Goal: Task Accomplishment & Management: Complete application form

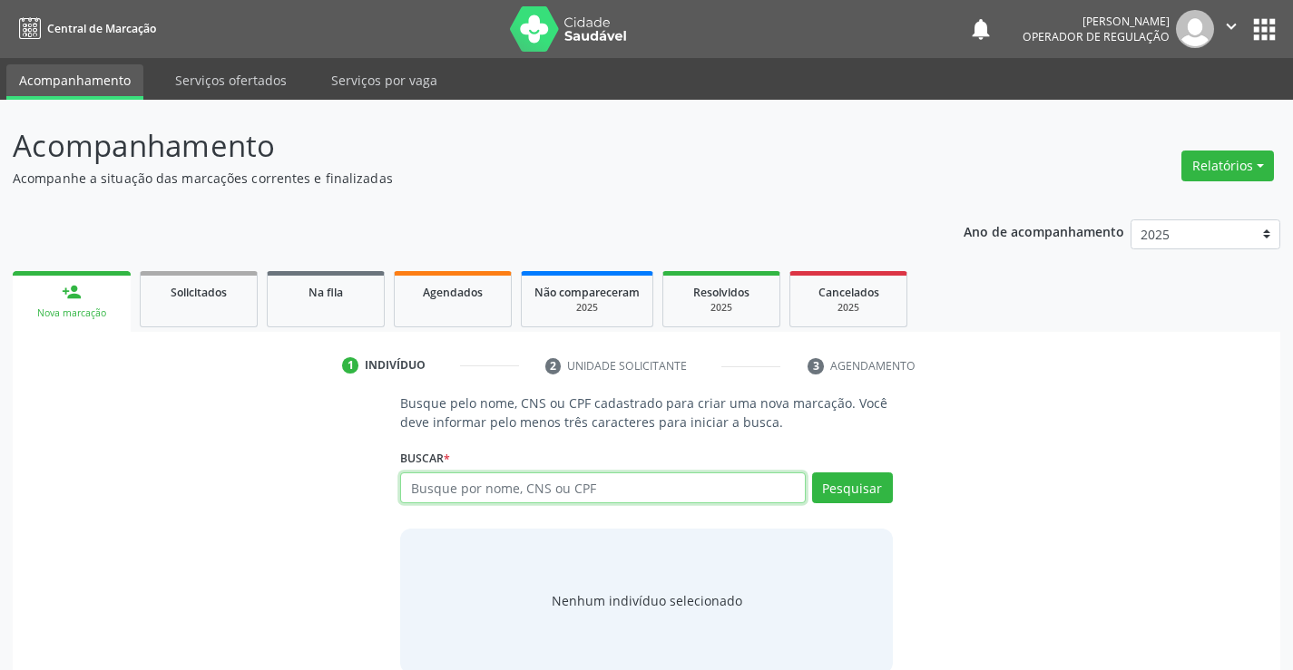
click at [575, 484] on input "text" at bounding box center [602, 488] width 405 height 31
type input "706403641557186"
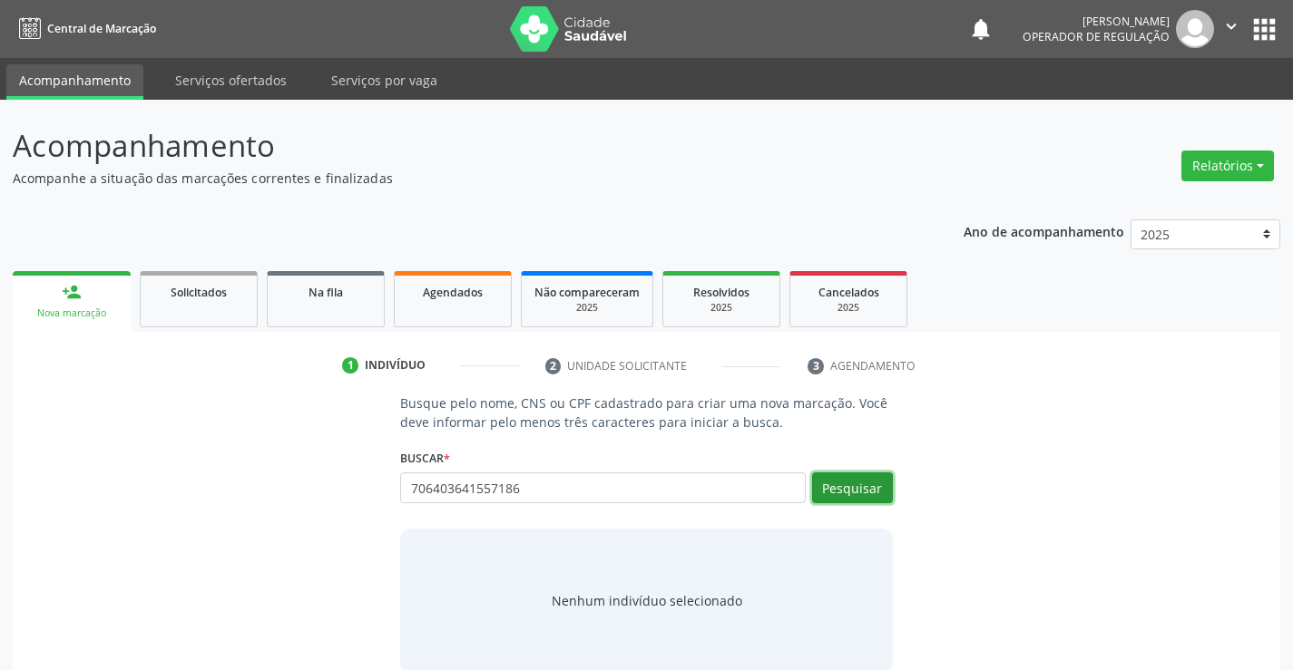
click at [832, 491] on button "Pesquisar" at bounding box center [852, 488] width 81 height 31
click at [1088, 470] on div "Busque pelo nome, CNS ou CPF cadastrado para criar uma nova marcação. Você deve…" at bounding box center [646, 533] width 1242 height 279
click at [824, 497] on button "Pesquisar" at bounding box center [852, 488] width 81 height 31
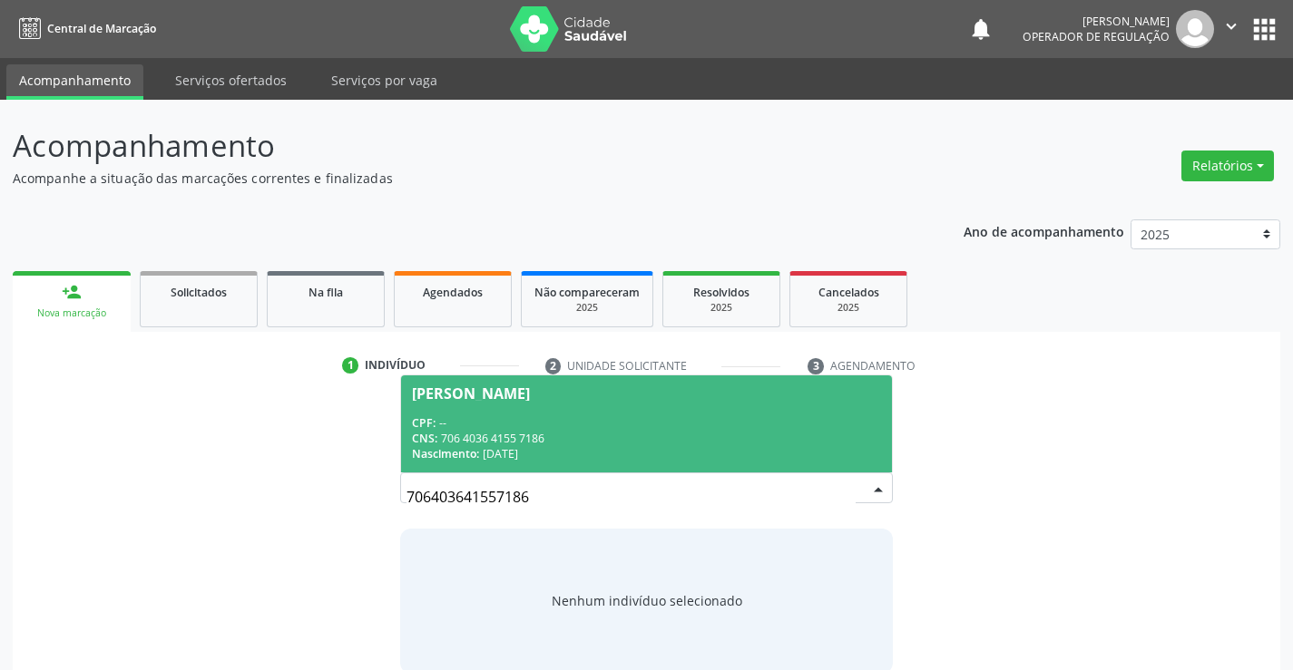
click at [1034, 365] on ul "1 Indivíduo 2 Unidade solicitante 3 Agendamento" at bounding box center [646, 366] width 1267 height 30
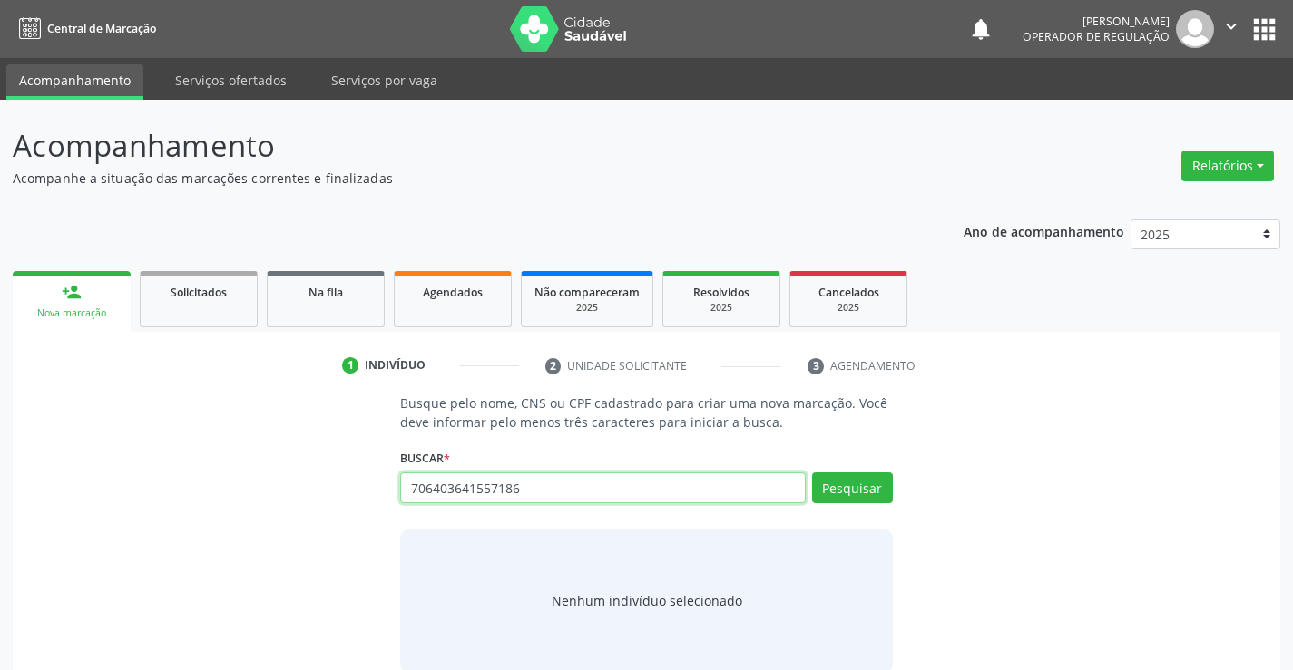
click at [584, 482] on input "706403641557186" at bounding box center [602, 488] width 405 height 31
type input "7"
type input "706403641557186"
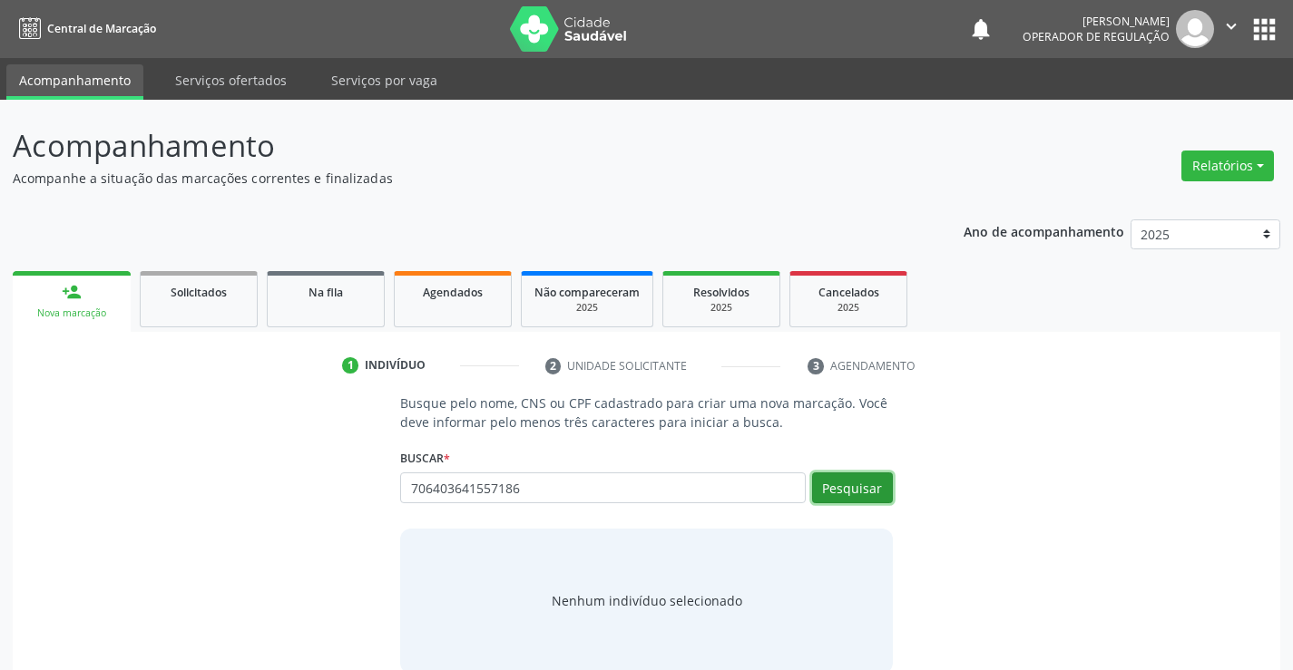
click at [853, 478] on button "Pesquisar" at bounding box center [852, 488] width 81 height 31
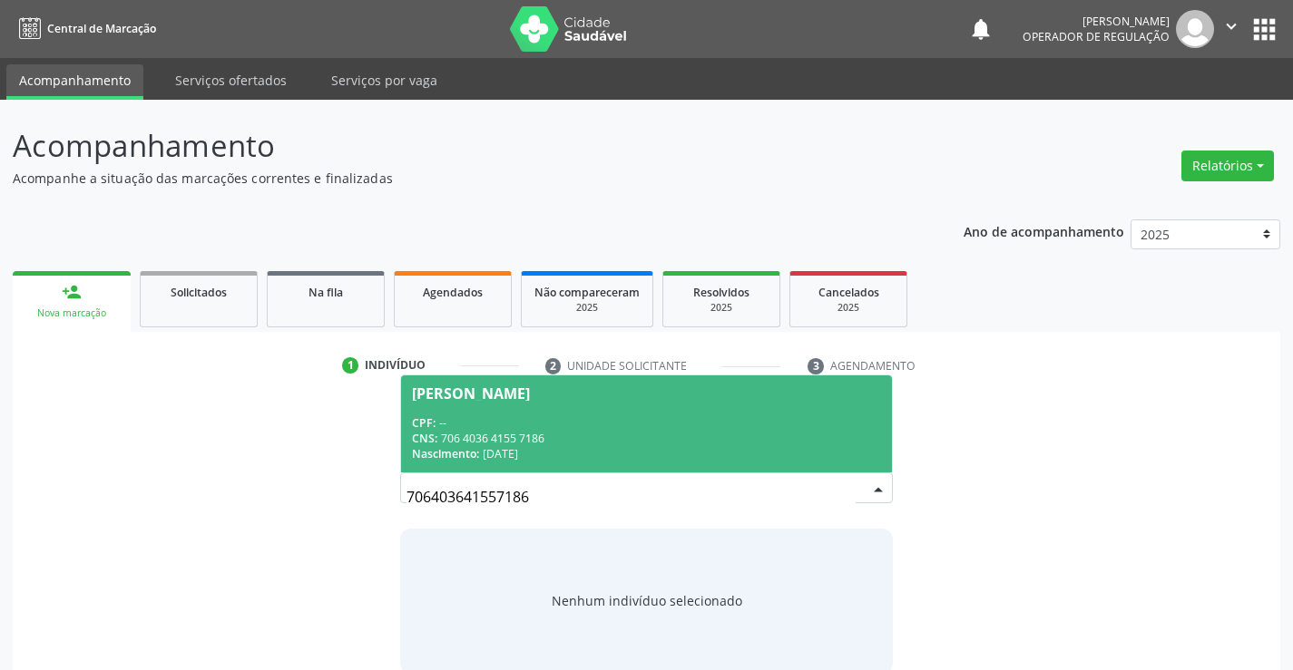
click at [529, 389] on div "[PERSON_NAME]" at bounding box center [471, 394] width 118 height 15
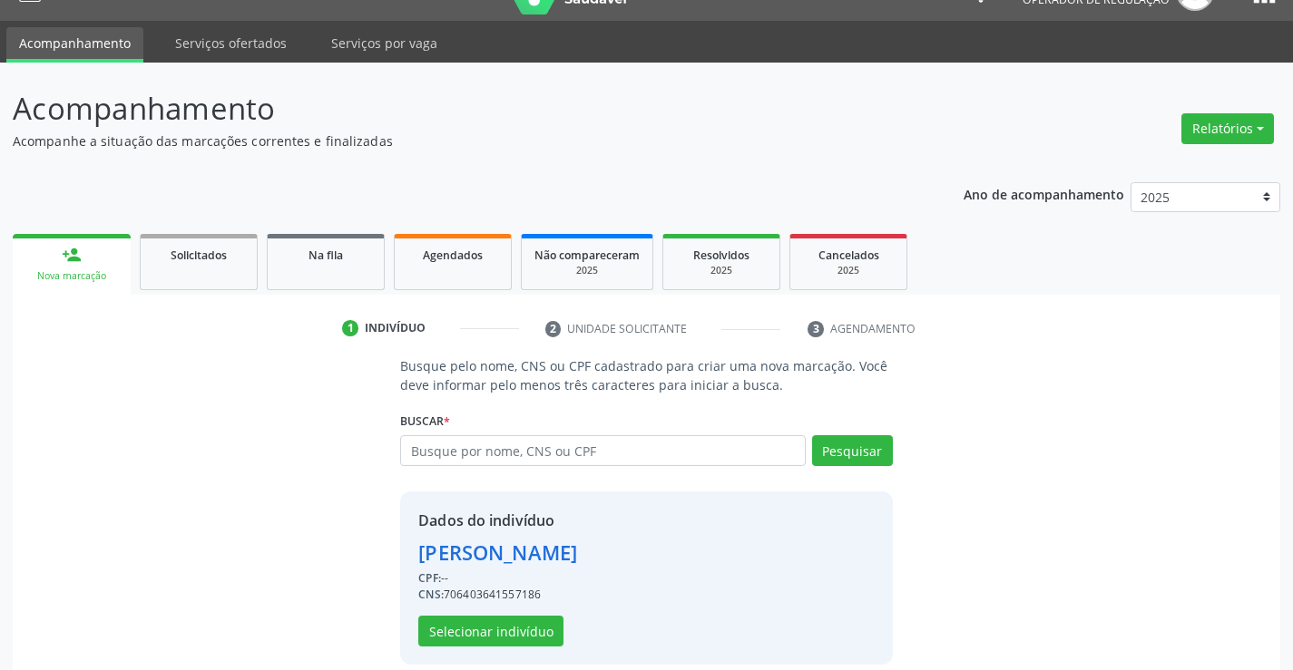
scroll to position [57, 0]
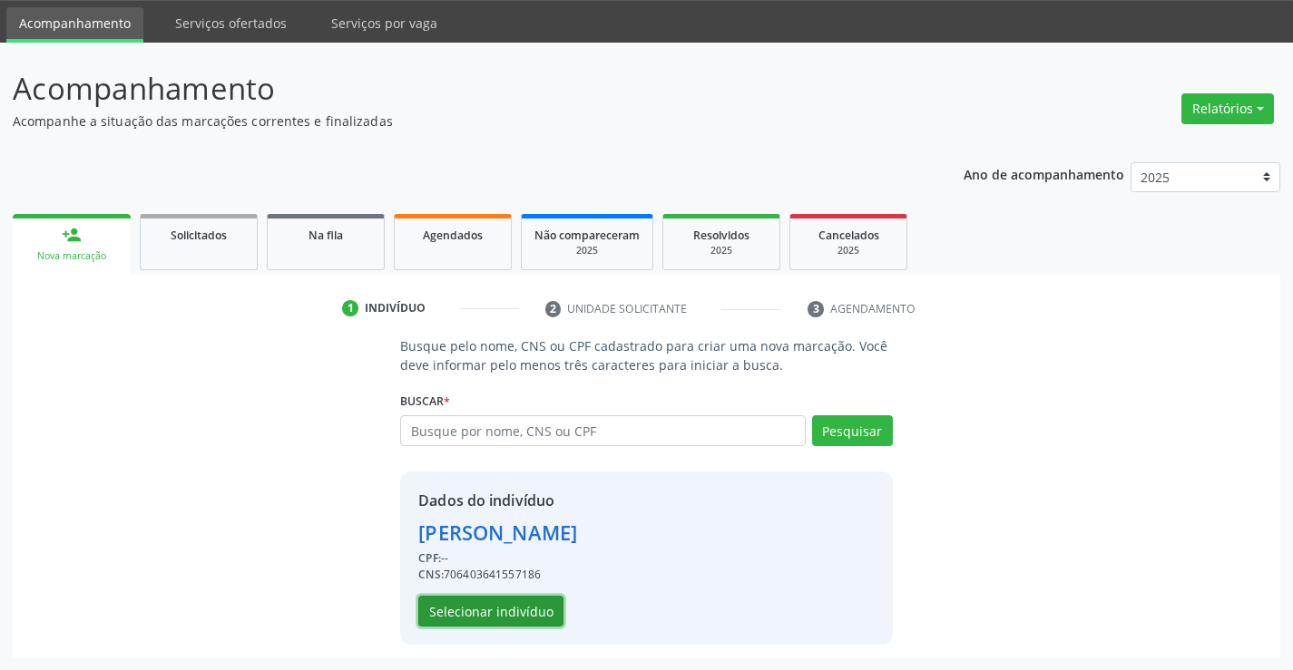
click at [454, 610] on button "Selecionar indivíduo" at bounding box center [490, 611] width 145 height 31
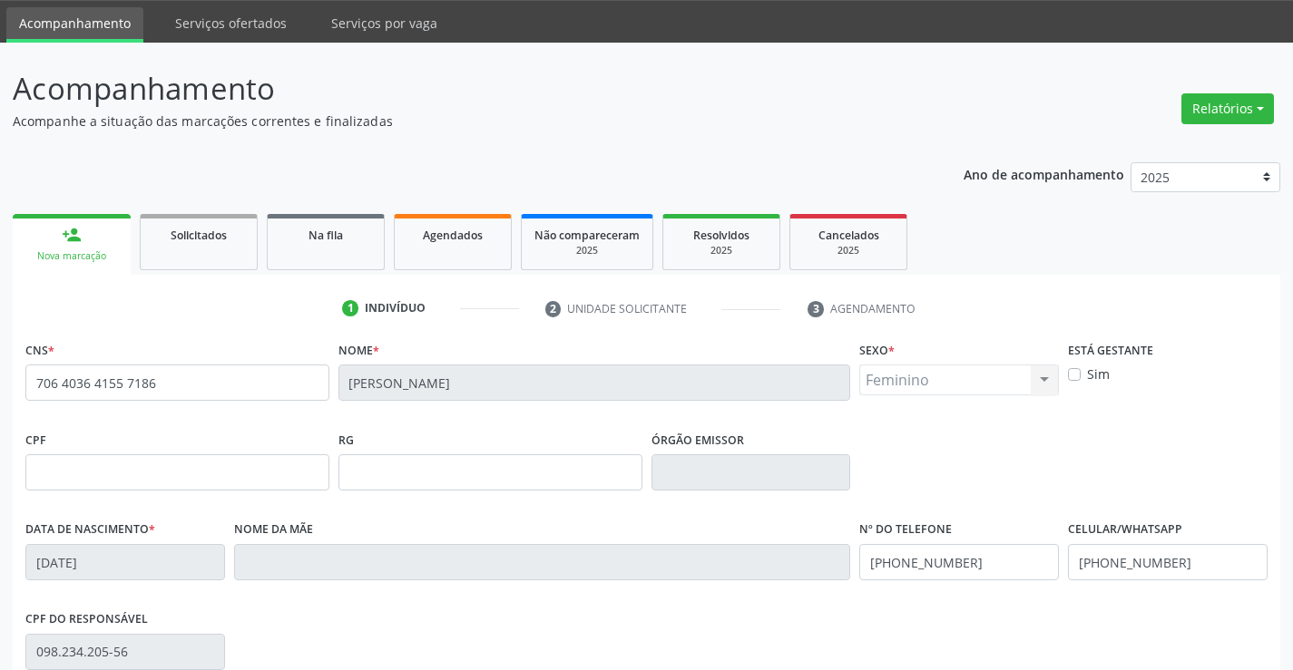
scroll to position [313, 0]
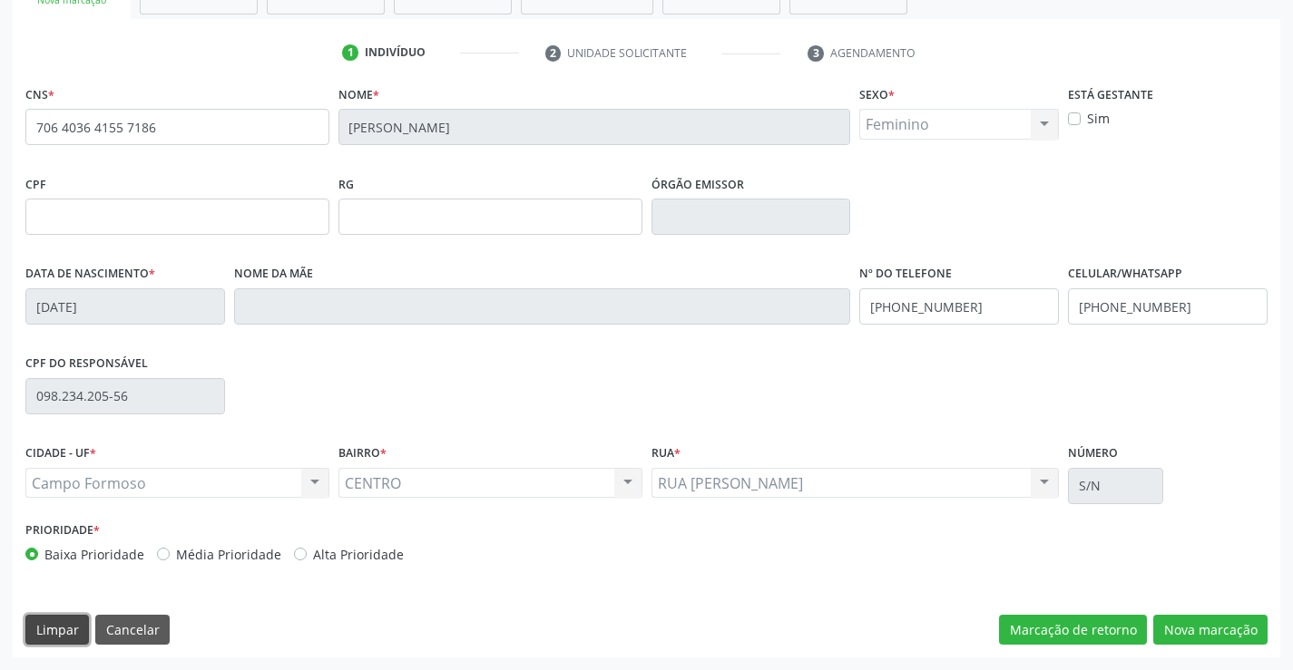
click at [41, 635] on button "Limpar" at bounding box center [57, 630] width 64 height 31
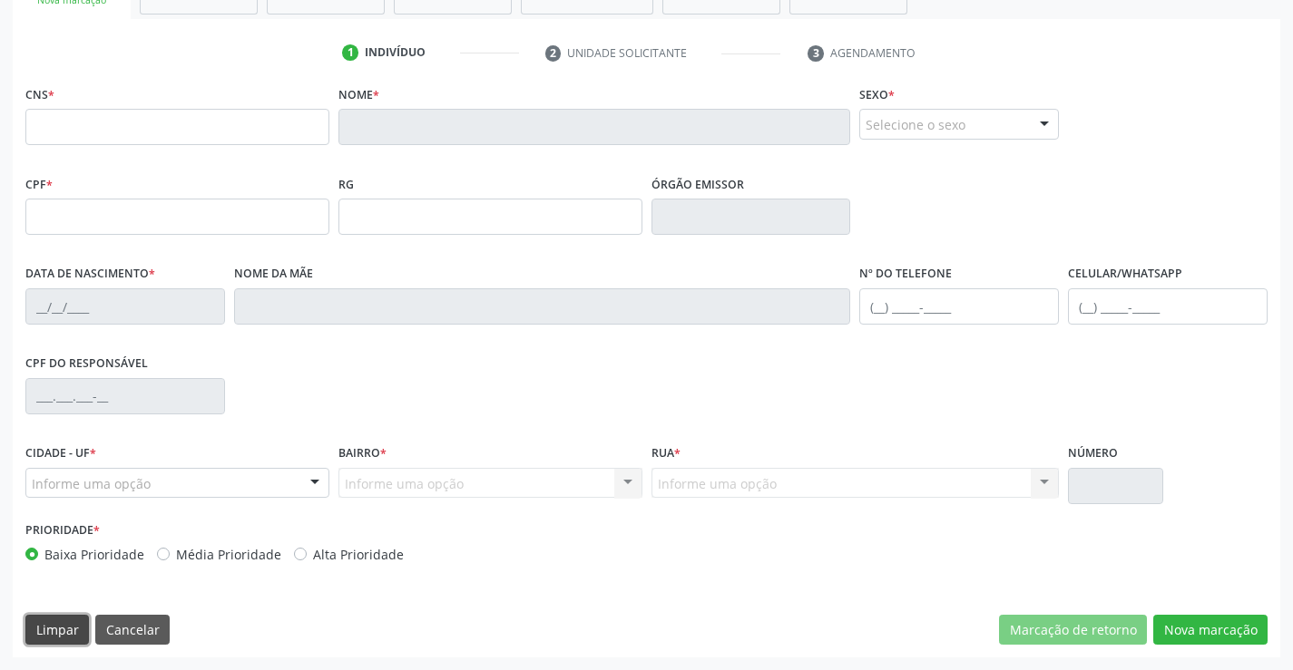
scroll to position [132, 0]
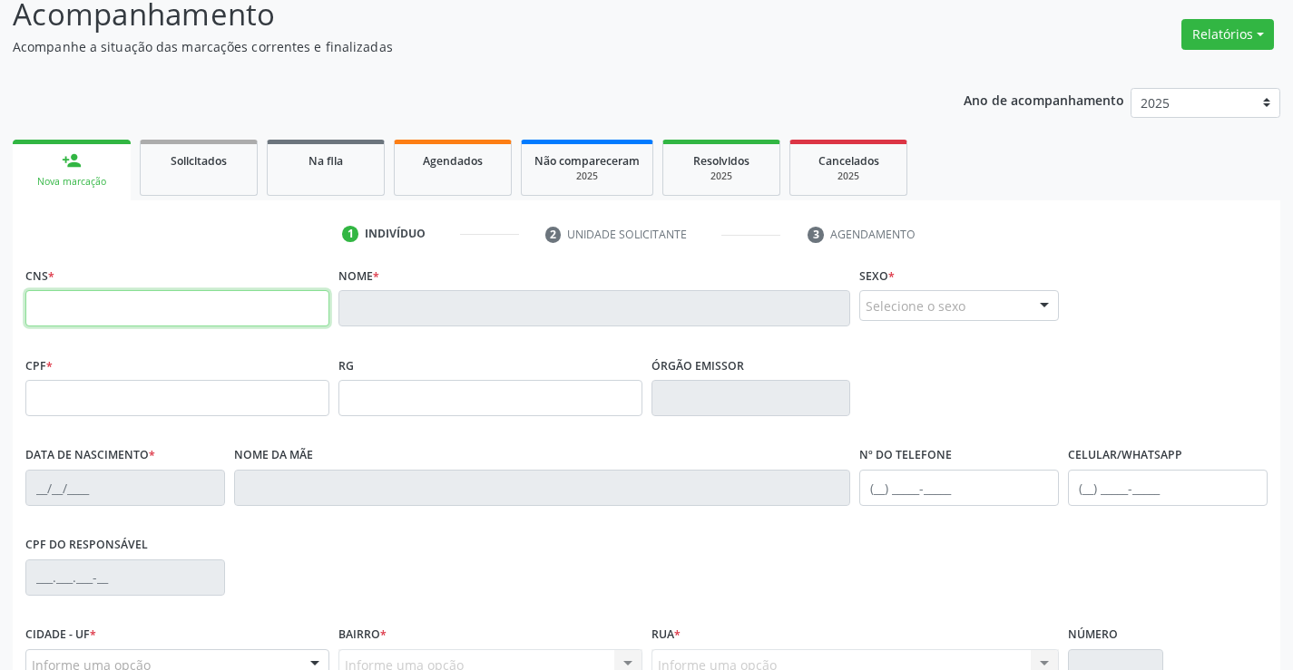
click at [99, 318] on input "text" at bounding box center [177, 308] width 304 height 36
type input "706 4036 4155 7186"
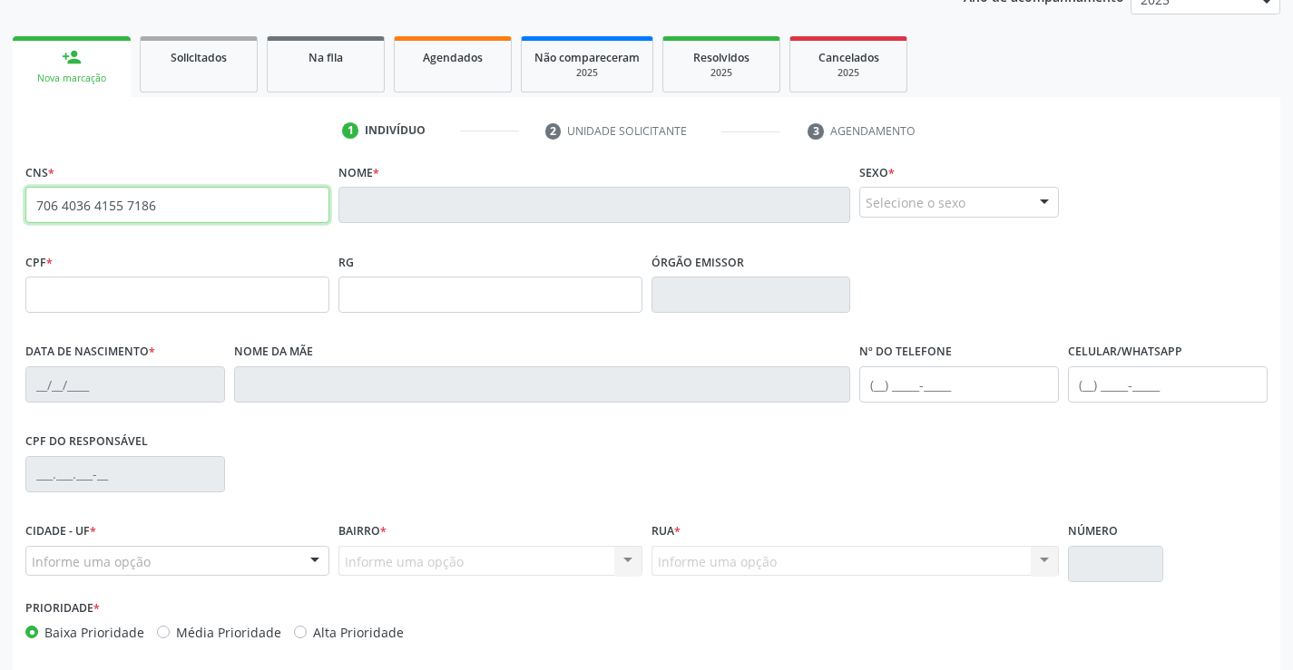
scroll to position [313, 0]
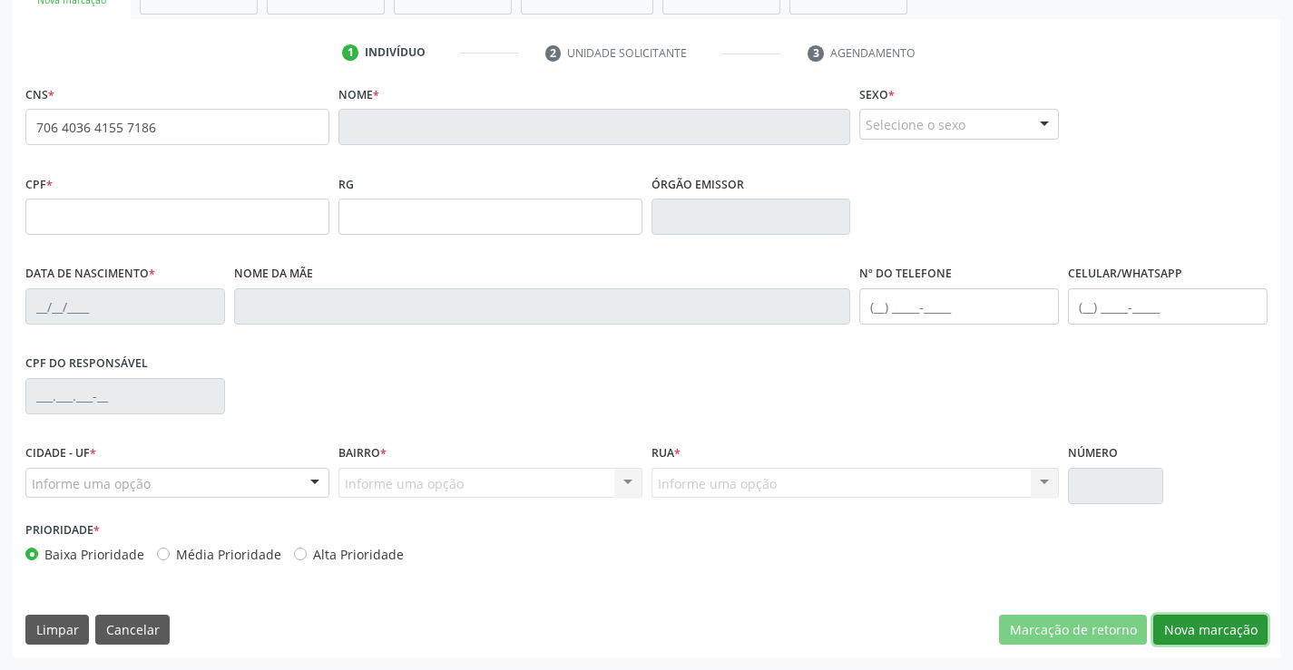
click at [1176, 621] on button "Nova marcação" at bounding box center [1210, 630] width 114 height 31
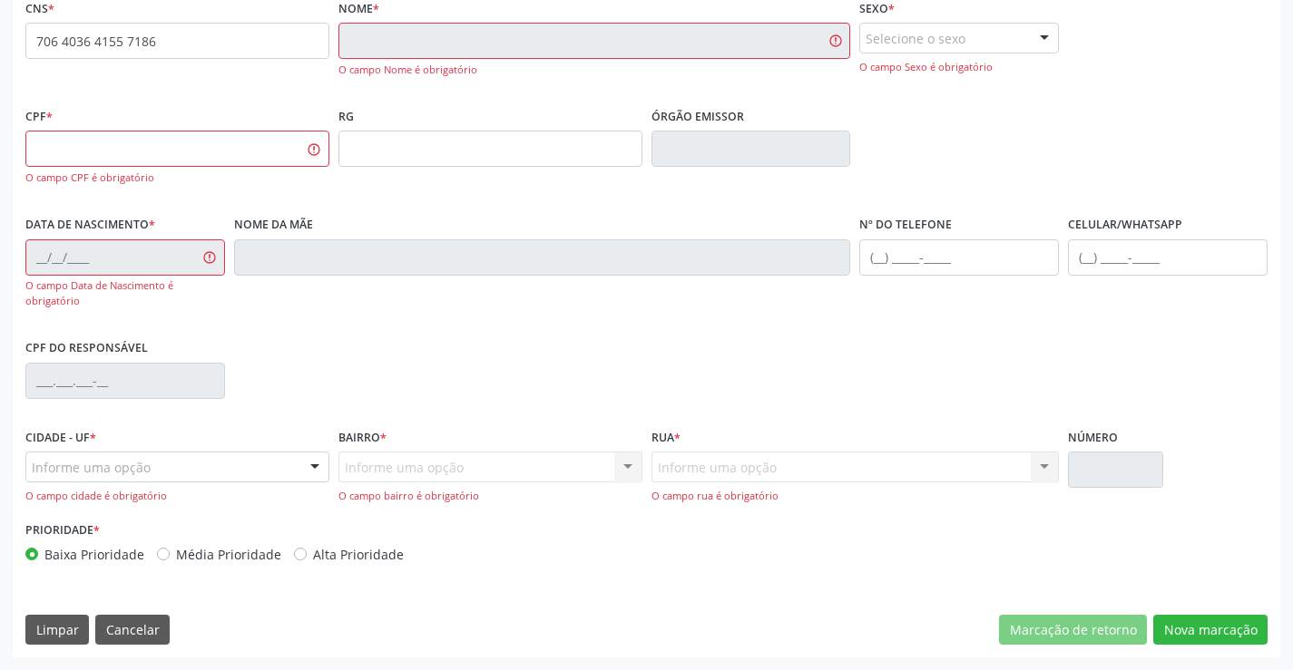
scroll to position [0, 0]
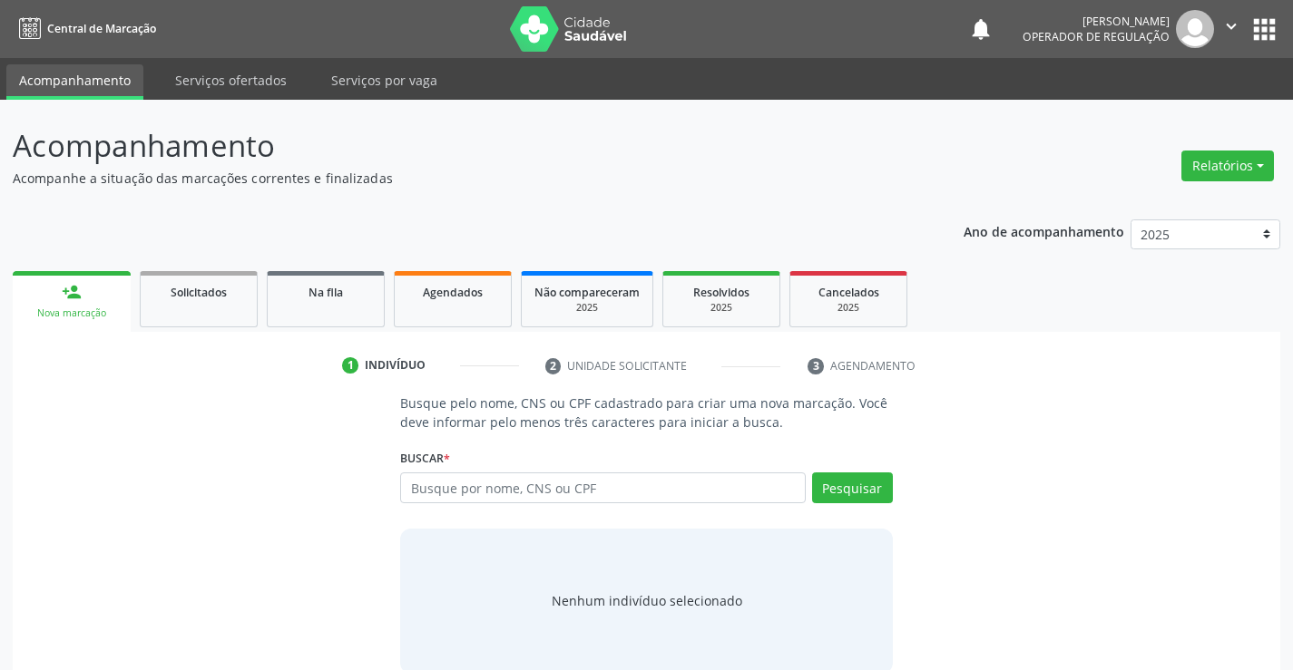
click at [461, 494] on input "text" at bounding box center [602, 488] width 405 height 31
type input "09823420556"
click at [846, 483] on button "Pesquisar" at bounding box center [852, 488] width 81 height 31
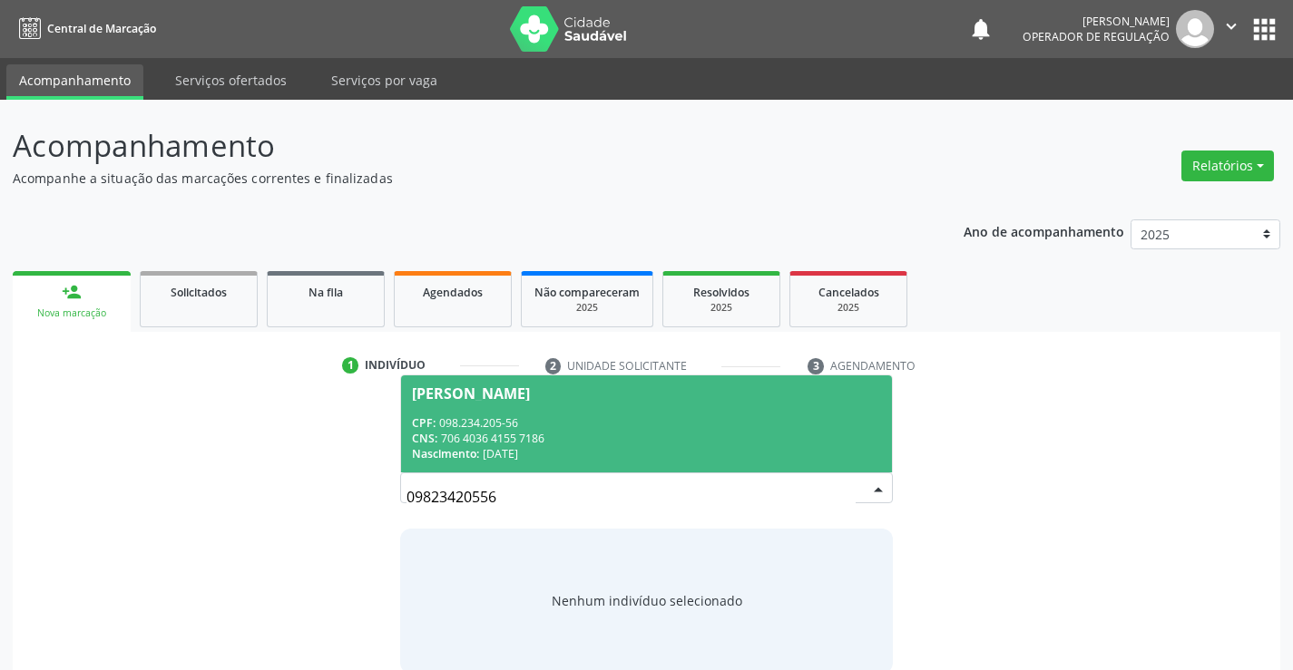
click at [530, 394] on div "Anna Livia de Souza Pinto" at bounding box center [471, 394] width 118 height 15
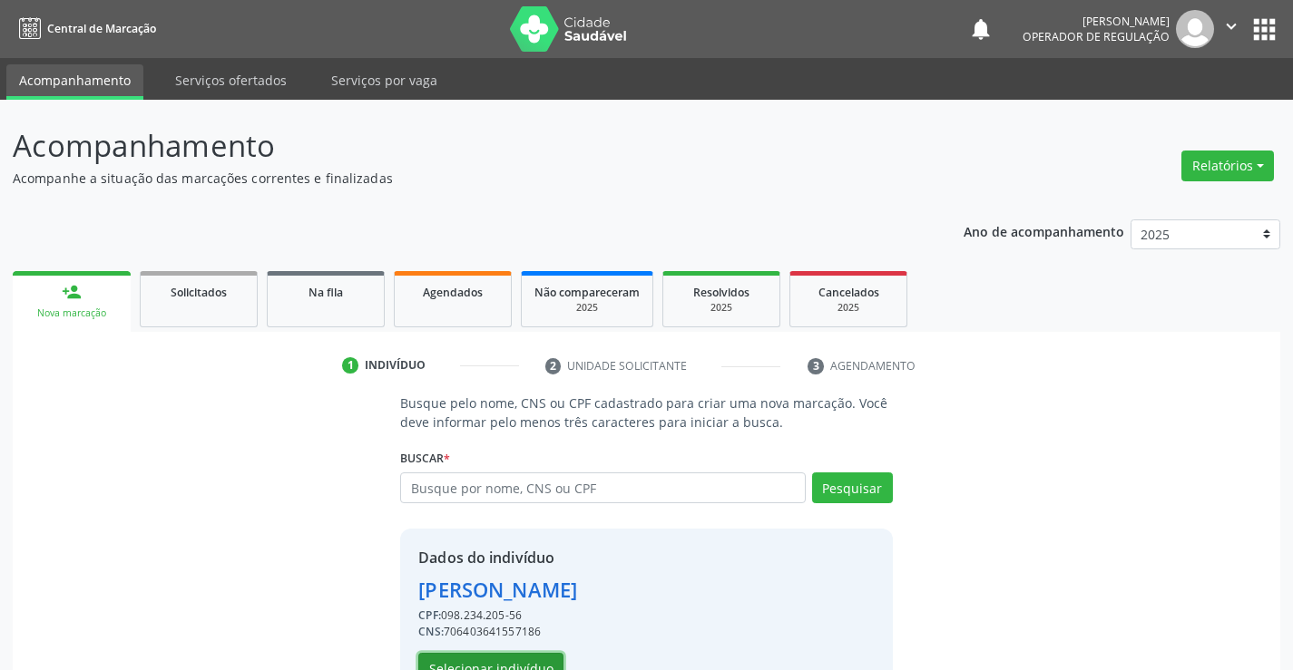
click at [482, 657] on button "Selecionar indivíduo" at bounding box center [490, 668] width 145 height 31
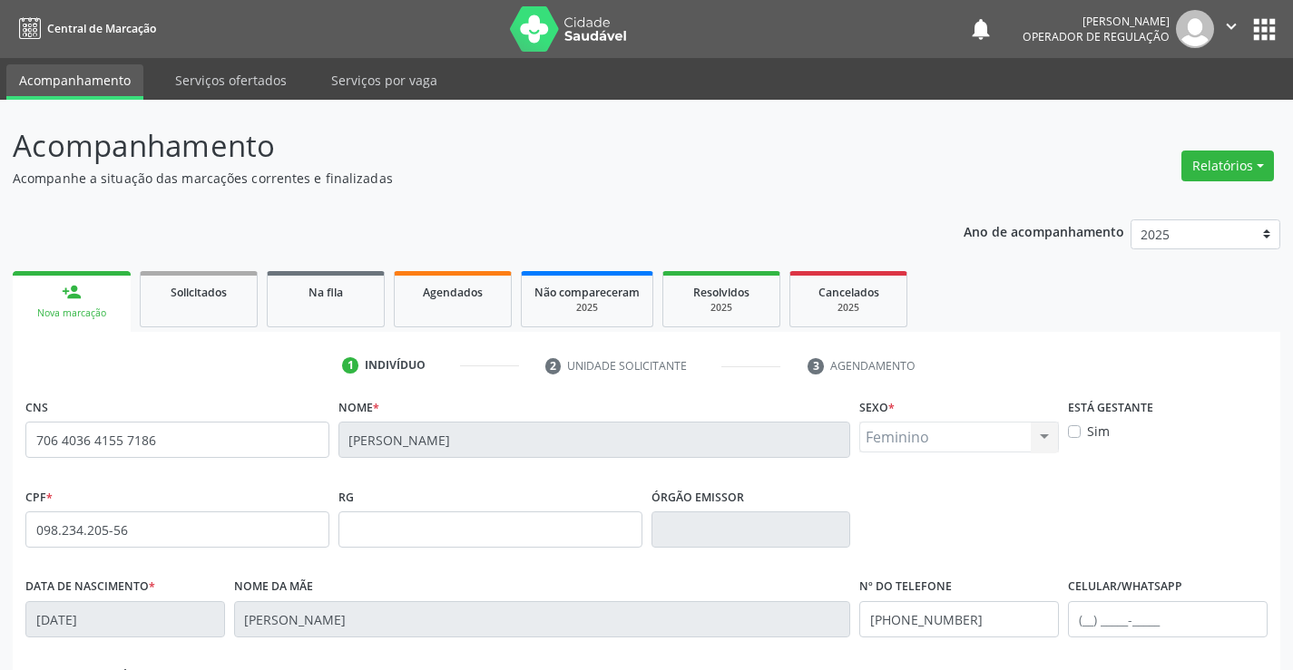
scroll to position [313, 0]
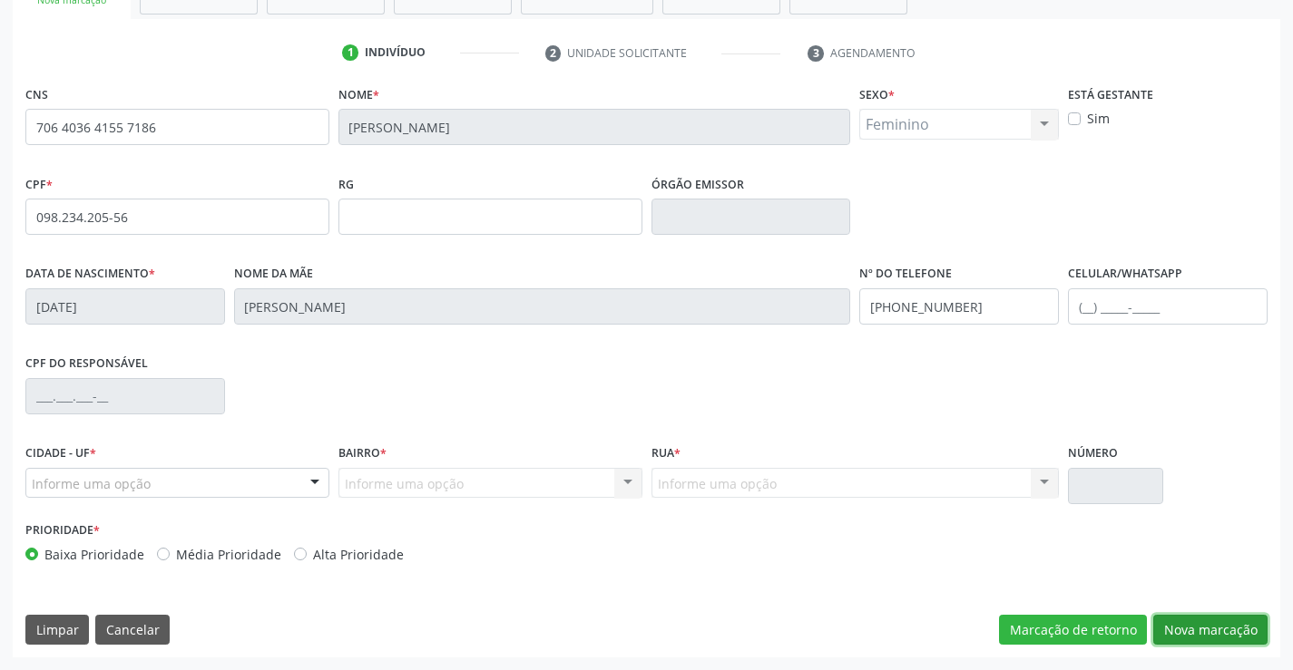
click at [1185, 624] on button "Nova marcação" at bounding box center [1210, 630] width 114 height 31
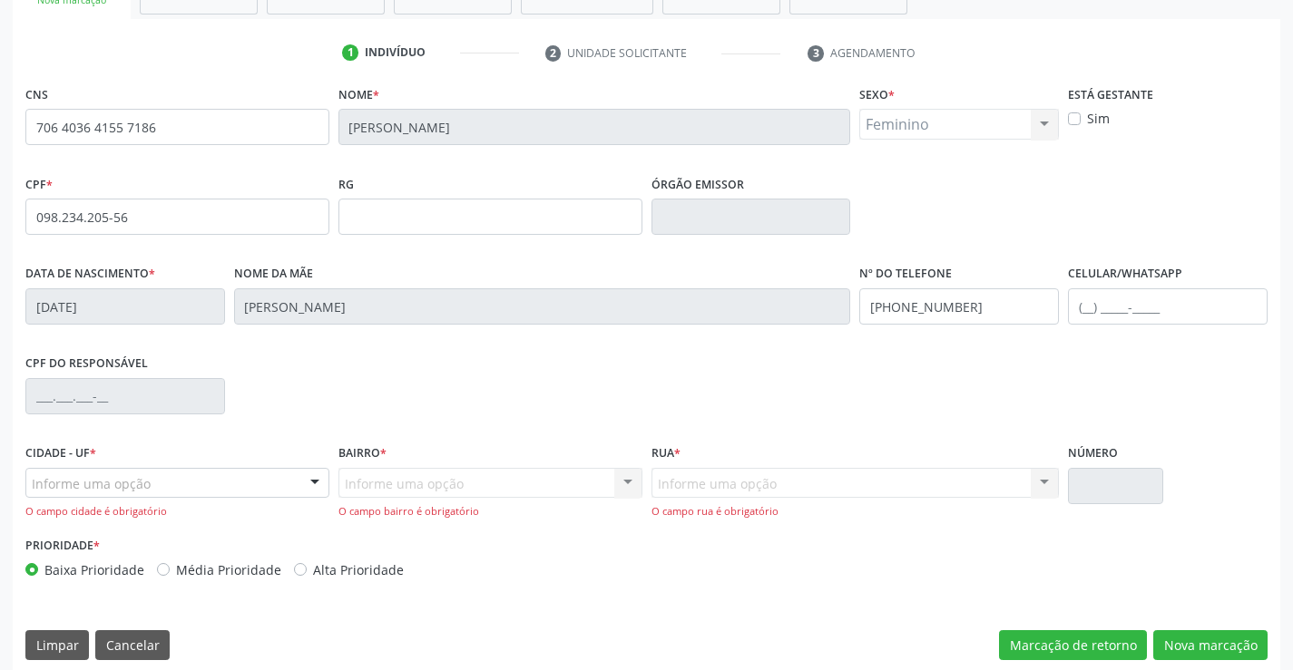
click at [314, 480] on div at bounding box center [314, 484] width 27 height 31
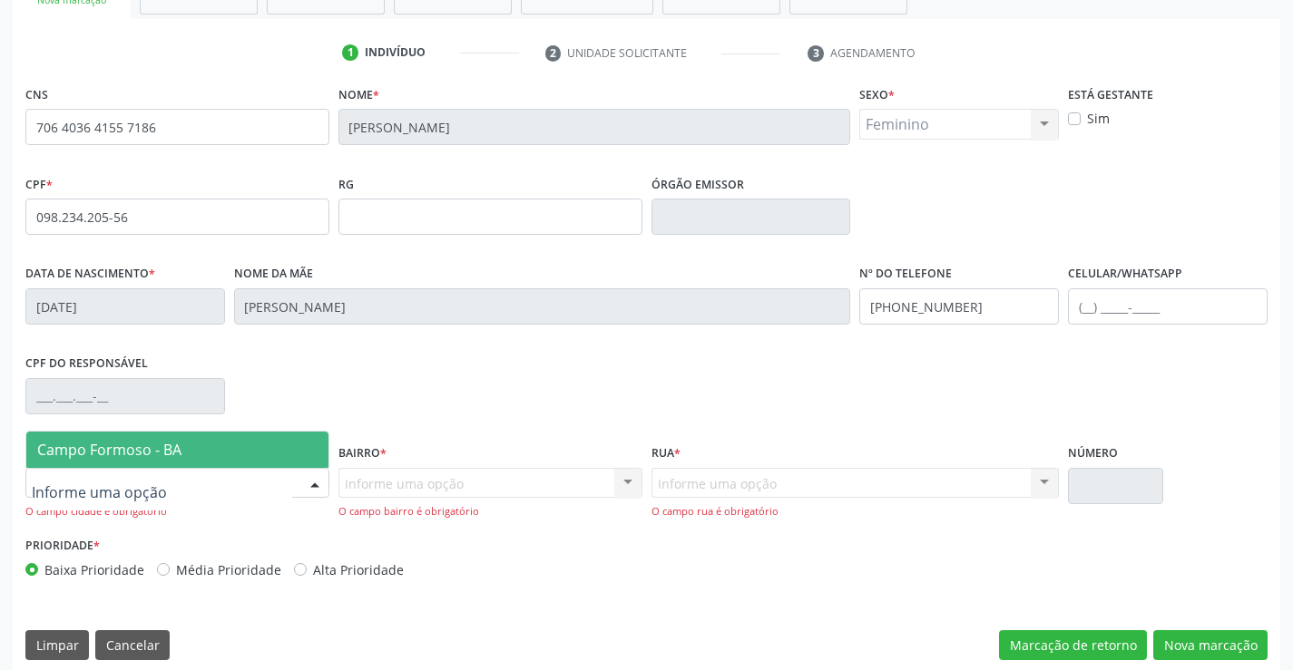
click at [227, 452] on span "Campo Formoso - BA" at bounding box center [177, 450] width 302 height 36
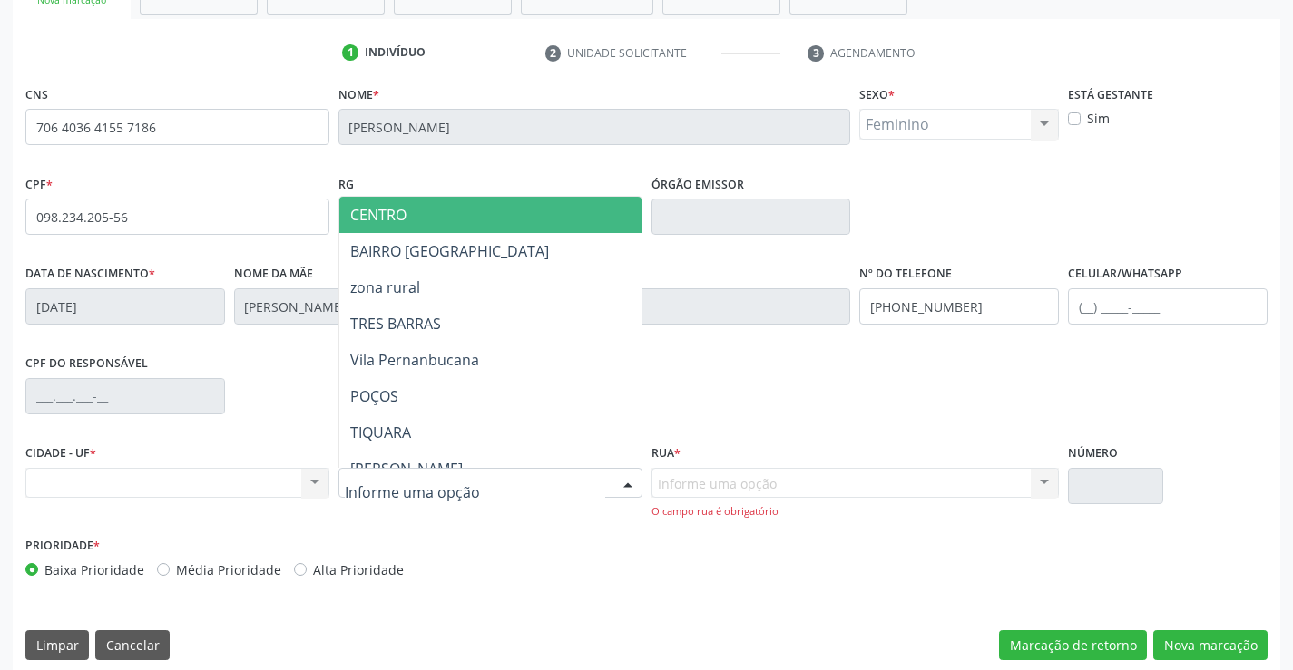
click at [524, 491] on div at bounding box center [490, 483] width 304 height 31
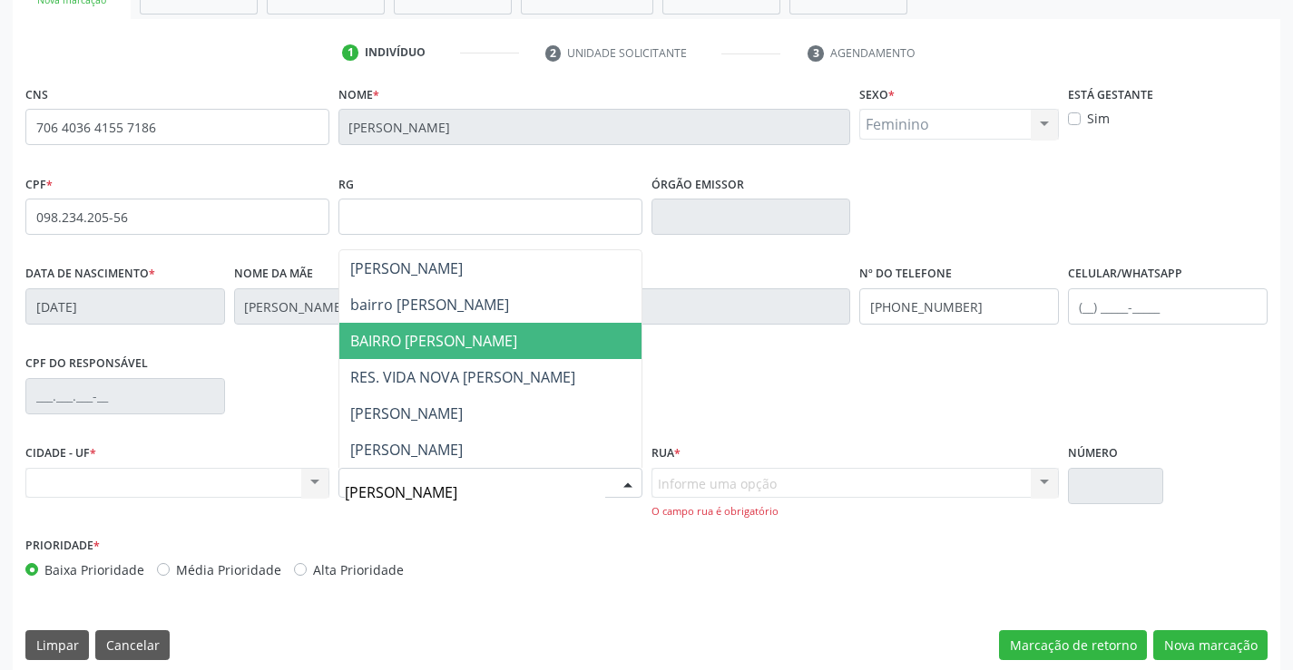
type input "maria joana"
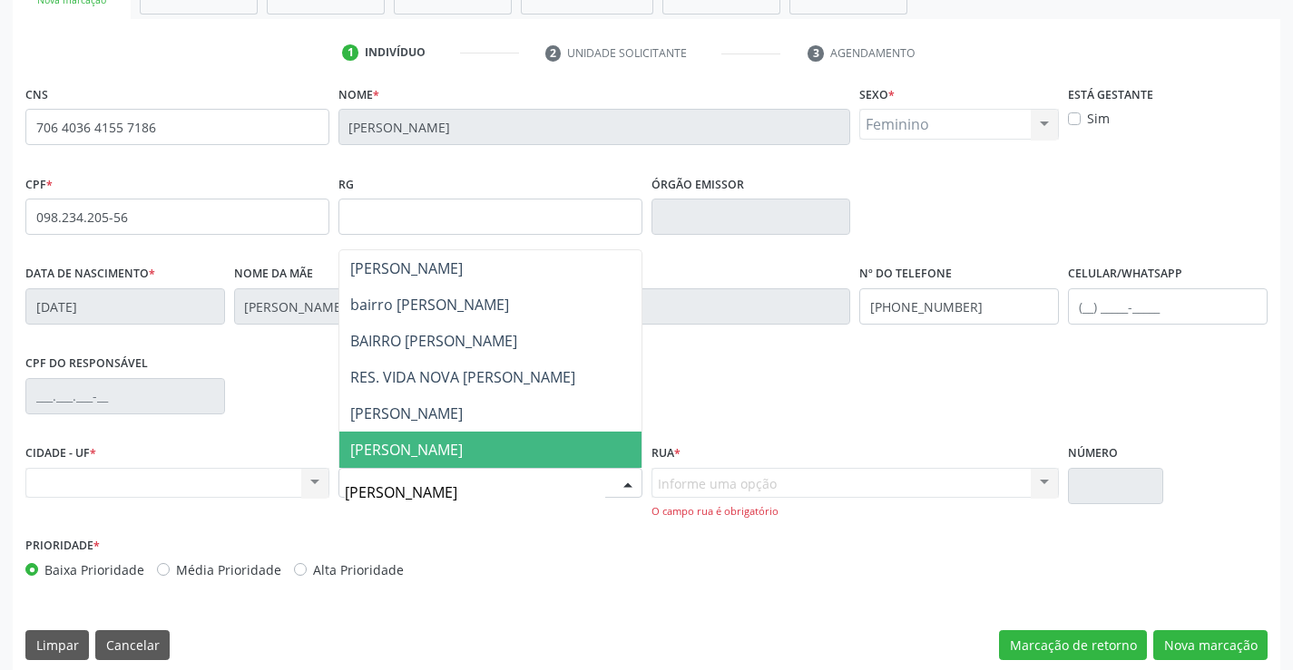
click at [426, 437] on span "MARIA JOANA" at bounding box center [490, 450] width 302 height 36
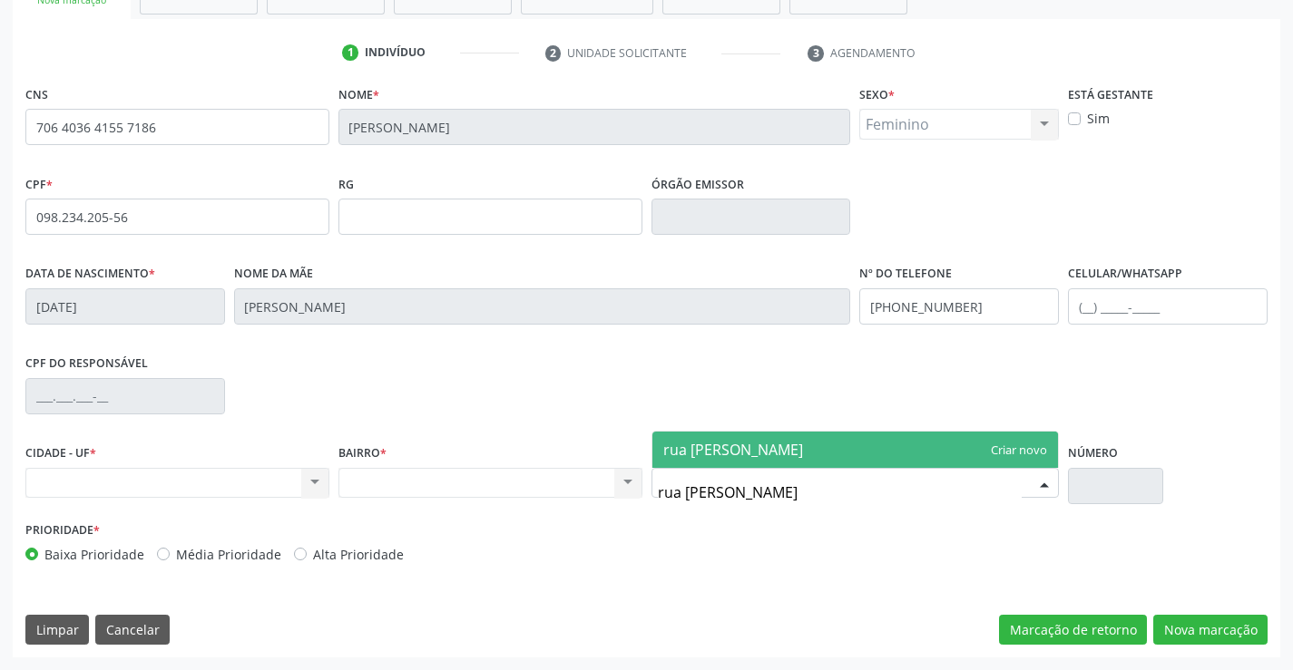
type input "rua everson palha"
click at [1019, 454] on span "rua everson palha" at bounding box center [855, 450] width 406 height 36
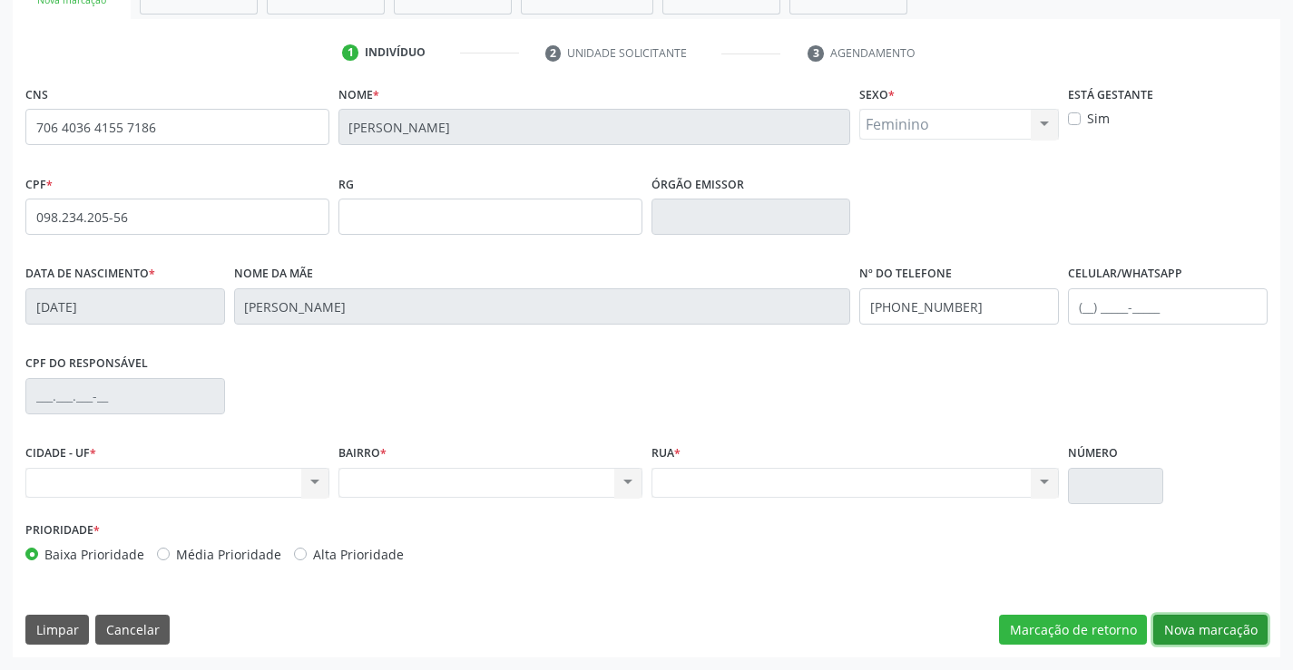
click at [1186, 639] on button "Nova marcação" at bounding box center [1210, 630] width 114 height 31
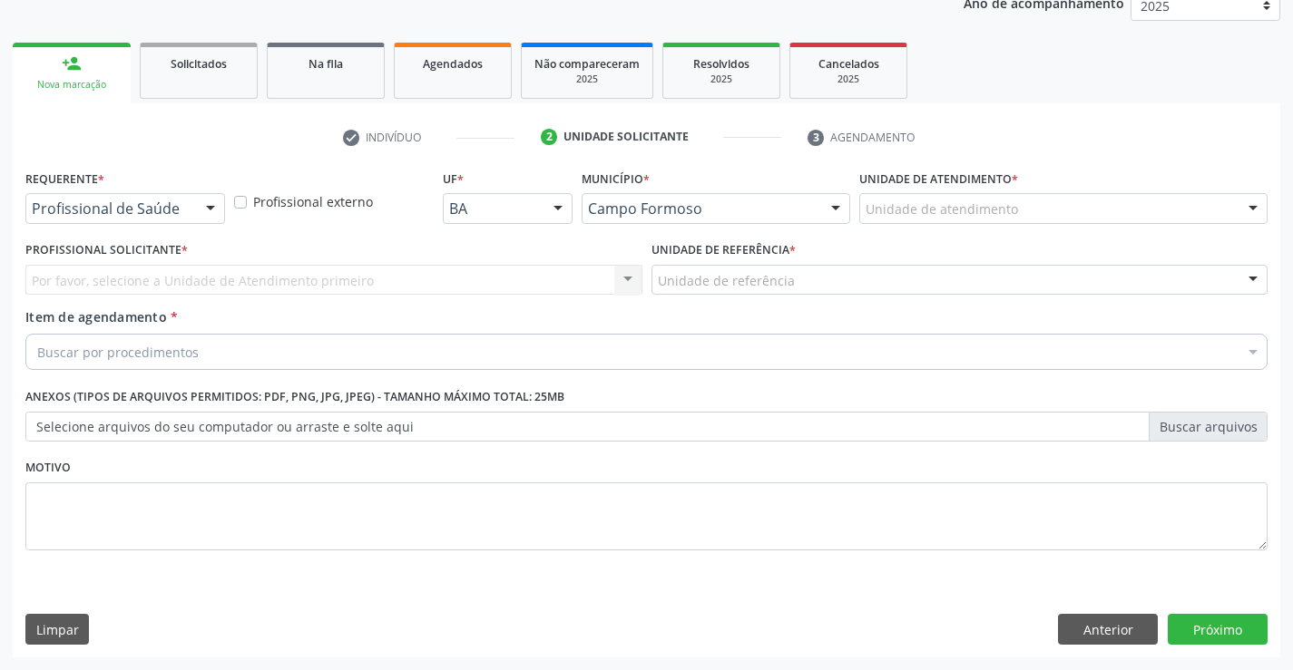
scroll to position [229, 0]
click at [204, 216] on div at bounding box center [210, 209] width 27 height 31
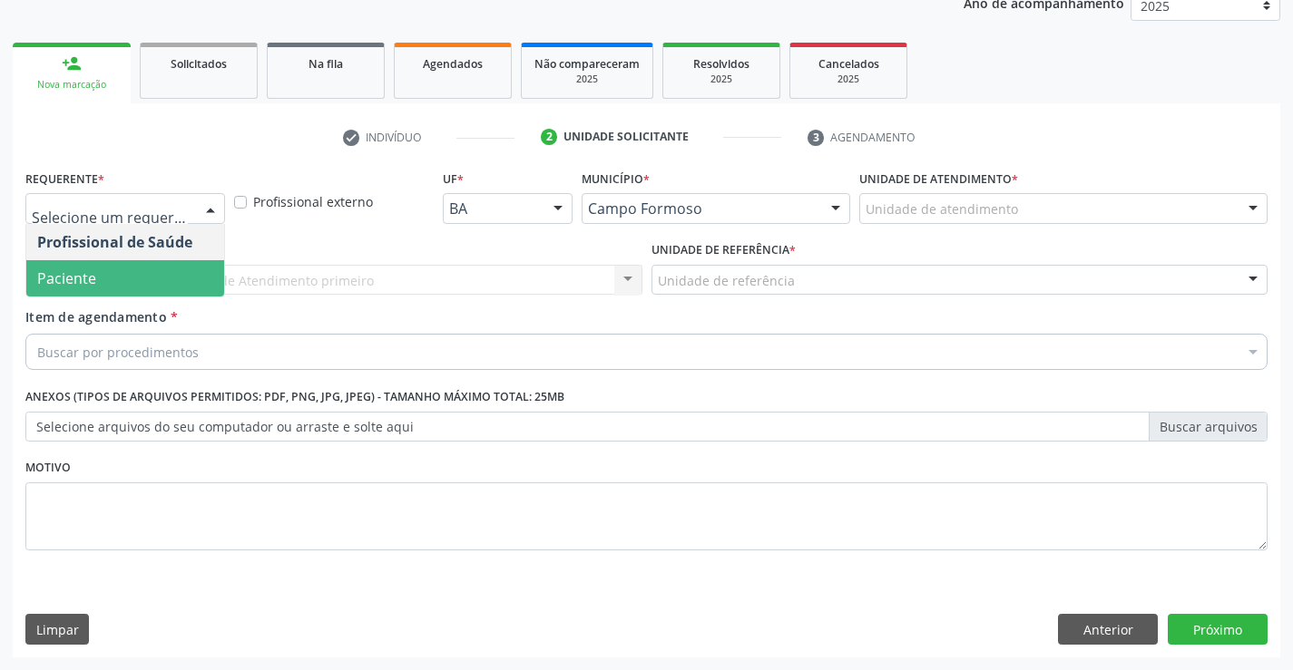
click at [113, 274] on span "Paciente" at bounding box center [125, 278] width 198 height 36
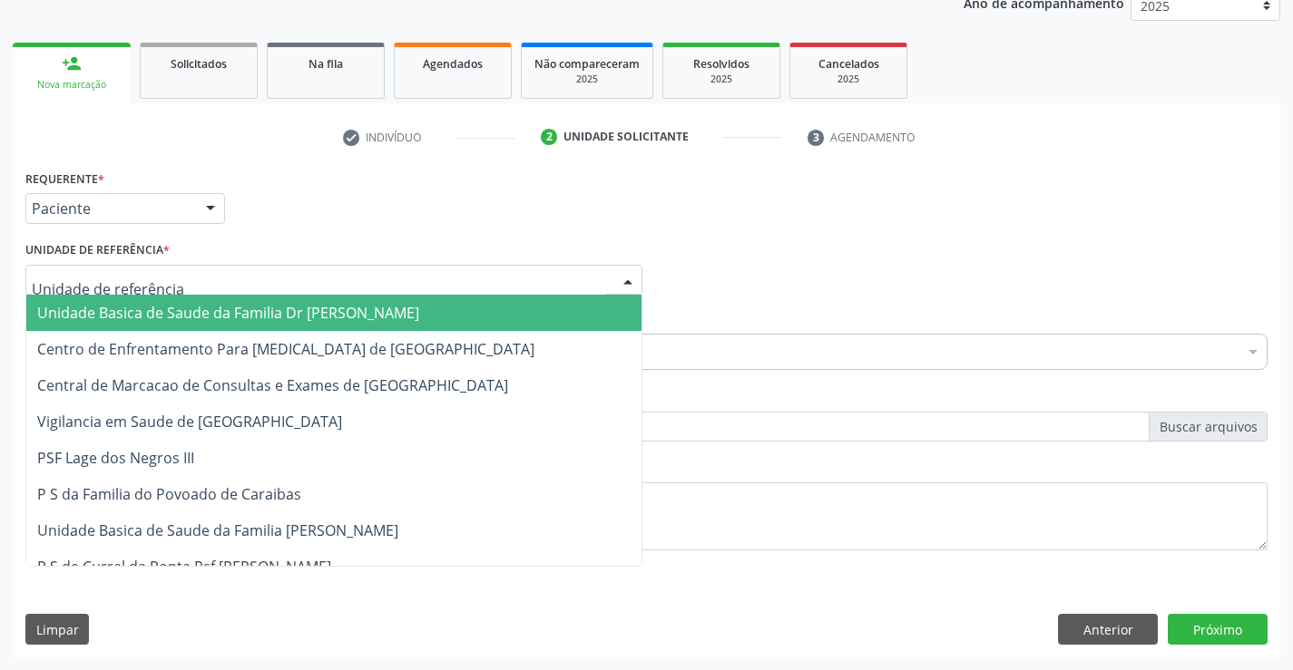
click at [628, 279] on div at bounding box center [627, 281] width 27 height 31
click at [447, 306] on span "Unidade Basica de Saude da Familia Dr [PERSON_NAME]" at bounding box center [333, 313] width 615 height 36
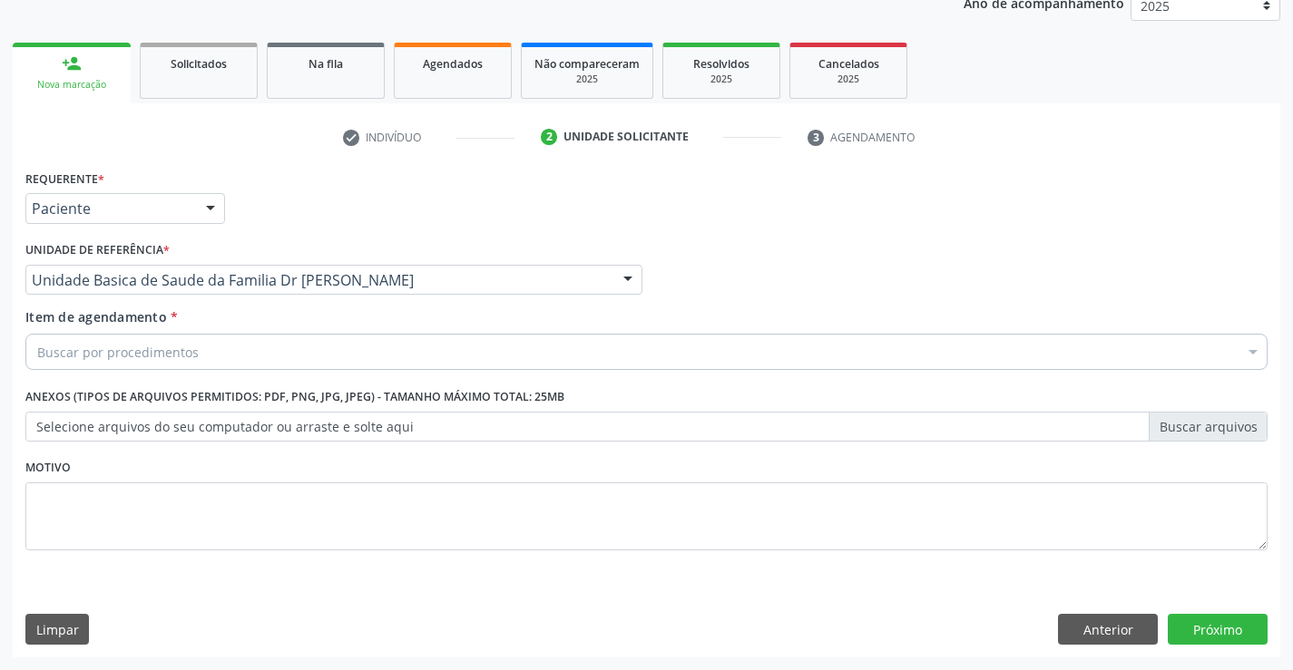
click at [307, 375] on div "Item de agendamento * Buscar por procedimentos Selecionar todos 0202040089 - 3X…" at bounding box center [646, 343] width 1251 height 70
click at [307, 360] on div "Buscar por procedimentos" at bounding box center [646, 352] width 1242 height 36
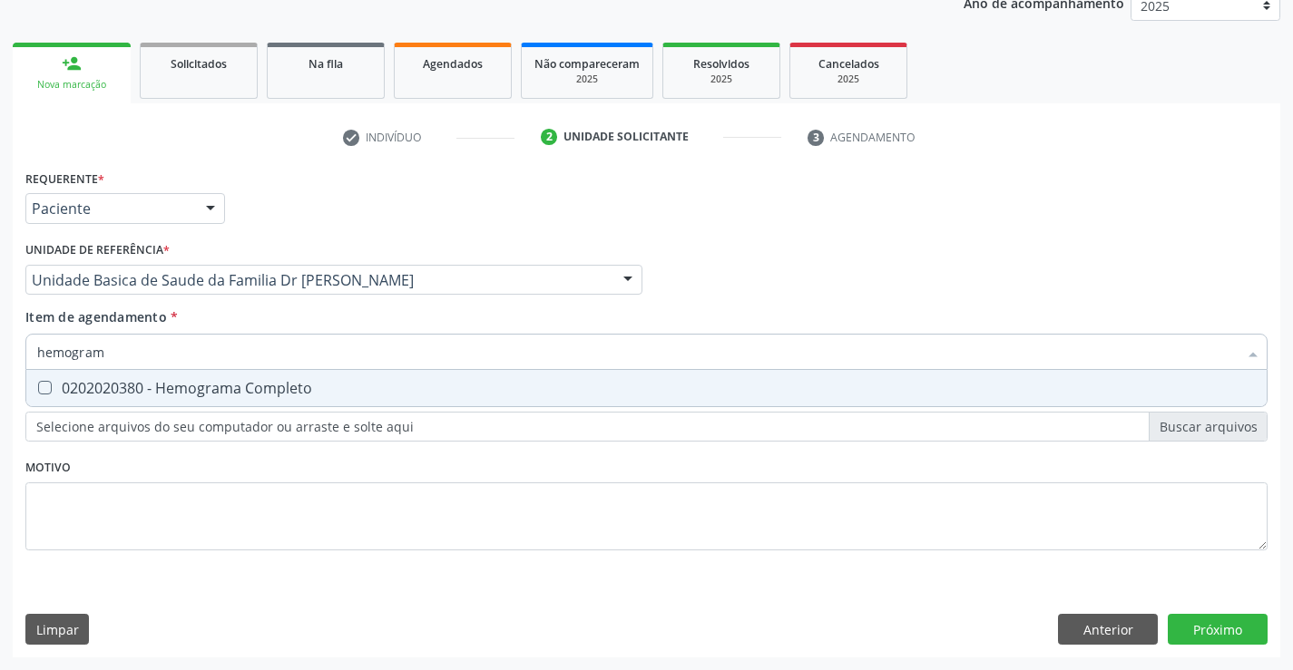
type input "hemograma"
click at [261, 386] on div "0202020380 - Hemograma Completo" at bounding box center [646, 388] width 1218 height 15
checkbox Completo "true"
click at [820, 261] on div "Profissional Solicitante Por favor, selecione a Unidade de Atendimento primeiro…" at bounding box center [646, 272] width 1251 height 71
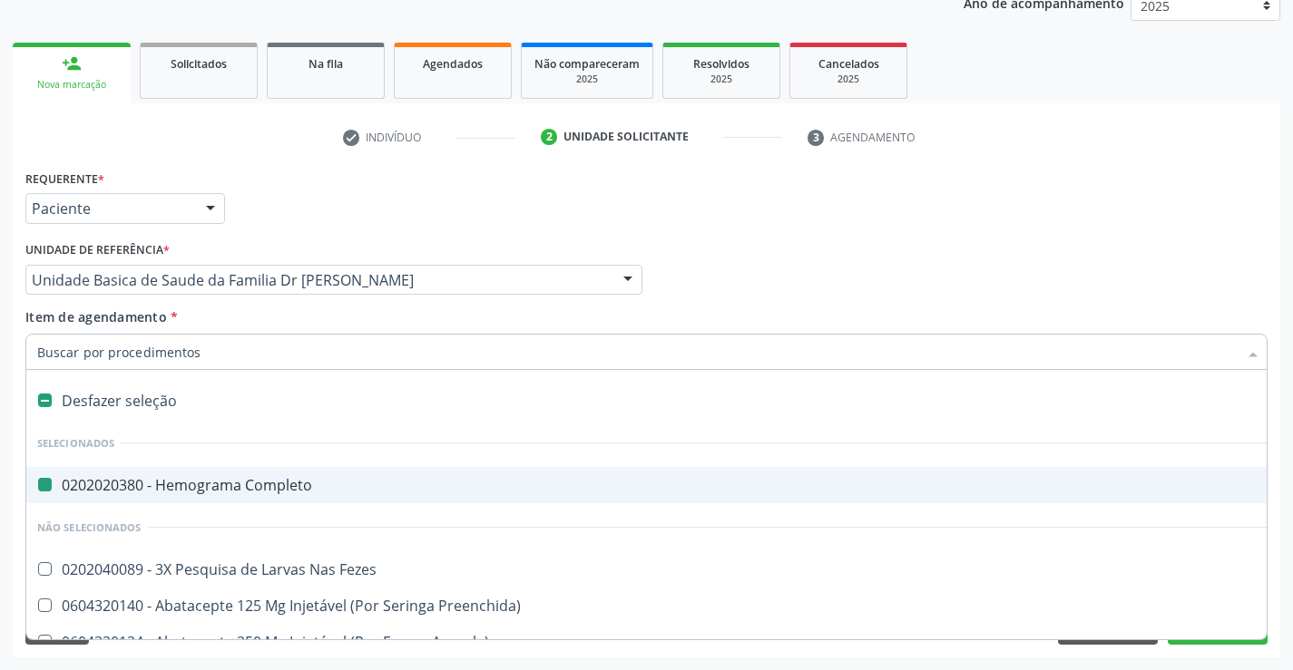
type input "f"
checkbox Completo "false"
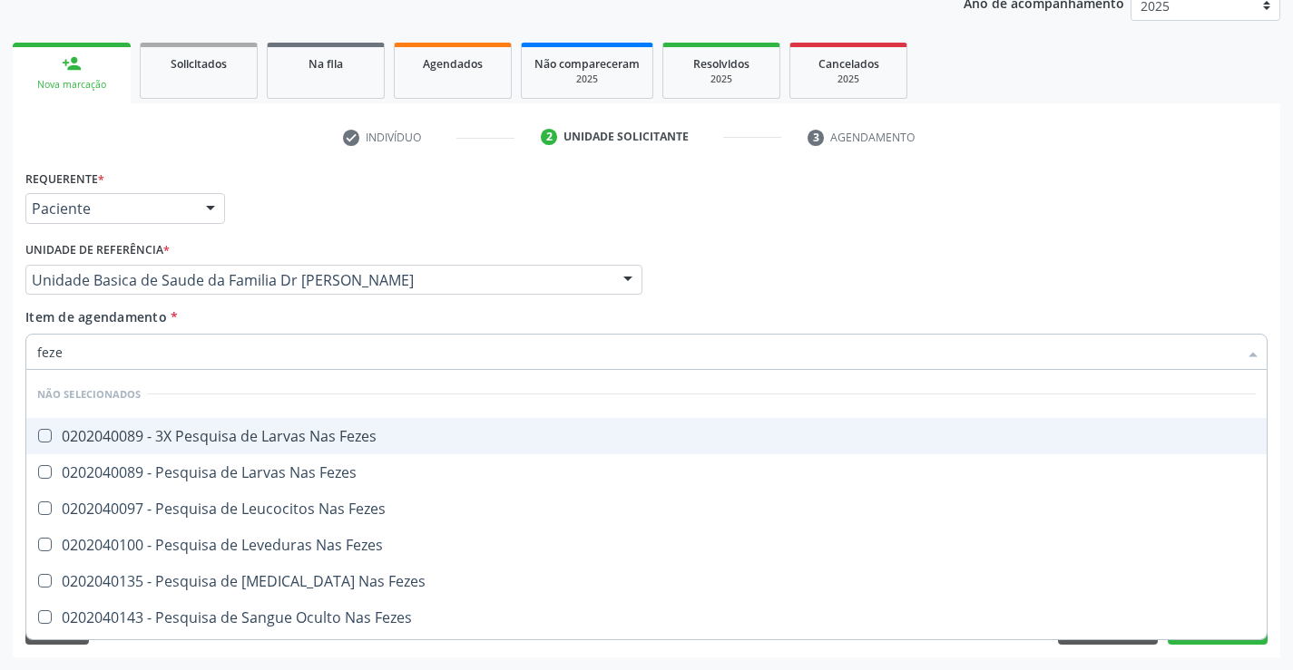
type input "fezes"
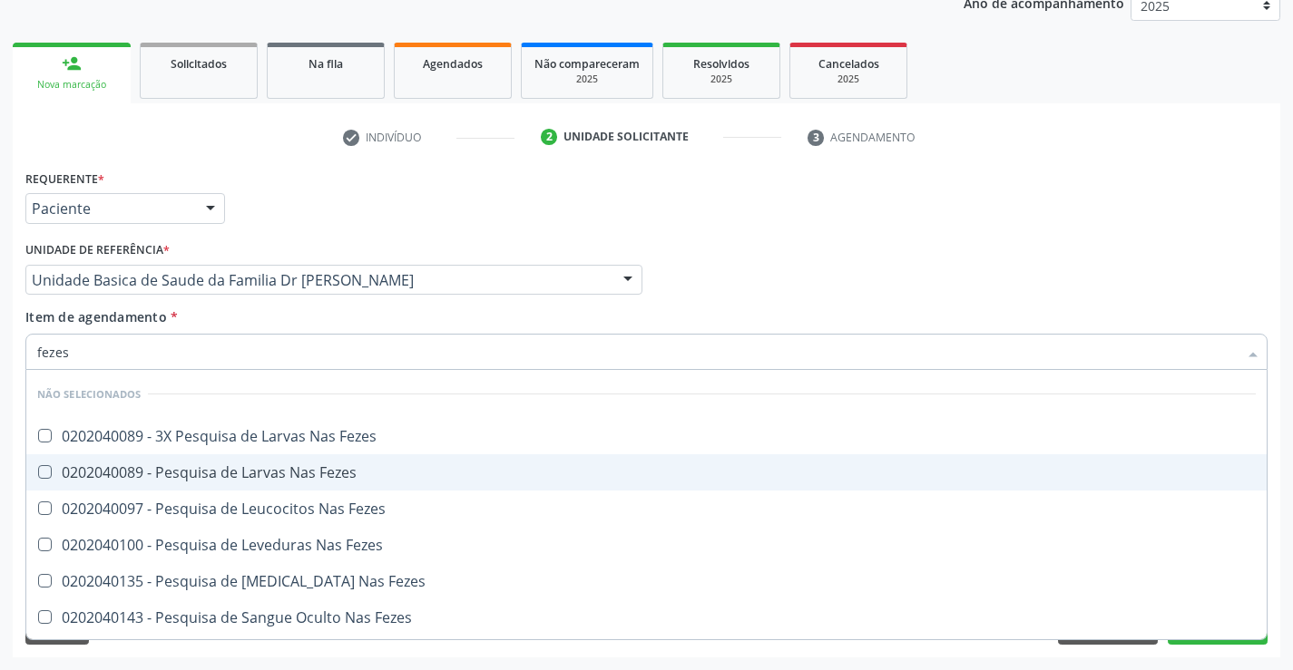
click at [328, 472] on div "0202040089 - Pesquisa de Larvas Nas Fezes" at bounding box center [646, 472] width 1218 height 15
checkbox Fezes "true"
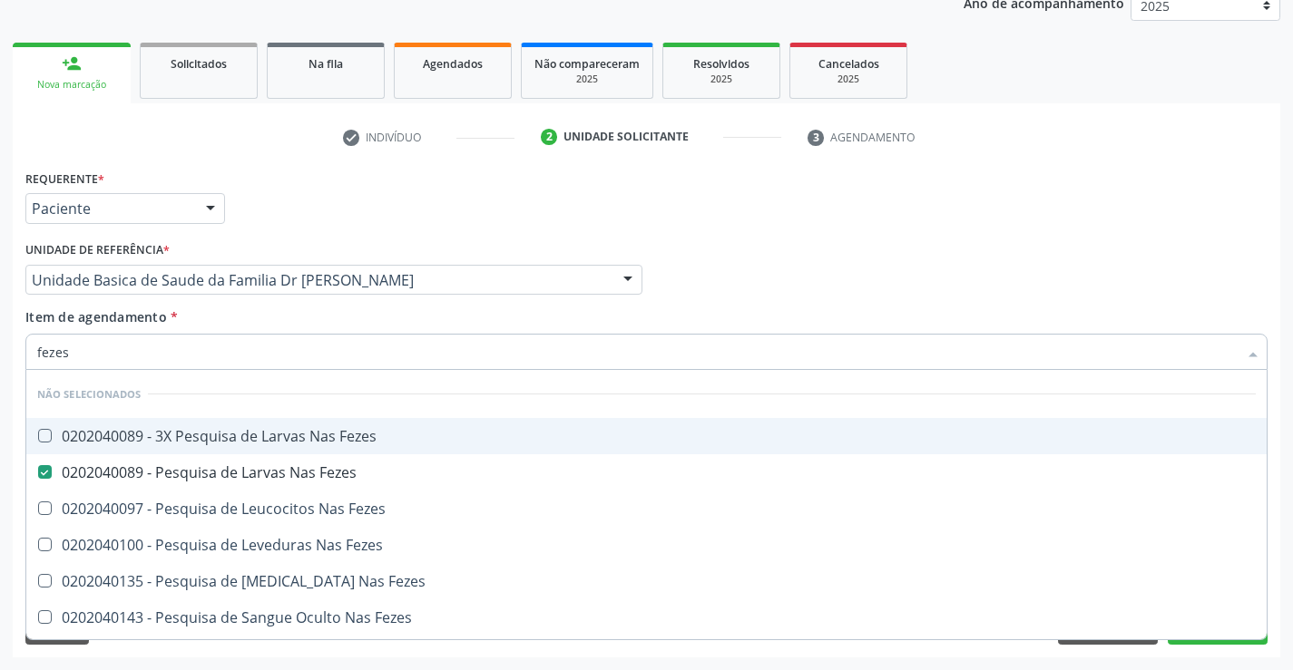
type input "fezes"
click at [874, 249] on div "Profissional Solicitante Por favor, selecione a Unidade de Atendimento primeiro…" at bounding box center [646, 272] width 1251 height 71
checkbox Fezes "true"
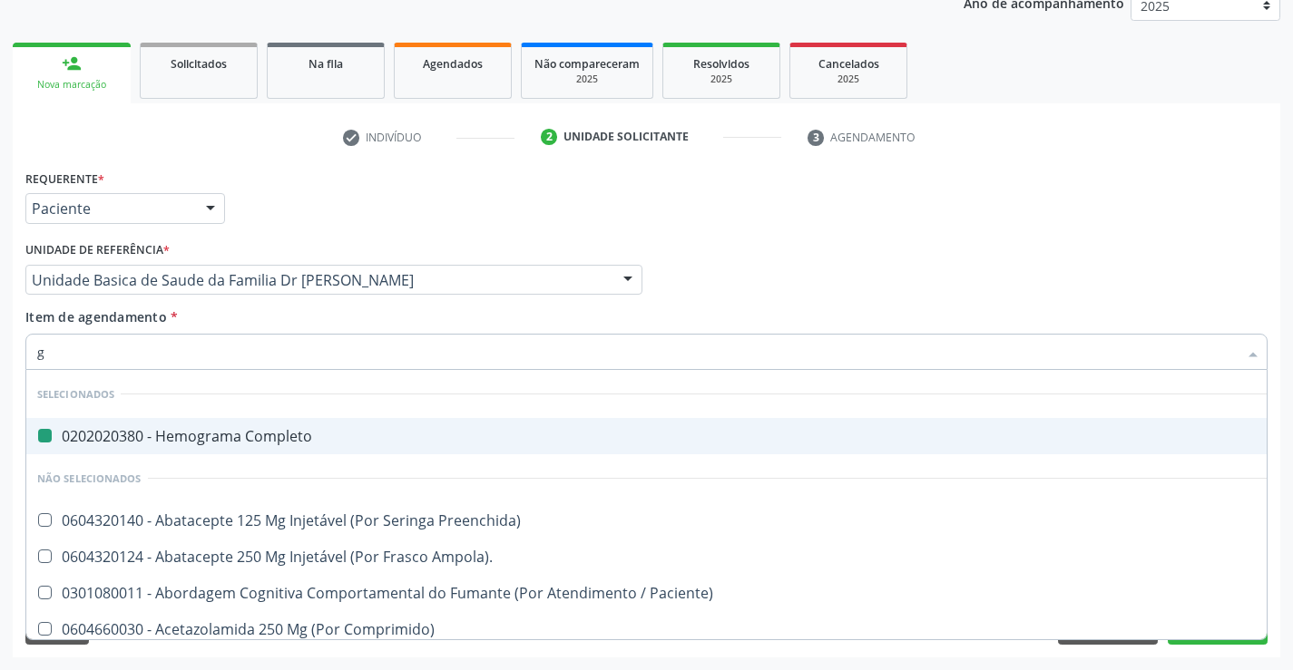
type input "gl"
checkbox Completo "false"
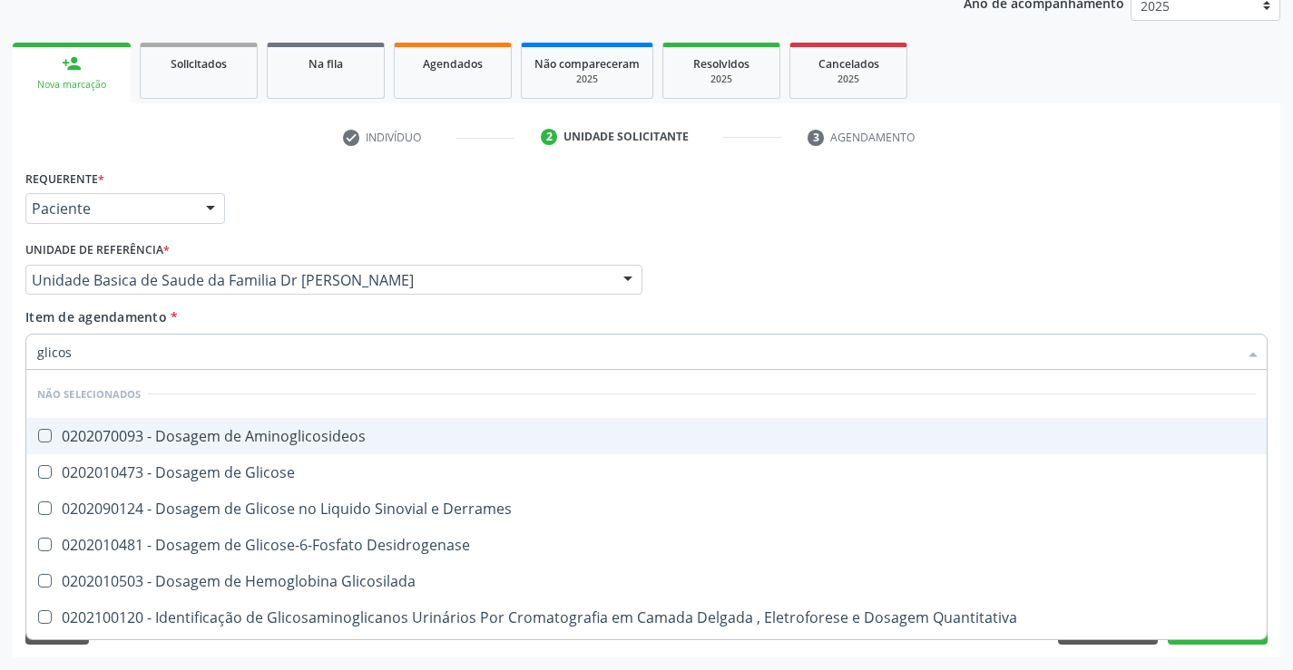
type input "glicose"
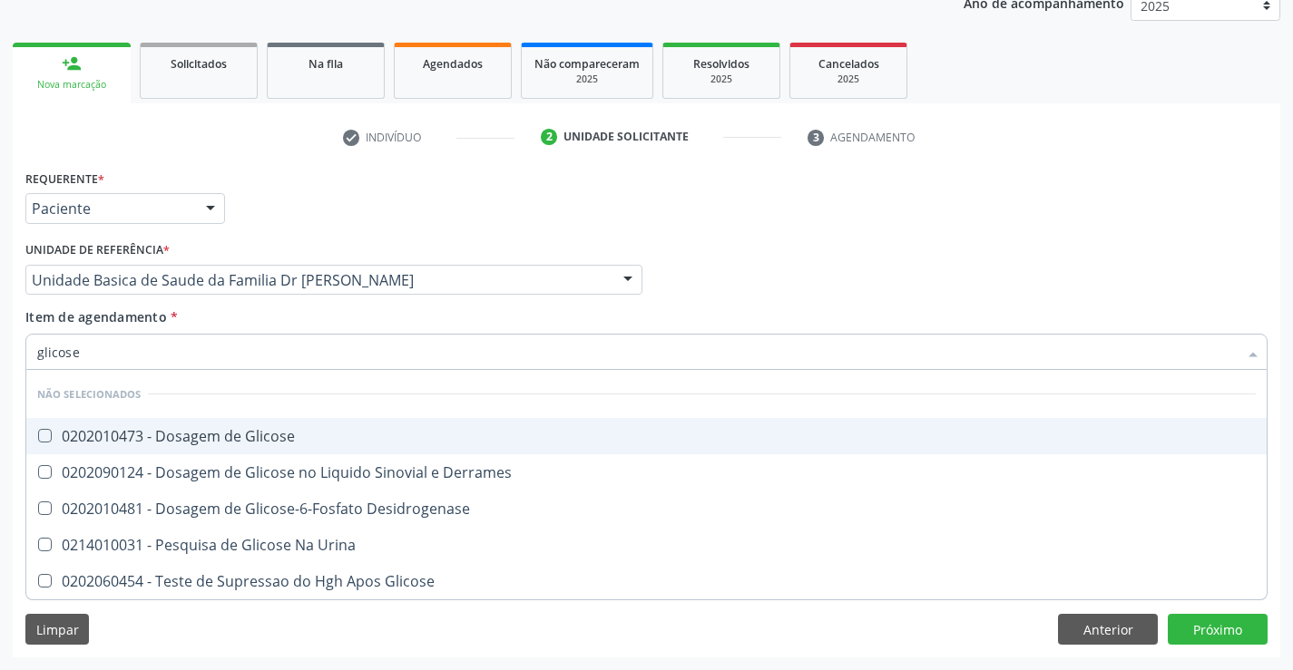
click at [238, 446] on span "0202010473 - Dosagem de Glicose" at bounding box center [646, 436] width 1240 height 36
checkbox Glicose "true"
click at [711, 237] on div "Profissional Solicitante Por favor, selecione a Unidade de Atendimento primeiro…" at bounding box center [646, 272] width 1251 height 71
checkbox Desidrogenase "true"
checkbox Derrames "true"
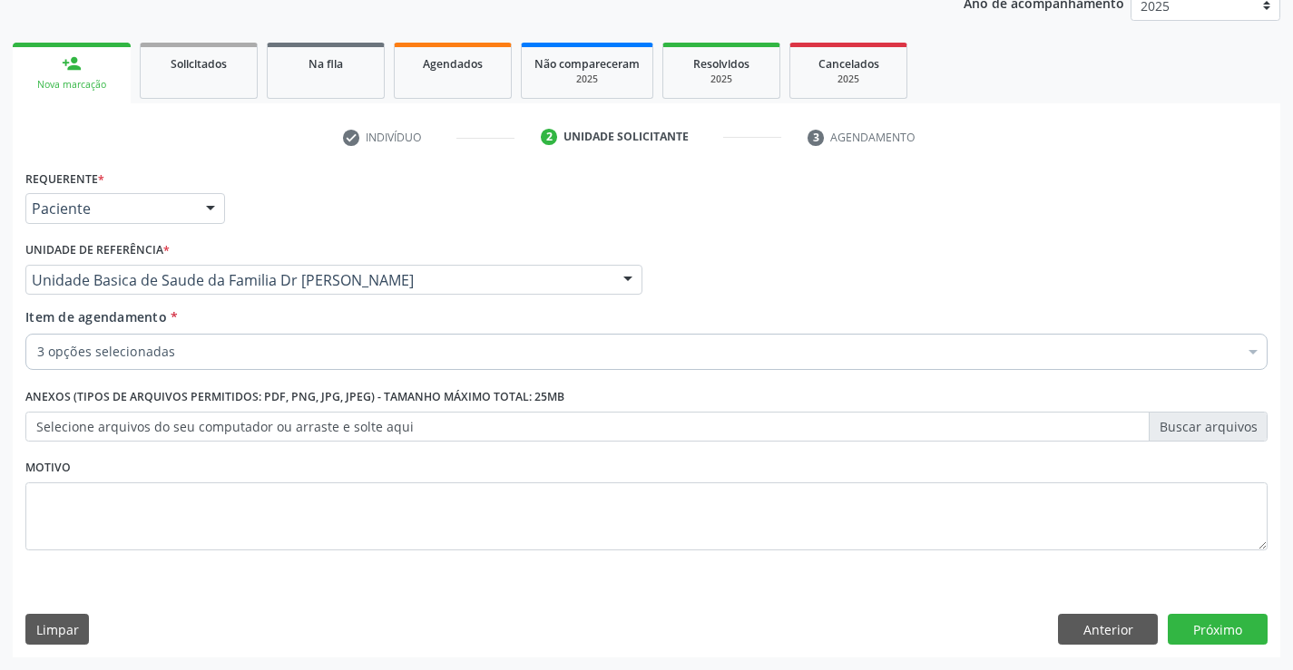
click at [168, 367] on div "3 opções selecionadas" at bounding box center [646, 352] width 1242 height 36
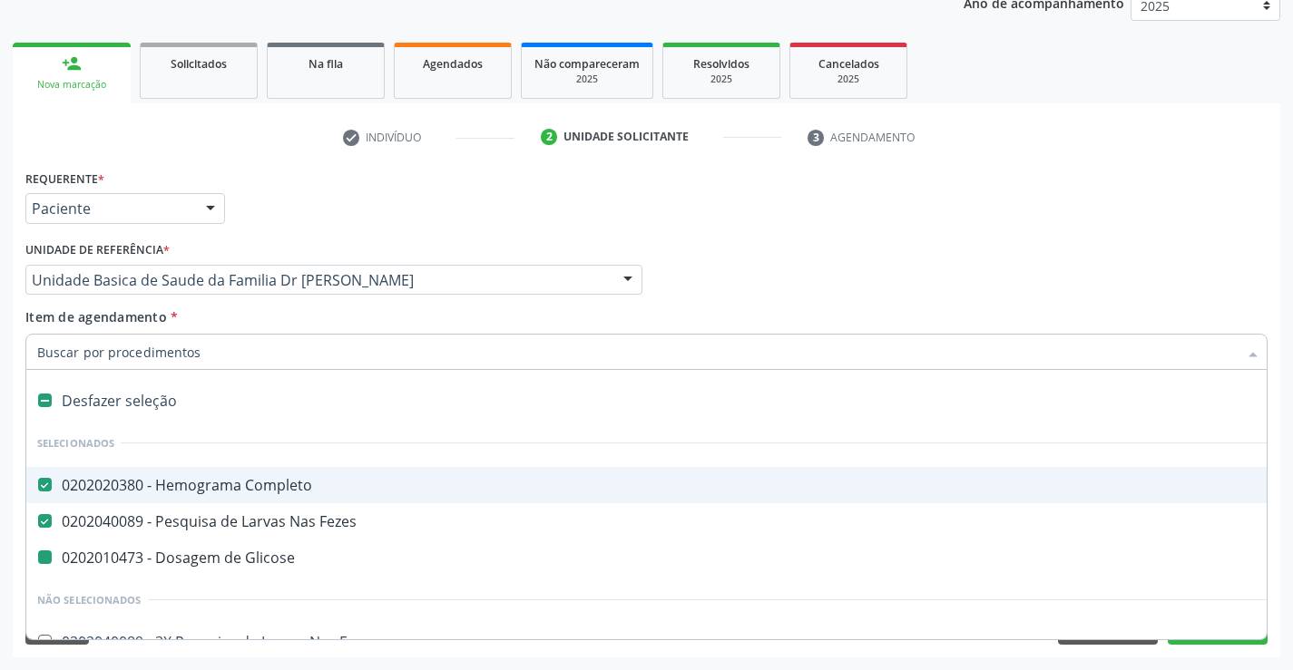
type input "u"
checkbox Glicose "false"
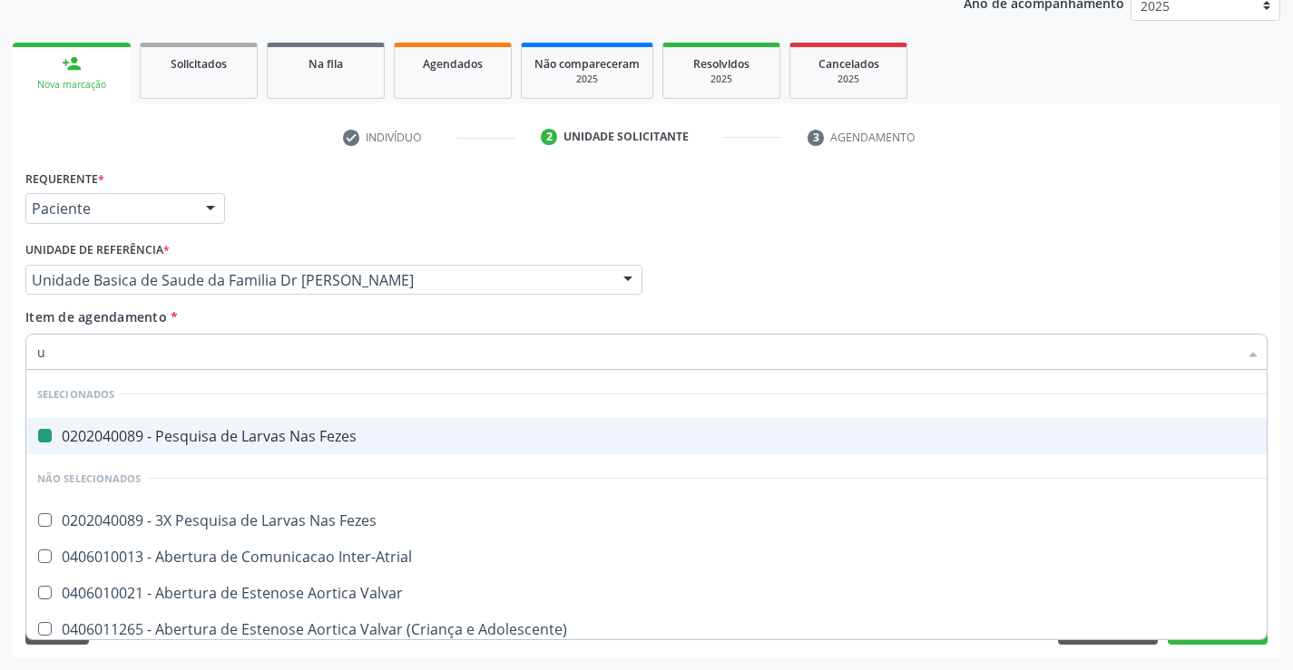
type input "ur"
checkbox Fezes "false"
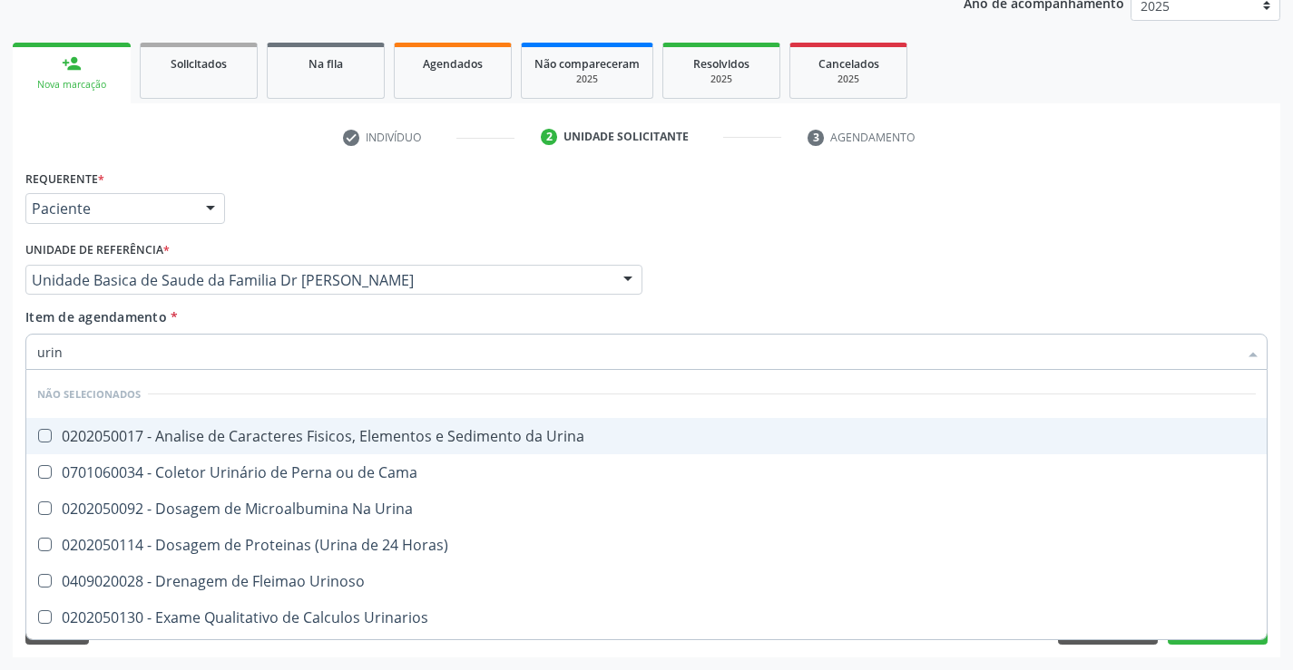
type input "urina"
click at [173, 443] on div "0202050017 - Analise de Caracteres Fisicos, Elementos e Sedimento da Urina" at bounding box center [646, 436] width 1218 height 15
checkbox Urina "true"
type input "urina"
click at [758, 267] on div "Profissional Solicitante Por favor, selecione a Unidade de Atendimento primeiro…" at bounding box center [646, 272] width 1251 height 71
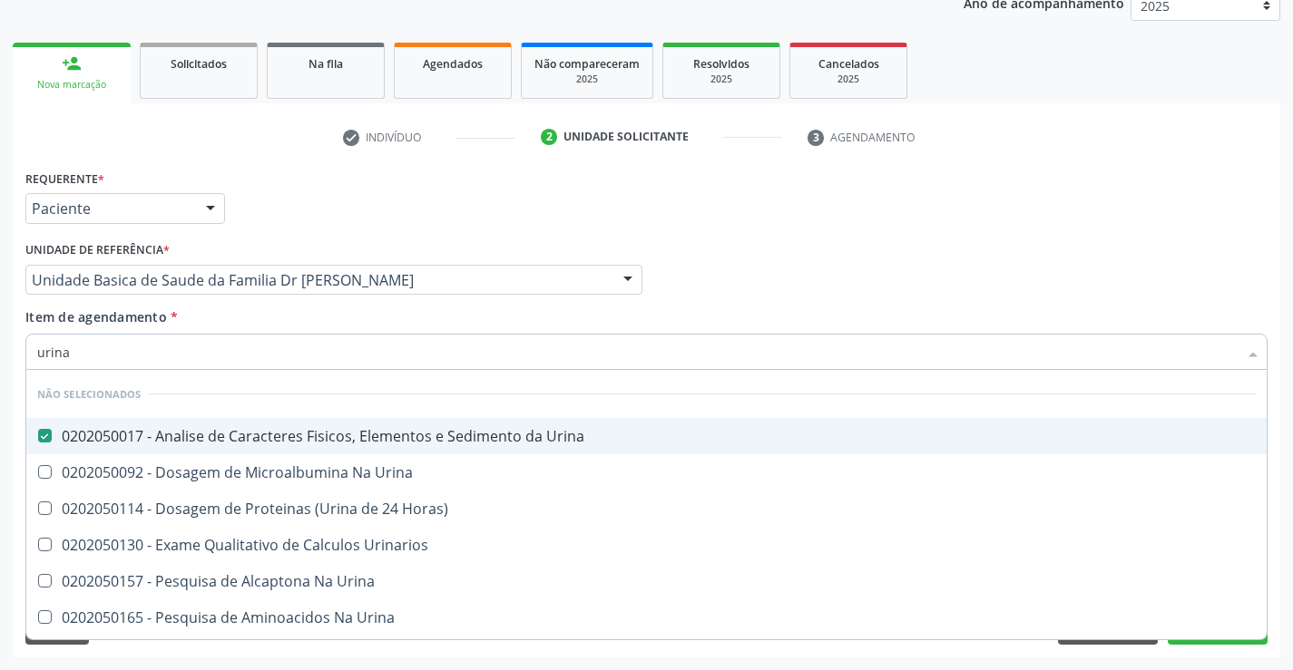
checkbox Horas\) "true"
checkbox Urinarios "true"
checkbox Urina "true"
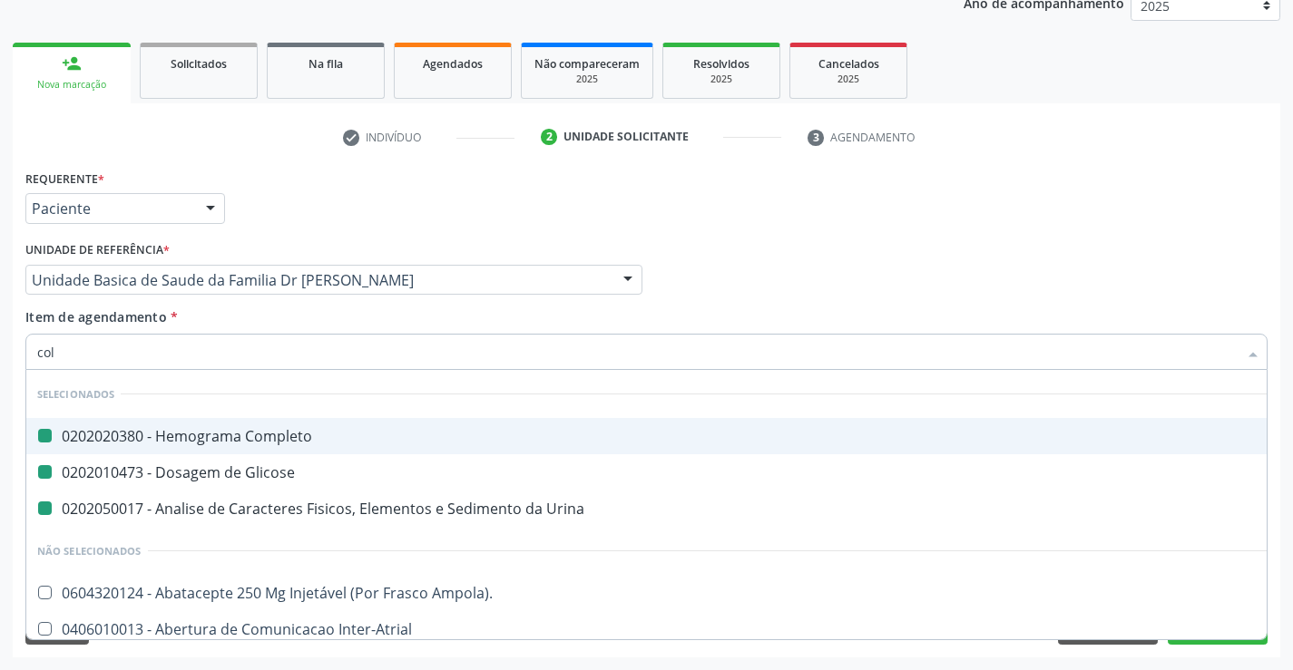
type input "cole"
checkbox Completo "false"
checkbox Urina "false"
checkbox Glicose "false"
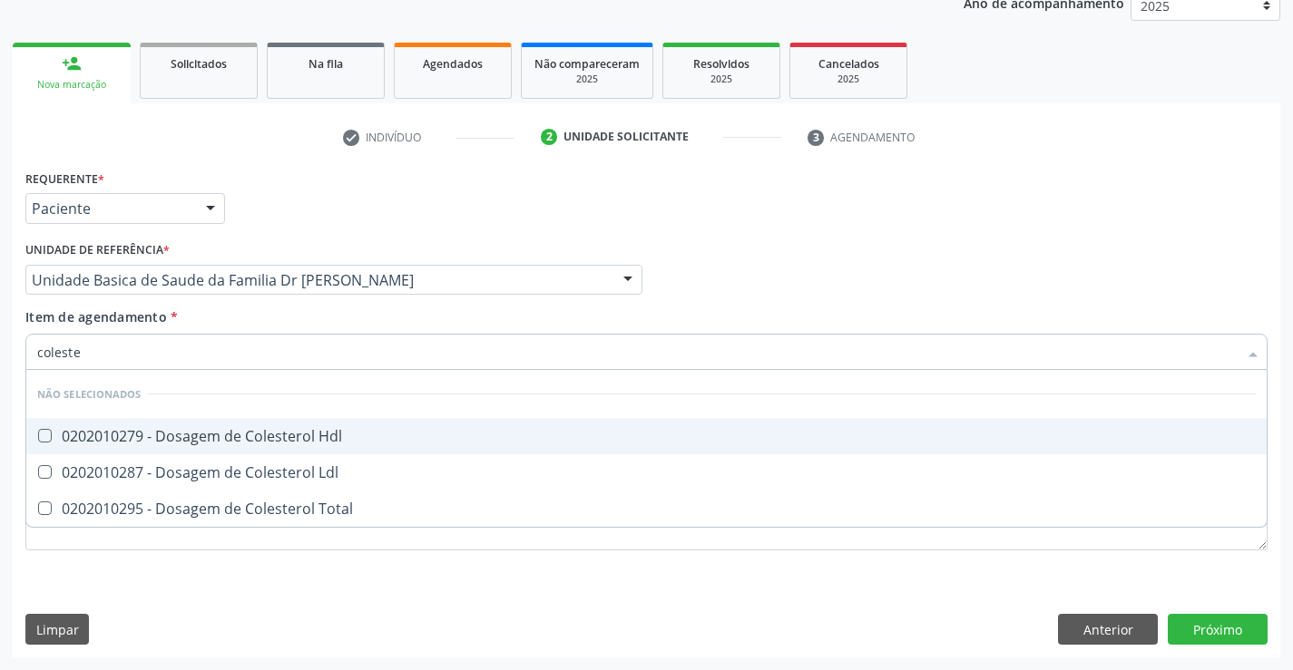
type input "colester"
click at [165, 431] on div "0202010279 - Dosagem de Colesterol Hdl" at bounding box center [646, 436] width 1218 height 15
checkbox Hdl "true"
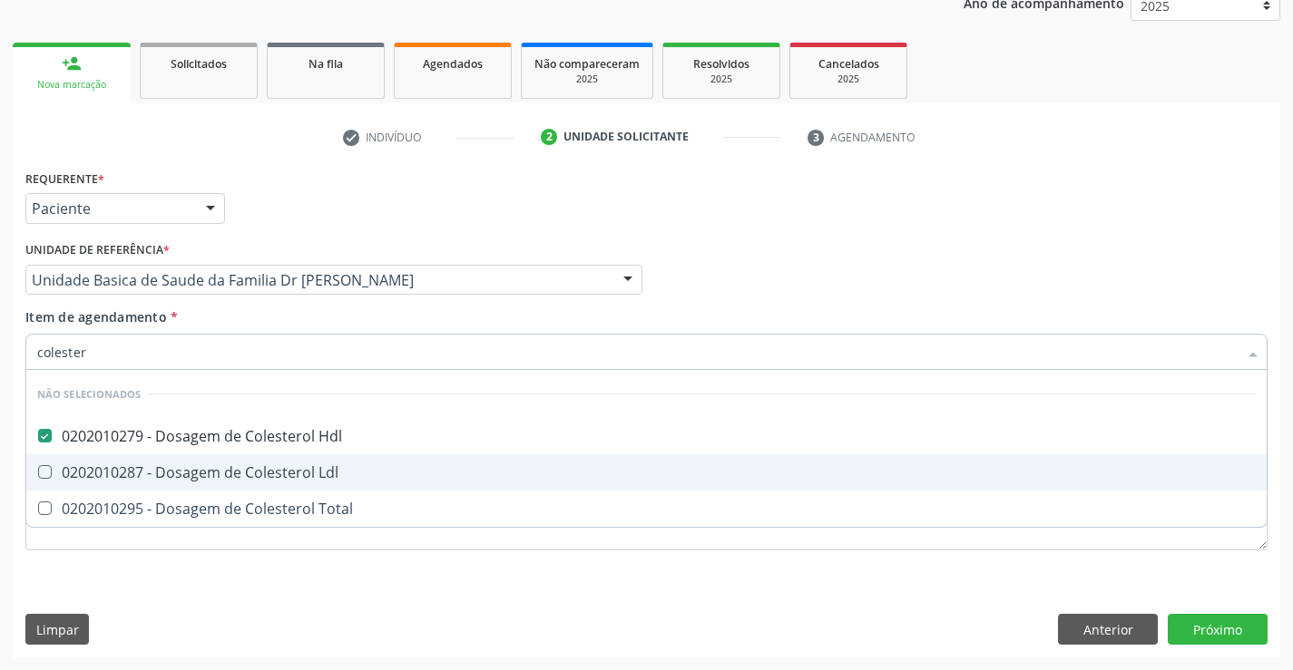
click at [128, 465] on div "0202010287 - Dosagem de Colesterol Ldl" at bounding box center [646, 472] width 1218 height 15
checkbox Ldl "true"
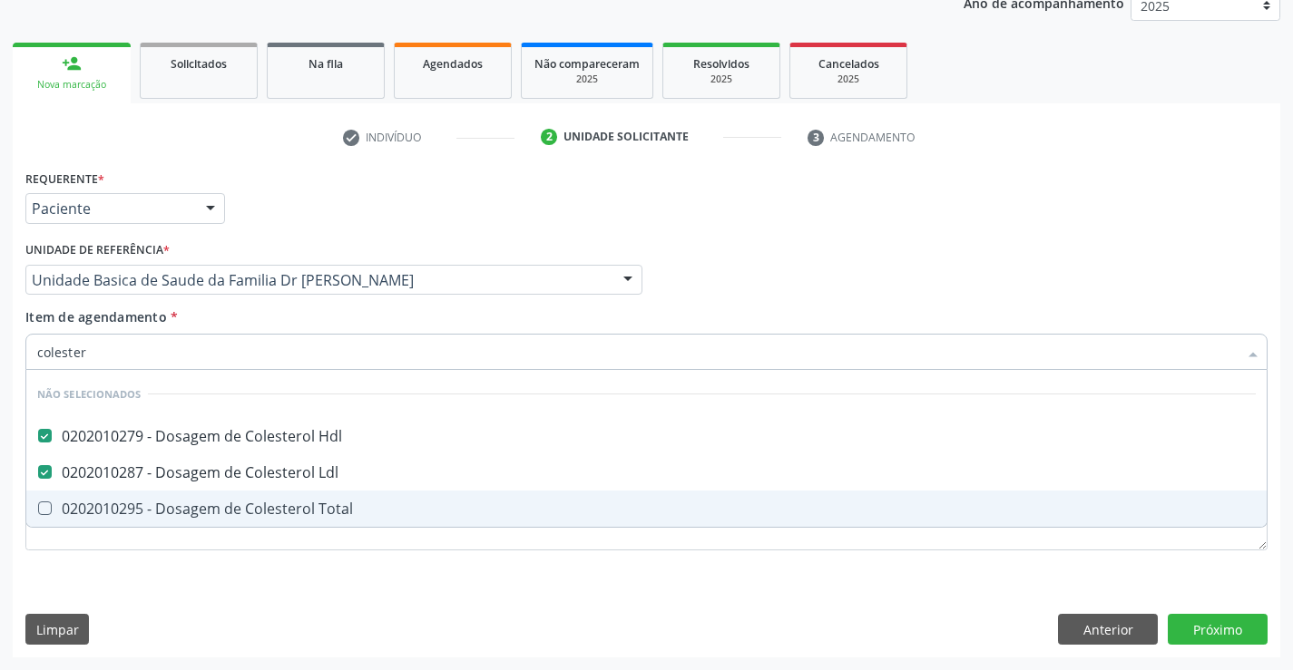
click at [122, 502] on div "0202010295 - Dosagem de Colesterol Total" at bounding box center [646, 509] width 1218 height 15
checkbox Total "true"
click at [99, 572] on div "Requerente * Paciente Profissional de Saúde Paciente Nenhum resultado encontrad…" at bounding box center [646, 370] width 1242 height 411
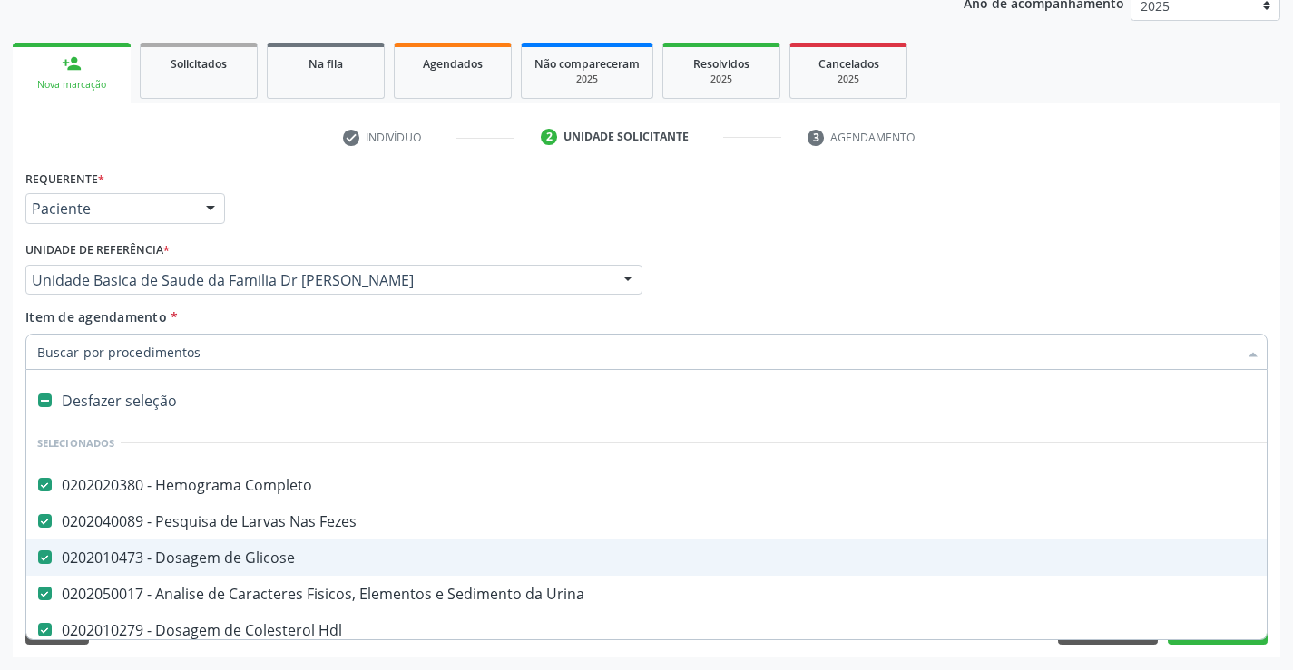
type input "t"
checkbox Total "false"
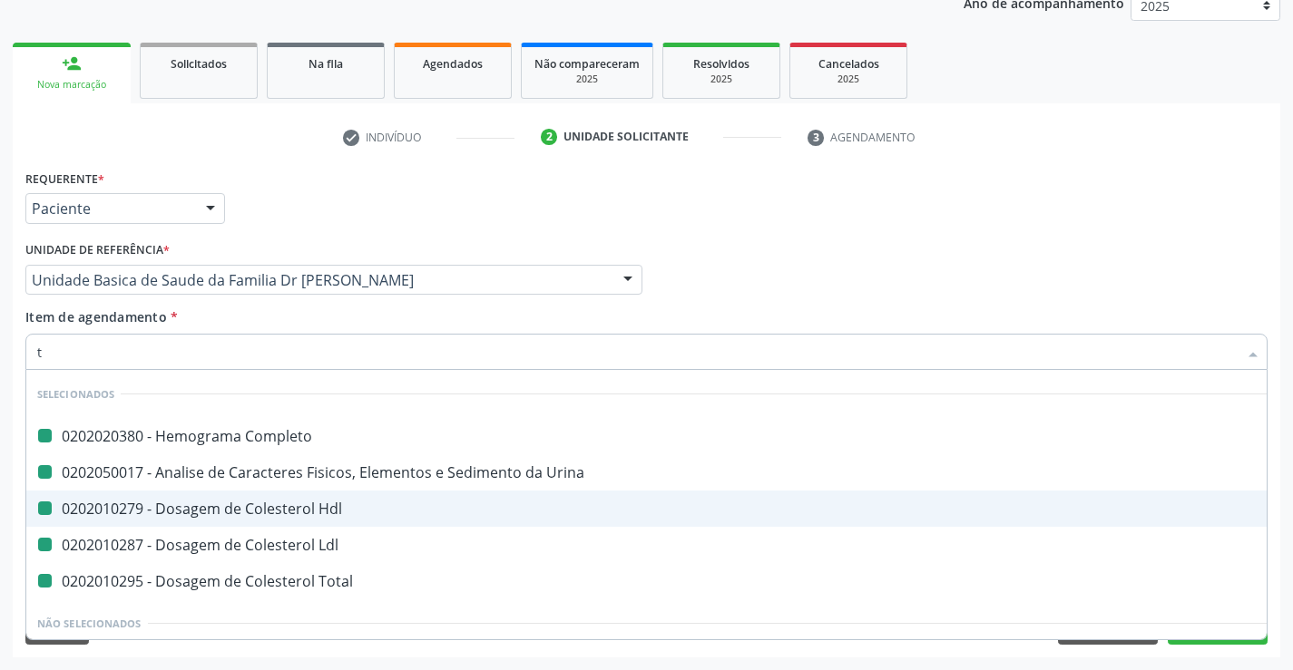
type input "tr"
checkbox Completo "false"
checkbox Hdl "false"
checkbox Urina "false"
checkbox Ldl "false"
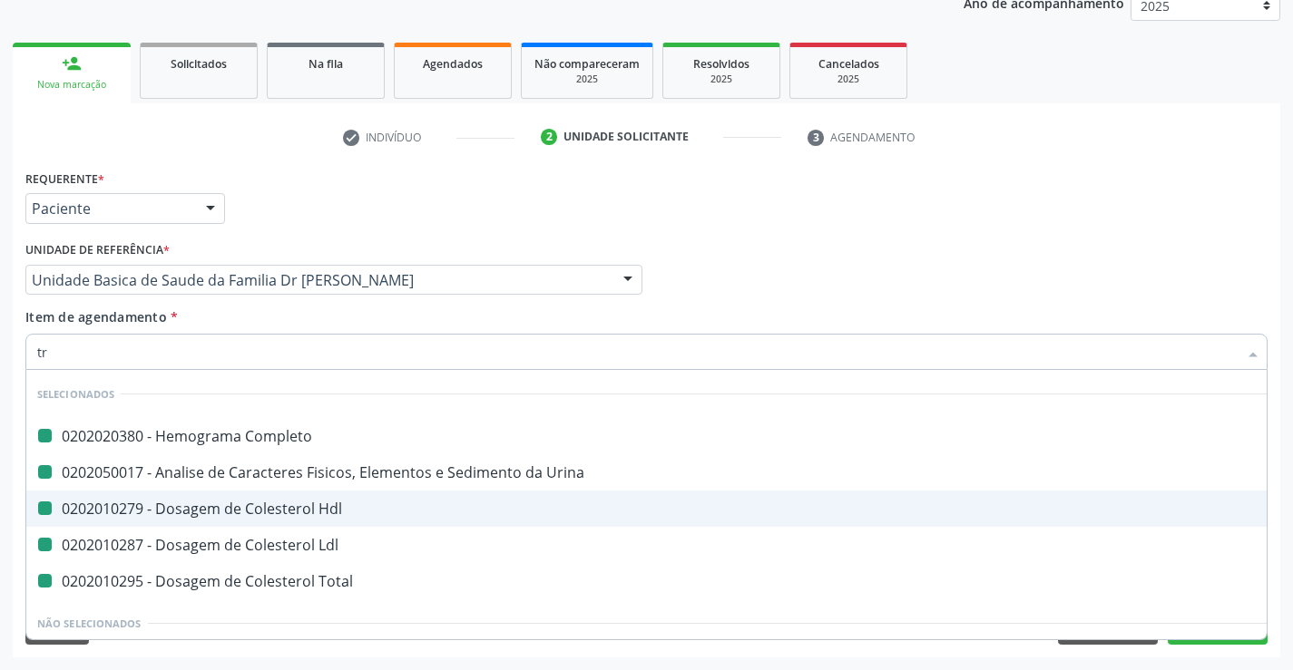
checkbox Total "false"
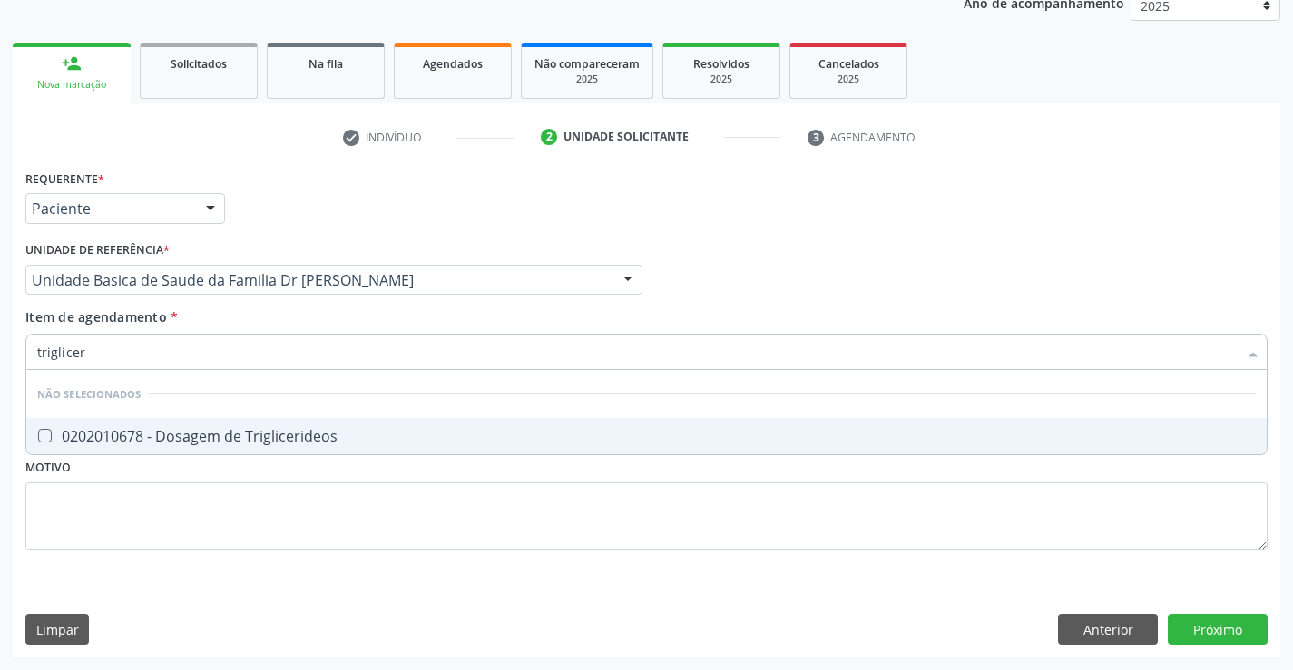
type input "trigliceri"
click at [199, 436] on div "0202010678 - Dosagem de Triglicerideos" at bounding box center [646, 436] width 1218 height 15
checkbox Triglicerideos "true"
click at [746, 212] on div "Requerente * Paciente Profissional de Saúde Paciente Nenhum resultado encontrad…" at bounding box center [646, 200] width 1251 height 71
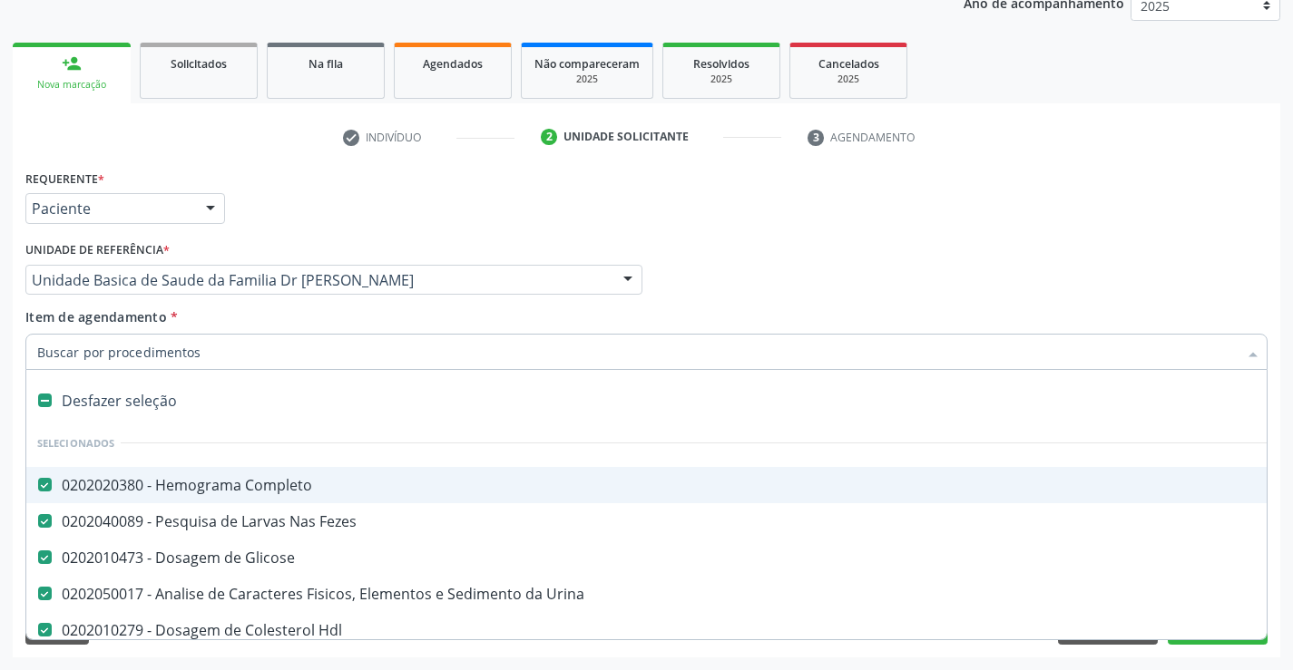
click at [691, 212] on div "Requerente * Paciente Profissional de Saúde Paciente Nenhum resultado encontrad…" at bounding box center [646, 200] width 1251 height 71
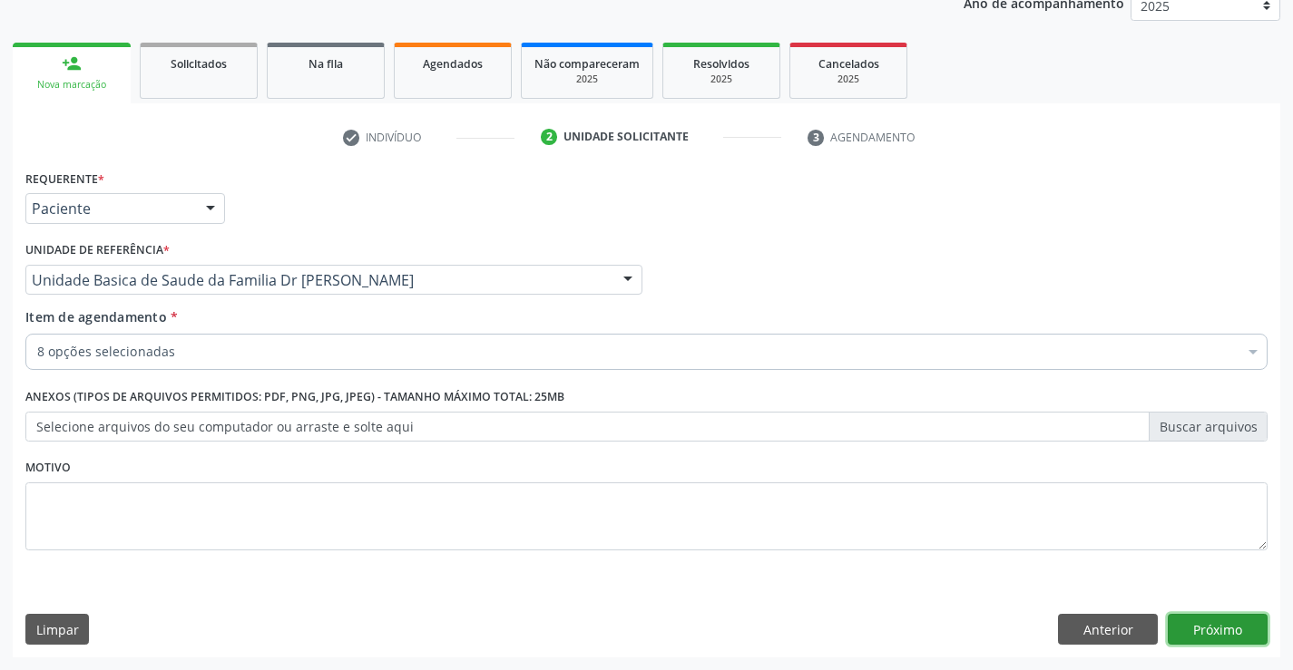
click at [1190, 618] on button "Próximo" at bounding box center [1218, 629] width 100 height 31
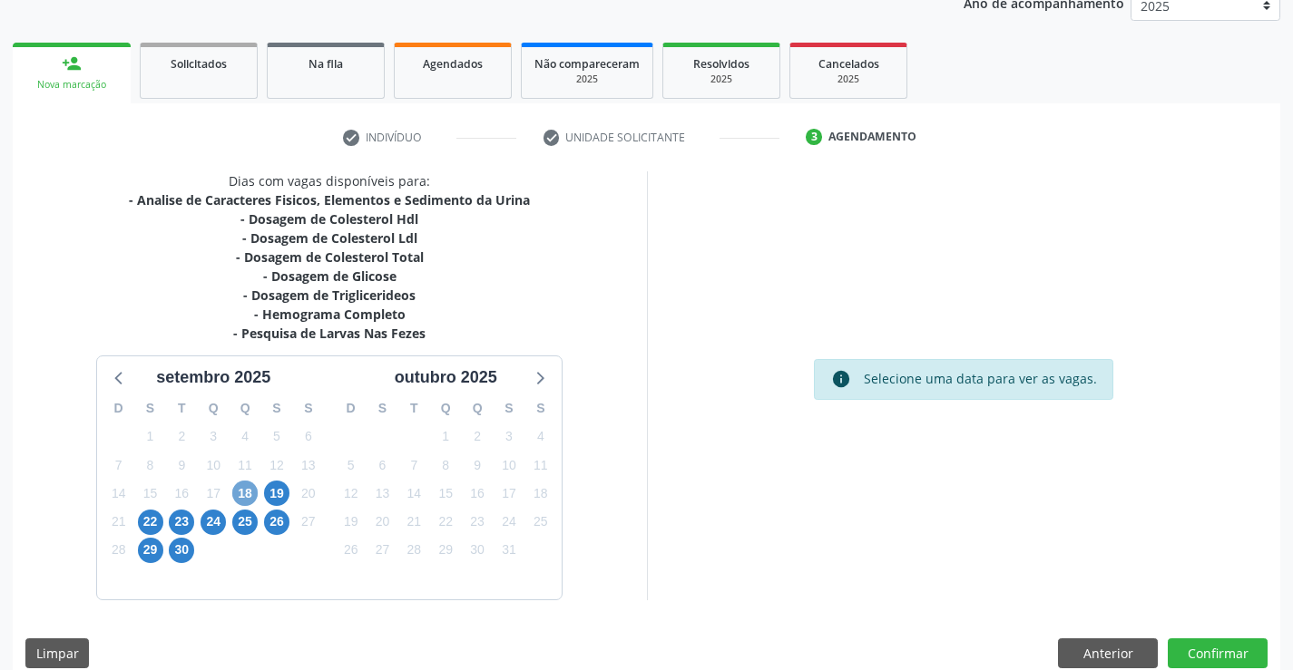
click at [238, 494] on span "18" at bounding box center [244, 493] width 25 height 25
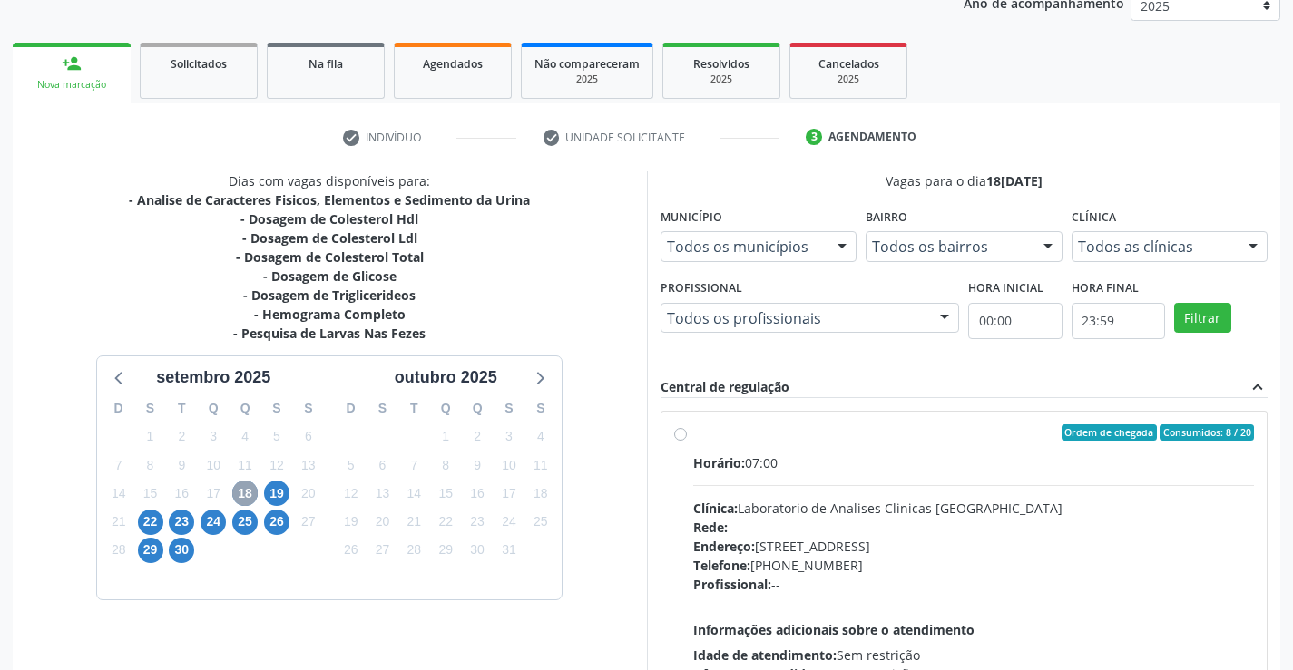
scroll to position [381, 0]
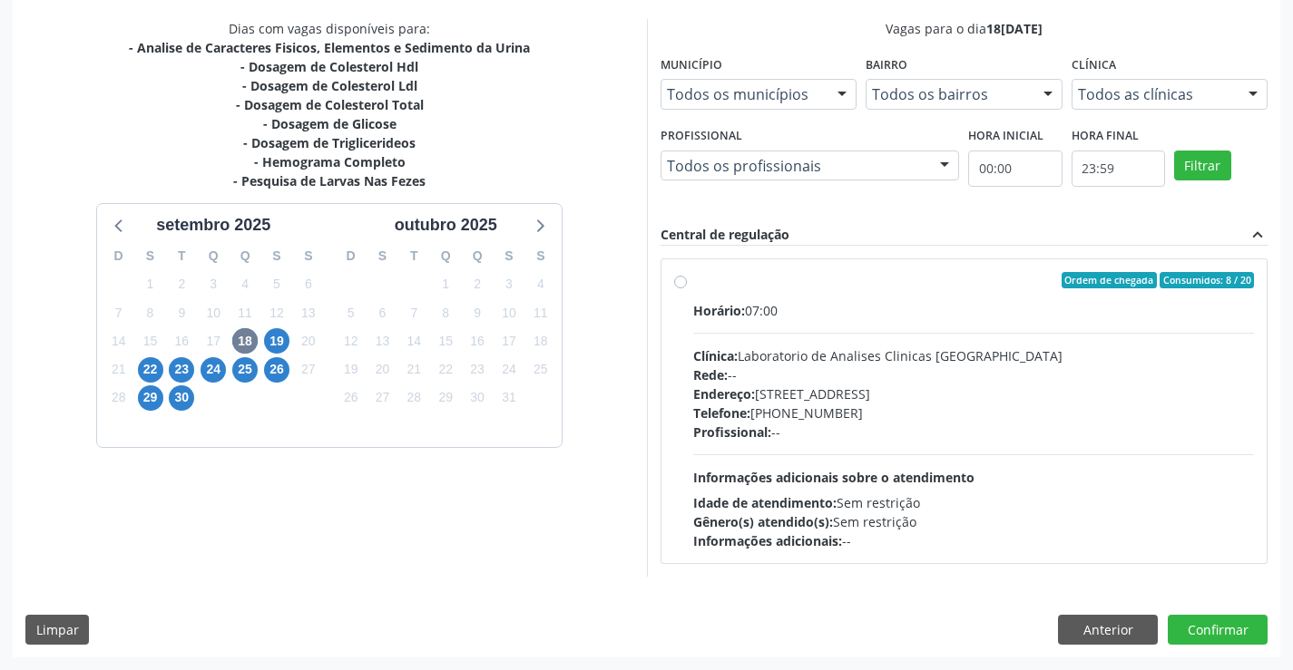
click at [693, 286] on label "Ordem de chegada Consumidos: 8 / 20 Horário: 07:00 Clínica: Laboratorio de Anal…" at bounding box center [974, 411] width 562 height 279
click at [685, 286] on input "Ordem de chegada Consumidos: 8 / 20 Horário: 07:00 Clínica: Laboratorio de Anal…" at bounding box center [680, 280] width 13 height 16
radio input "true"
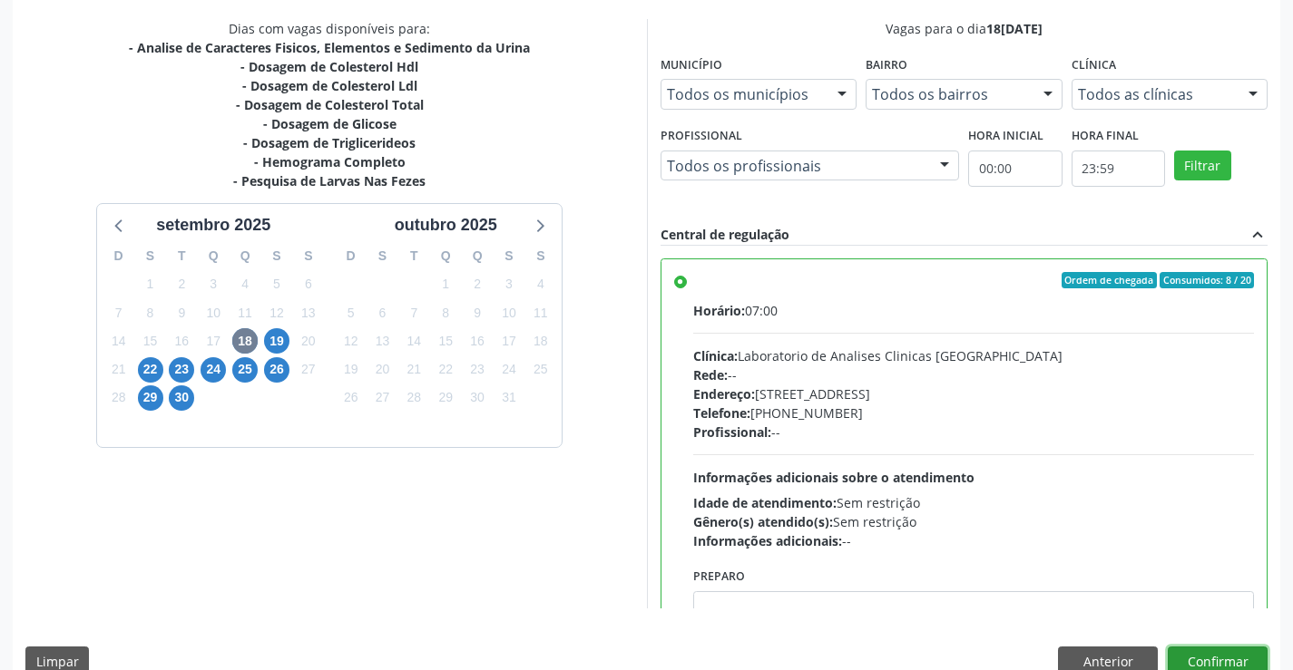
click at [1173, 650] on button "Confirmar" at bounding box center [1218, 662] width 100 height 31
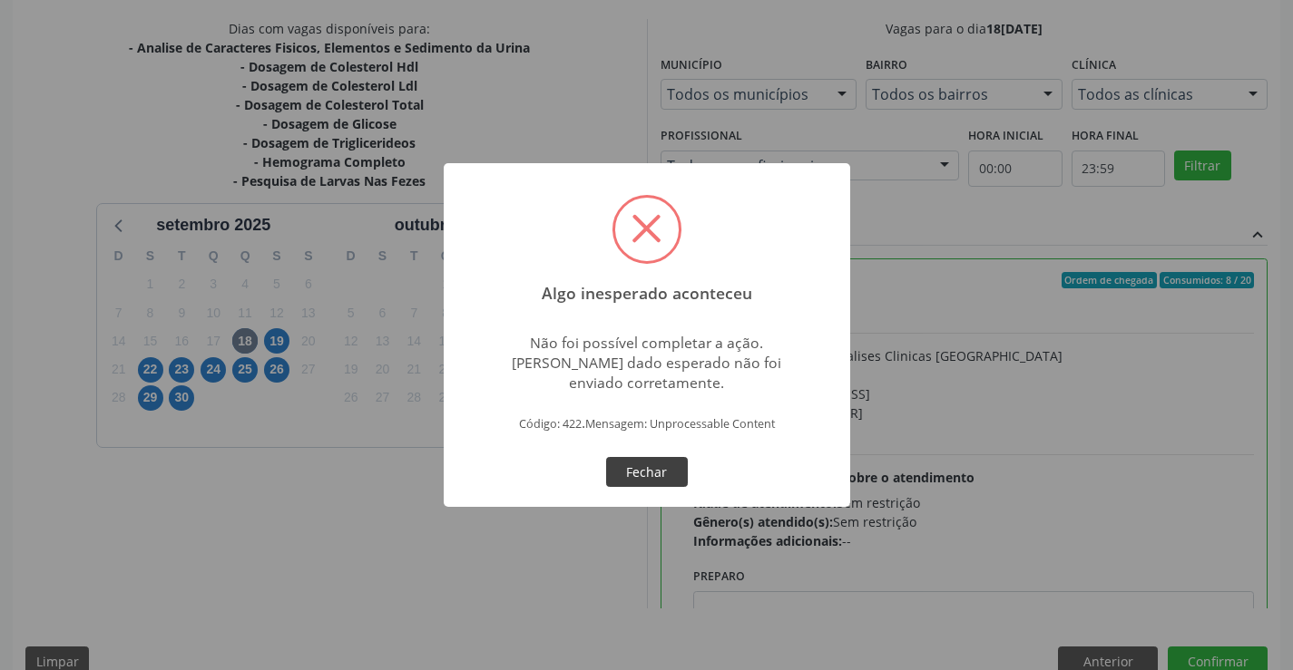
click at [627, 460] on button "Fechar" at bounding box center [647, 472] width 82 height 31
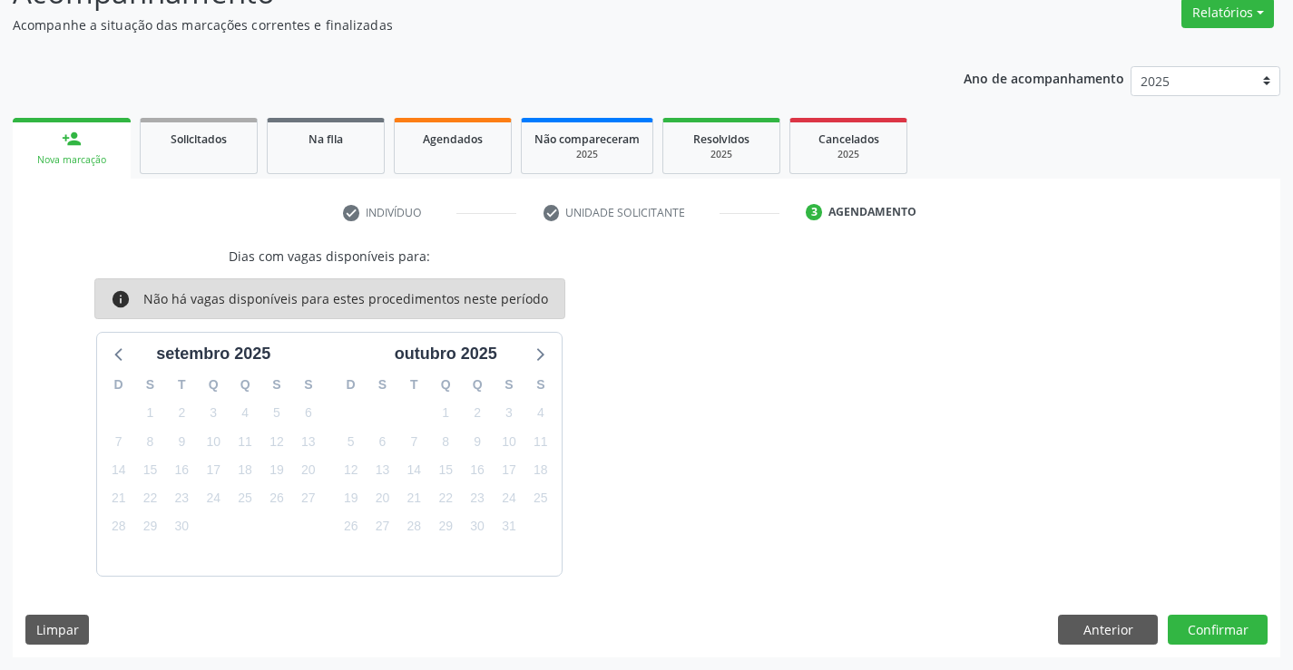
scroll to position [0, 0]
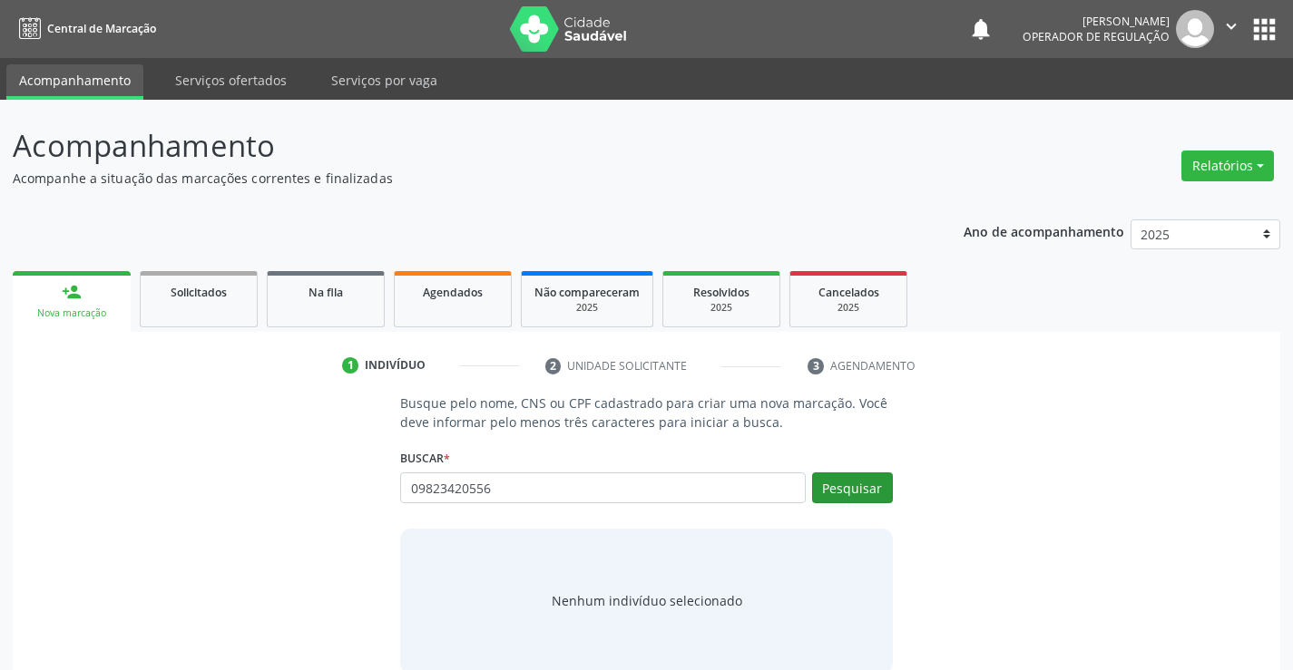
type input "09823420556"
click at [885, 482] on button "Pesquisar" at bounding box center [852, 488] width 81 height 31
type input "09823420556"
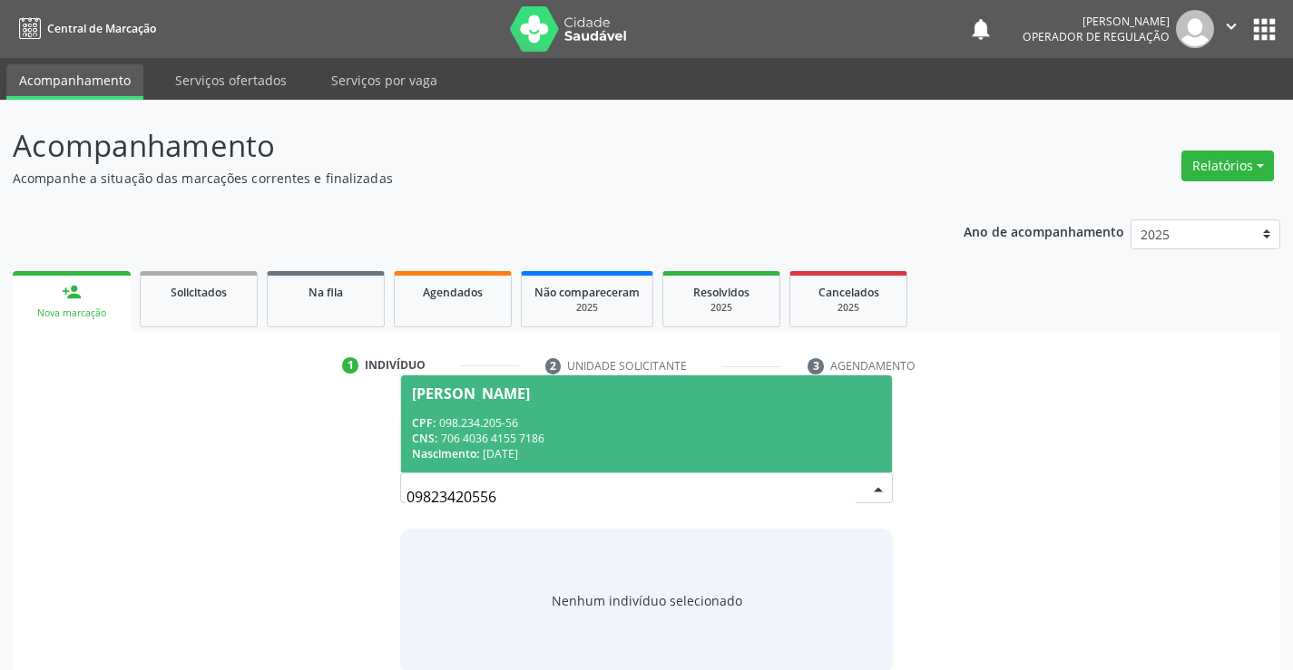
click at [530, 390] on div "Anna Livia de Souza Pinto" at bounding box center [471, 394] width 118 height 15
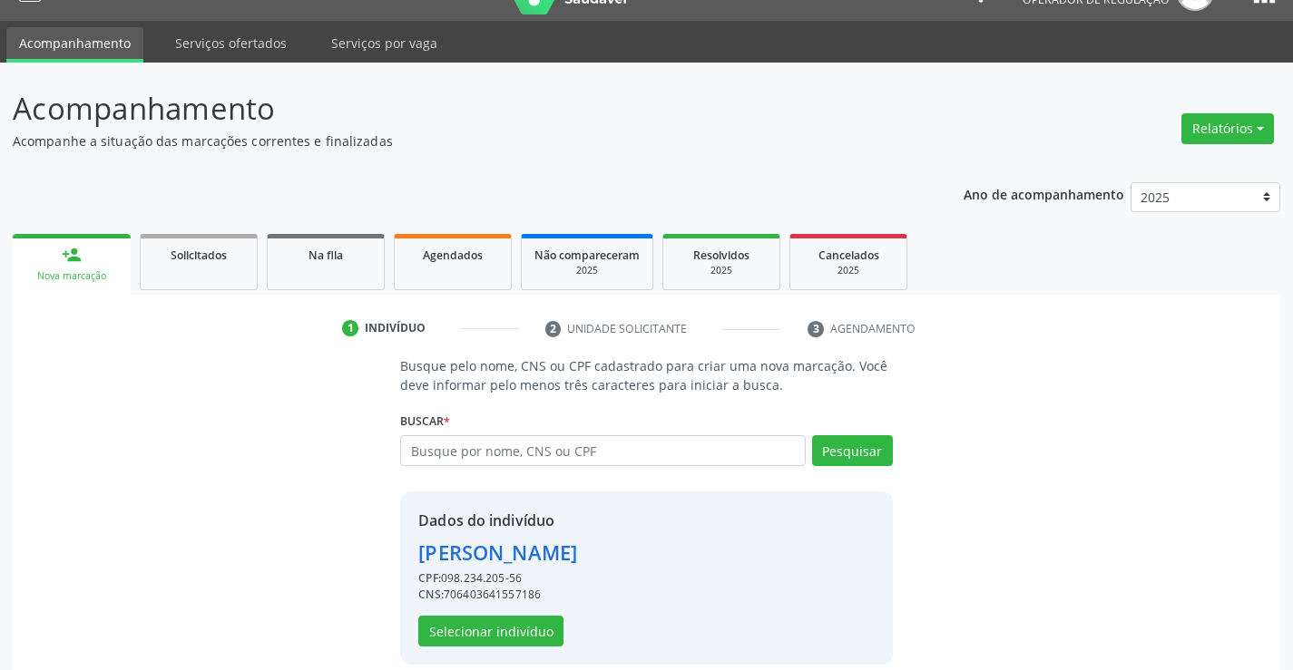
scroll to position [57, 0]
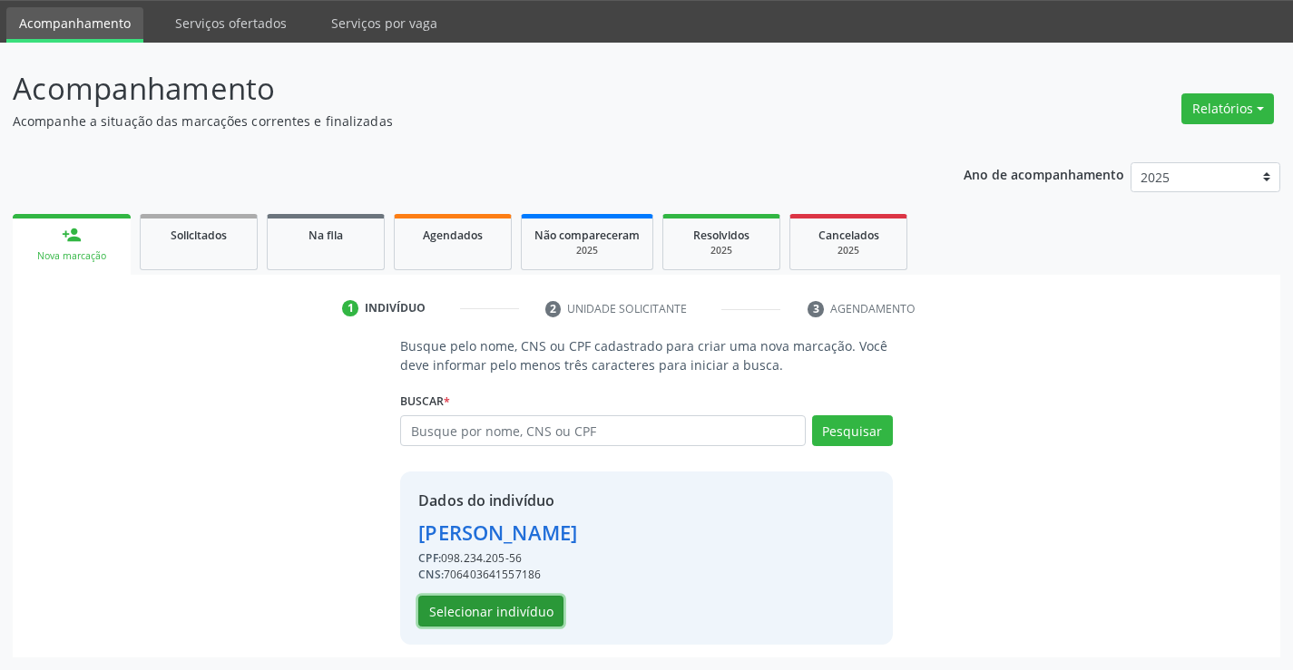
click at [496, 614] on button "Selecionar indivíduo" at bounding box center [490, 611] width 145 height 31
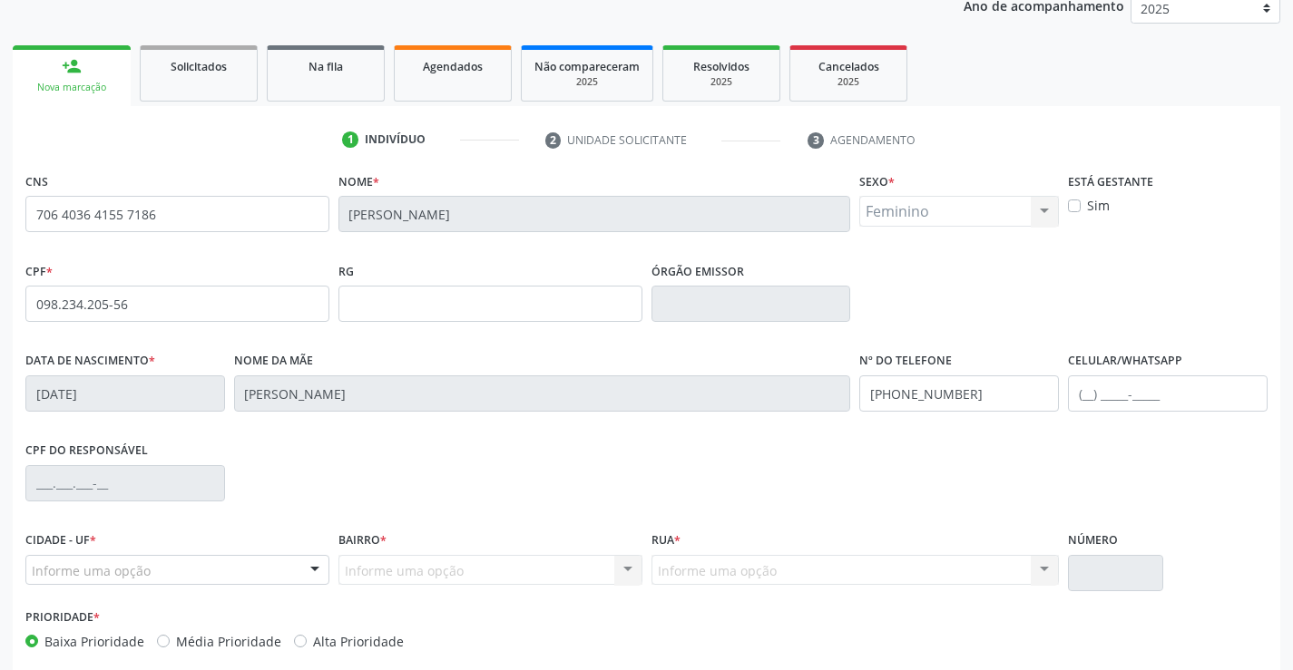
scroll to position [313, 0]
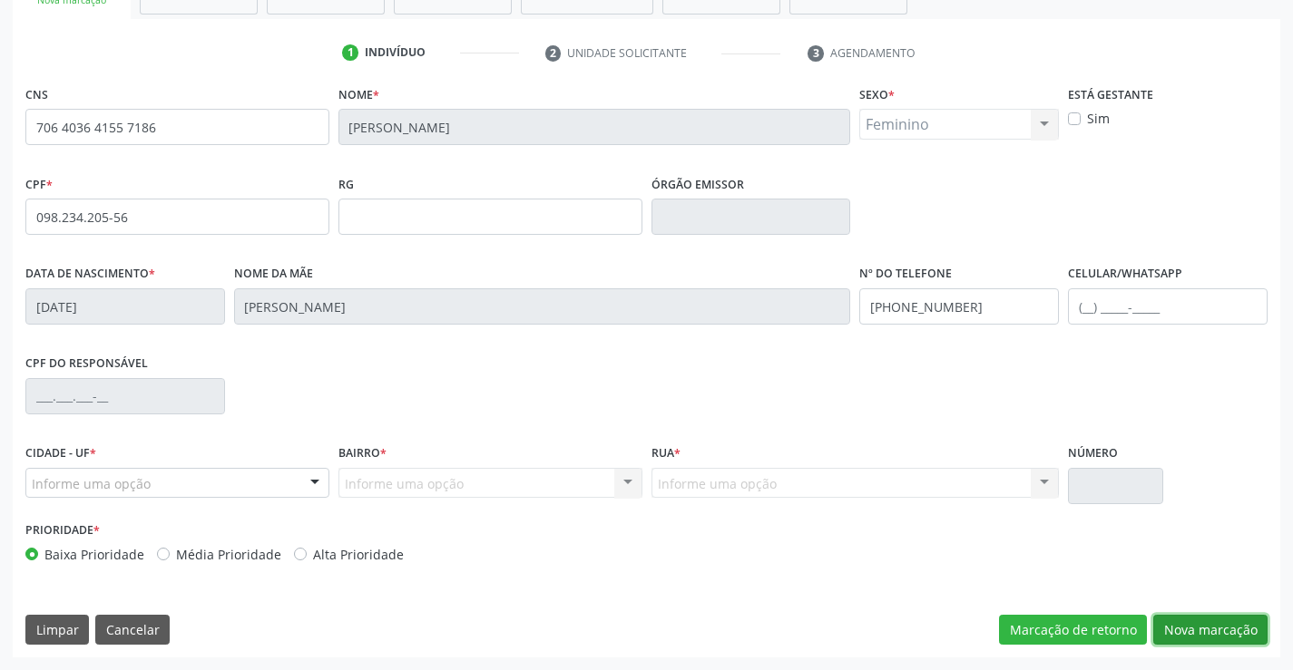
click at [1204, 622] on button "Nova marcação" at bounding box center [1210, 630] width 114 height 31
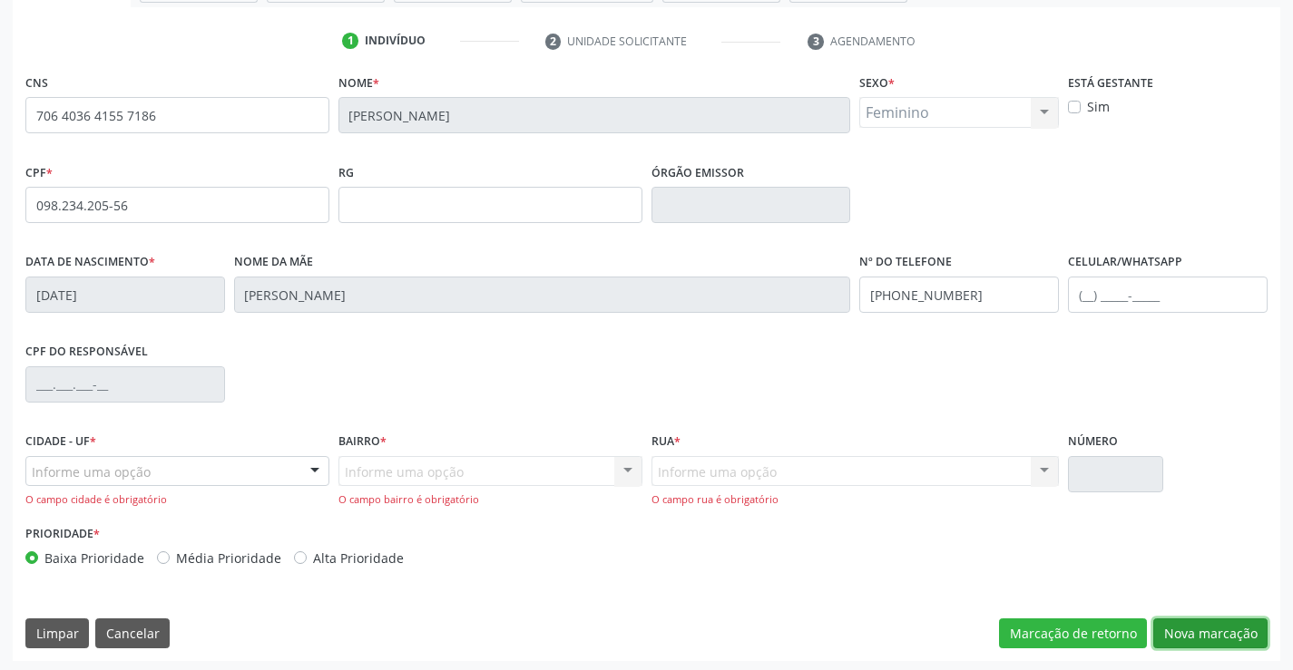
scroll to position [328, 0]
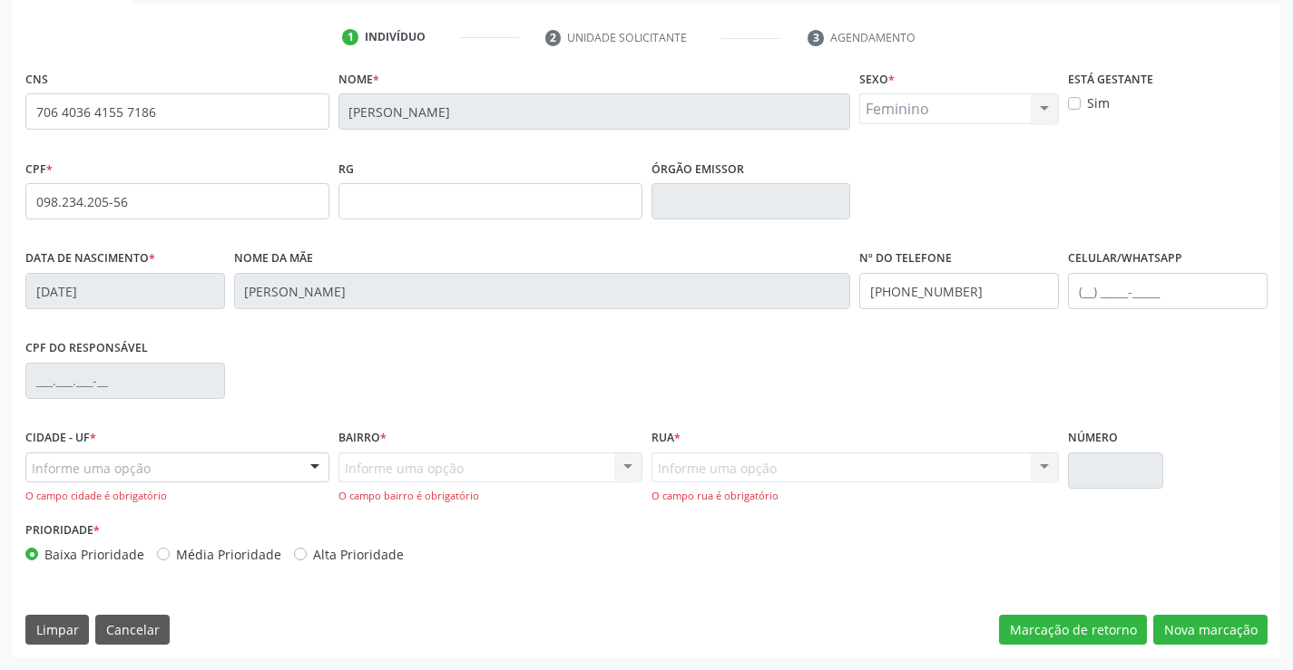
click at [312, 469] on div at bounding box center [314, 469] width 27 height 31
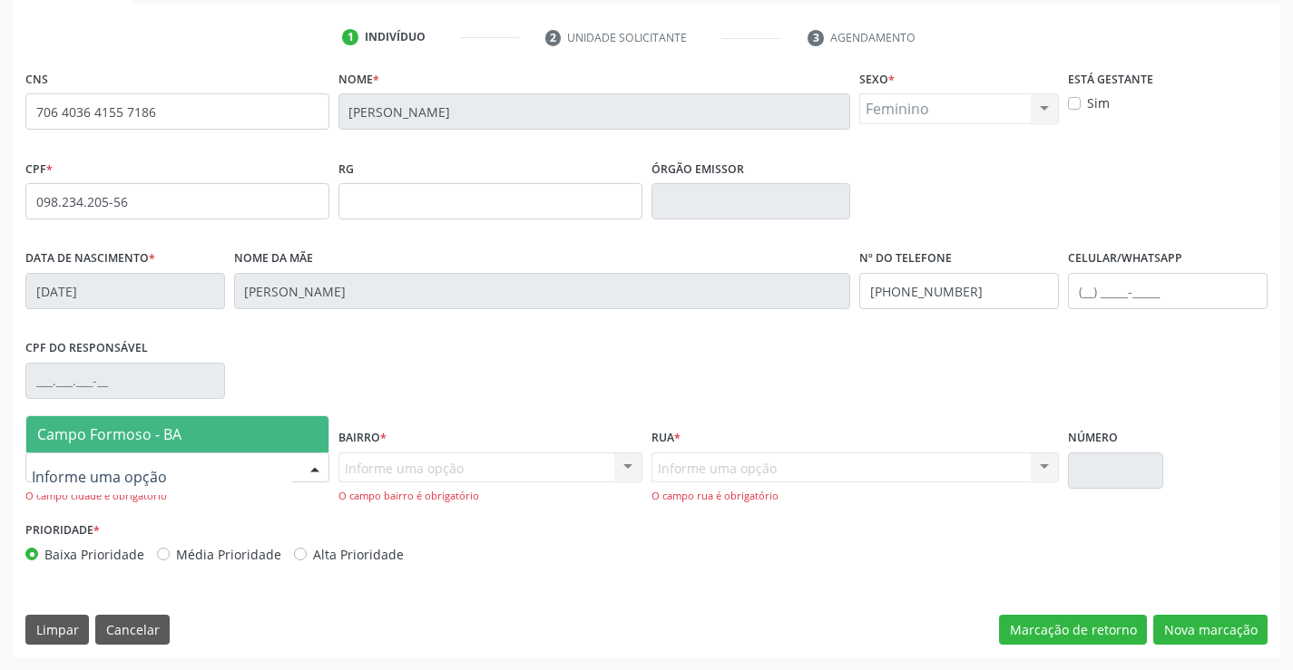
click at [243, 439] on span "Campo Formoso - BA" at bounding box center [177, 434] width 302 height 36
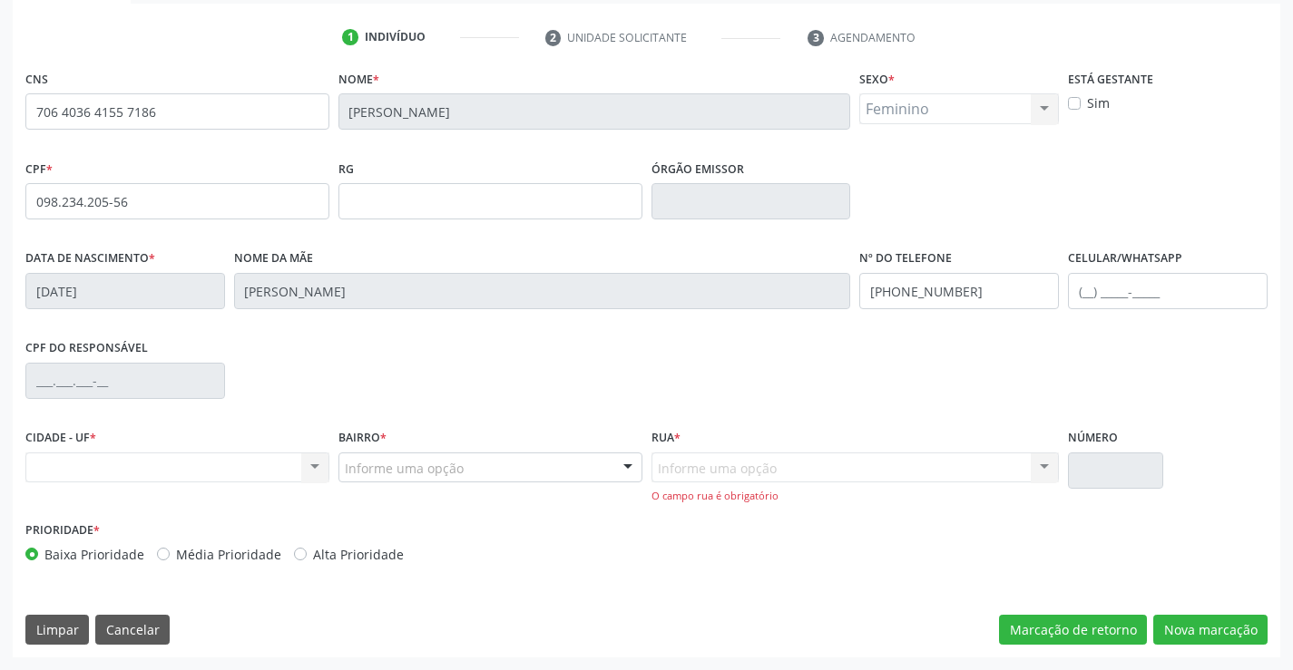
click at [623, 465] on div at bounding box center [627, 469] width 27 height 31
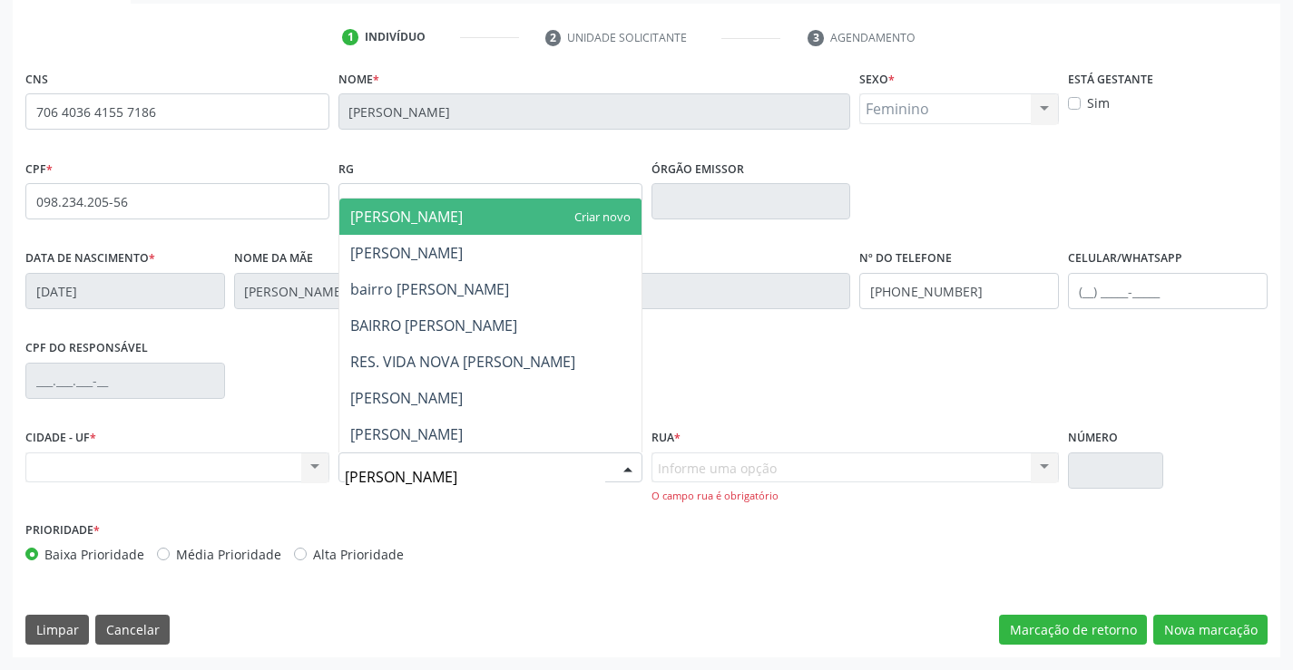
type input "maria joana"
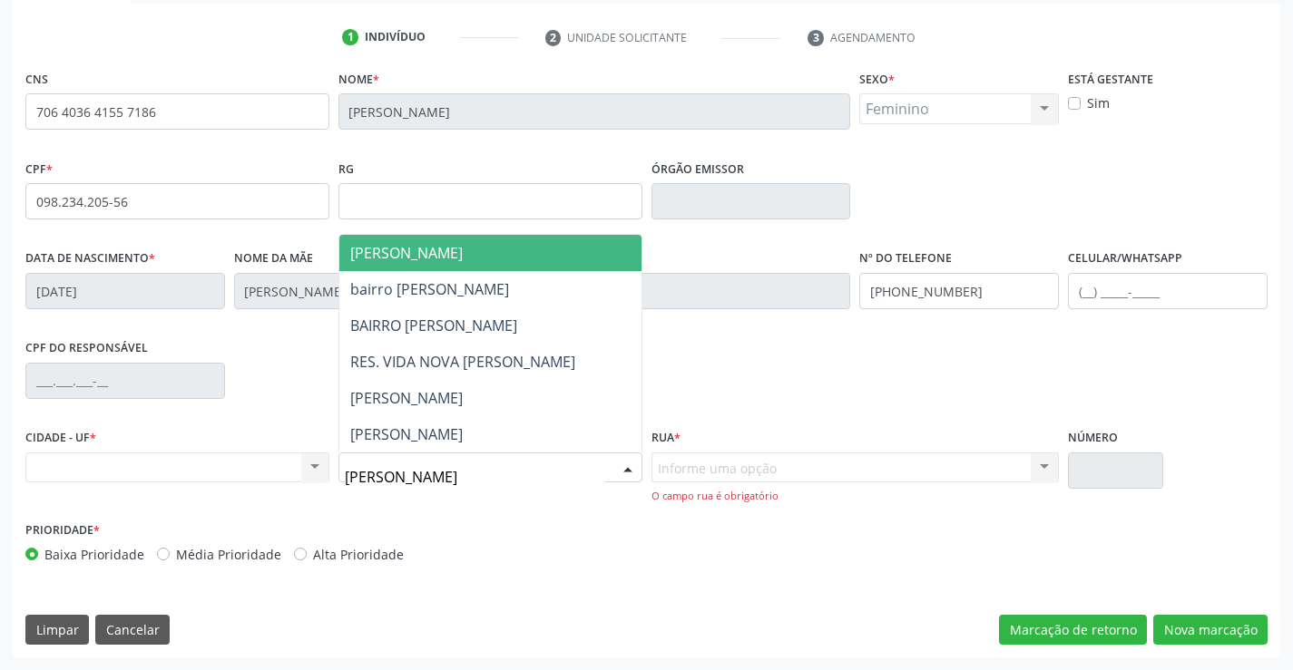
click at [458, 260] on span "maria joana" at bounding box center [490, 253] width 302 height 36
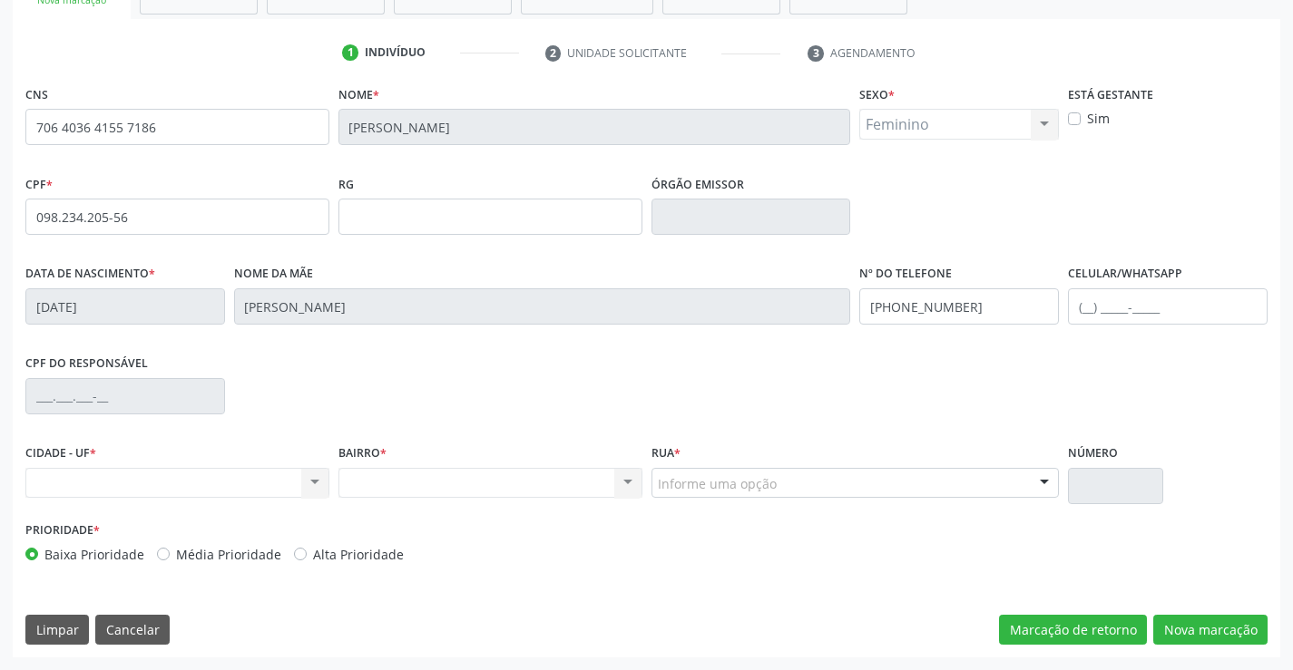
scroll to position [313, 0]
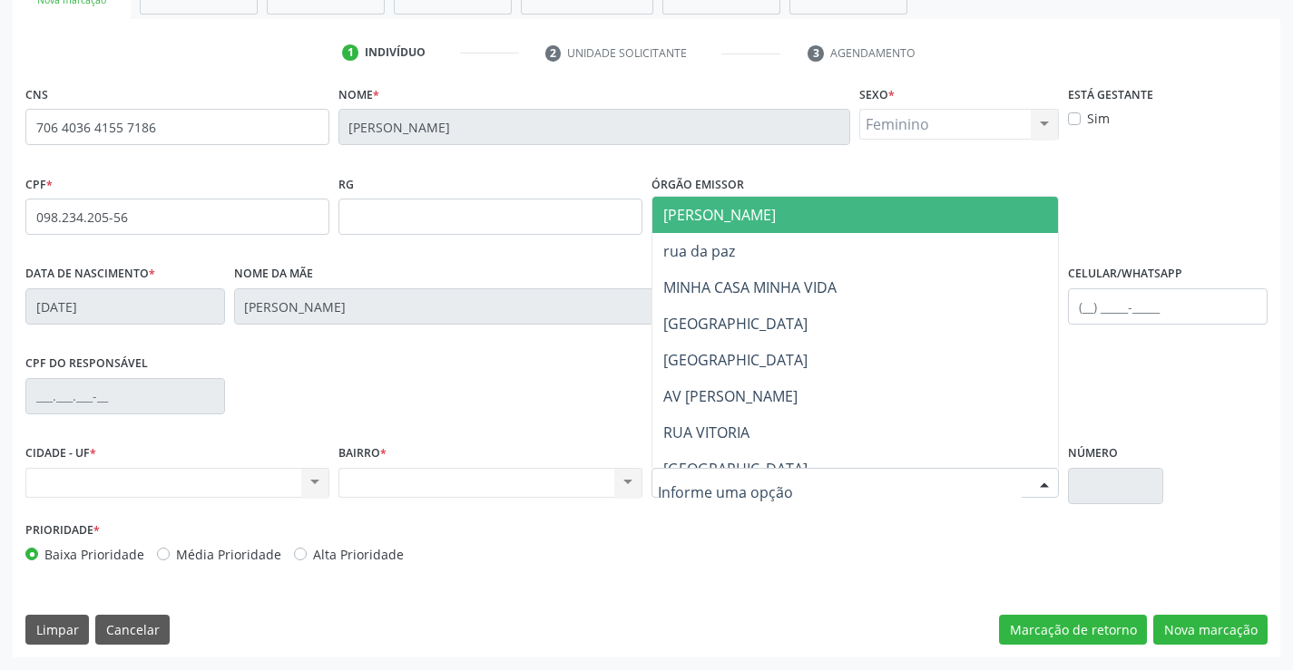
click at [1040, 483] on div at bounding box center [1044, 484] width 27 height 31
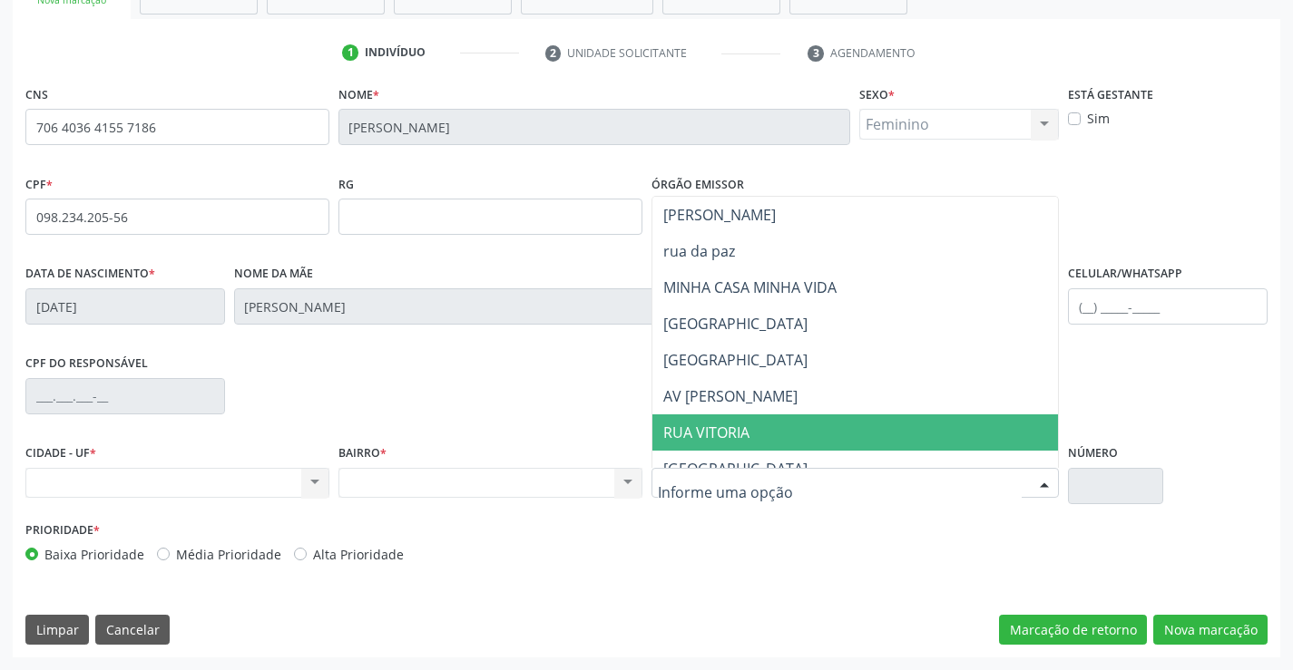
click at [806, 423] on span "RUA VITORIA" at bounding box center [855, 433] width 406 height 36
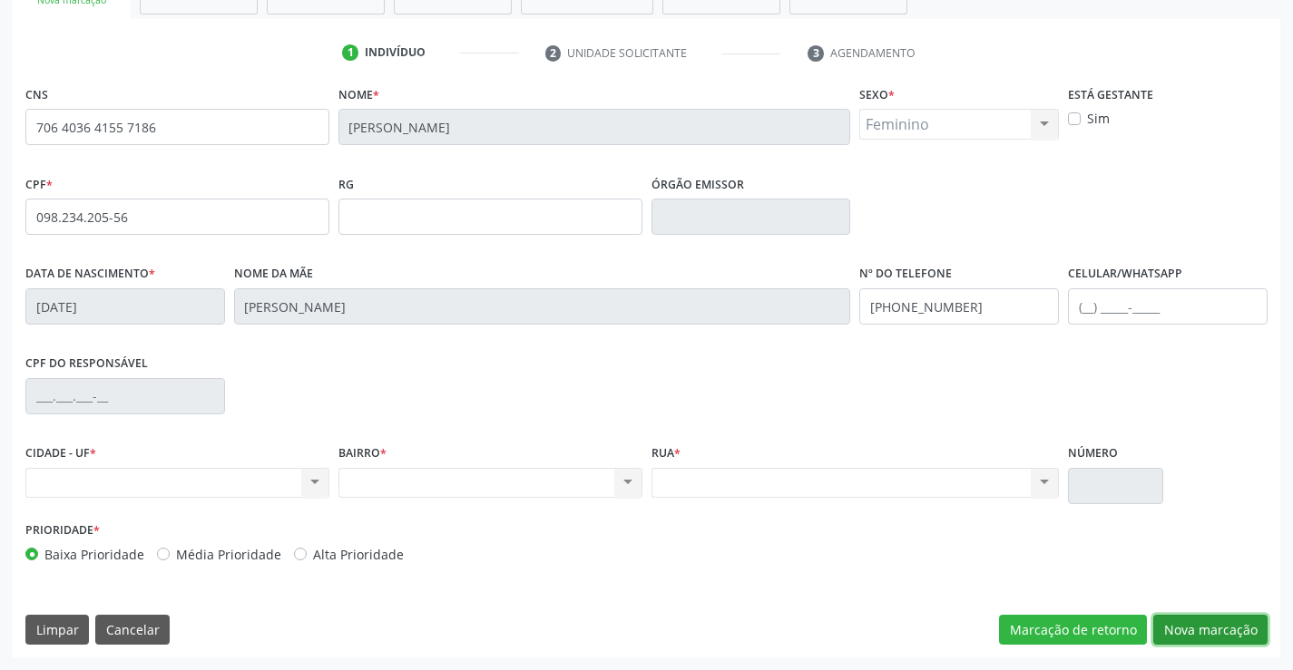
click at [1191, 639] on button "Nova marcação" at bounding box center [1210, 630] width 114 height 31
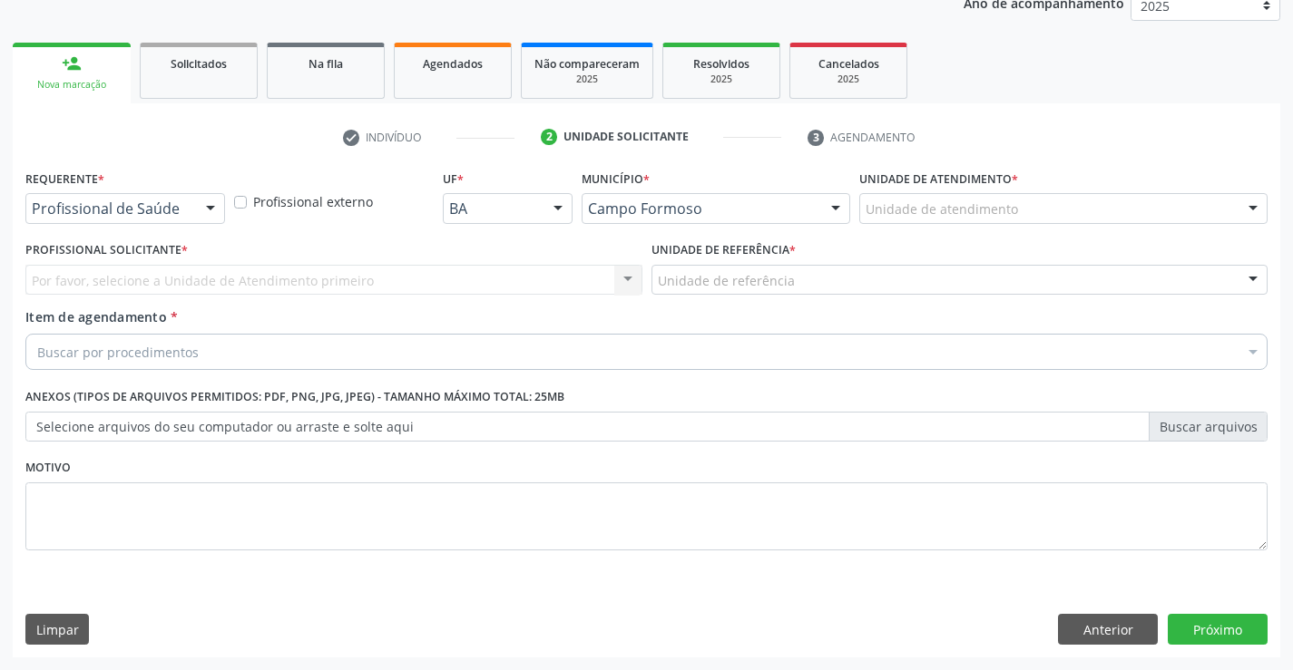
scroll to position [229, 0]
click at [215, 207] on div at bounding box center [210, 209] width 27 height 31
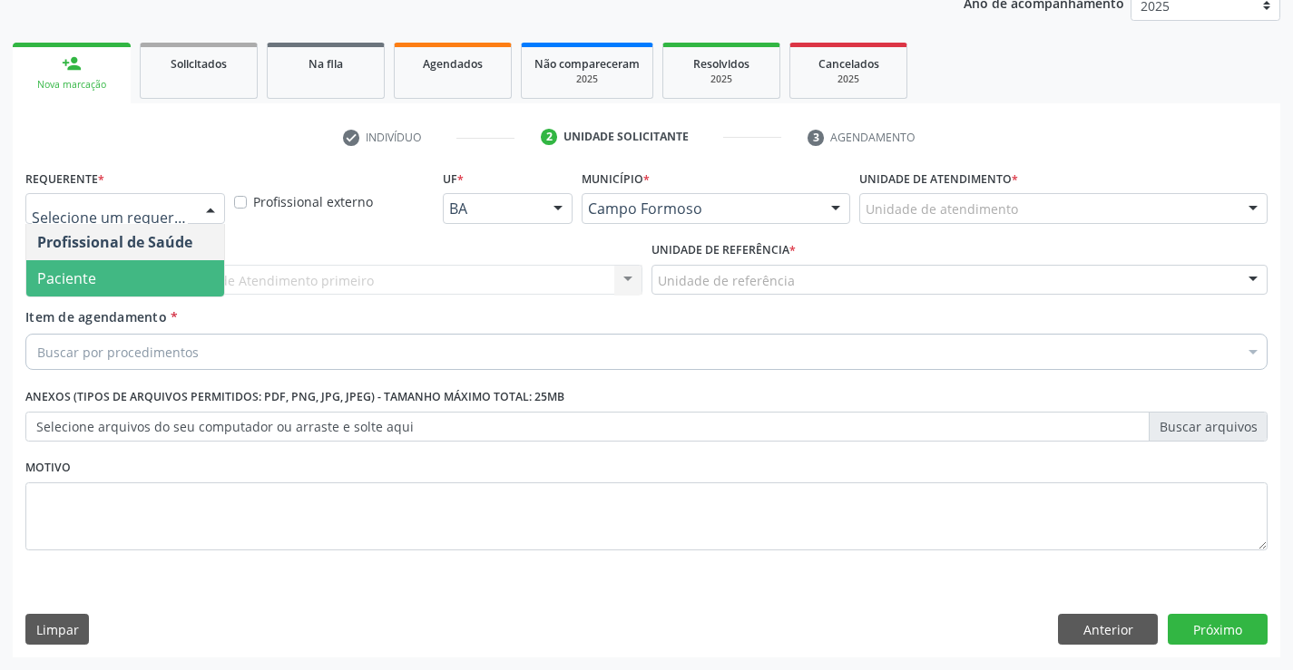
click at [124, 274] on span "Paciente" at bounding box center [125, 278] width 198 height 36
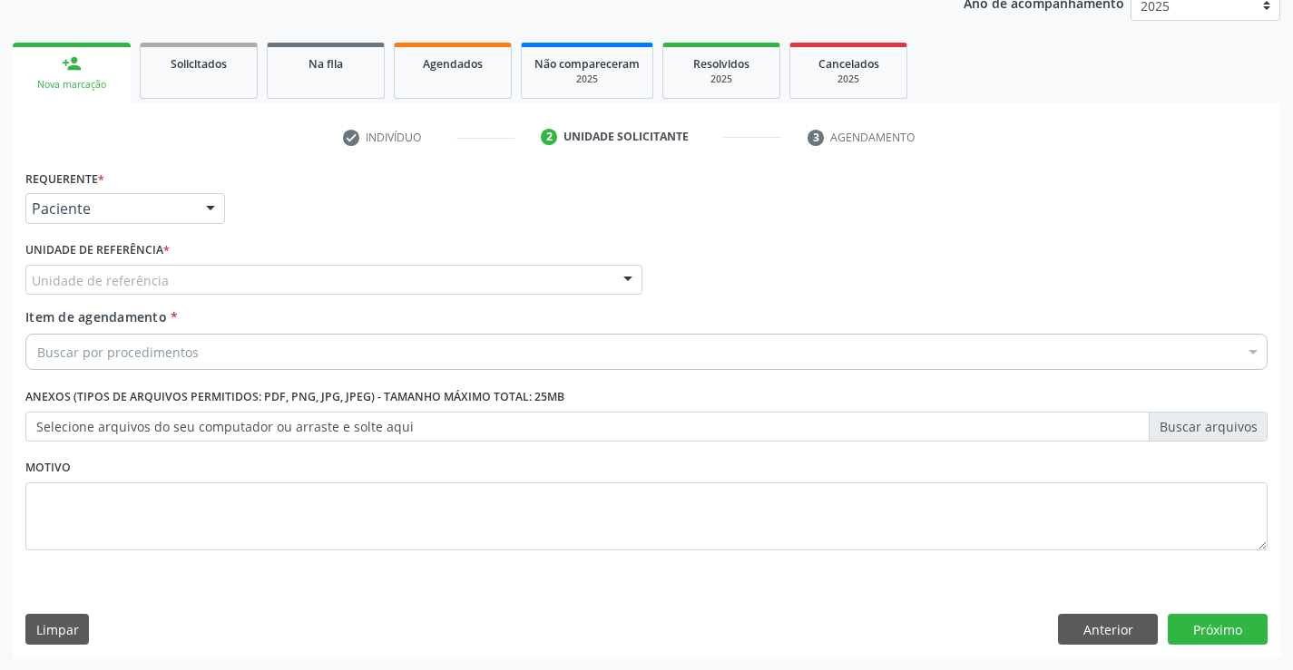
click at [625, 283] on div at bounding box center [627, 281] width 27 height 31
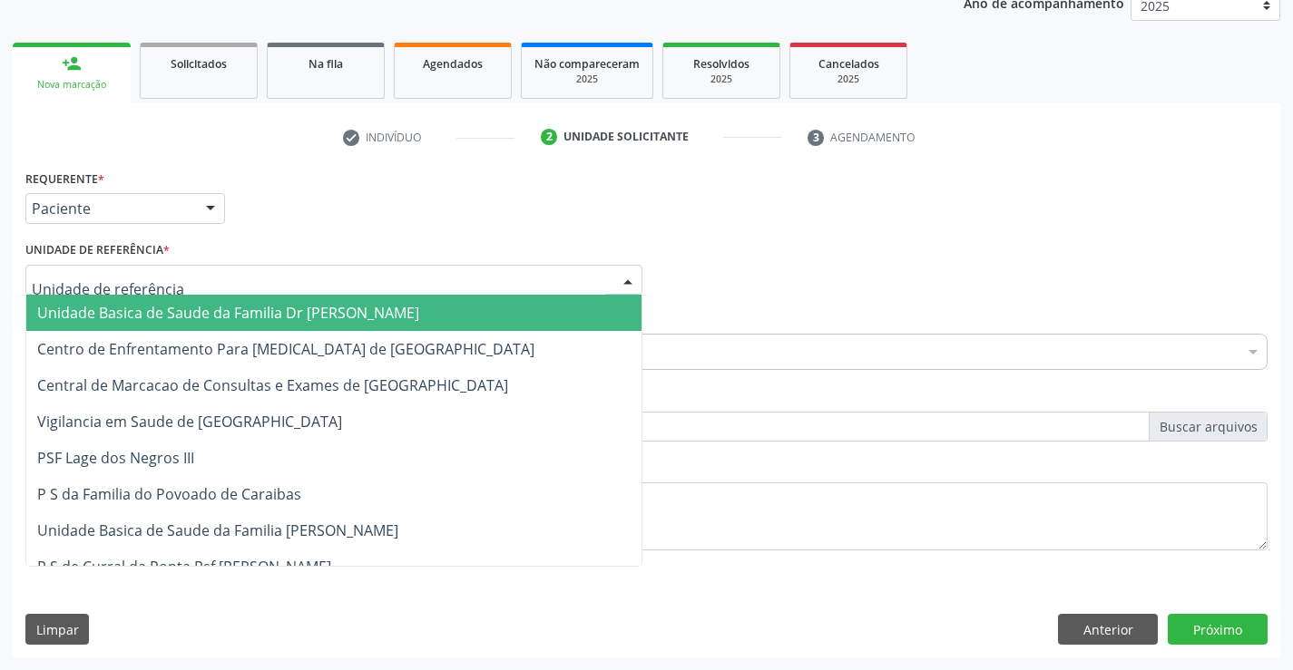
click at [470, 312] on span "Unidade Basica de Saude da Familia Dr [PERSON_NAME]" at bounding box center [333, 313] width 615 height 36
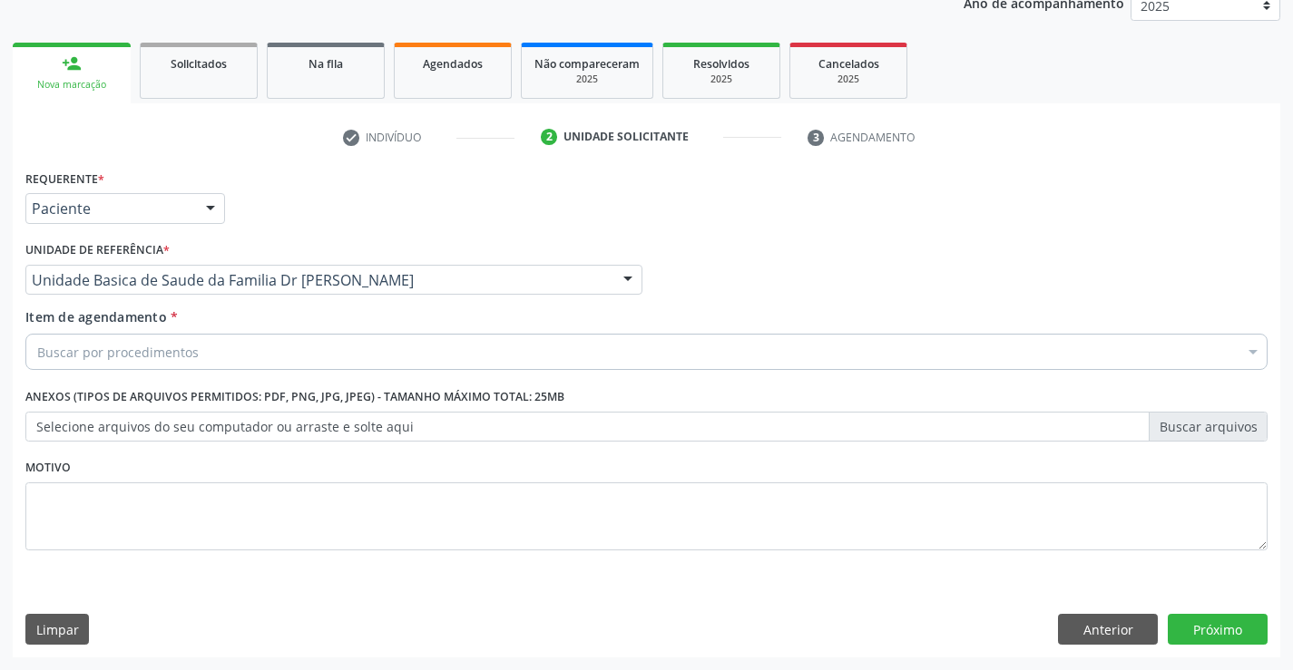
click at [357, 347] on div "Buscar por procedimentos" at bounding box center [646, 352] width 1242 height 36
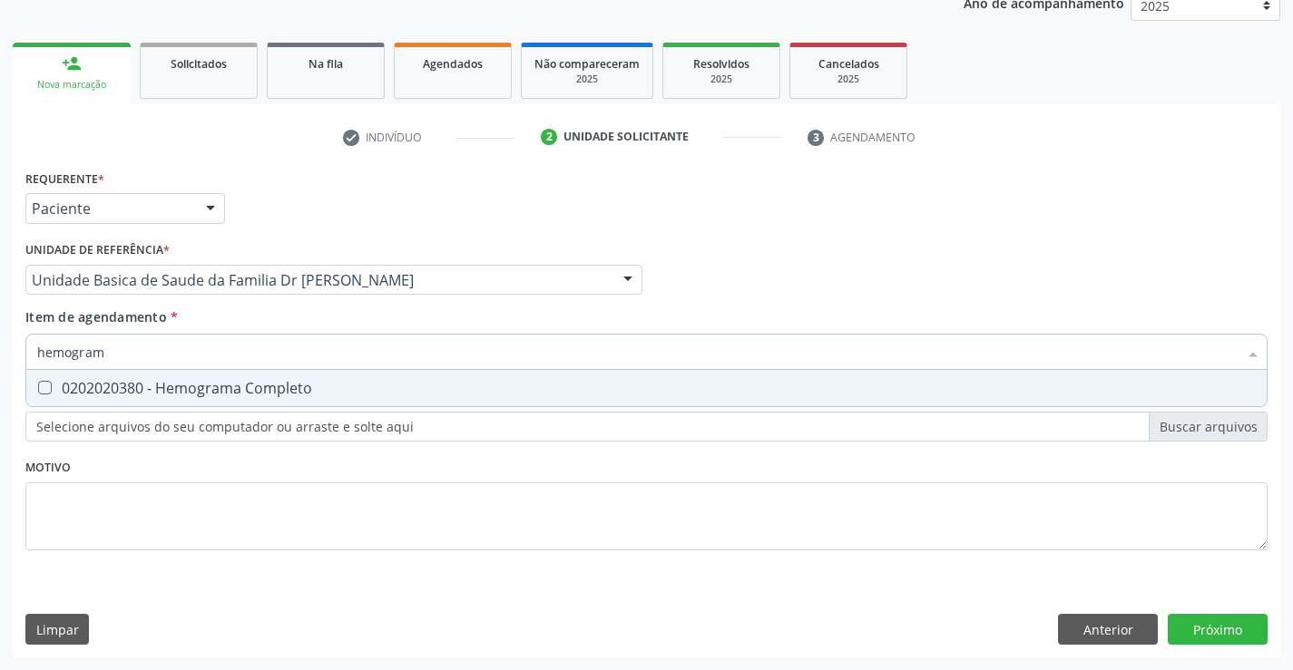
type input "hemograma"
click at [239, 381] on div "0202020380 - Hemograma Completo" at bounding box center [646, 388] width 1218 height 15
checkbox Completo "true"
type input "hemograma"
click at [745, 263] on div "Profissional Solicitante Por favor, selecione a Unidade de Atendimento primeiro…" at bounding box center [646, 272] width 1251 height 71
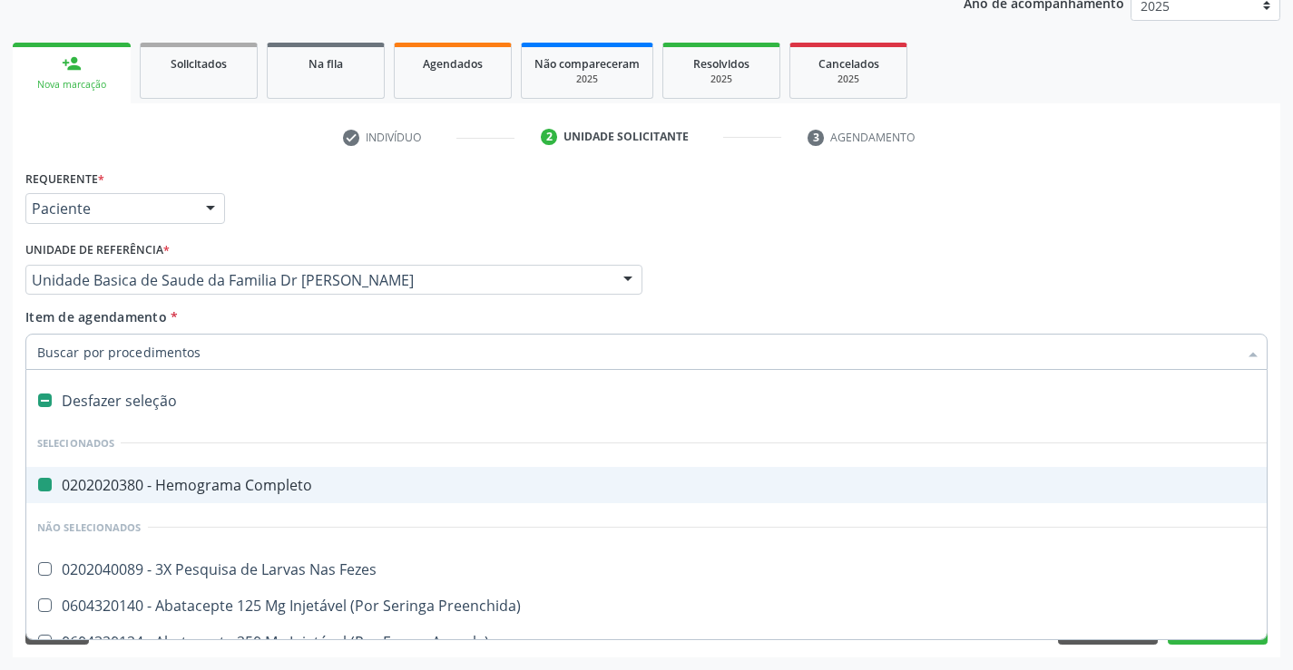
type input "u"
checkbox Completo "false"
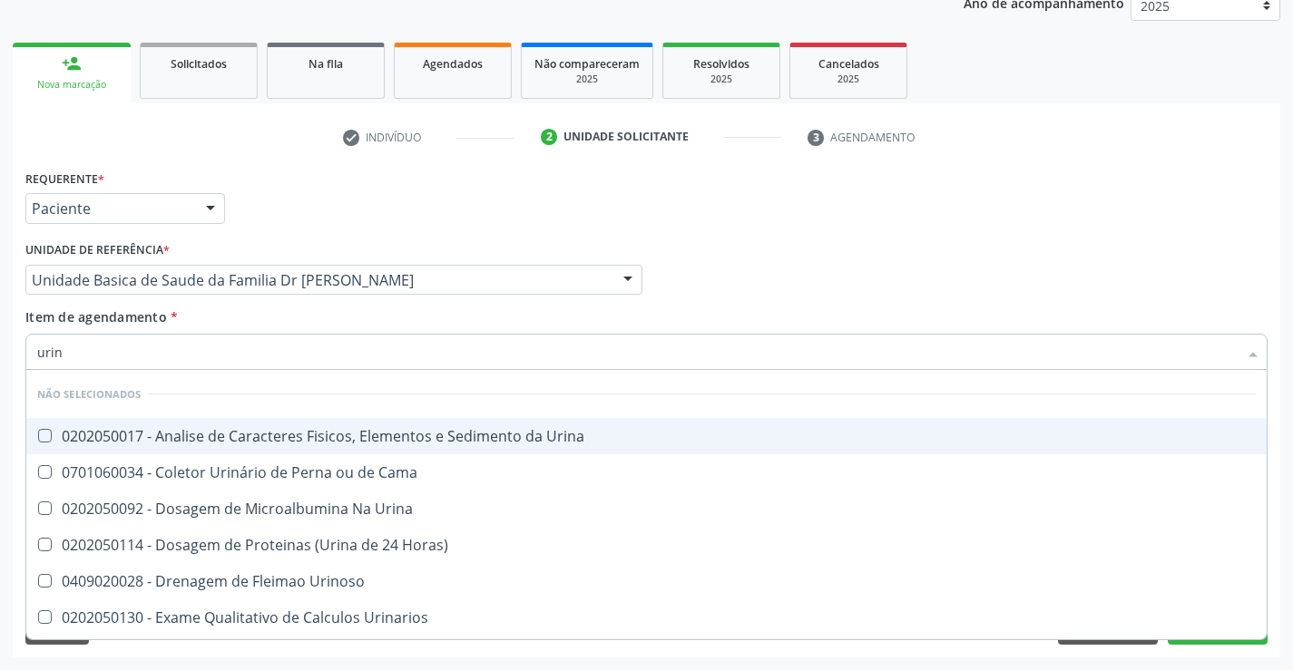
type input "urina"
click at [259, 444] on div "0202050017 - Analise de Caracteres Fisicos, Elementos e Sedimento da Urina" at bounding box center [646, 436] width 1218 height 15
checkbox Urina "true"
click at [707, 218] on div "Requerente * Paciente Profissional de Saúde Paciente Nenhum resultado encontrad…" at bounding box center [646, 200] width 1251 height 71
checkbox Urina "true"
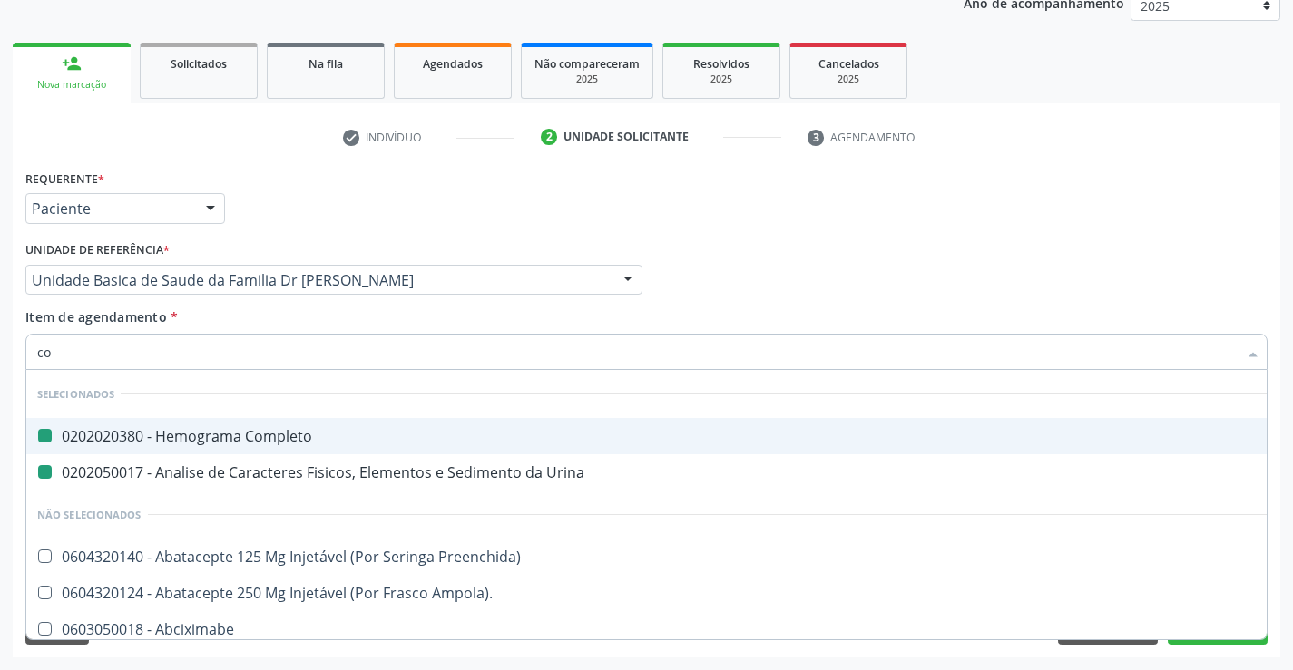
type input "col"
checkbox Completo "false"
checkbox Urina "false"
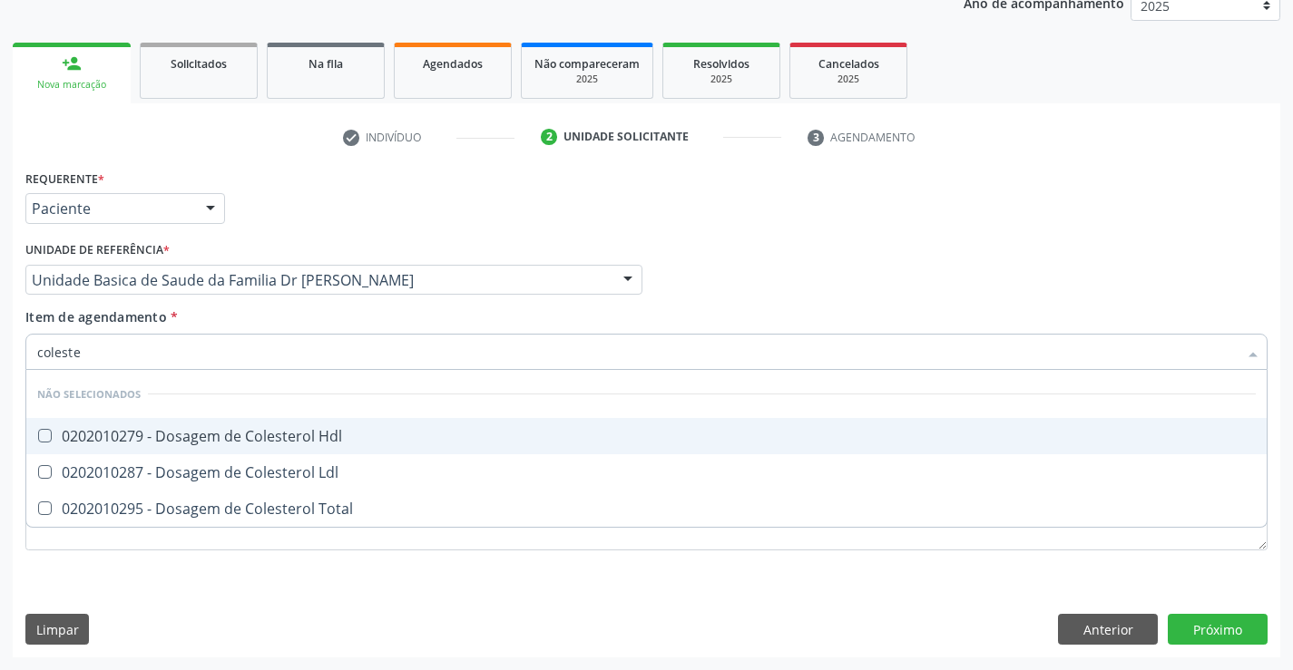
type input "colester"
click at [36, 429] on span "0202010279 - Dosagem de Colesterol Hdl" at bounding box center [646, 436] width 1240 height 36
checkbox Hdl "true"
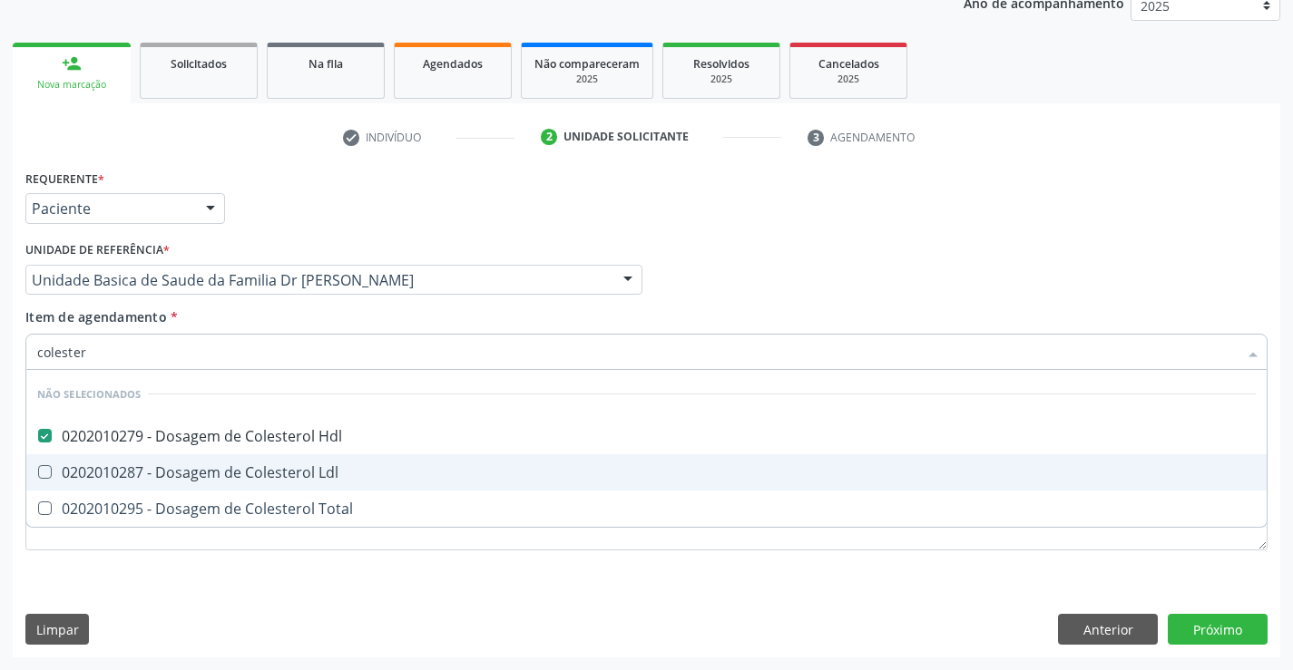
click at [47, 458] on span "0202010287 - Dosagem de Colesterol Ldl" at bounding box center [646, 473] width 1240 height 36
checkbox Ldl "true"
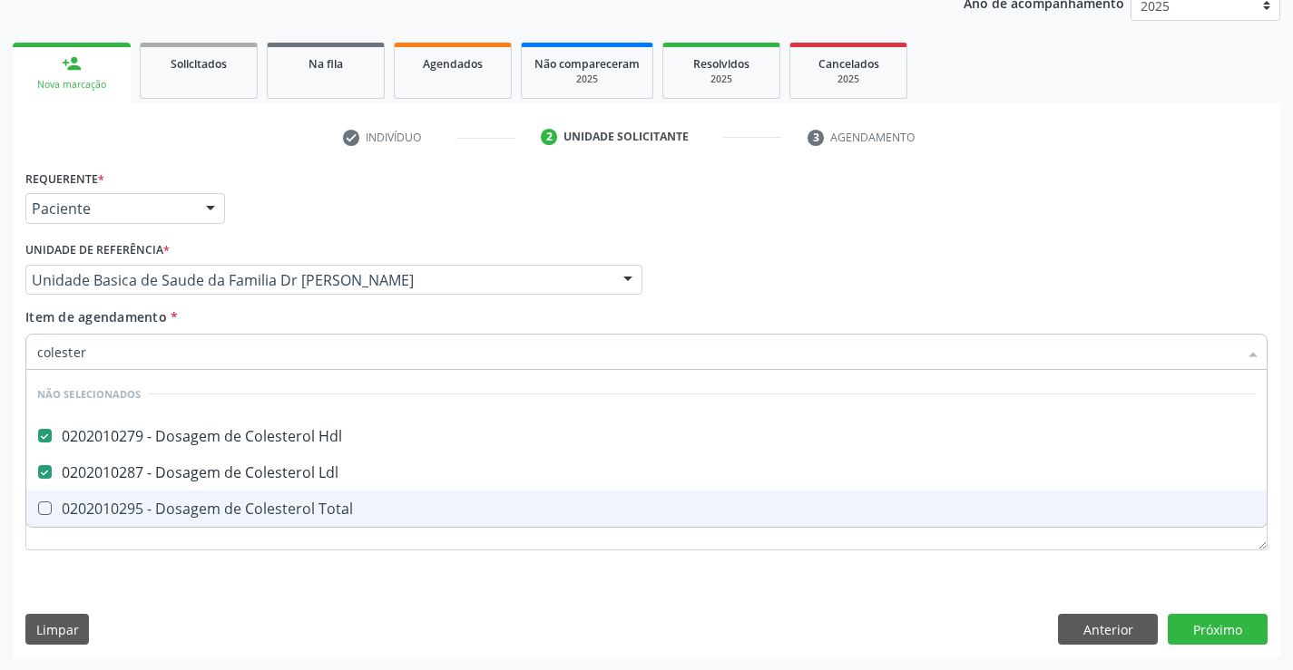
click at [64, 502] on div "0202010295 - Dosagem de Colesterol Total" at bounding box center [646, 509] width 1218 height 15
checkbox Total "true"
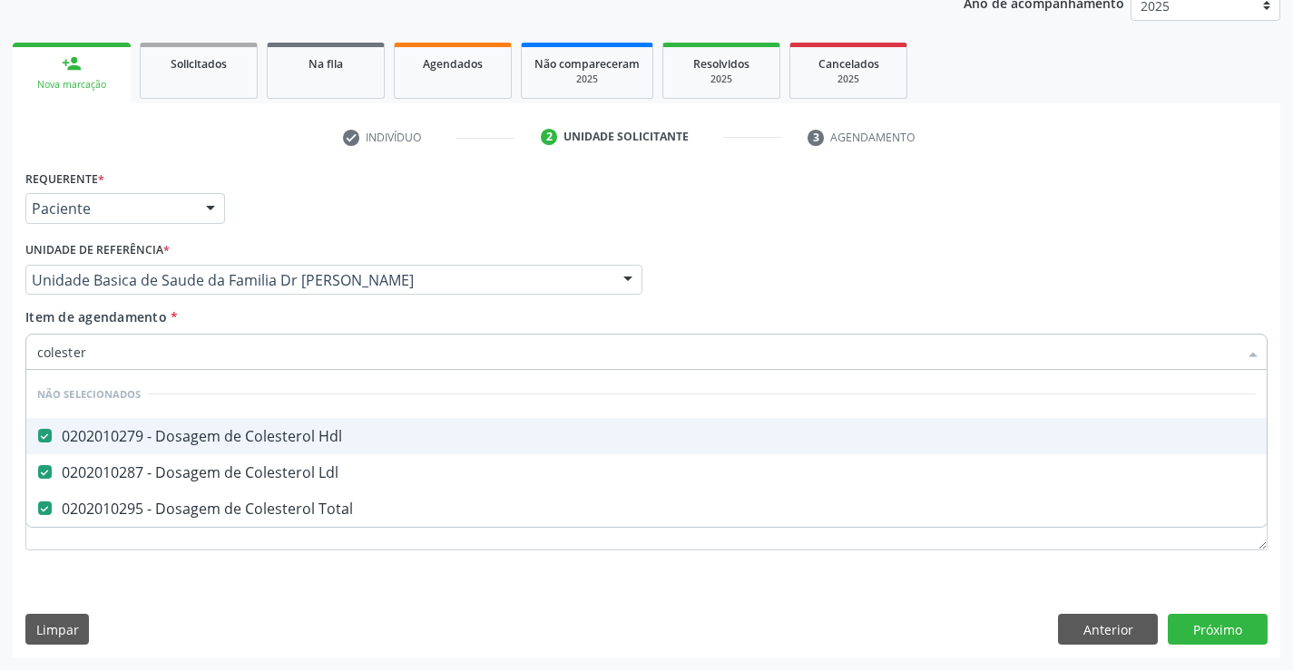
click at [983, 215] on div "Requerente * Paciente Profissional de Saúde Paciente Nenhum resultado encontrad…" at bounding box center [646, 200] width 1251 height 71
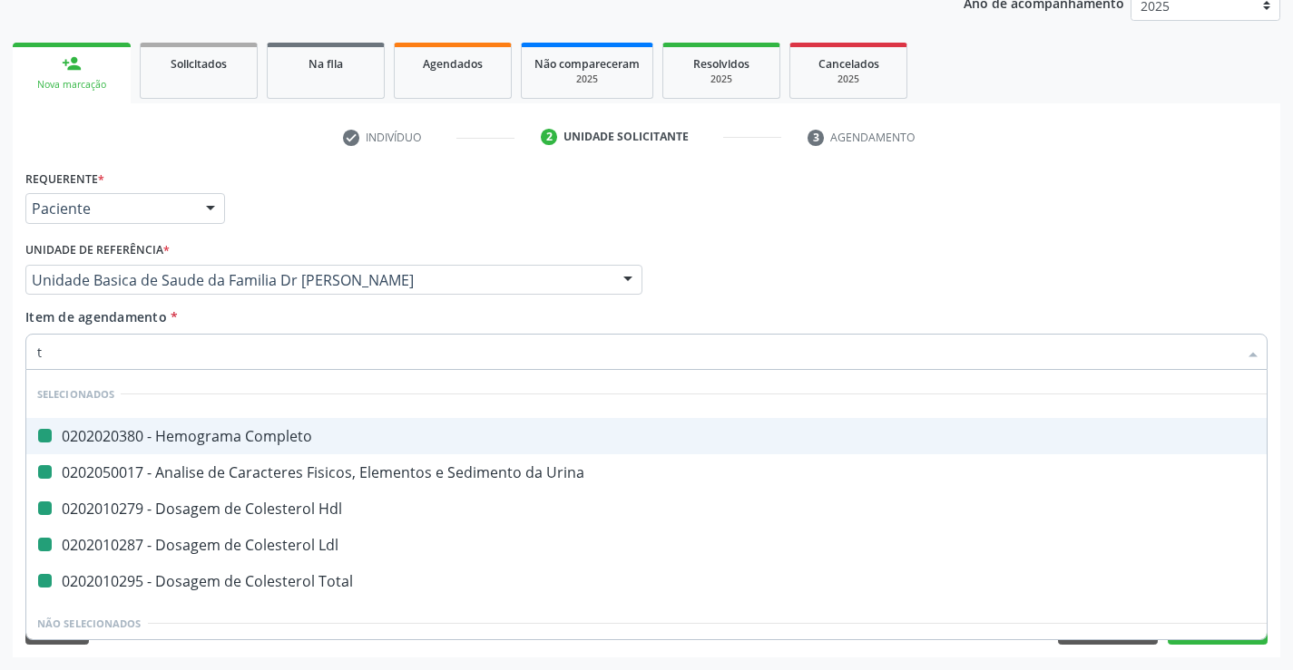
type input "tr"
checkbox Completo "false"
checkbox Urina "false"
checkbox Hdl "false"
checkbox Ldl "false"
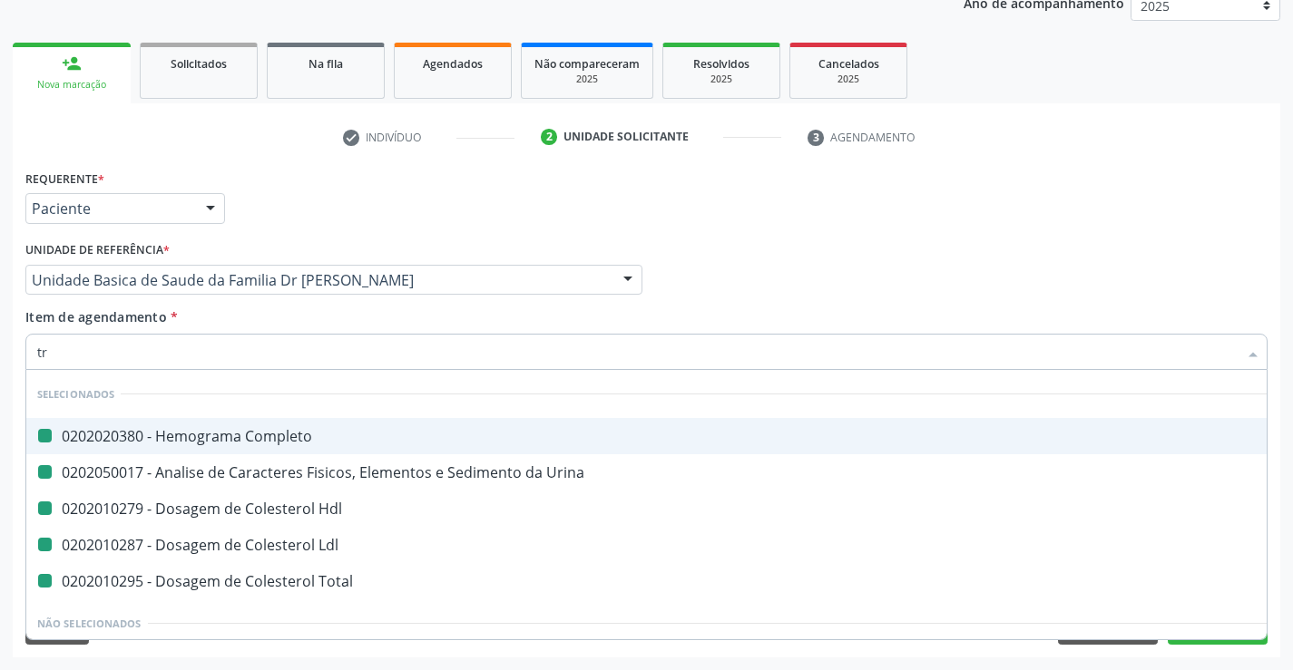
checkbox Total "false"
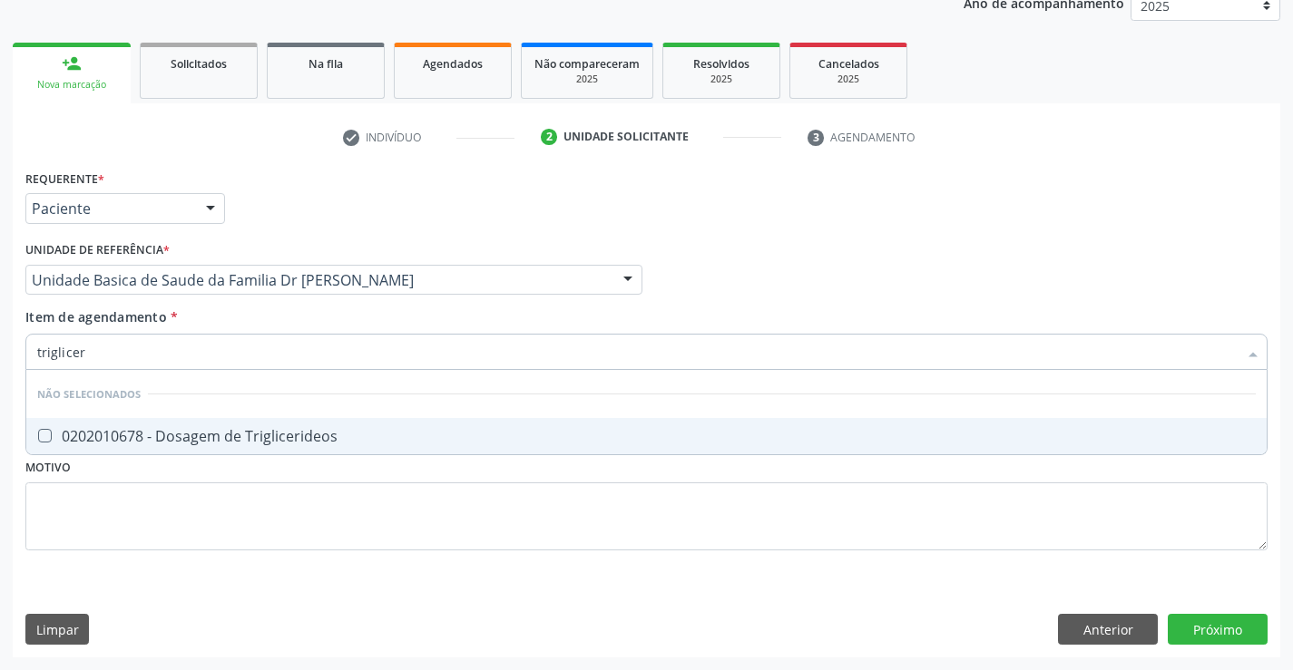
type input "trigliceri"
click at [180, 442] on div "0202010678 - Dosagem de Triglicerideos" at bounding box center [646, 436] width 1218 height 15
checkbox Triglicerideos "true"
click at [724, 250] on div "Profissional Solicitante Por favor, selecione a Unidade de Atendimento primeiro…" at bounding box center [646, 272] width 1251 height 71
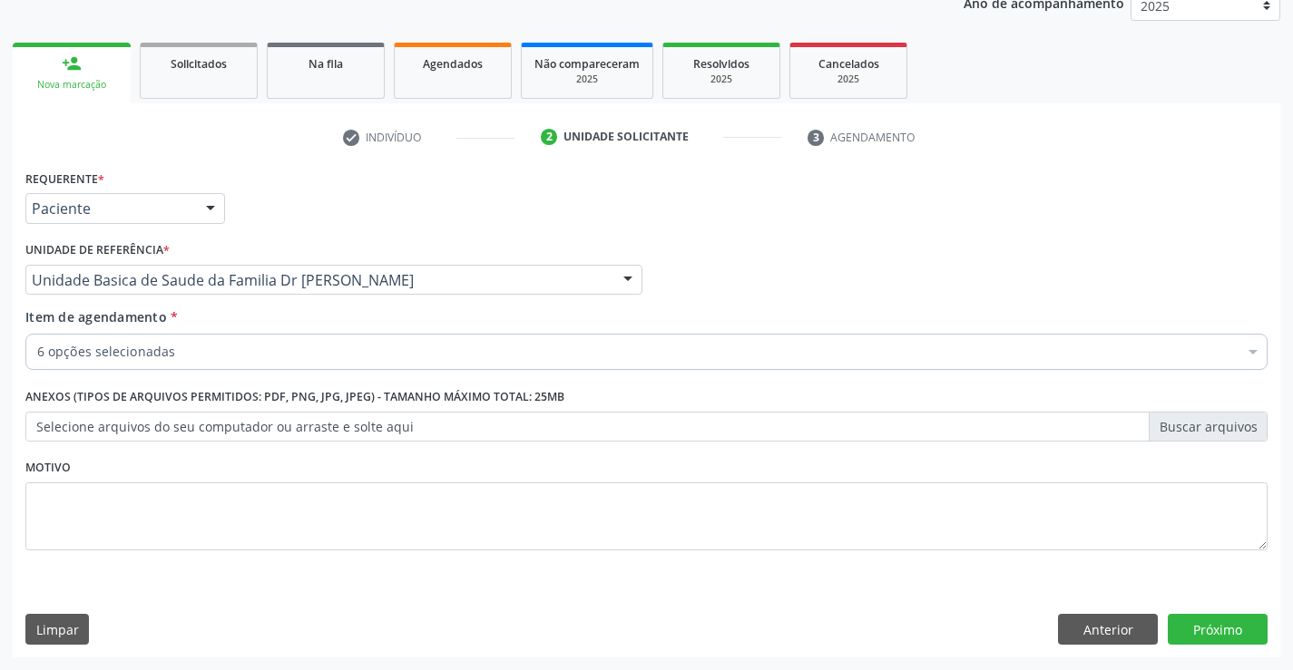
click at [240, 340] on div "6 opções selecionadas" at bounding box center [646, 352] width 1242 height 36
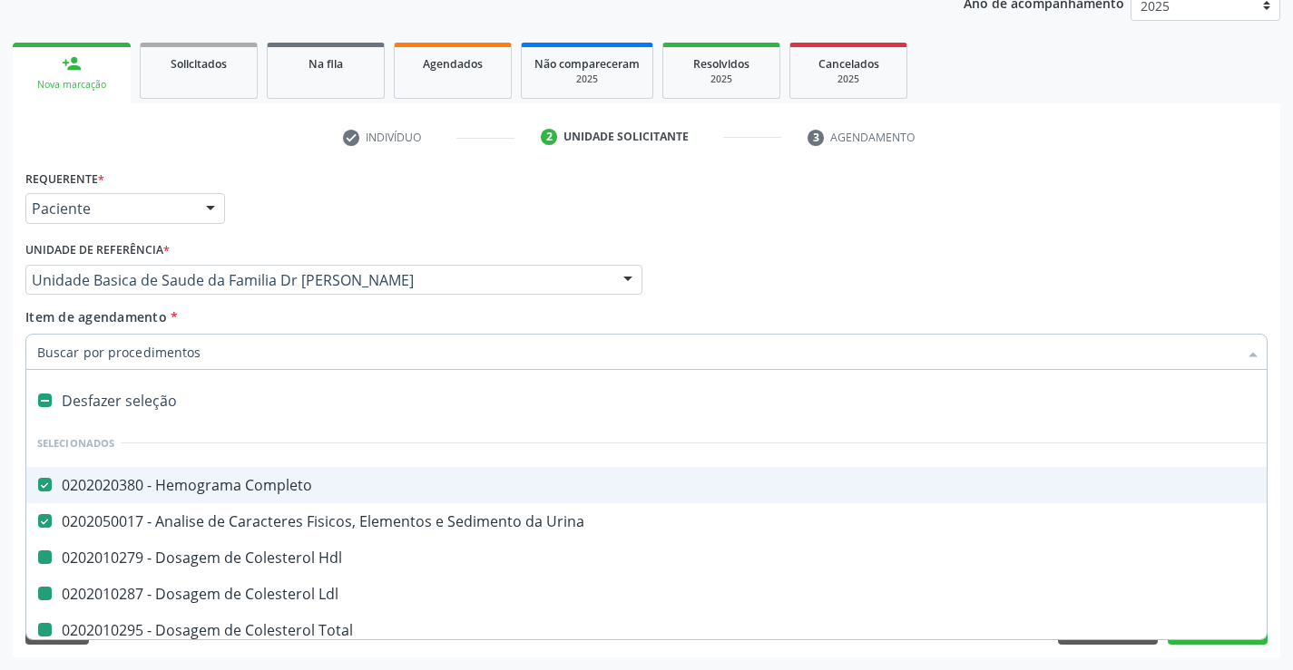
type input "f"
checkbox Hdl "false"
checkbox Ldl "false"
checkbox Total "false"
checkbox Triglicerideos "false"
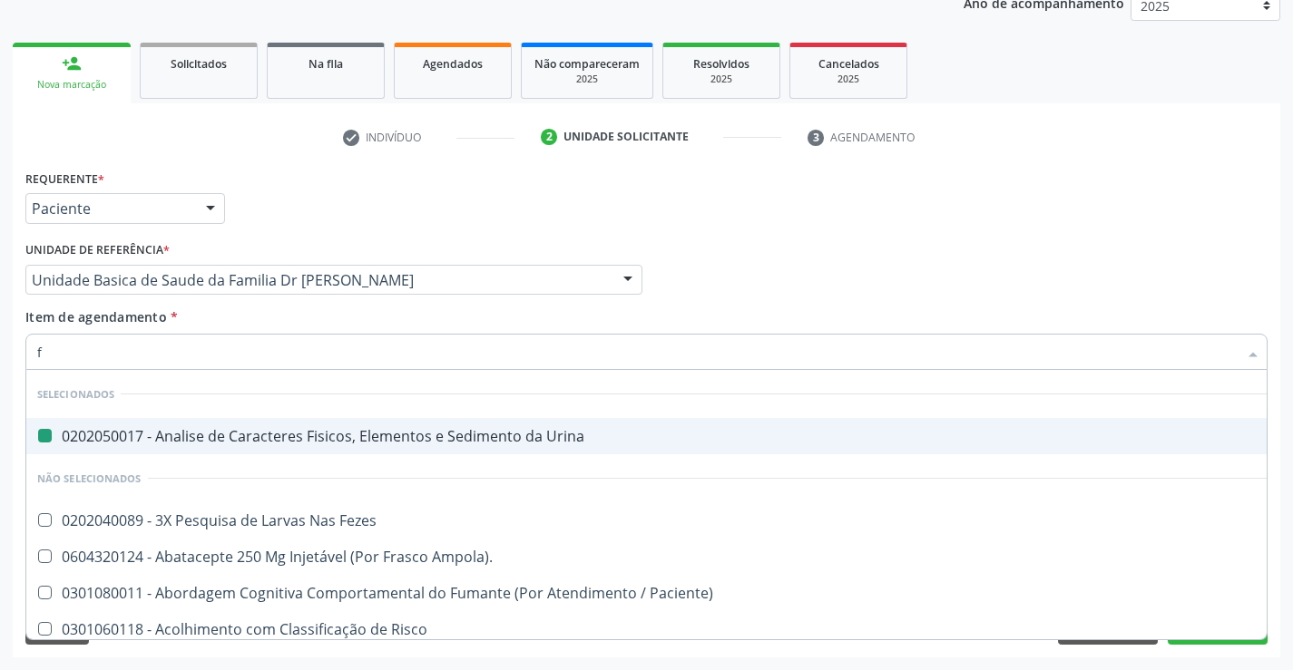
type input "fe"
checkbox Urina "false"
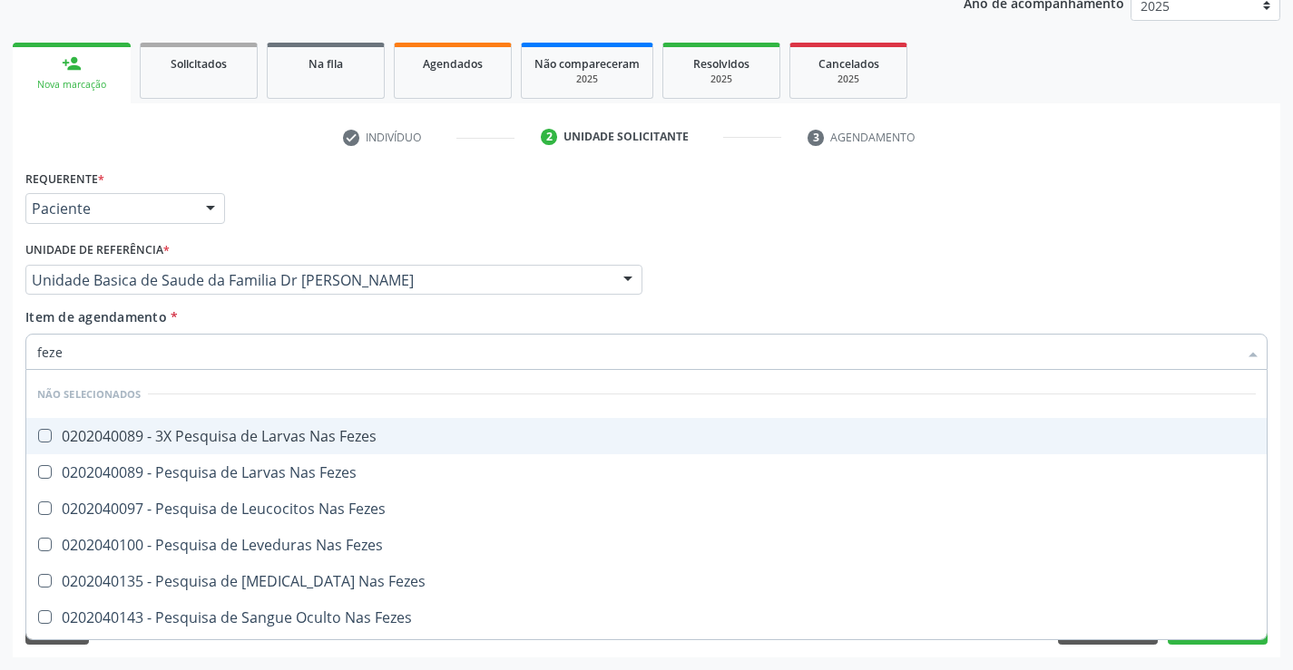
type input "fezes"
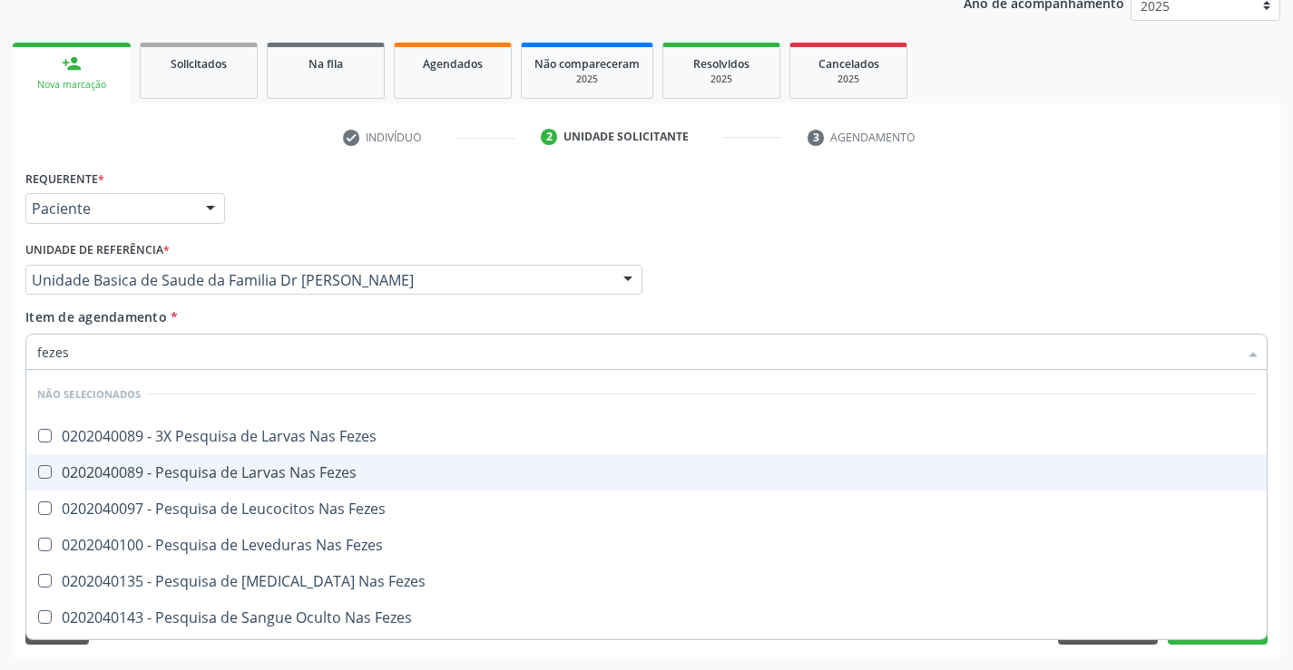
click at [204, 470] on div "0202040089 - Pesquisa de Larvas Nas Fezes" at bounding box center [646, 472] width 1218 height 15
checkbox Fezes "true"
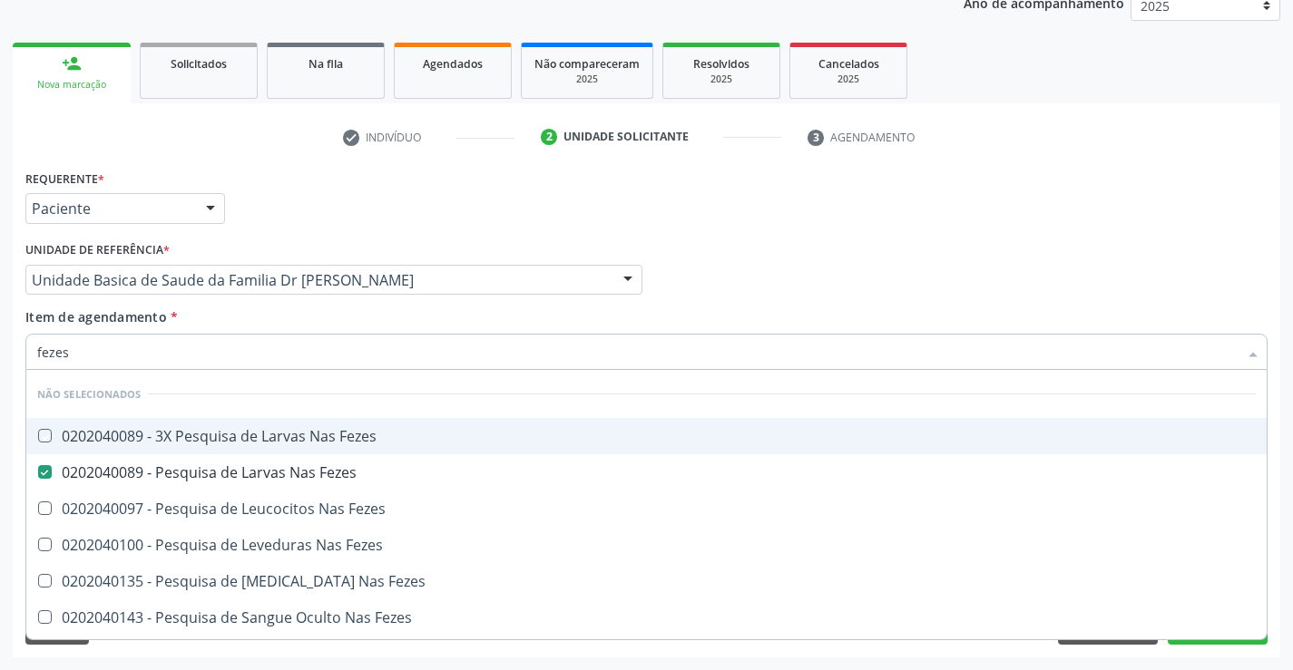
click at [783, 266] on div "Profissional Solicitante Por favor, selecione a Unidade de Atendimento primeiro…" at bounding box center [646, 272] width 1251 height 71
checkbox Fezes "true"
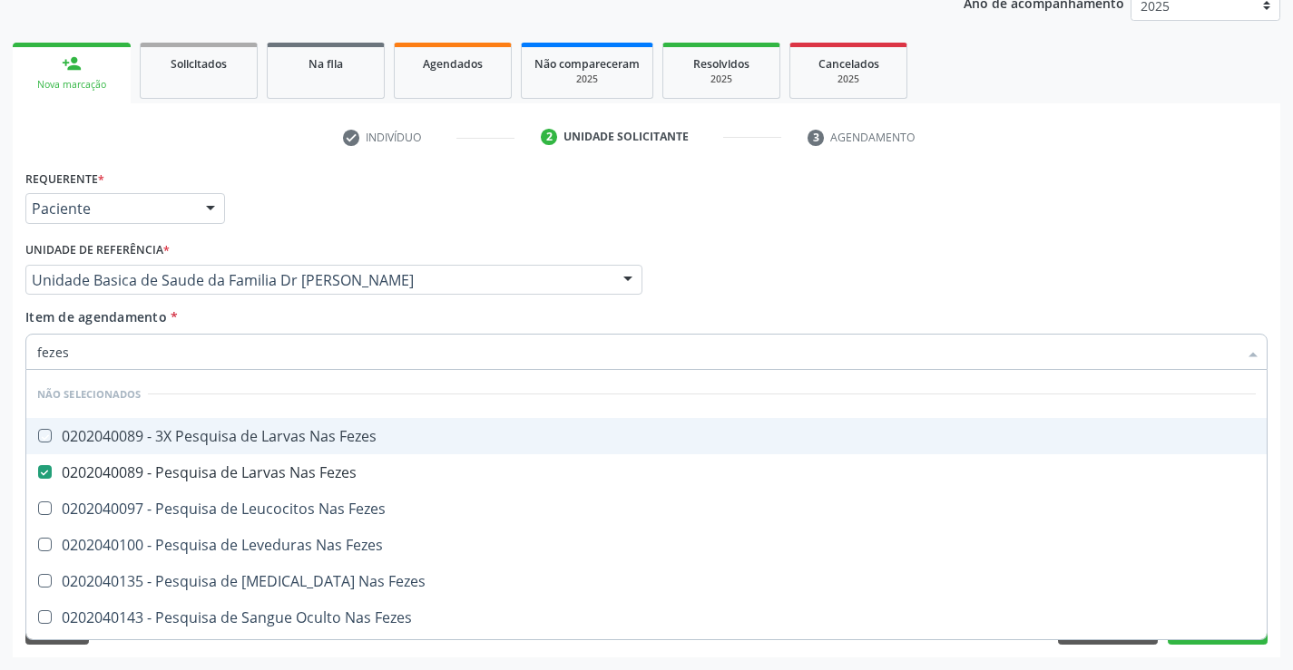
checkbox Fezes "true"
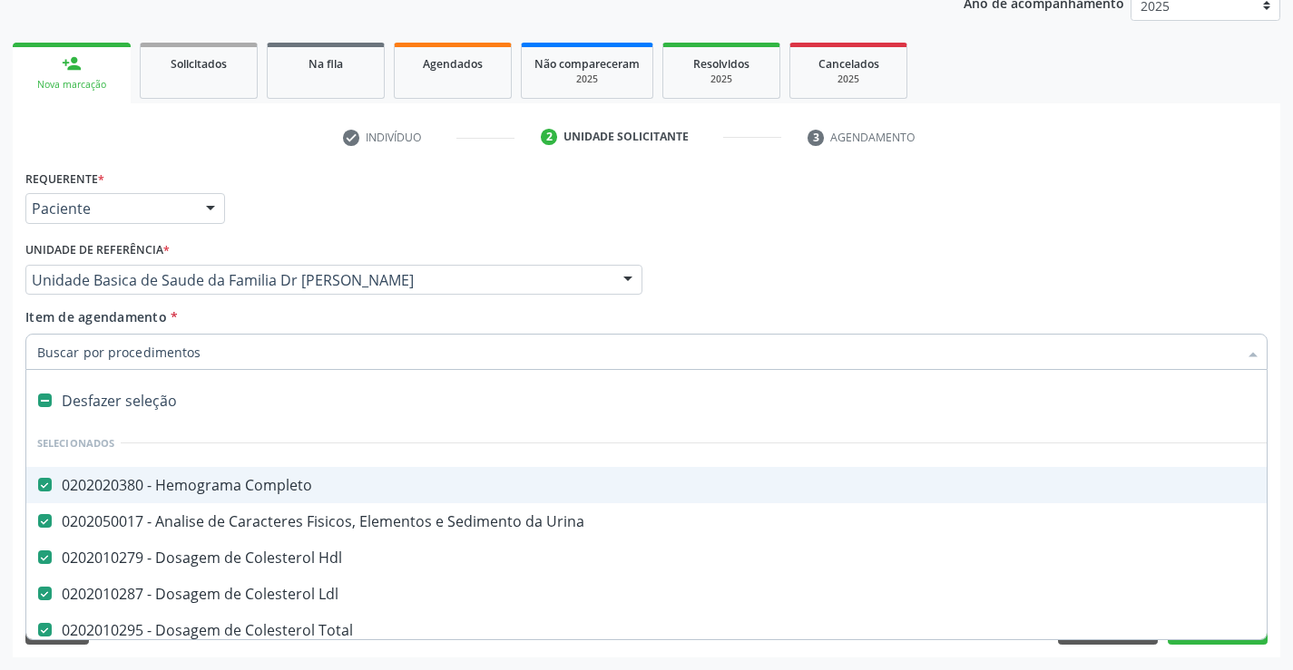
type input "g"
checkbox Fezes "false"
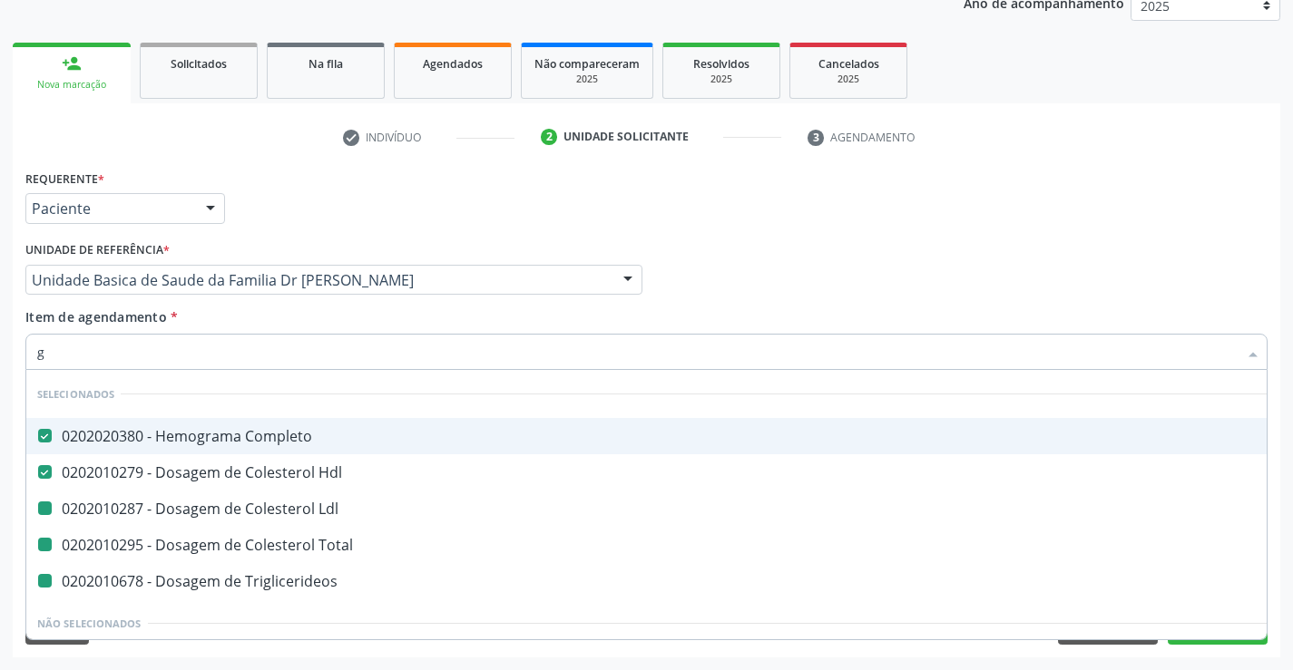
type input "gl"
checkbox Ldl "false"
checkbox Total "false"
checkbox Triglicerideos "false"
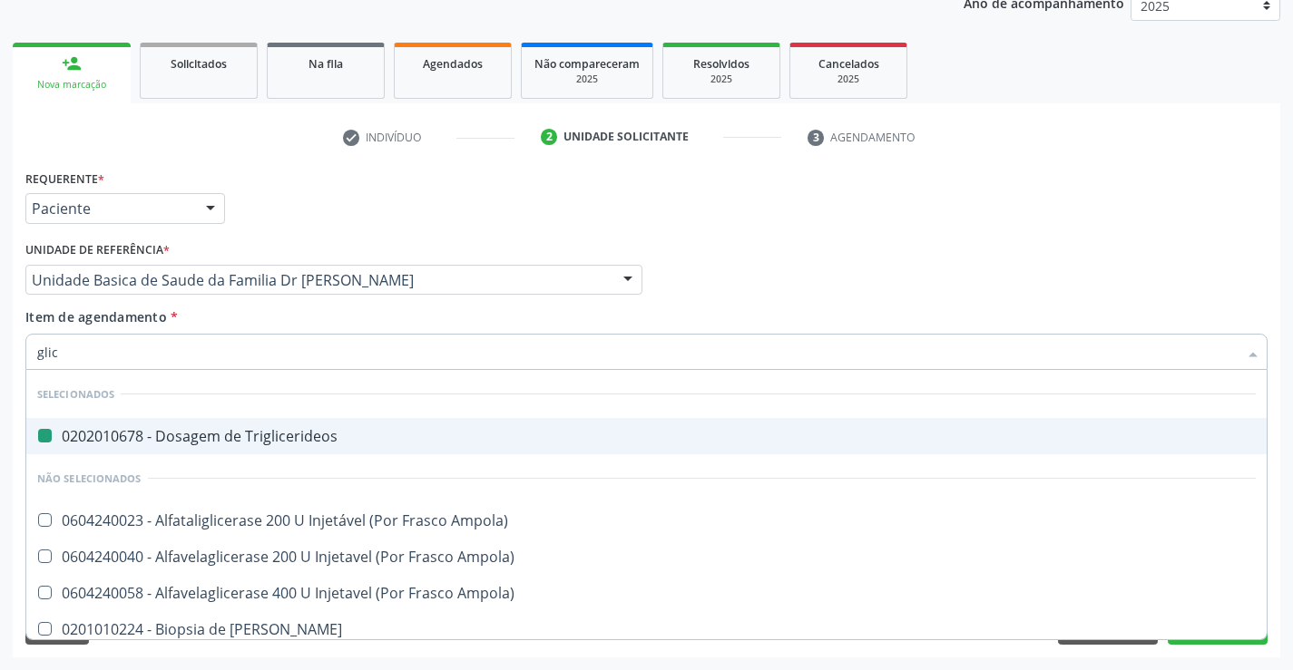
type input "glico"
checkbox Triglicerideos "false"
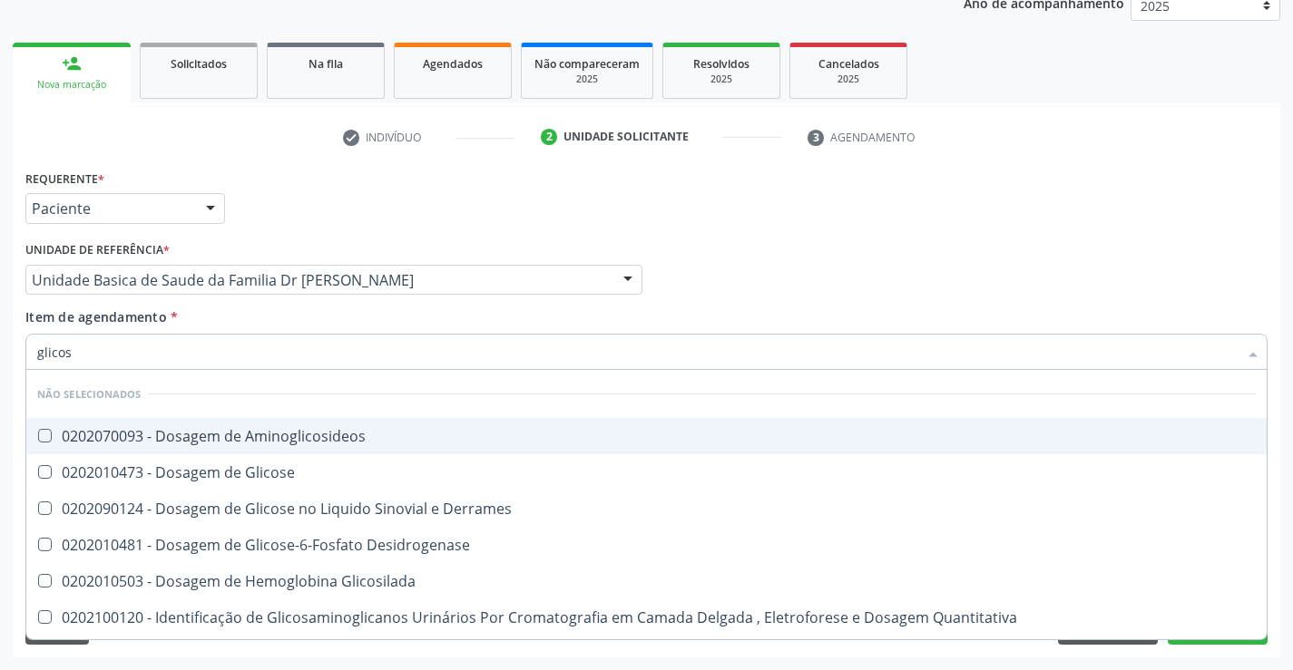
type input "glicose"
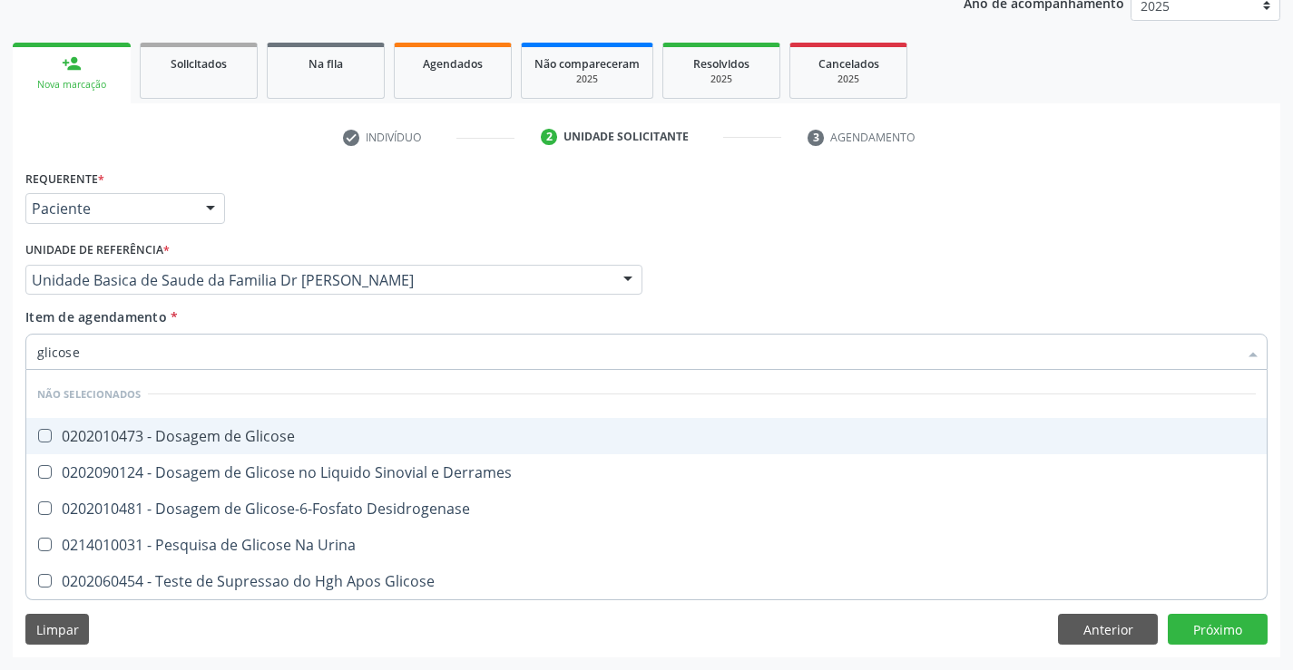
click at [275, 430] on div "0202010473 - Dosagem de Glicose" at bounding box center [646, 436] width 1218 height 15
checkbox Glicose "true"
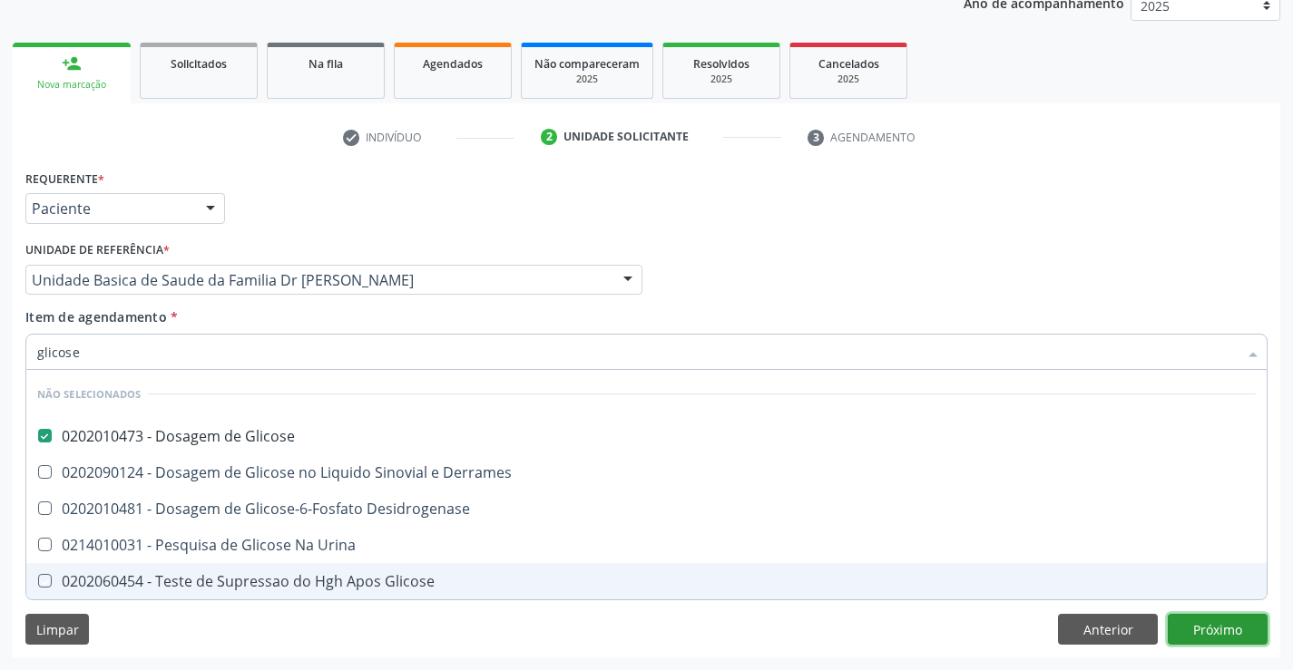
click at [1172, 626] on div "Requerente * Paciente Profissional de Saúde Paciente Nenhum resultado encontrad…" at bounding box center [646, 411] width 1267 height 493
checkbox Desidrogenase "true"
checkbox Urina "true"
checkbox Glicose "true"
checkbox Derrames "true"
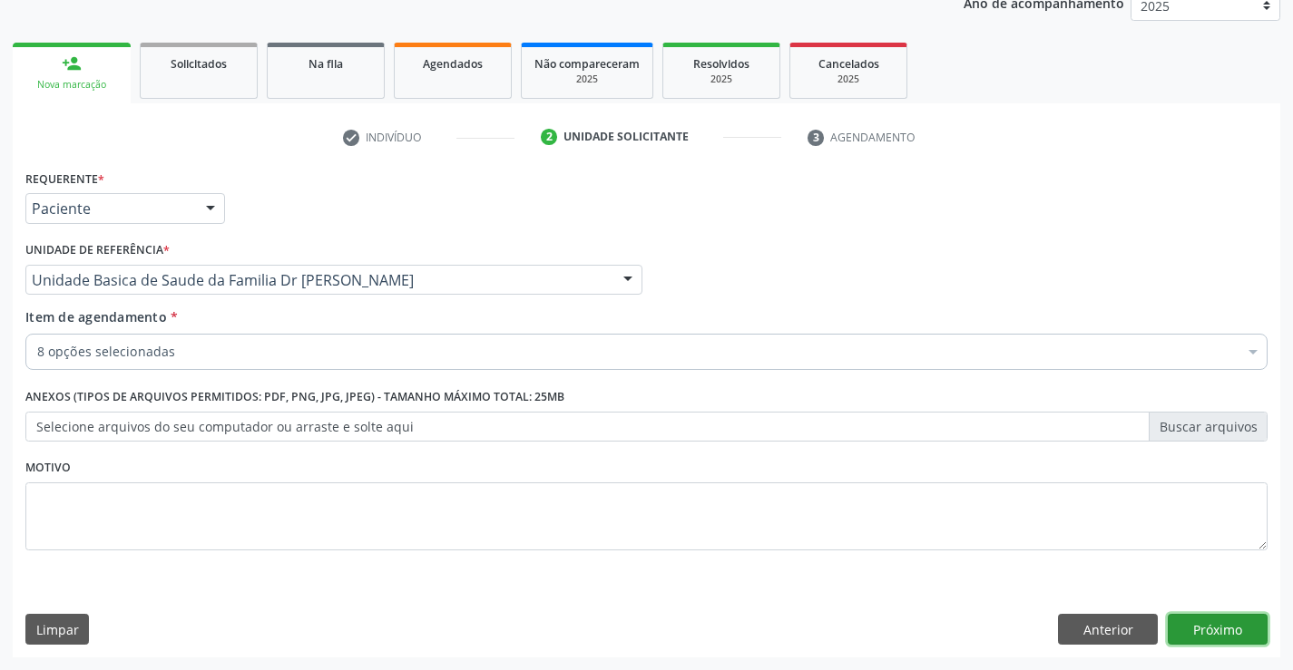
click at [1199, 621] on button "Próximo" at bounding box center [1218, 629] width 100 height 31
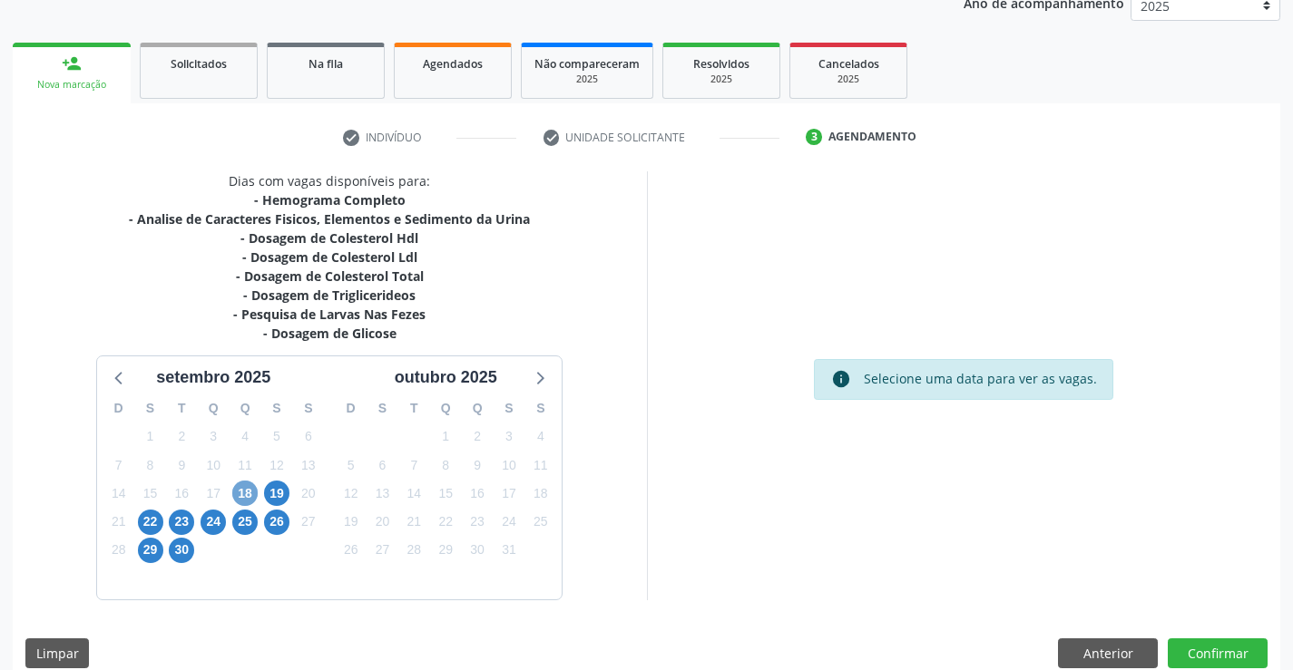
click at [248, 492] on span "18" at bounding box center [244, 493] width 25 height 25
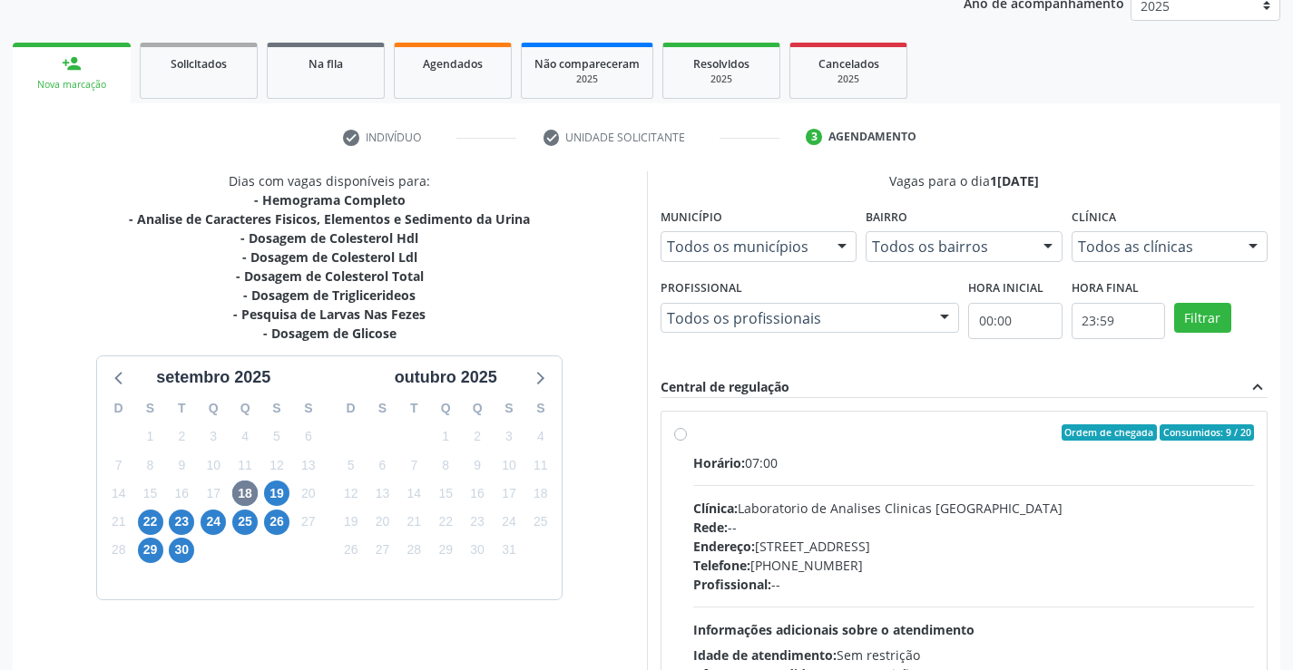
click at [693, 435] on label "Ordem de chegada Consumidos: 9 / 20 Horário: 07:00 Clínica: Laboratorio de Anal…" at bounding box center [974, 564] width 562 height 279
click at [680, 435] on input "Ordem de chegada Consumidos: 9 / 20 Horário: 07:00 Clínica: Laboratorio de Anal…" at bounding box center [680, 433] width 13 height 16
radio input "true"
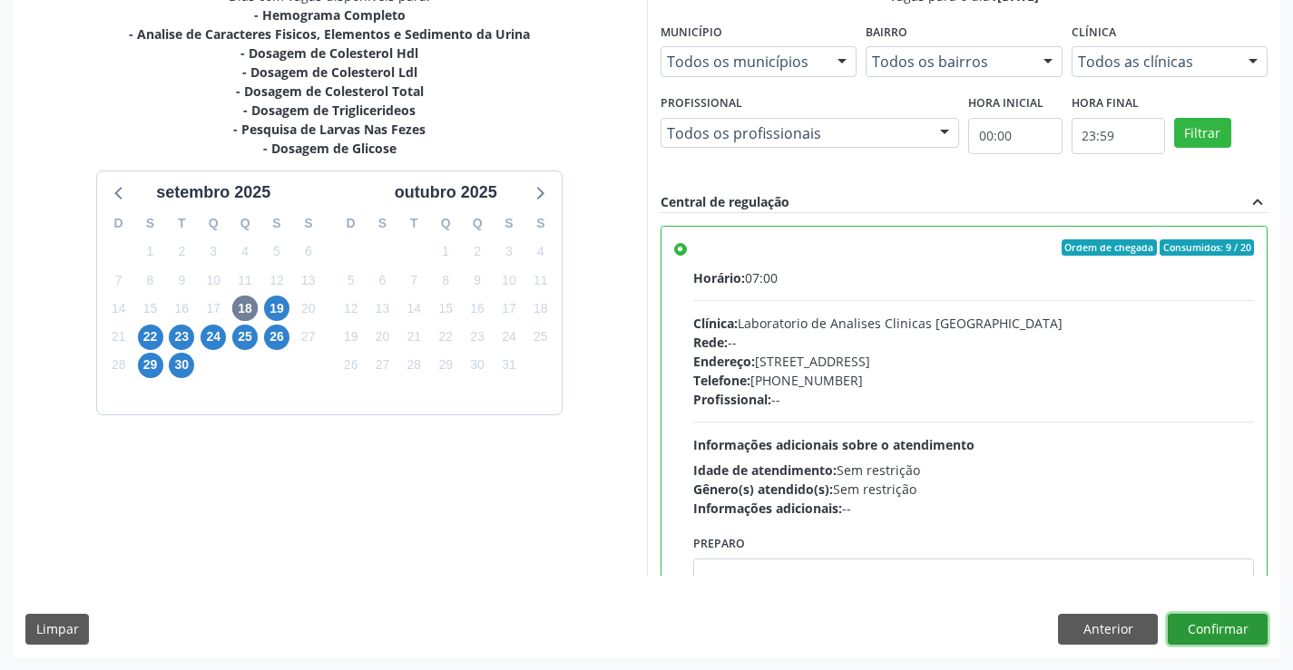
click at [1197, 631] on button "Confirmar" at bounding box center [1218, 629] width 100 height 31
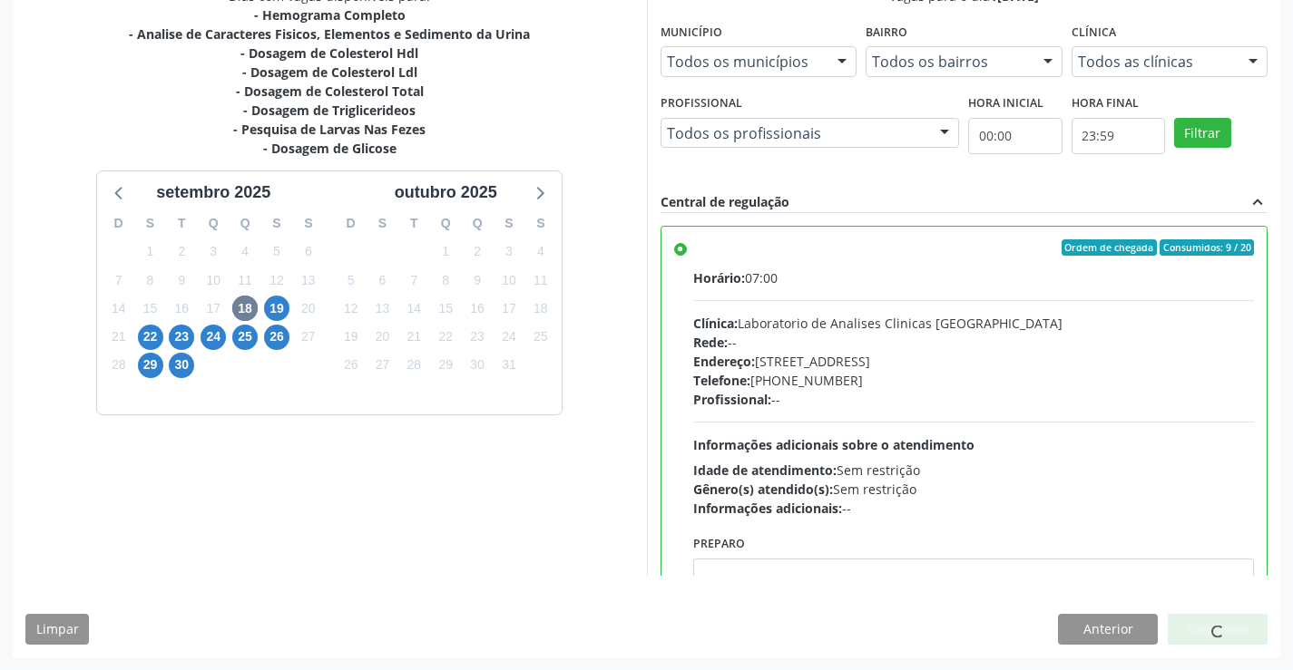
scroll to position [0, 0]
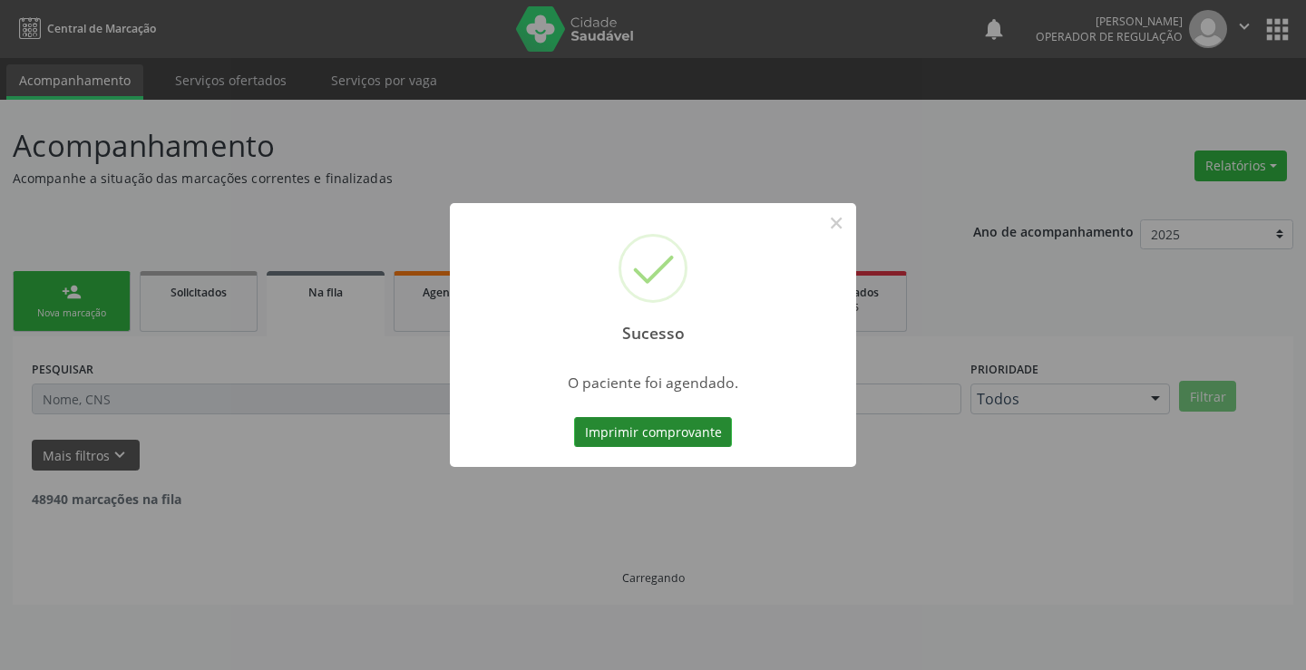
click at [690, 438] on button "Imprimir comprovante" at bounding box center [653, 432] width 158 height 31
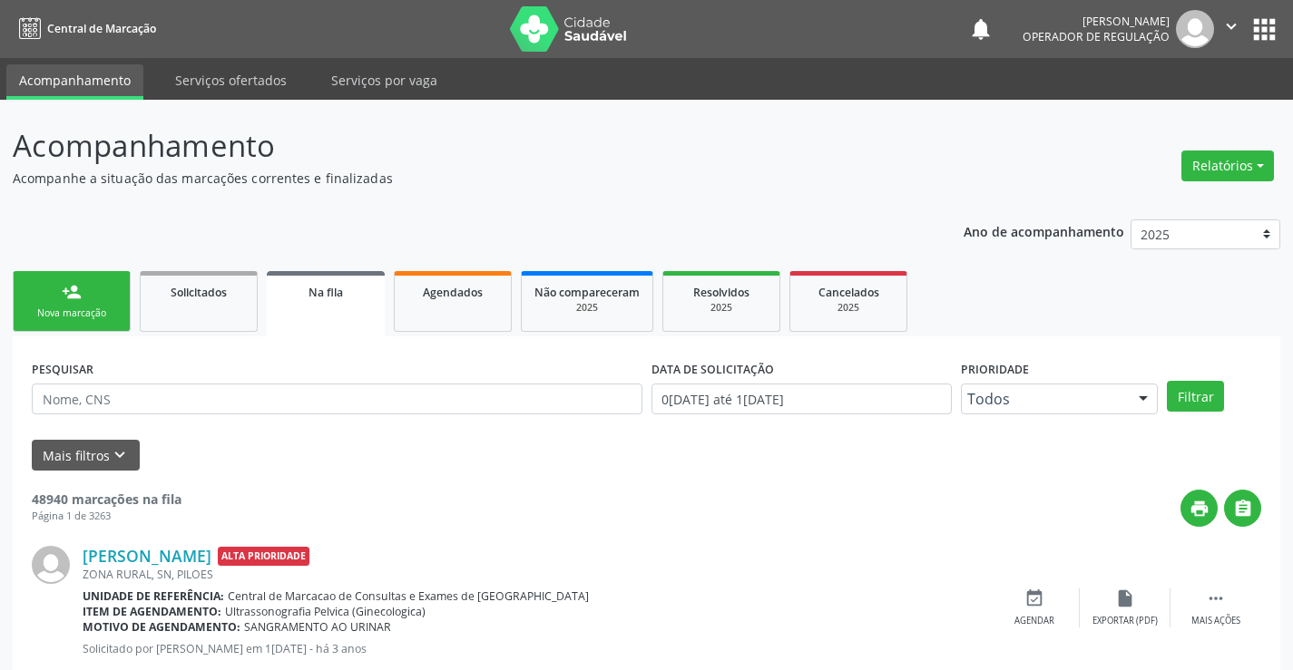
click at [87, 294] on link "person_add Nova marcação" at bounding box center [72, 301] width 118 height 61
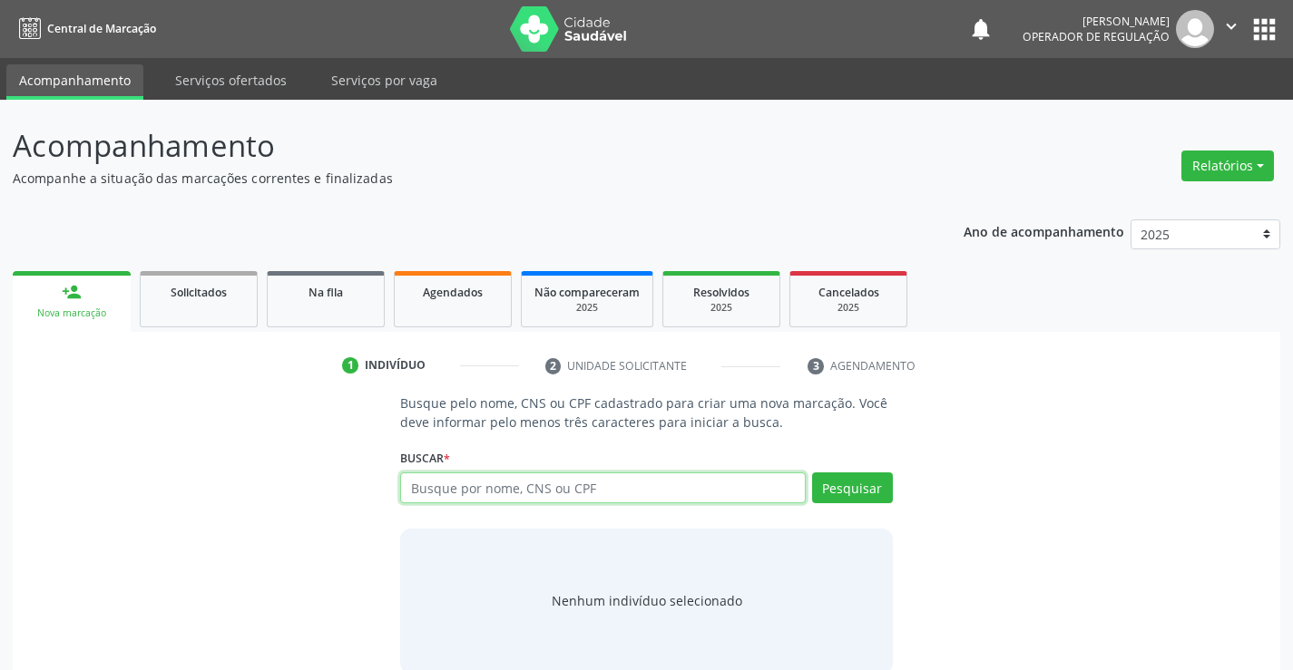
click at [439, 482] on input "text" at bounding box center [602, 488] width 405 height 31
type input "86362586506"
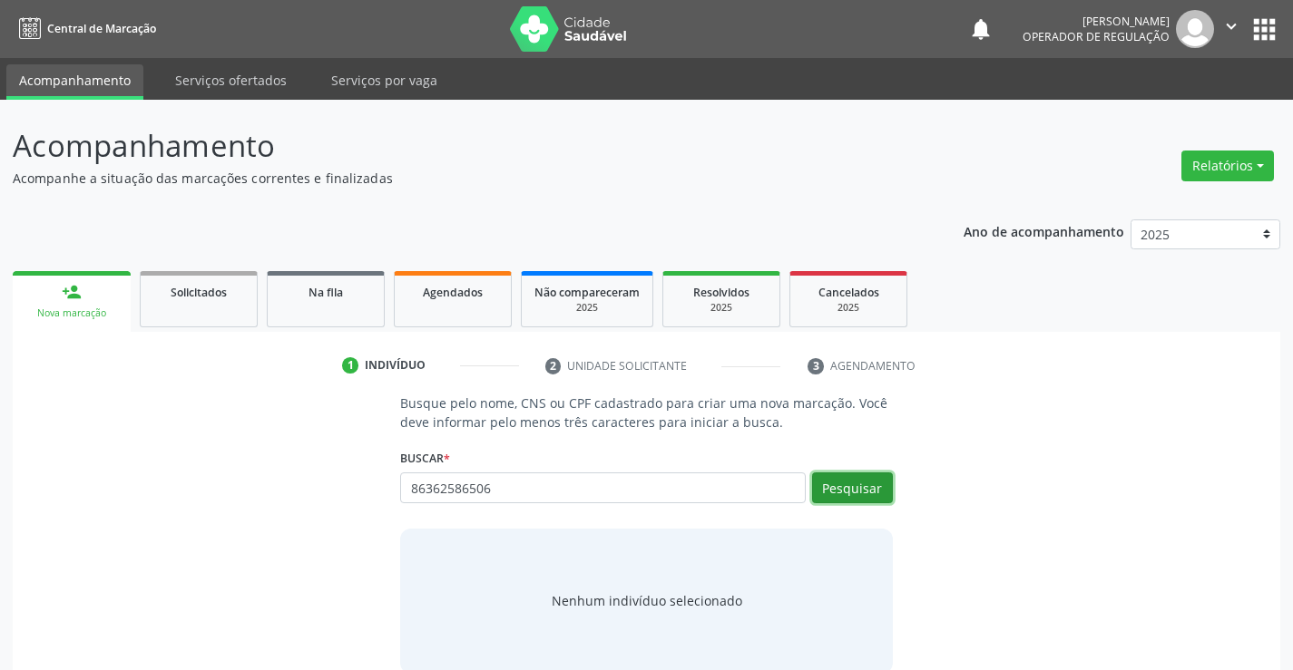
click at [868, 490] on button "Pesquisar" at bounding box center [852, 488] width 81 height 31
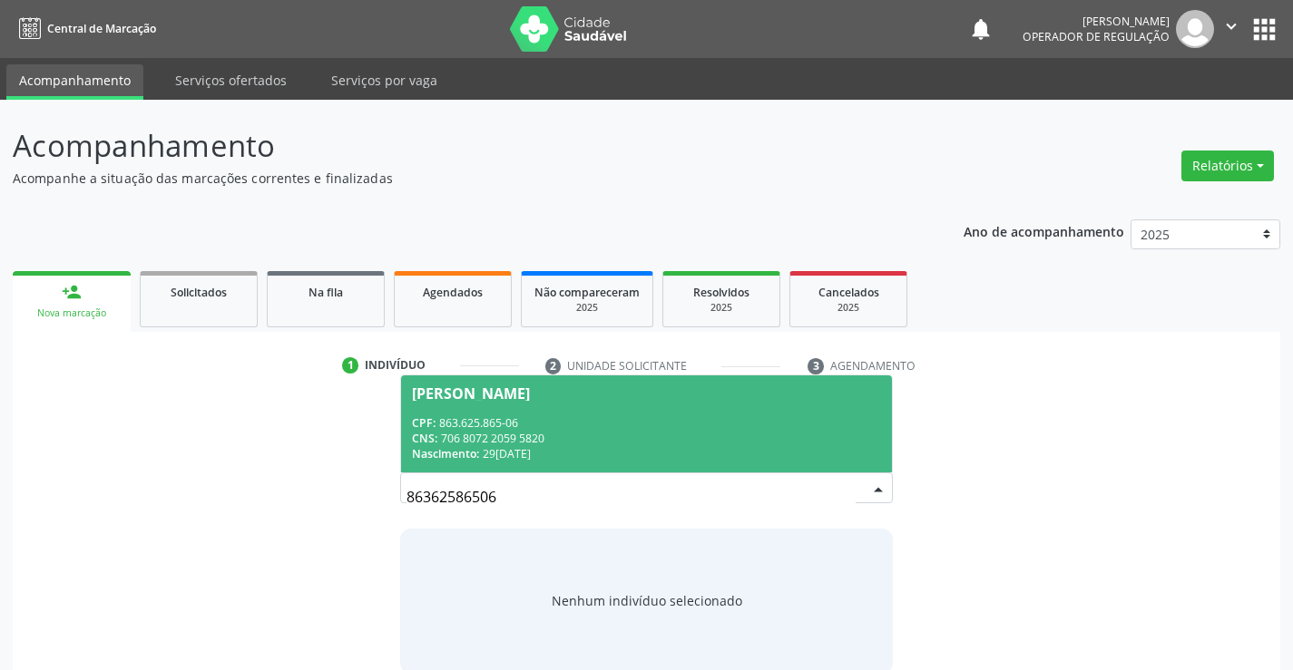
click at [530, 394] on div "Julia Andriele da Silva Araujo" at bounding box center [471, 394] width 118 height 15
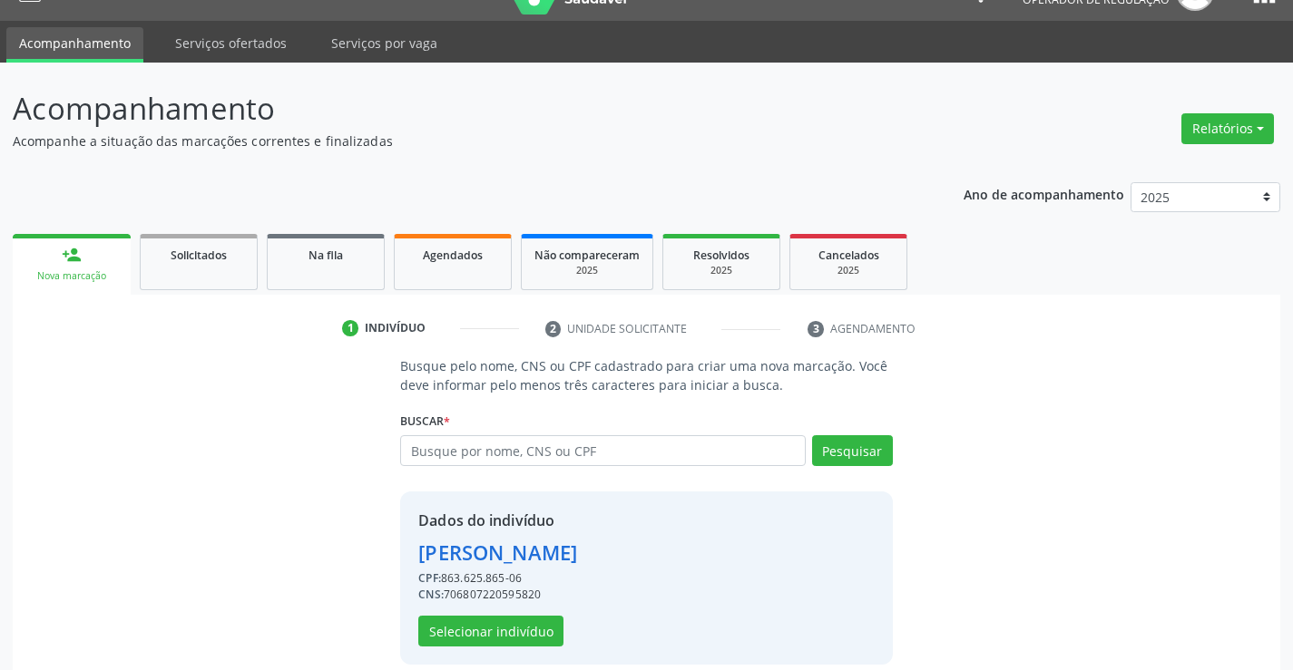
scroll to position [57, 0]
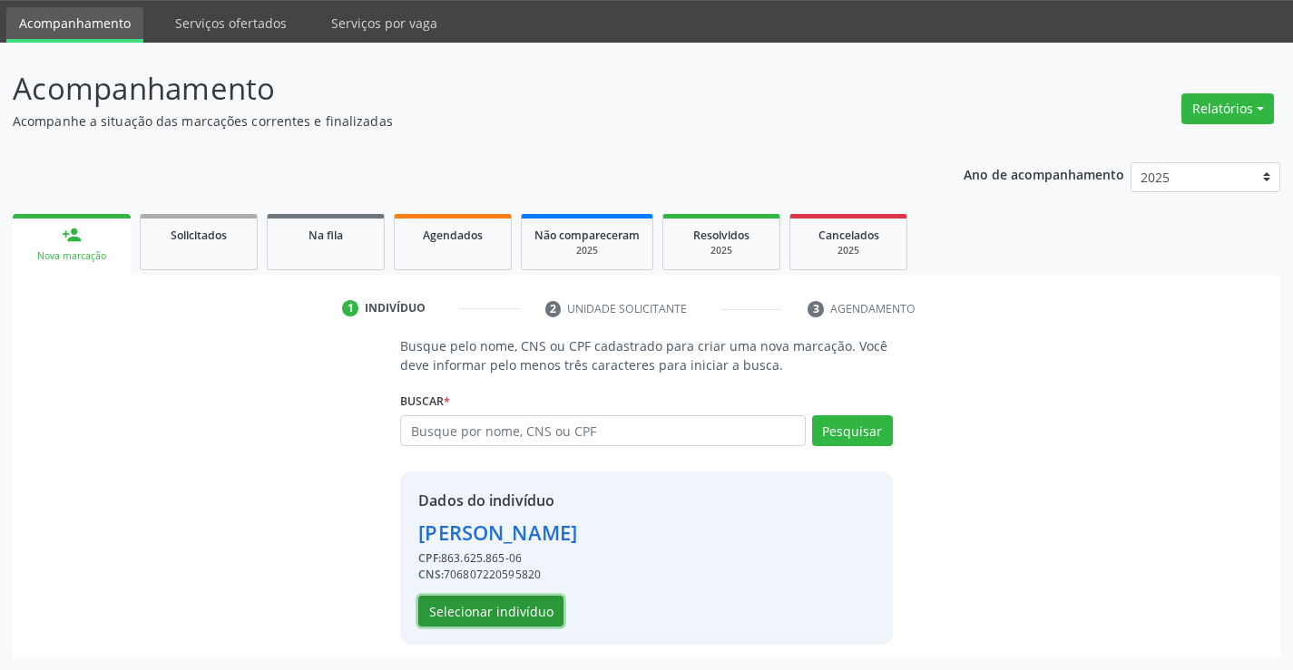
click at [523, 611] on button "Selecionar indivíduo" at bounding box center [490, 611] width 145 height 31
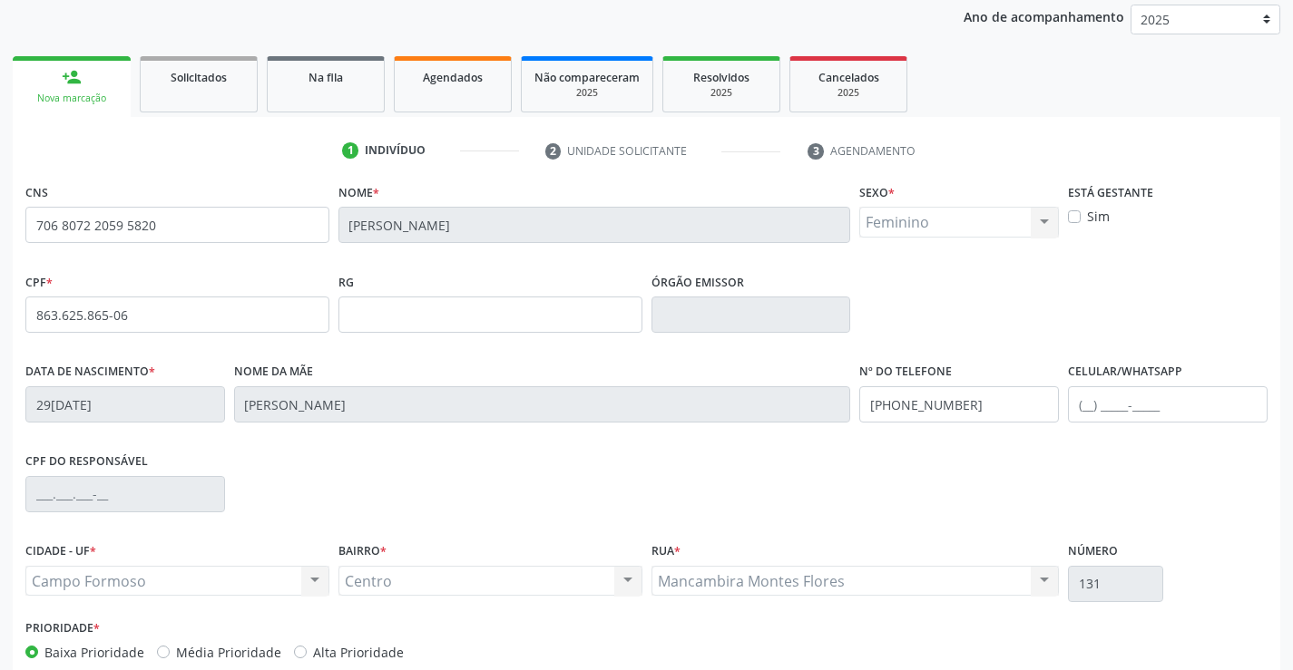
scroll to position [313, 0]
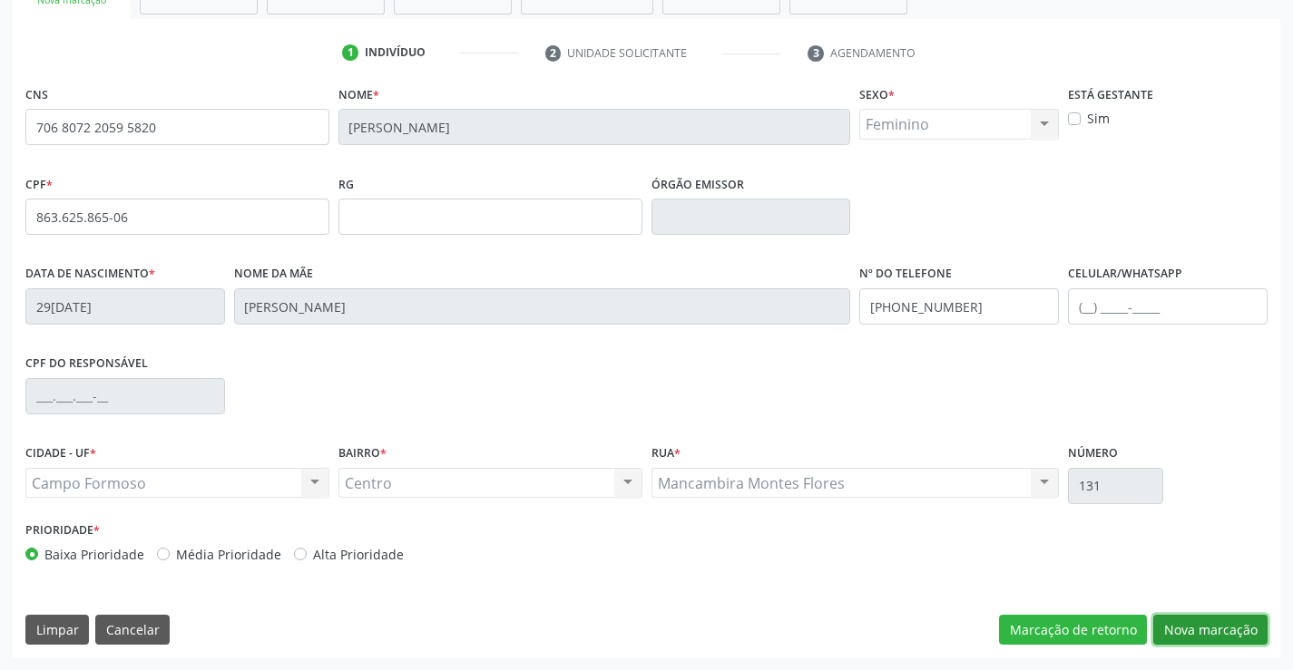
click at [1196, 641] on button "Nova marcação" at bounding box center [1210, 630] width 114 height 31
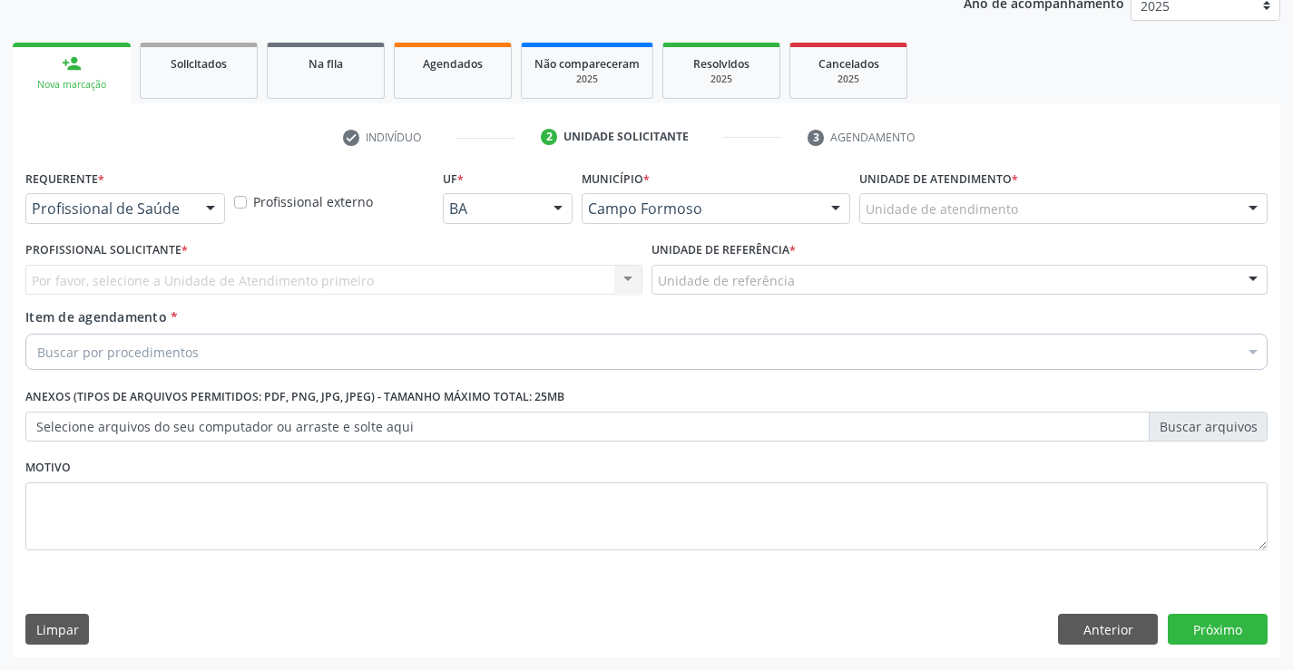
click at [216, 203] on div at bounding box center [210, 209] width 27 height 31
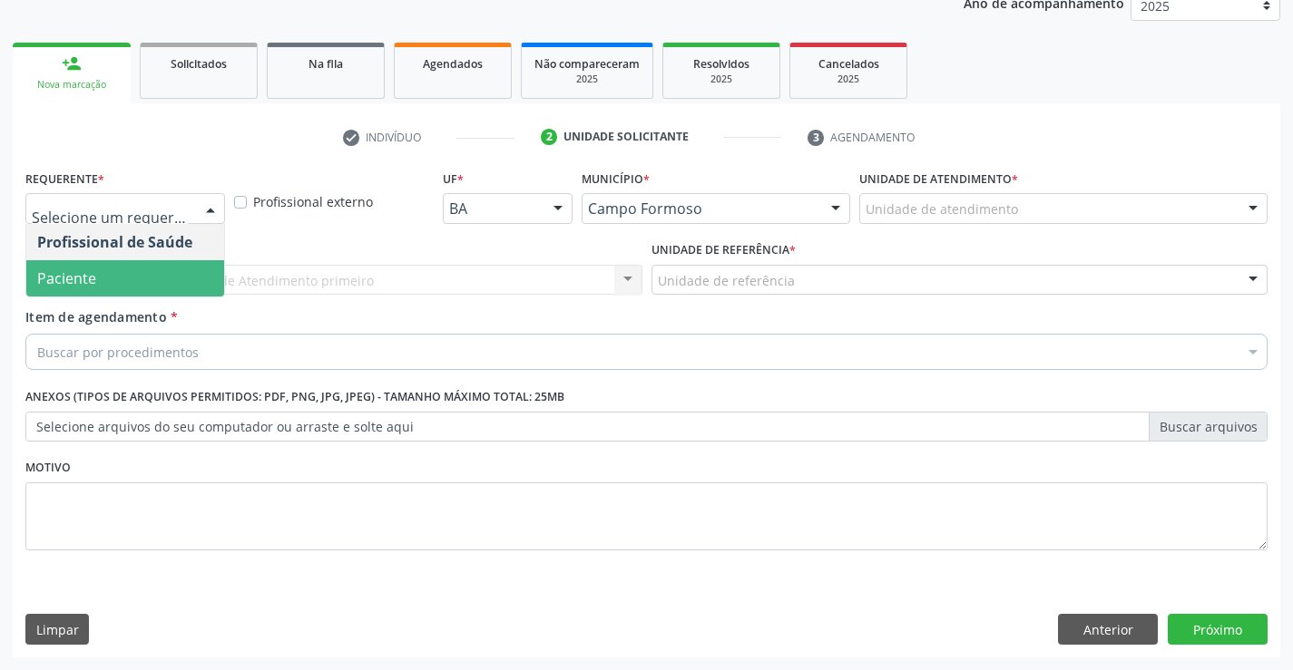
click at [138, 279] on span "Paciente" at bounding box center [125, 278] width 198 height 36
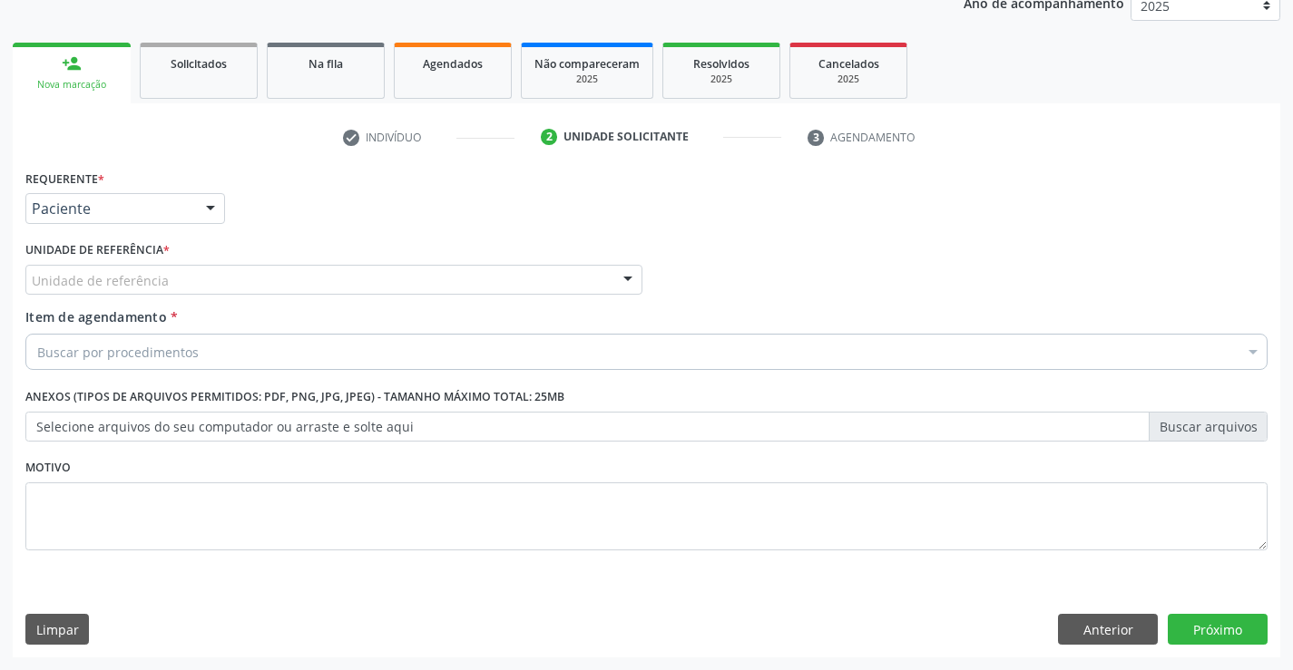
click at [631, 277] on div at bounding box center [627, 281] width 27 height 31
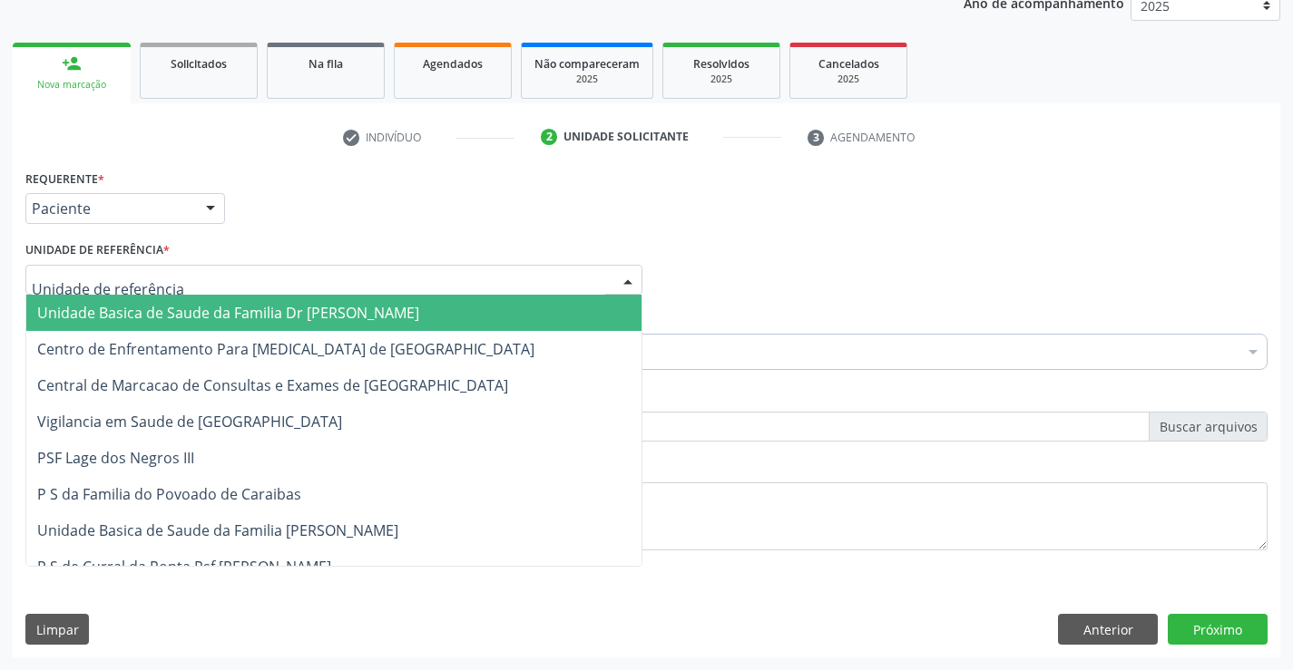
click at [451, 309] on span "Unidade Basica de Saude da Familia Dr [PERSON_NAME]" at bounding box center [333, 313] width 615 height 36
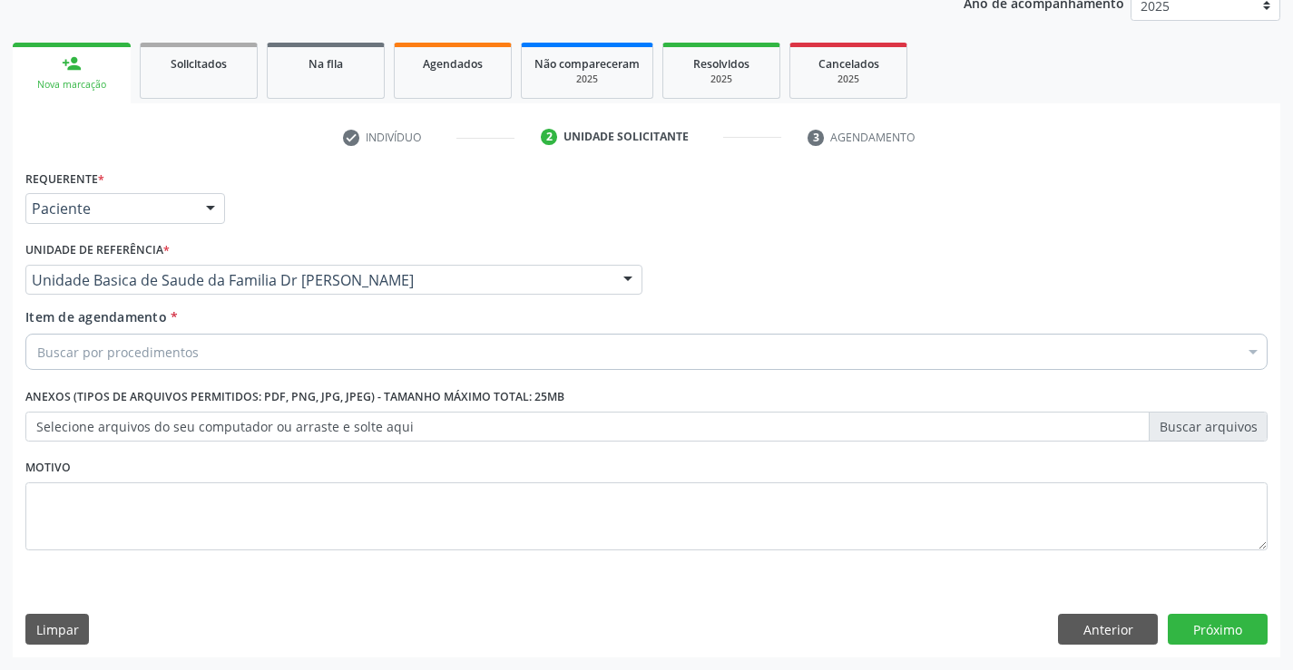
click at [347, 348] on div "Buscar por procedimentos" at bounding box center [646, 352] width 1242 height 36
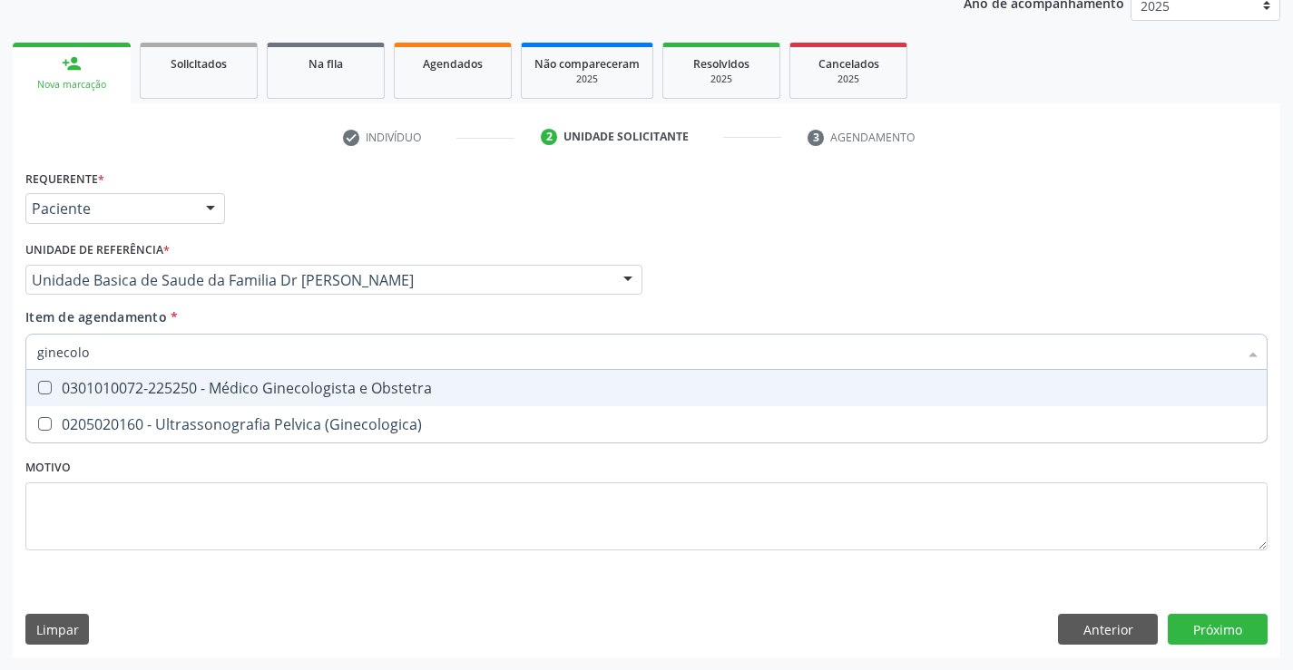
type input "ginecolog"
click at [322, 394] on div "0301010072-225250 - Médico Ginecologista e Obstetra" at bounding box center [646, 388] width 1218 height 15
checkbox Obstetra "true"
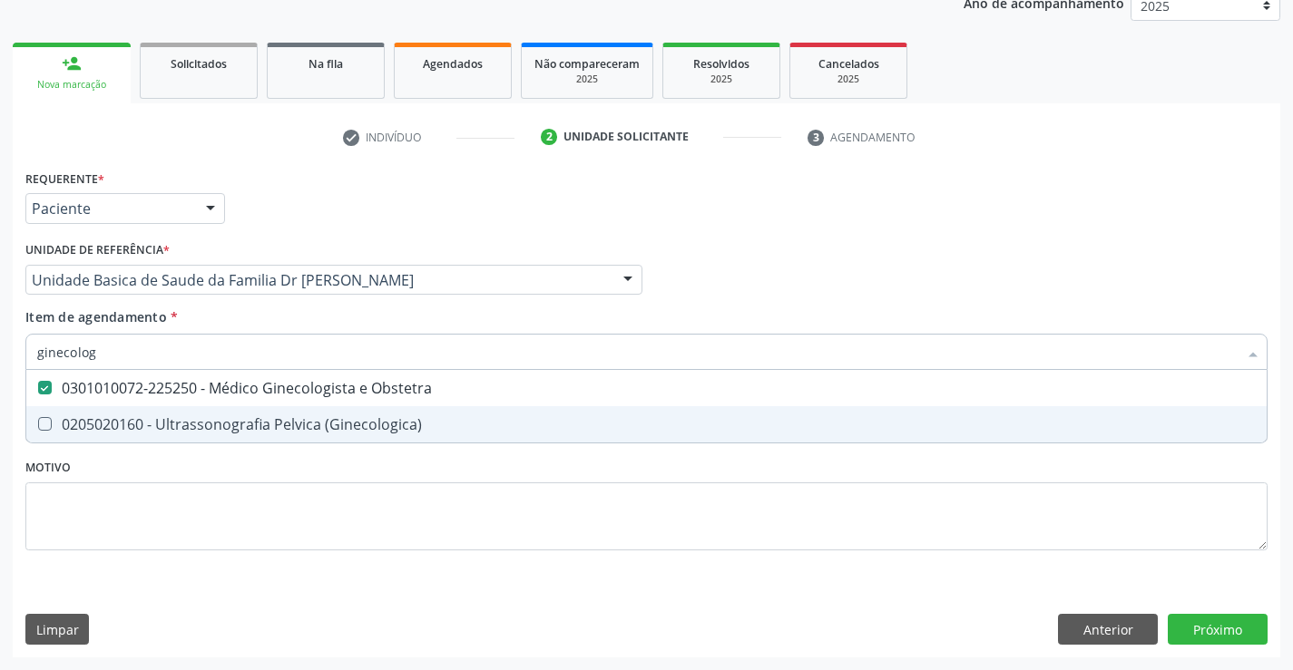
type input "ginecolog"
click at [254, 481] on div "Requerente * Paciente Profissional de Saúde Paciente Nenhum resultado encontrad…" at bounding box center [646, 370] width 1242 height 411
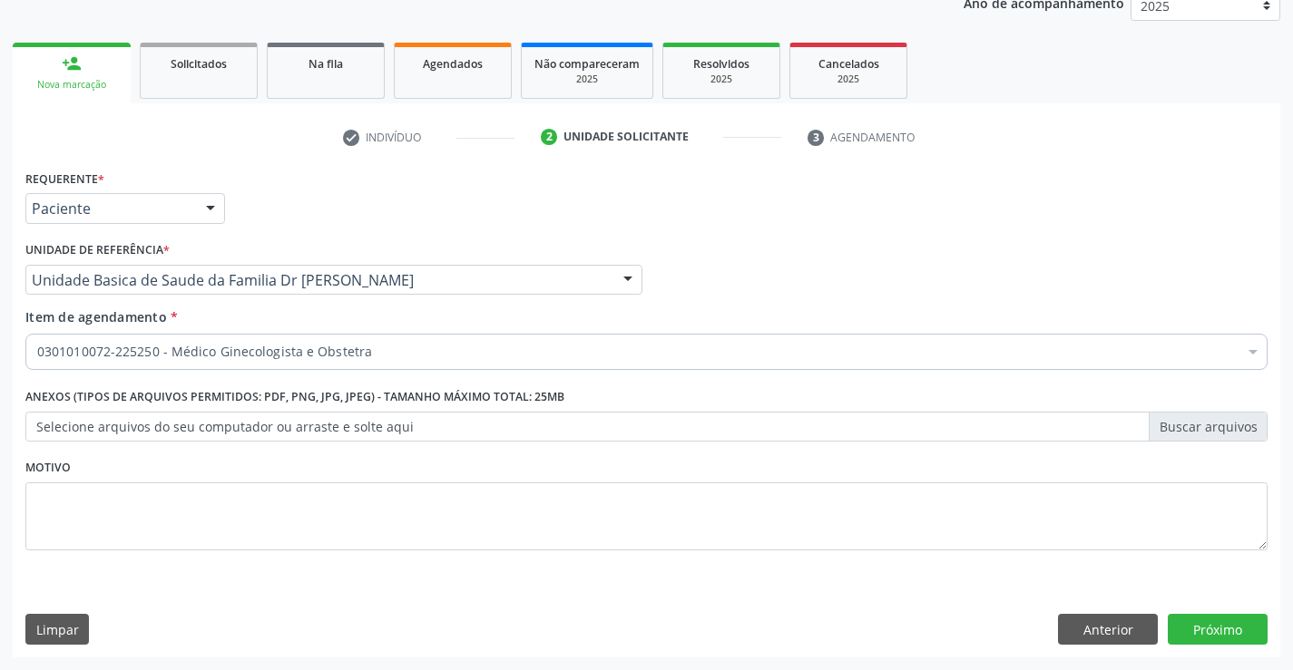
checkbox Obstetra "true"
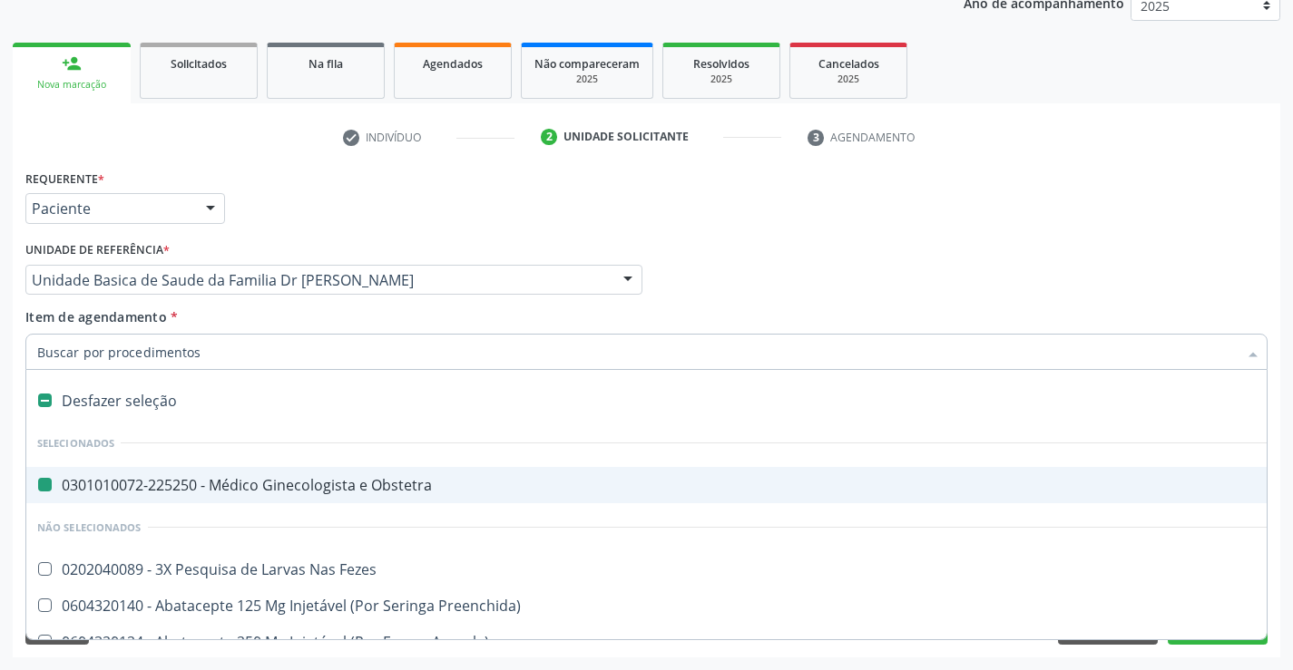
type input "u"
checkbox Obstetra "false"
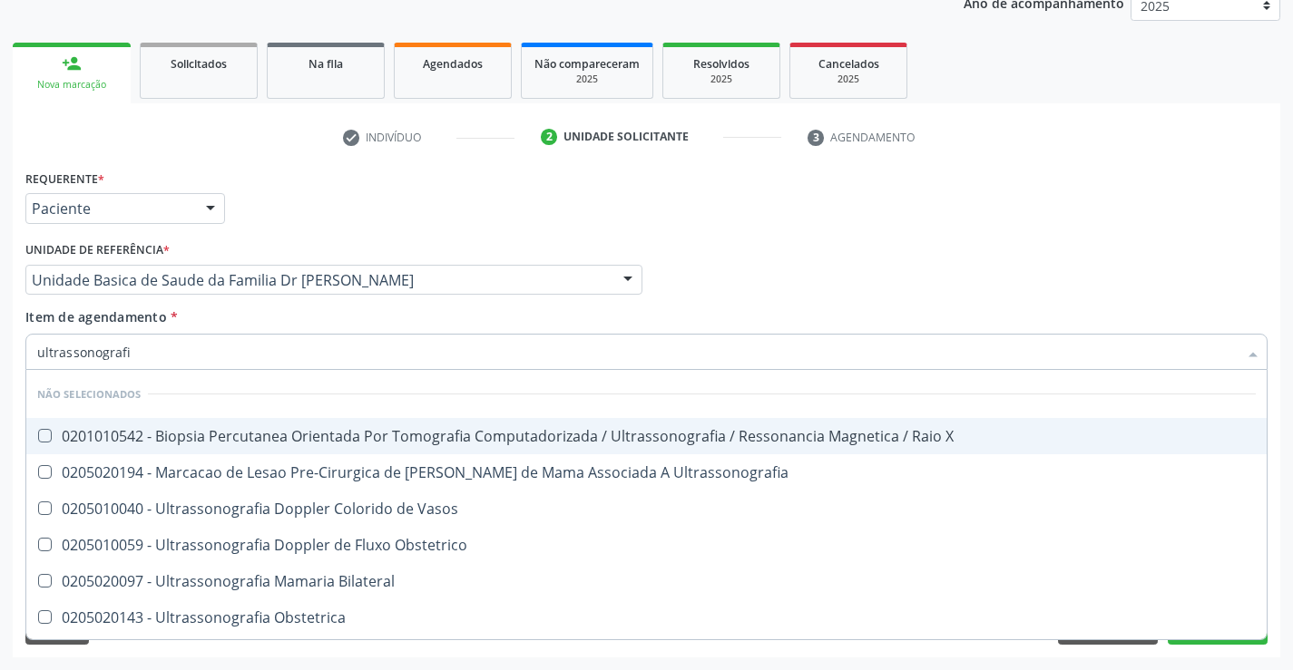
type input "ultrassonografia"
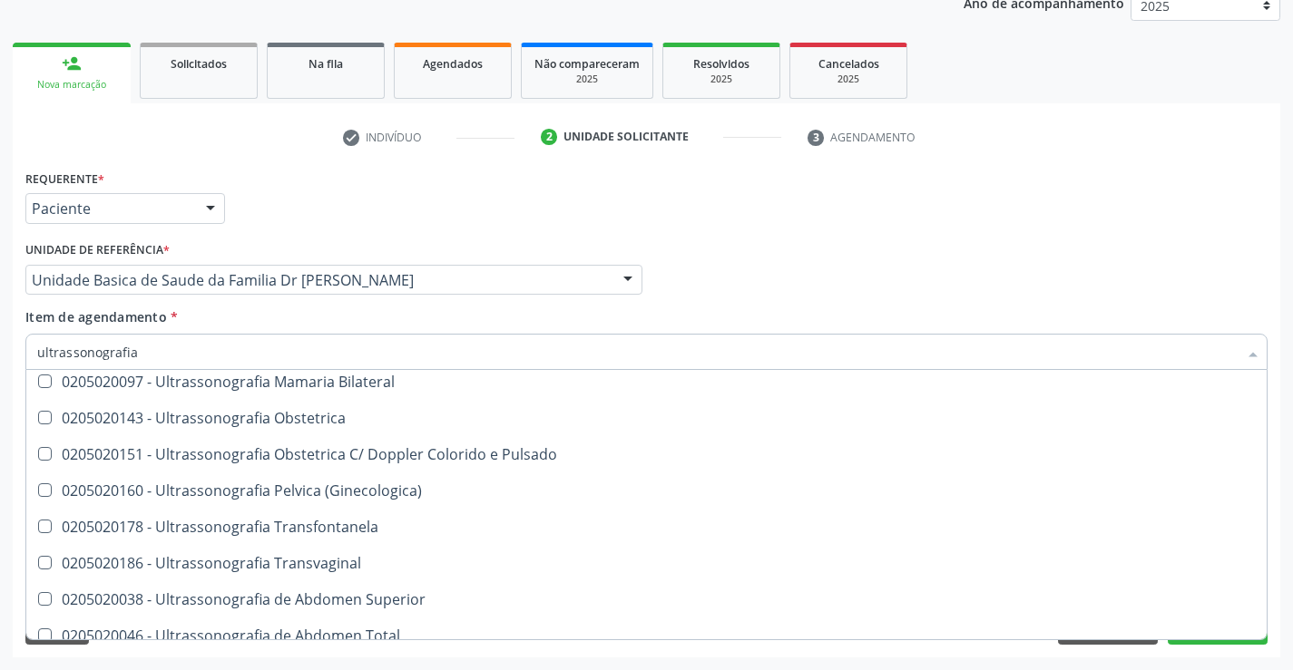
scroll to position [142, 0]
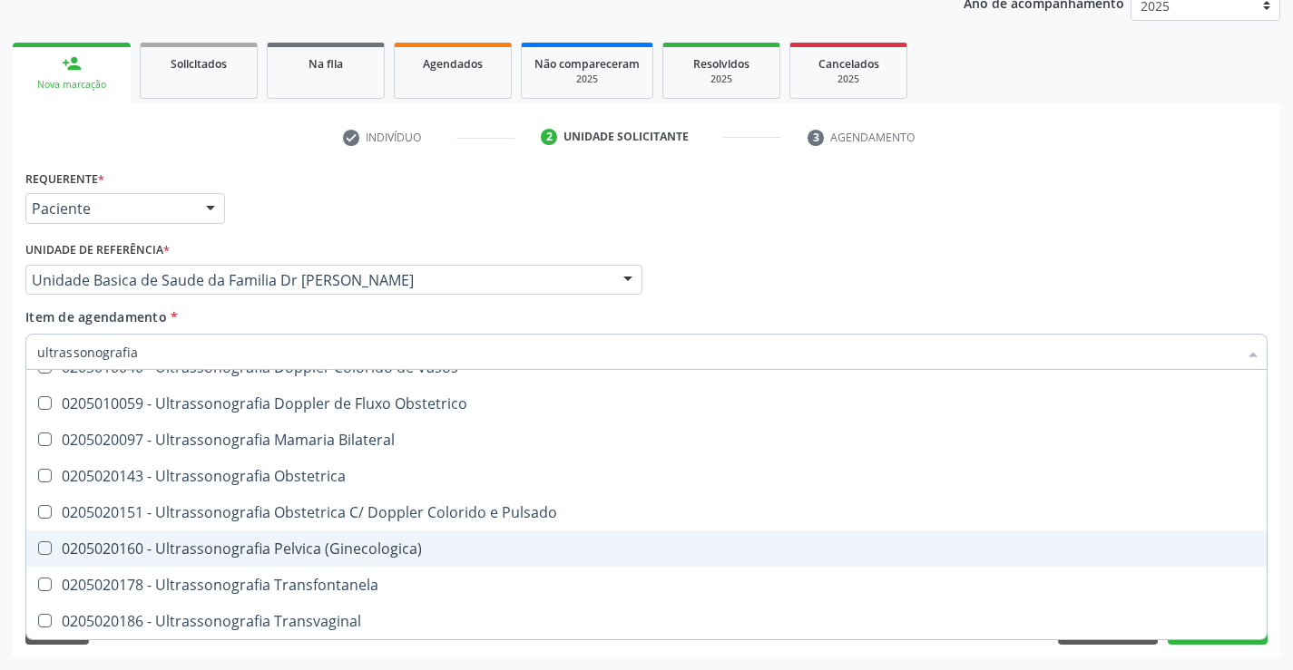
click at [262, 548] on div "0205020160 - Ultrassonografia Pelvica (Ginecologica)" at bounding box center [646, 549] width 1218 height 15
checkbox \(Ginecologica\) "true"
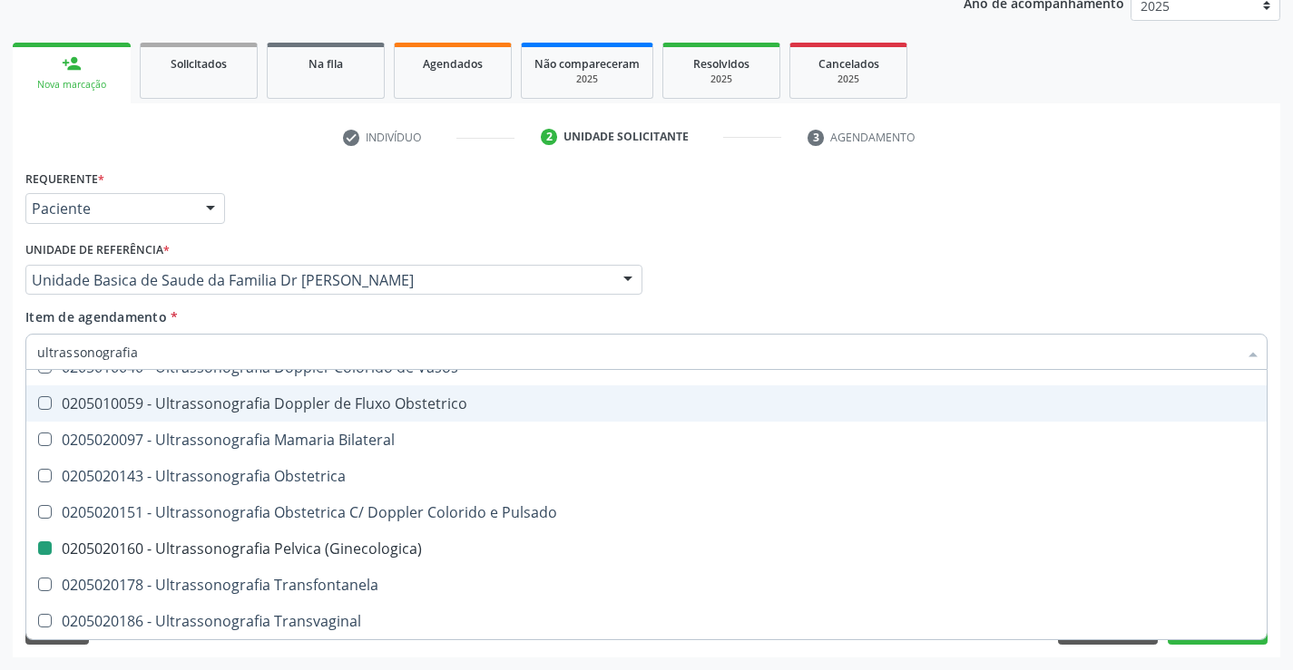
click at [656, 210] on div "Requerente * Paciente Profissional de Saúde Paciente Nenhum resultado encontrad…" at bounding box center [646, 200] width 1251 height 71
checkbox X "true"
checkbox \(Ginecologica\) "false"
checkbox Ultrassonografia "true"
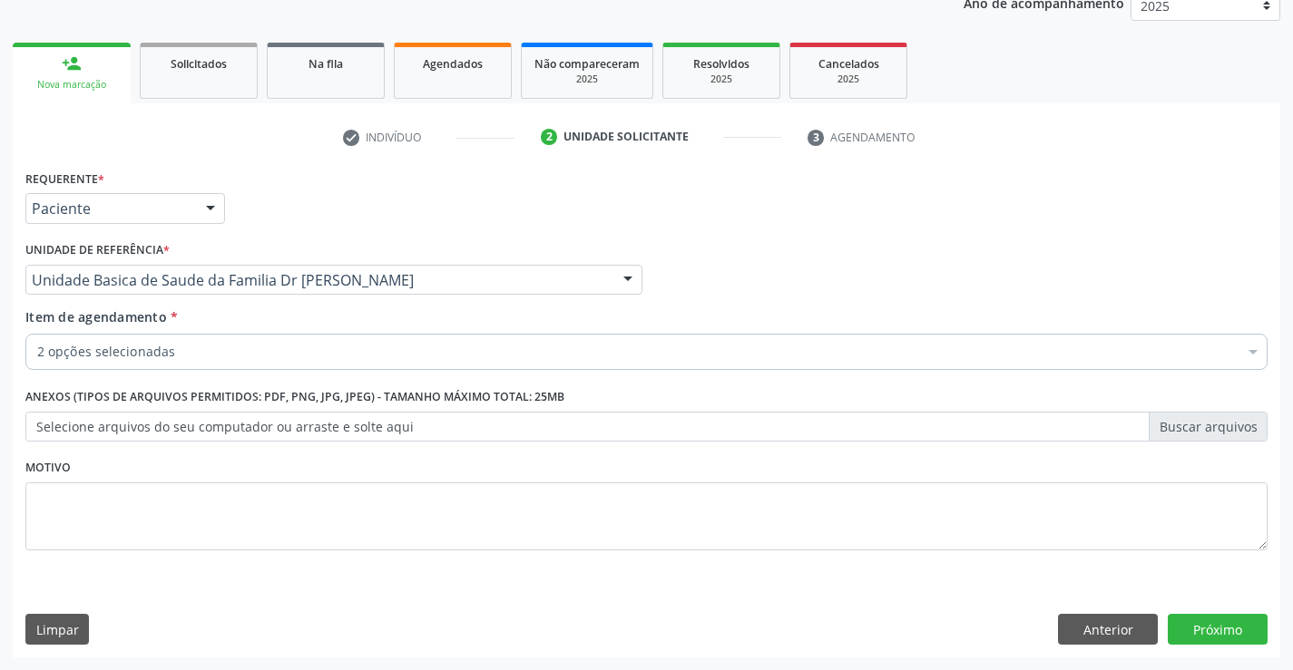
scroll to position [0, 0]
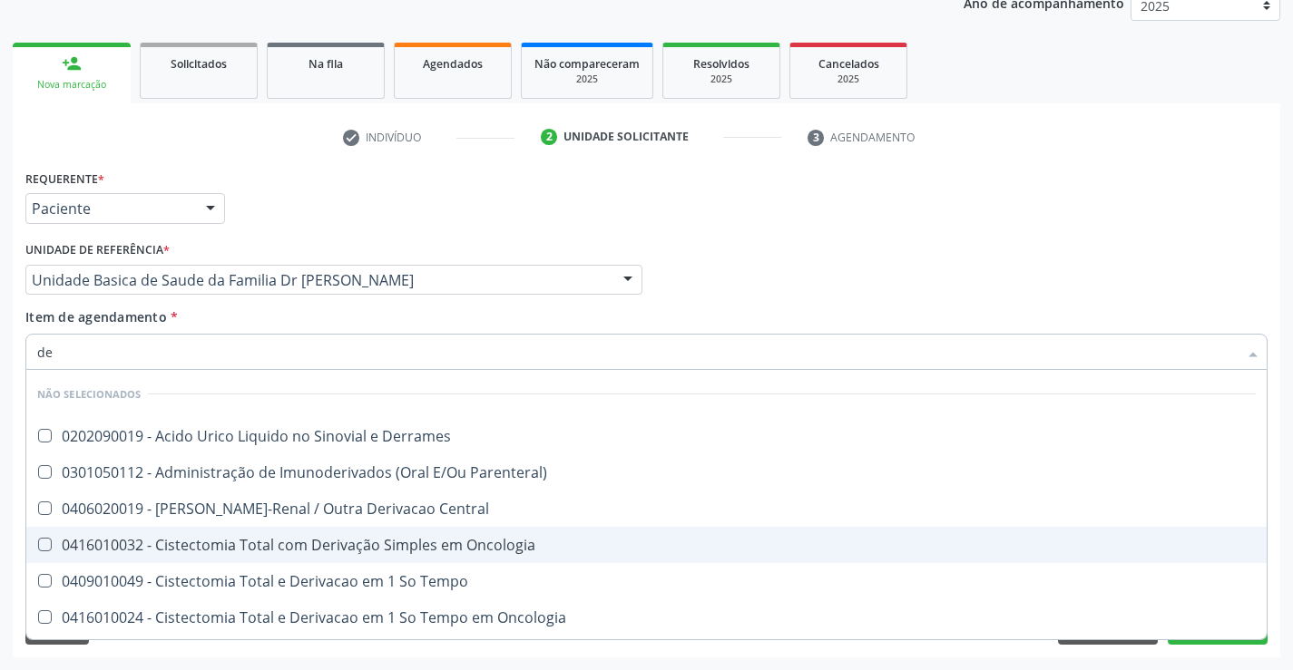
type input "der"
checkbox Derrames "false"
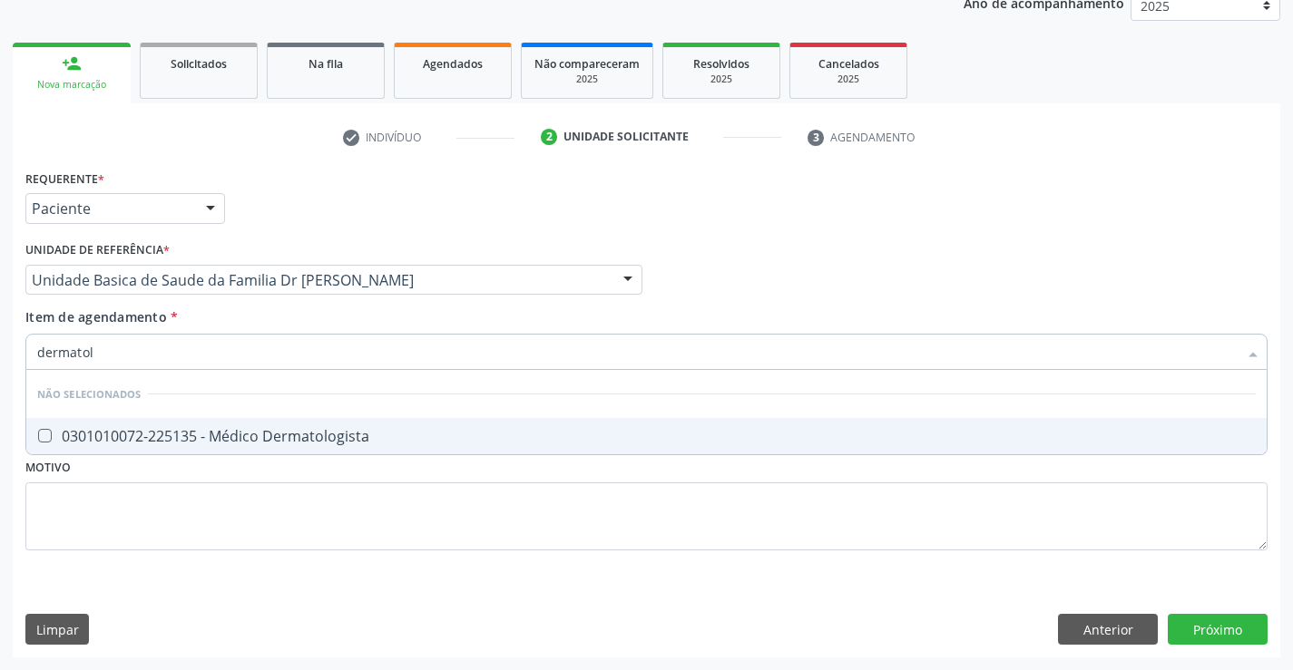
type input "dermatolo"
click at [216, 438] on div "0301010072-225135 - Médico Dermatologista" at bounding box center [646, 436] width 1218 height 15
checkbox Dermatologista "true"
click at [1210, 612] on div "Requerente * Paciente Profissional de Saúde Paciente Nenhum resultado encontrad…" at bounding box center [646, 411] width 1267 height 493
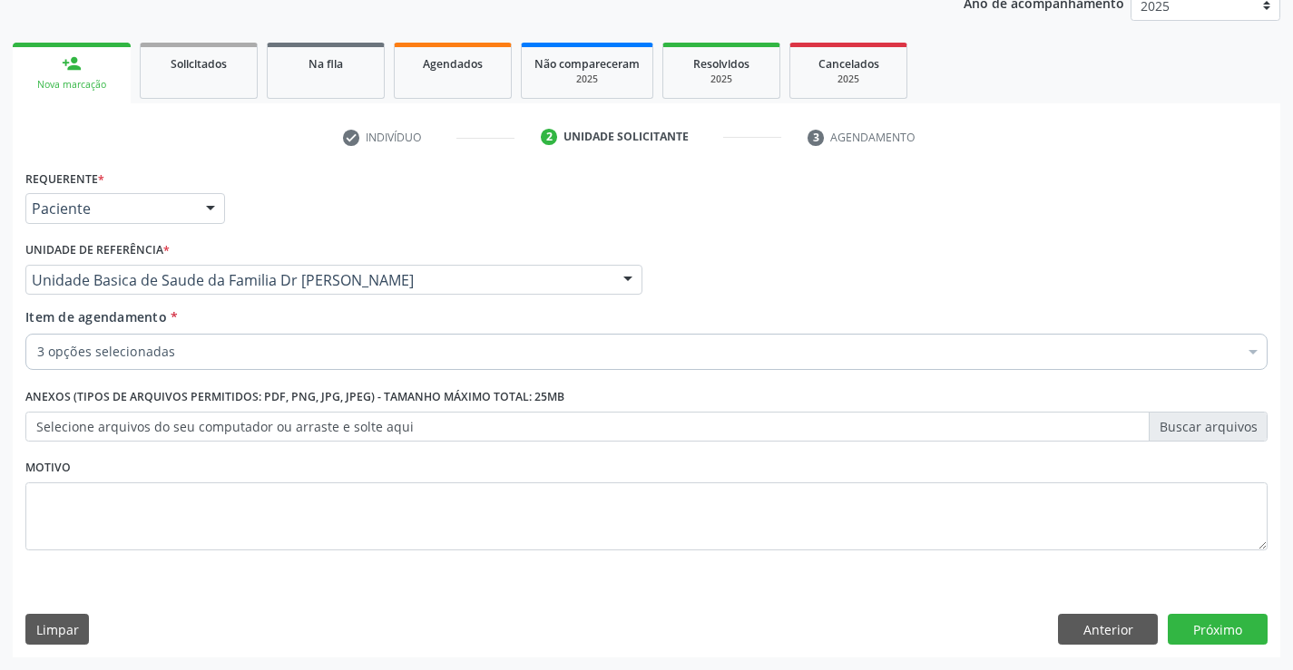
click at [1208, 618] on li "Não selecionados" at bounding box center [743, 600] width 1434 height 48
click at [1208, 618] on button "Próximo" at bounding box center [1218, 629] width 100 height 31
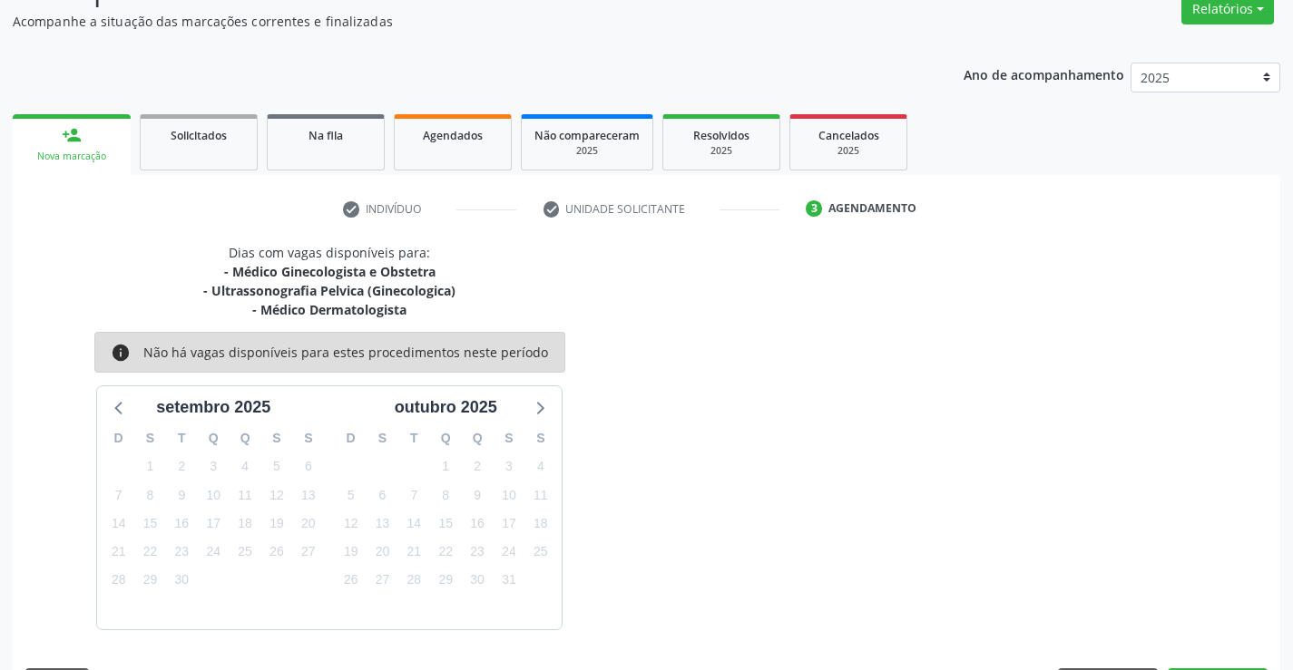
scroll to position [210, 0]
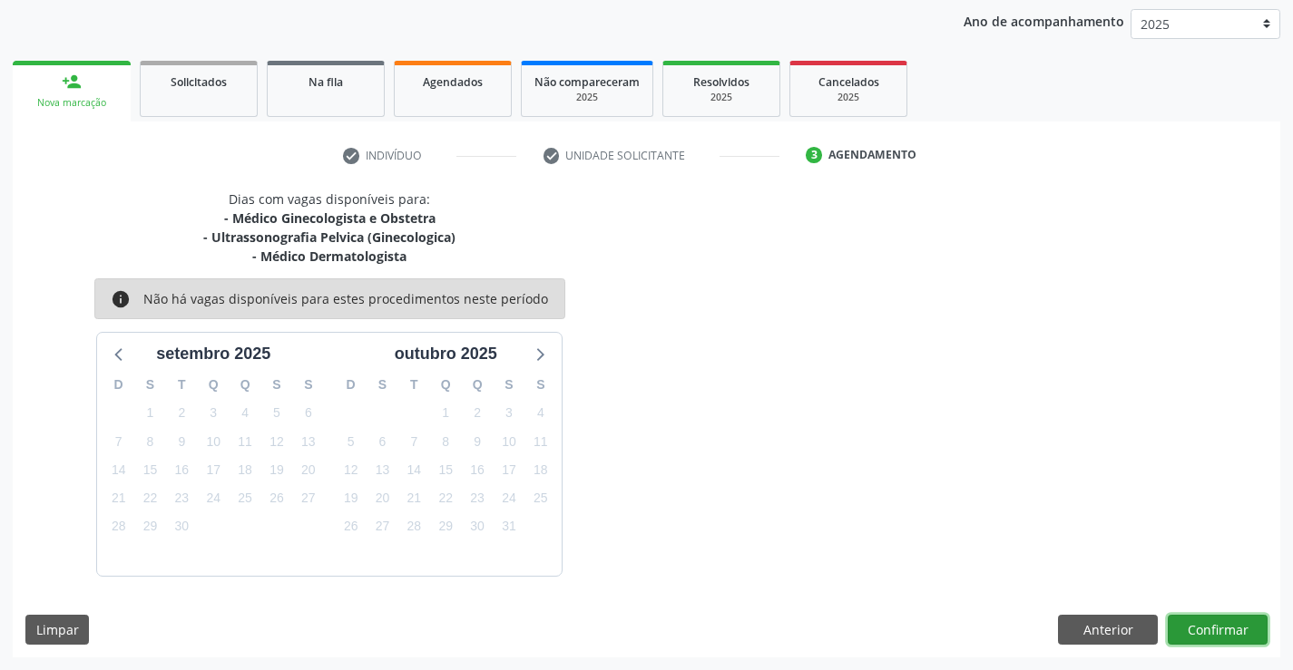
click at [1208, 618] on button "Confirmar" at bounding box center [1218, 630] width 100 height 31
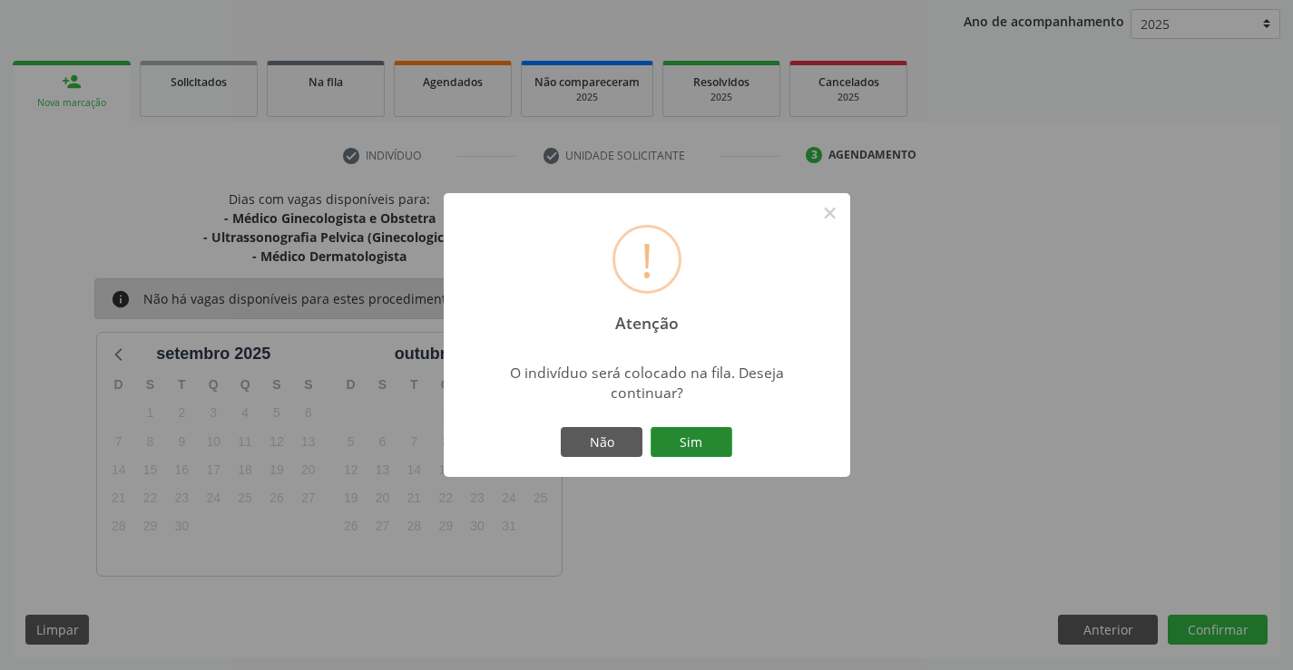
click at [695, 432] on button "Sim" at bounding box center [692, 442] width 82 height 31
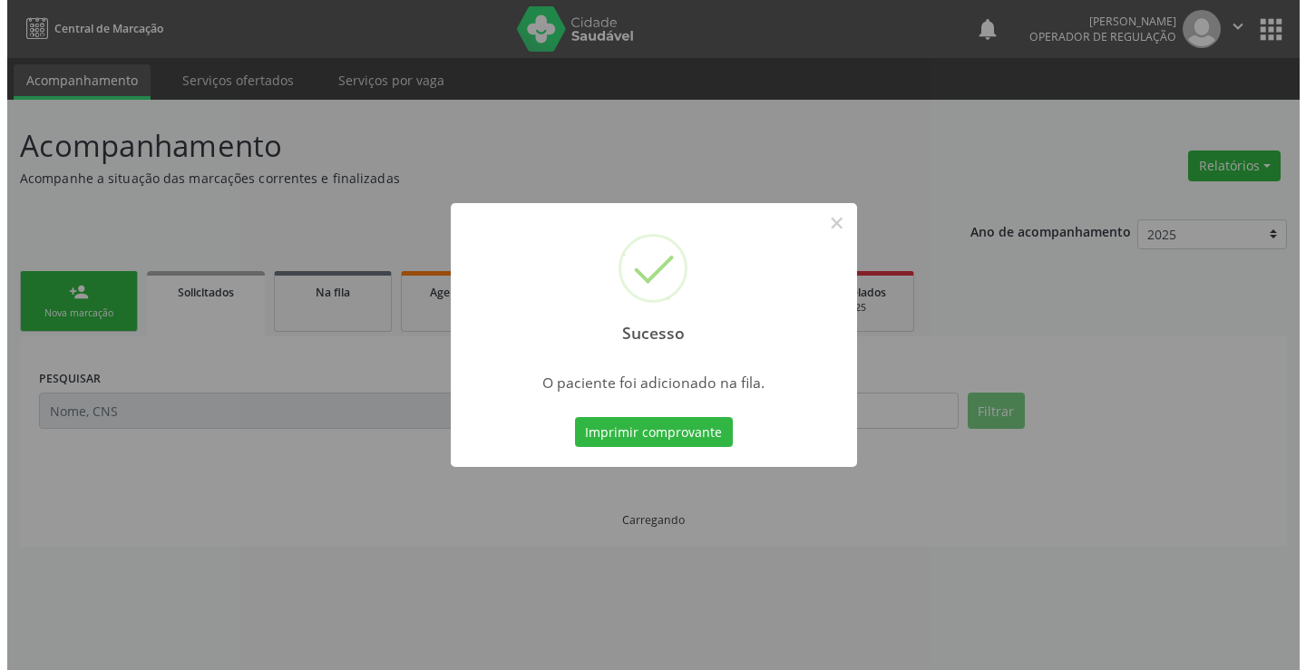
scroll to position [0, 0]
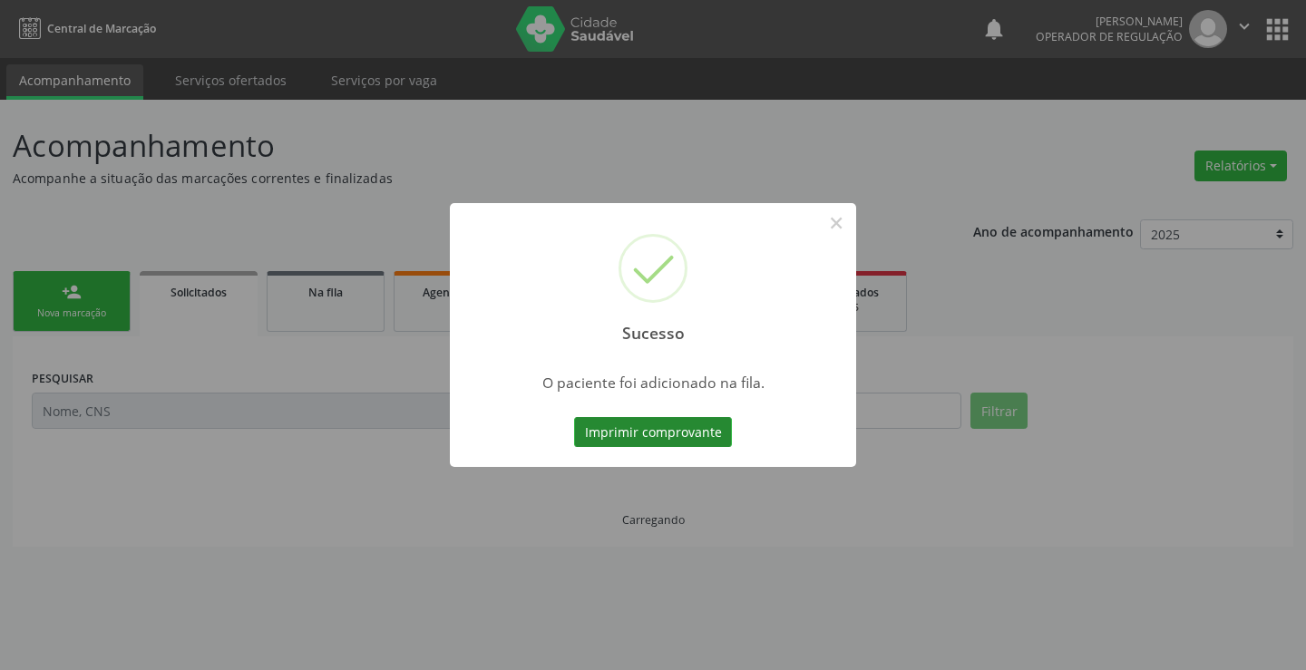
click at [682, 432] on button "Imprimir comprovante" at bounding box center [653, 432] width 158 height 31
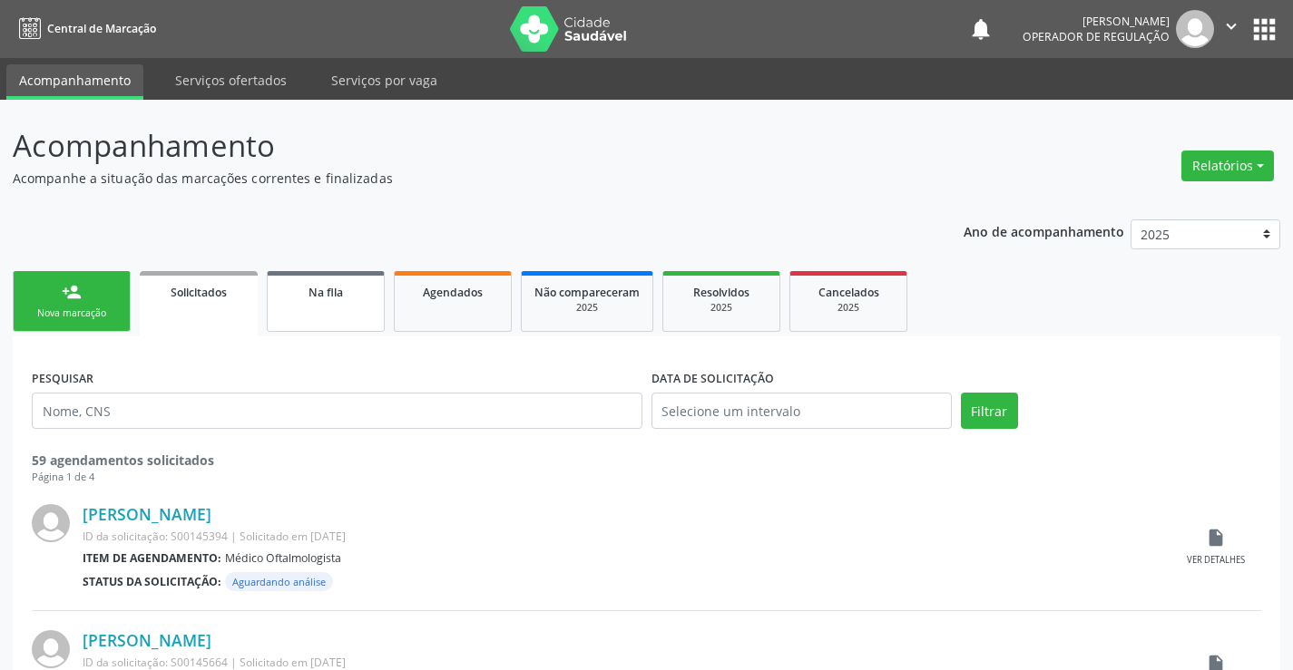
click at [335, 307] on link "Na fila" at bounding box center [326, 301] width 118 height 61
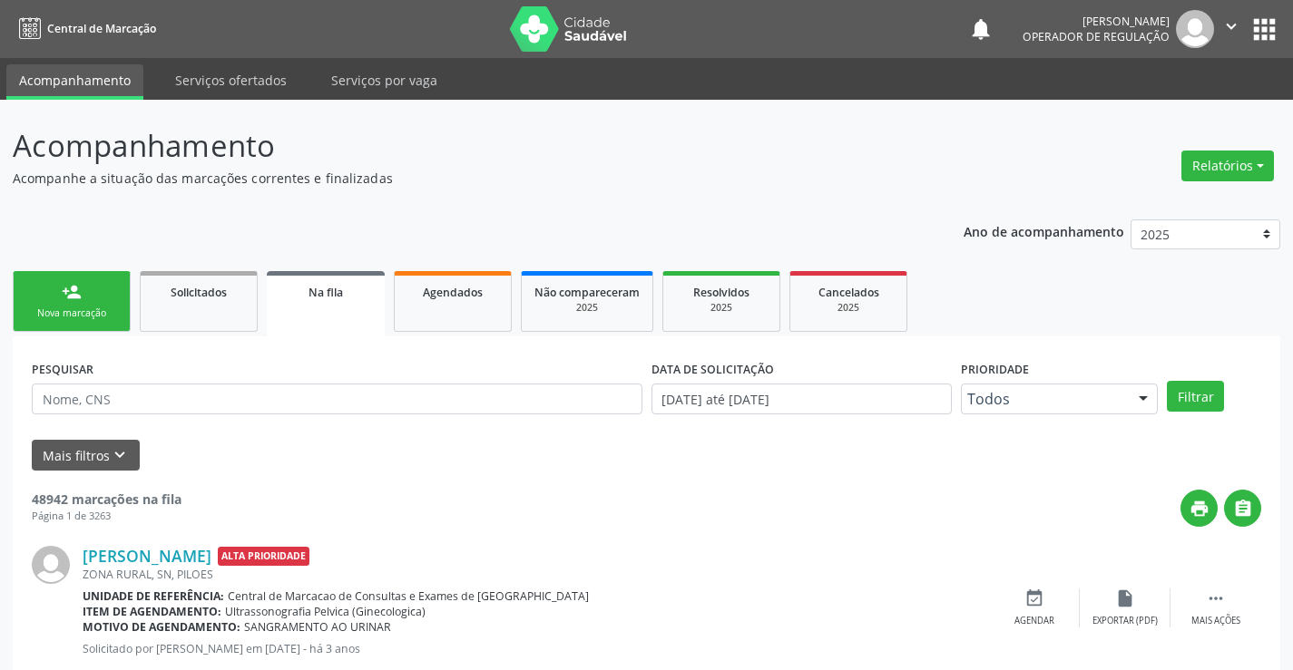
click at [93, 304] on link "person_add Nova marcação" at bounding box center [72, 301] width 118 height 61
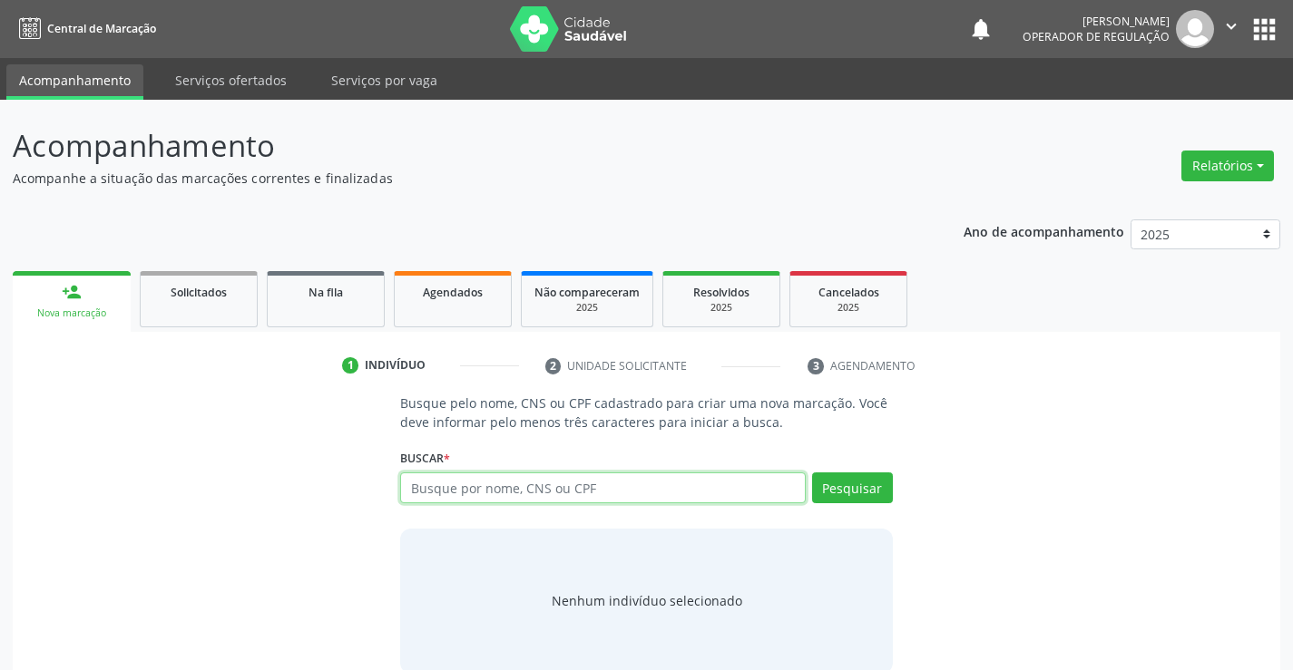
click at [616, 490] on input "text" at bounding box center [602, 488] width 405 height 31
type input "09823420556"
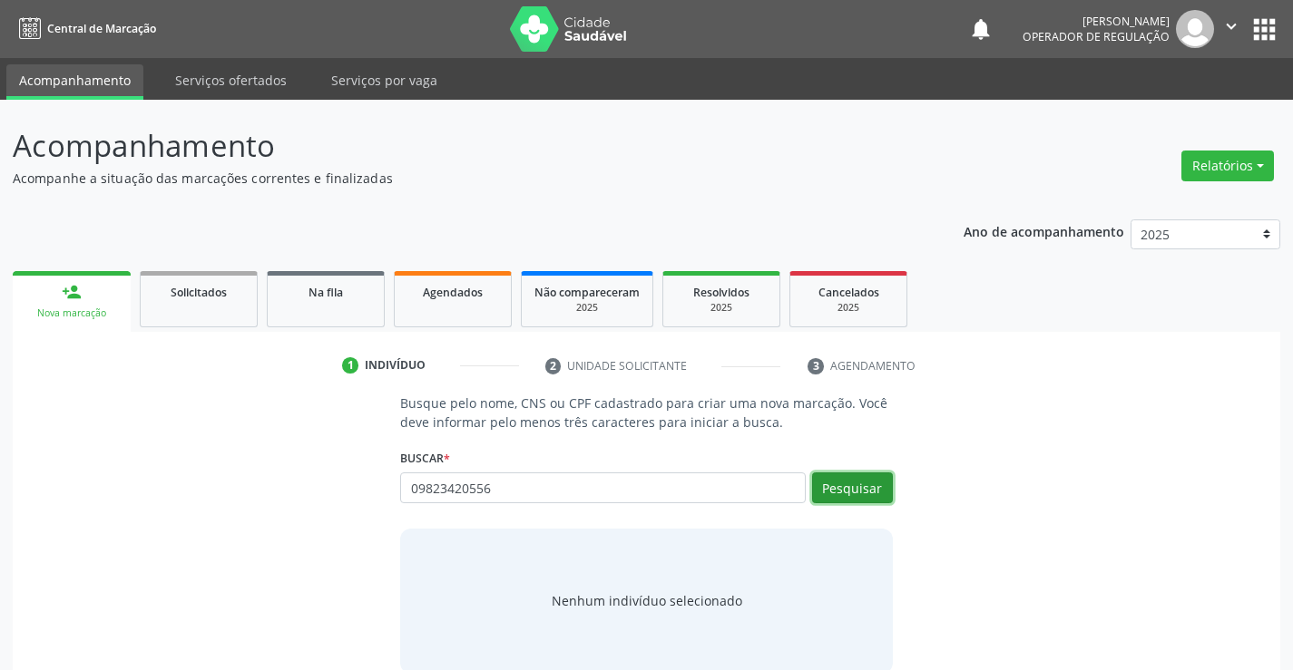
click at [866, 496] on button "Pesquisar" at bounding box center [852, 488] width 81 height 31
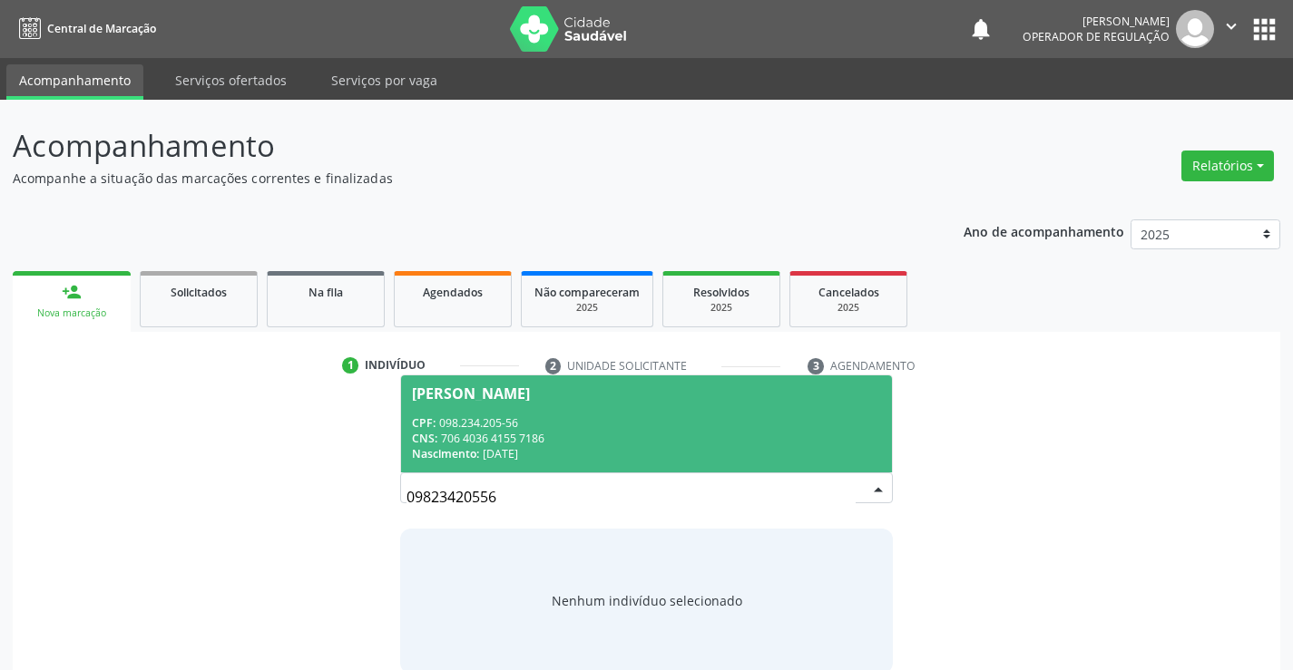
click at [530, 397] on div "Anna Livia de Souza Pinto" at bounding box center [471, 394] width 118 height 15
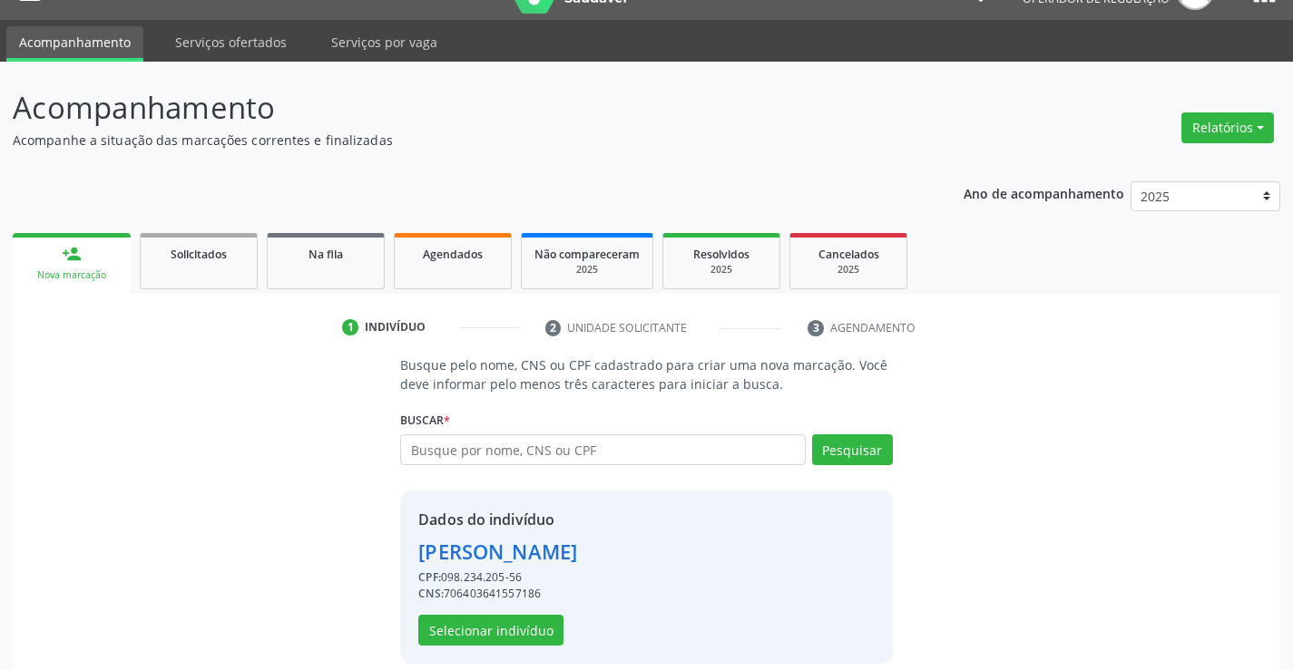
scroll to position [57, 0]
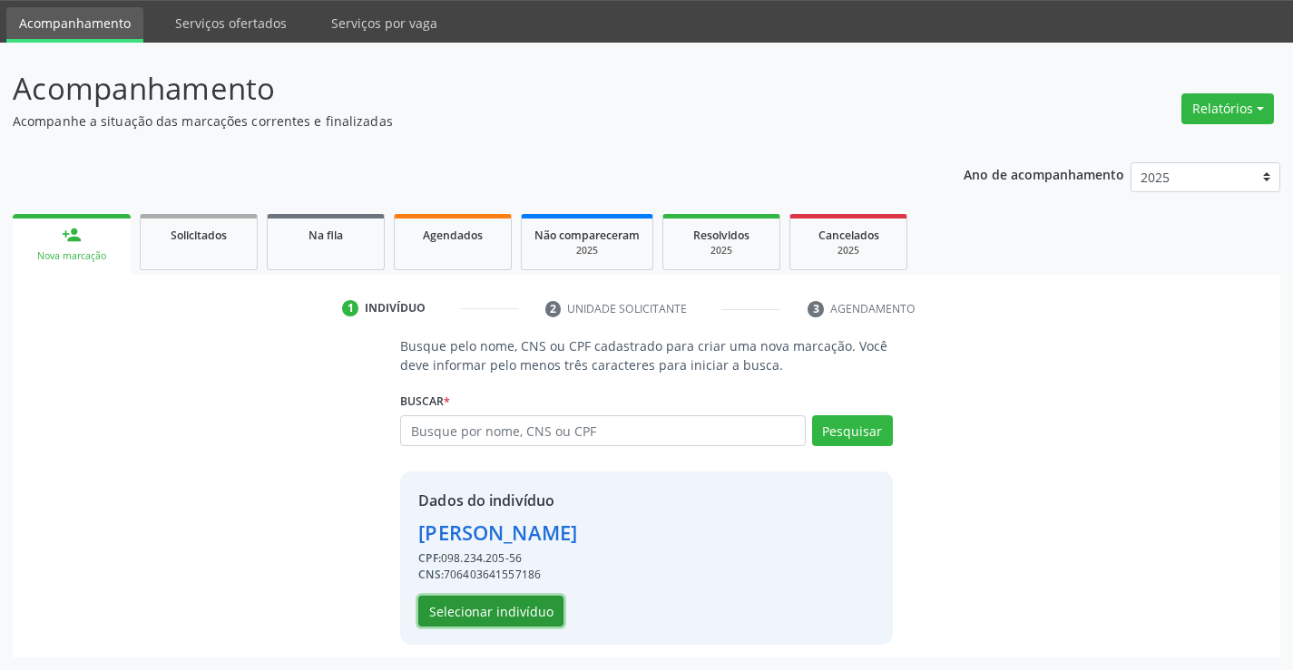
click at [518, 608] on button "Selecionar indivíduo" at bounding box center [490, 611] width 145 height 31
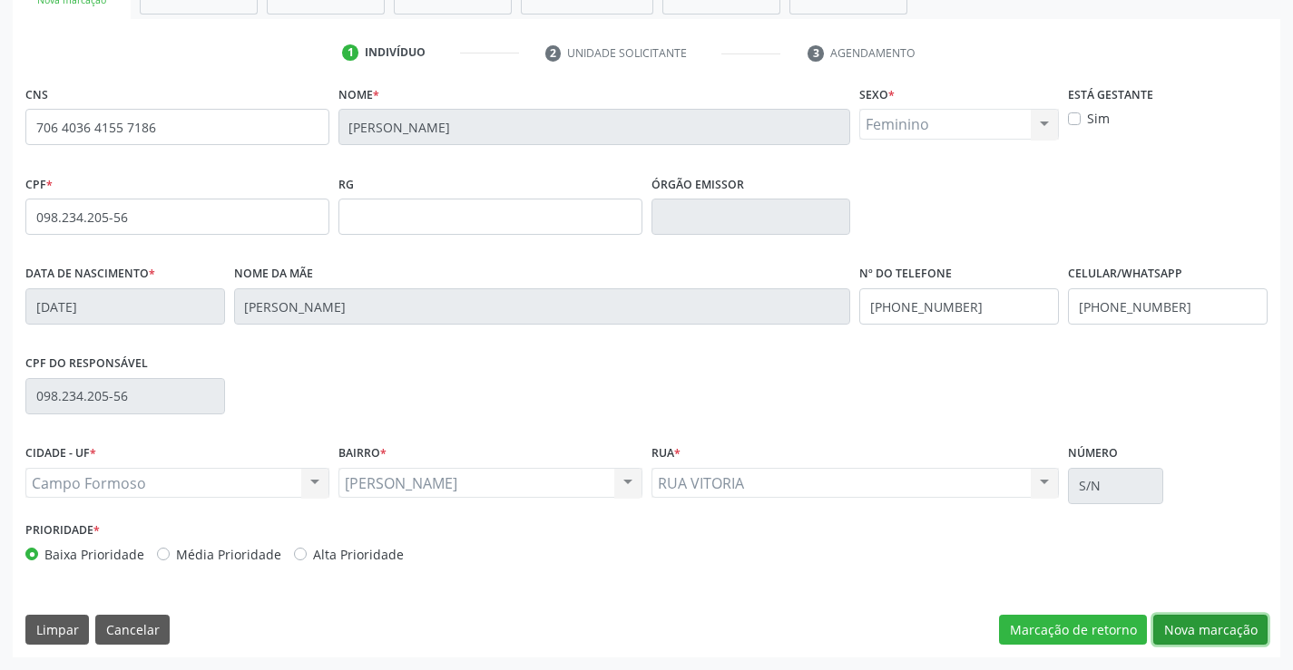
click at [1186, 625] on button "Nova marcação" at bounding box center [1210, 630] width 114 height 31
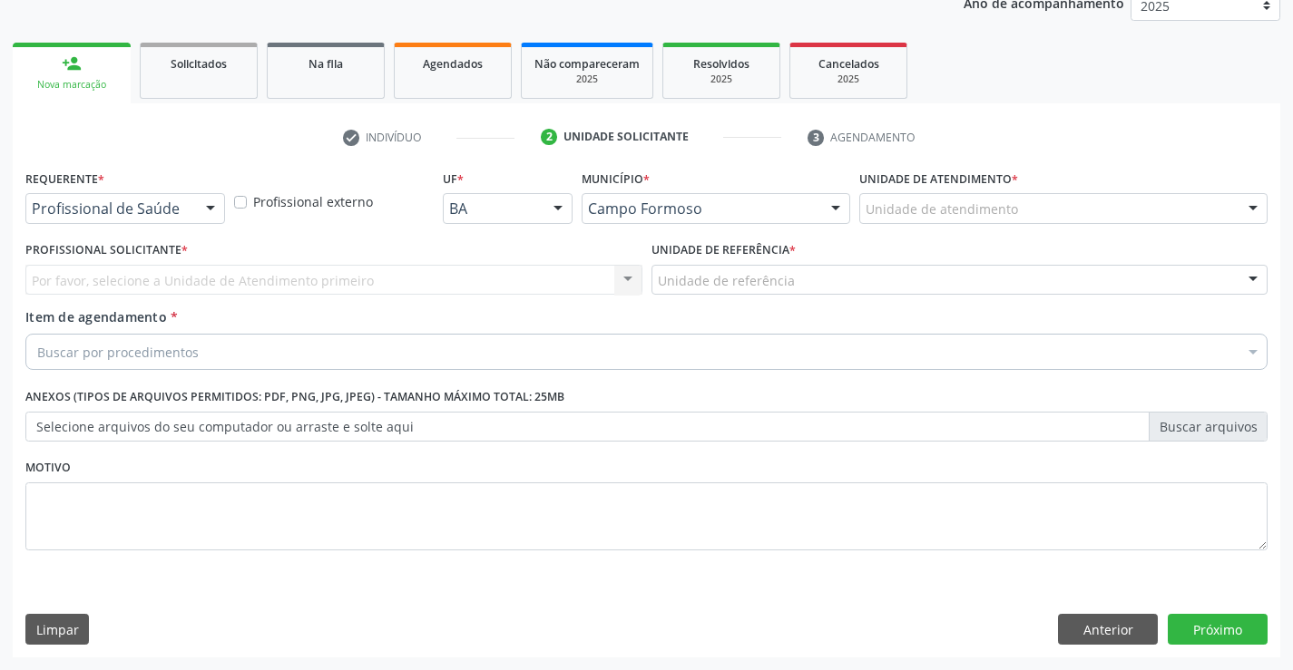
click at [215, 201] on div at bounding box center [210, 209] width 27 height 31
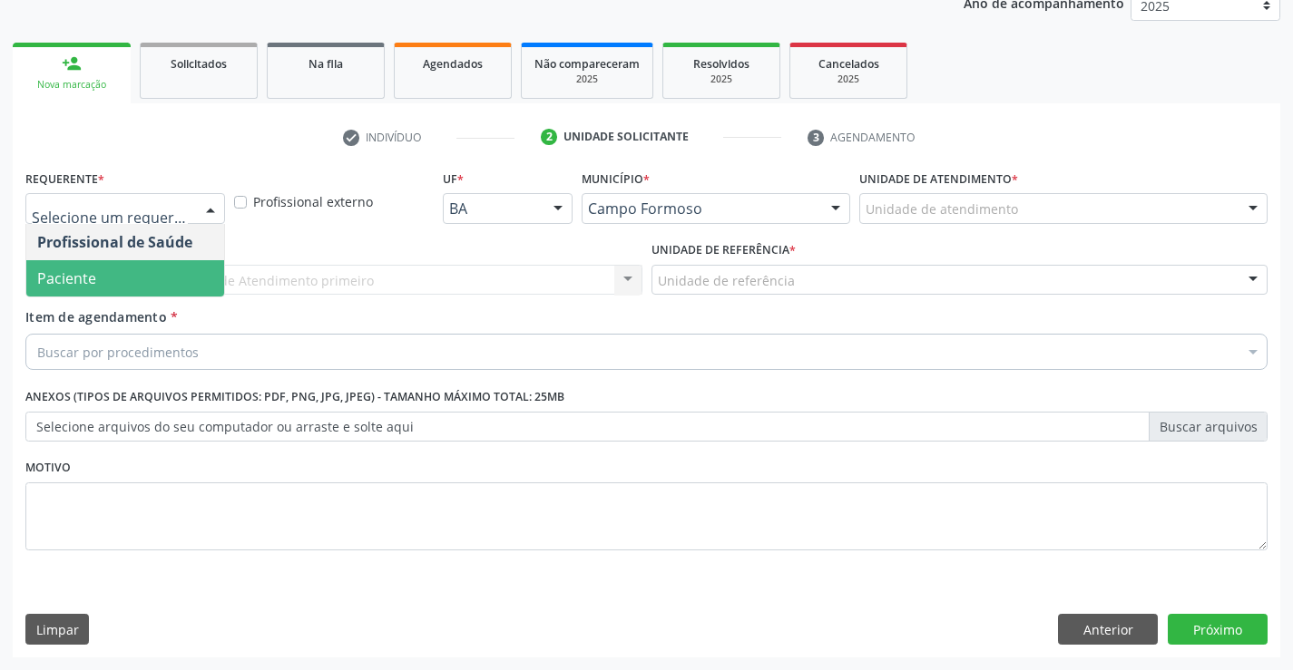
click at [151, 291] on span "Paciente" at bounding box center [125, 278] width 198 height 36
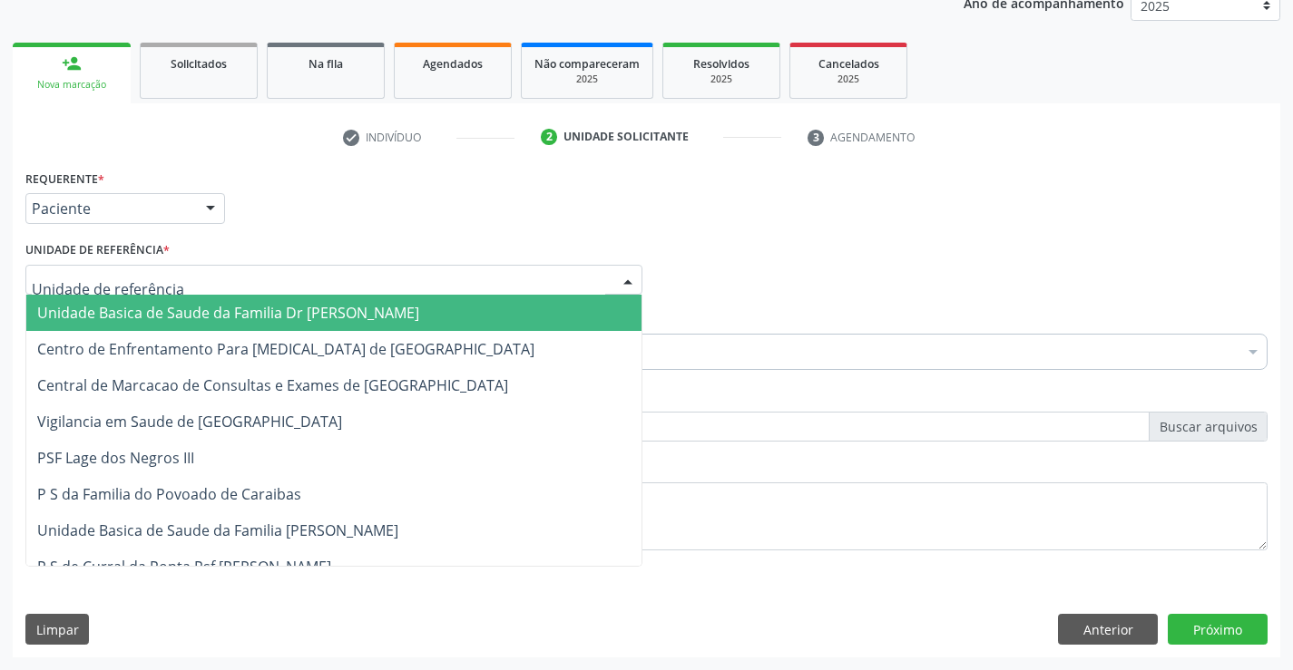
click at [637, 279] on div at bounding box center [627, 281] width 27 height 31
click at [406, 303] on span "Unidade Basica de Saude da Familia Dr [PERSON_NAME]" at bounding box center [333, 313] width 615 height 36
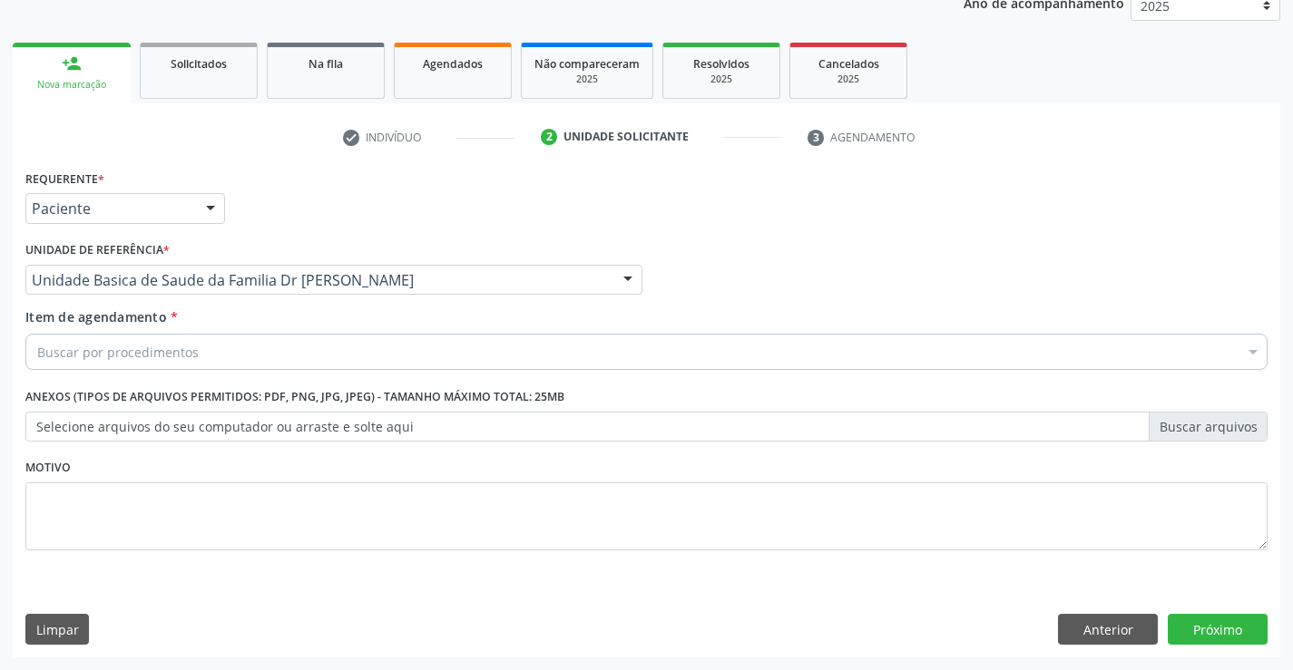
click at [269, 345] on div "Buscar por procedimentos" at bounding box center [646, 352] width 1242 height 36
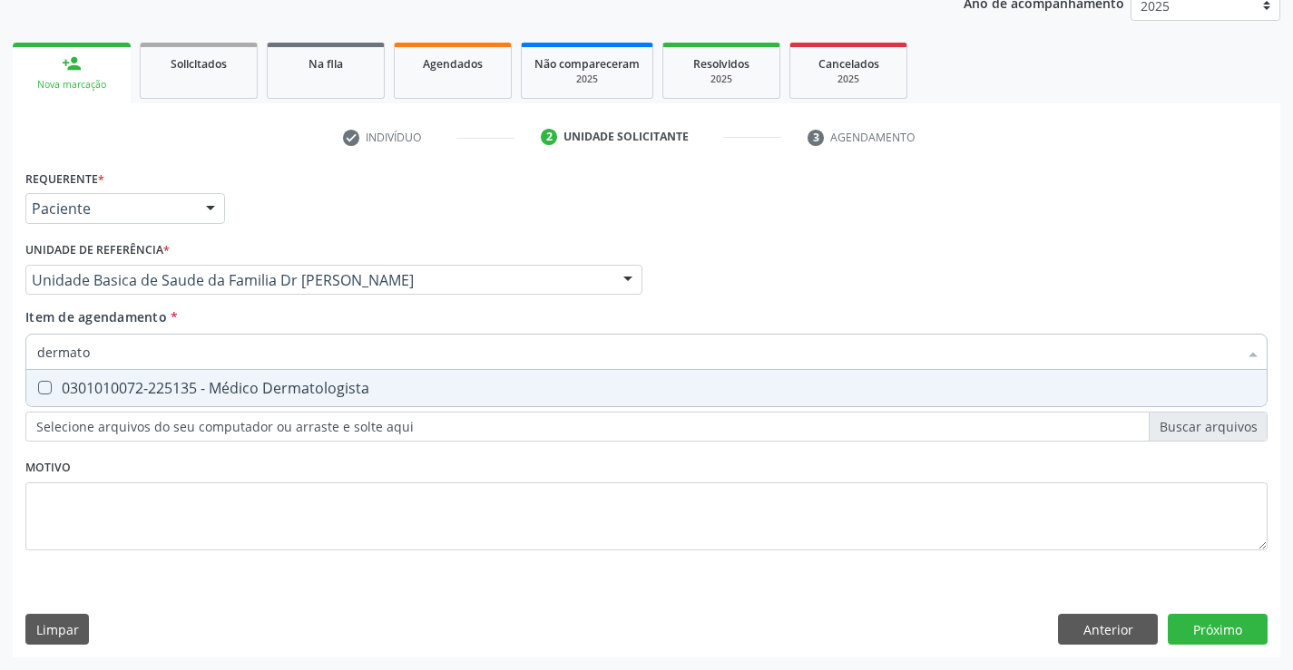
type input "dermatol"
click at [244, 384] on div "0301010072-225135 - Médico Dermatologista" at bounding box center [646, 388] width 1218 height 15
checkbox Dermatologista "true"
click at [1209, 620] on div "Requerente * Paciente Profissional de Saúde Paciente Nenhum resultado encontrad…" at bounding box center [646, 411] width 1267 height 493
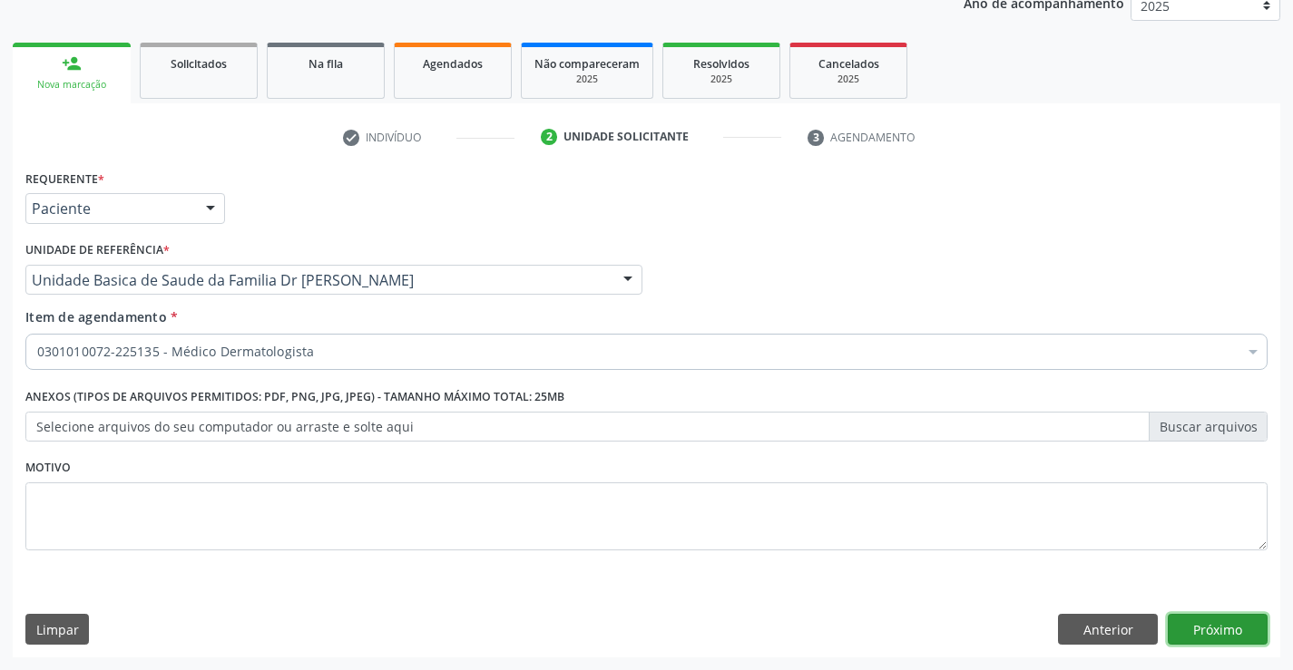
click at [1209, 620] on button "Próximo" at bounding box center [1218, 629] width 100 height 31
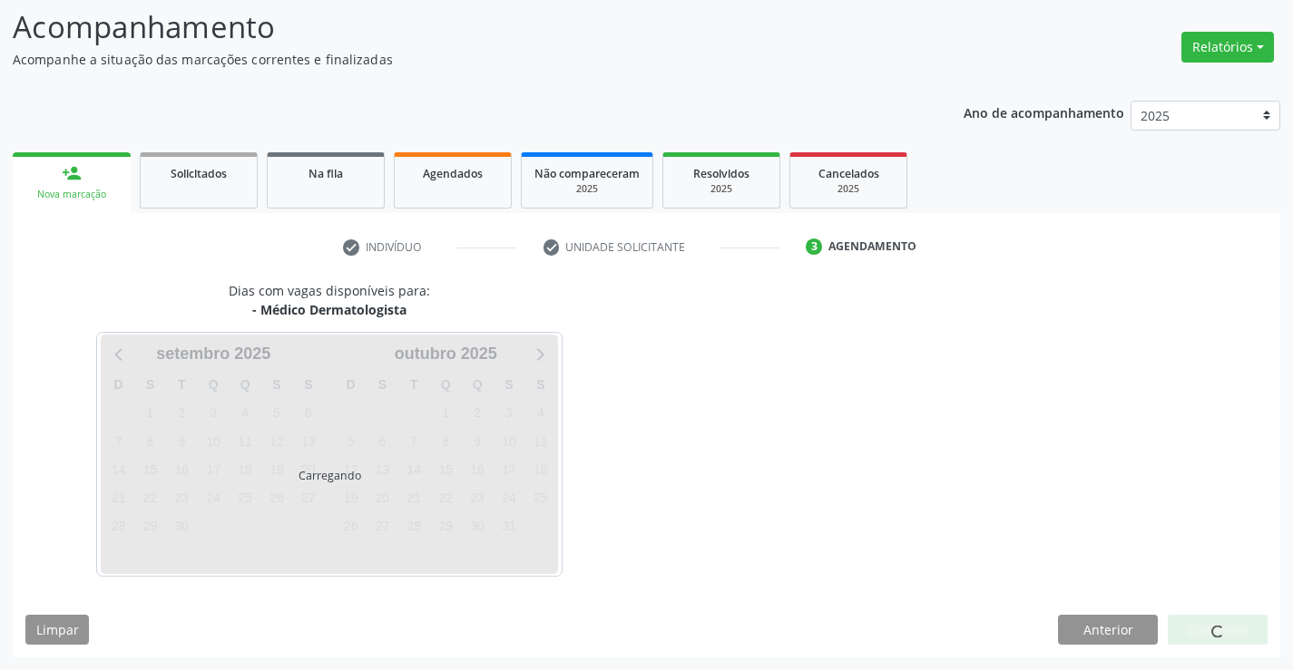
scroll to position [119, 0]
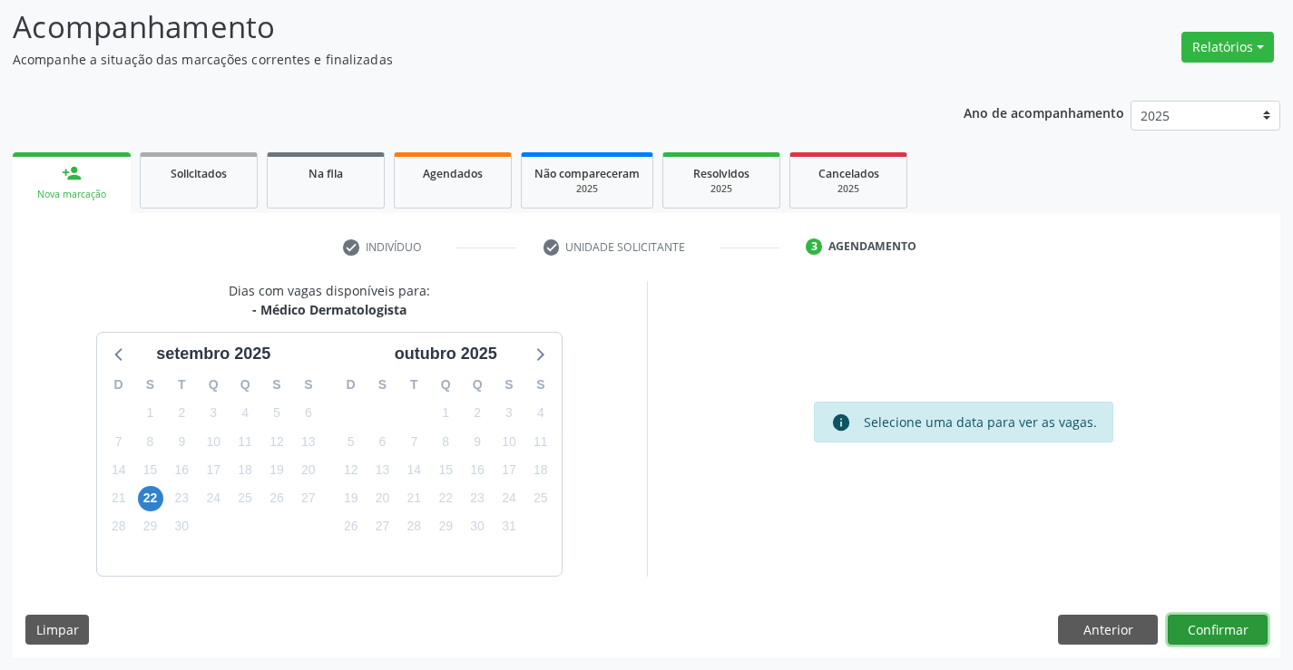
click at [1196, 639] on button "Confirmar" at bounding box center [1218, 630] width 100 height 31
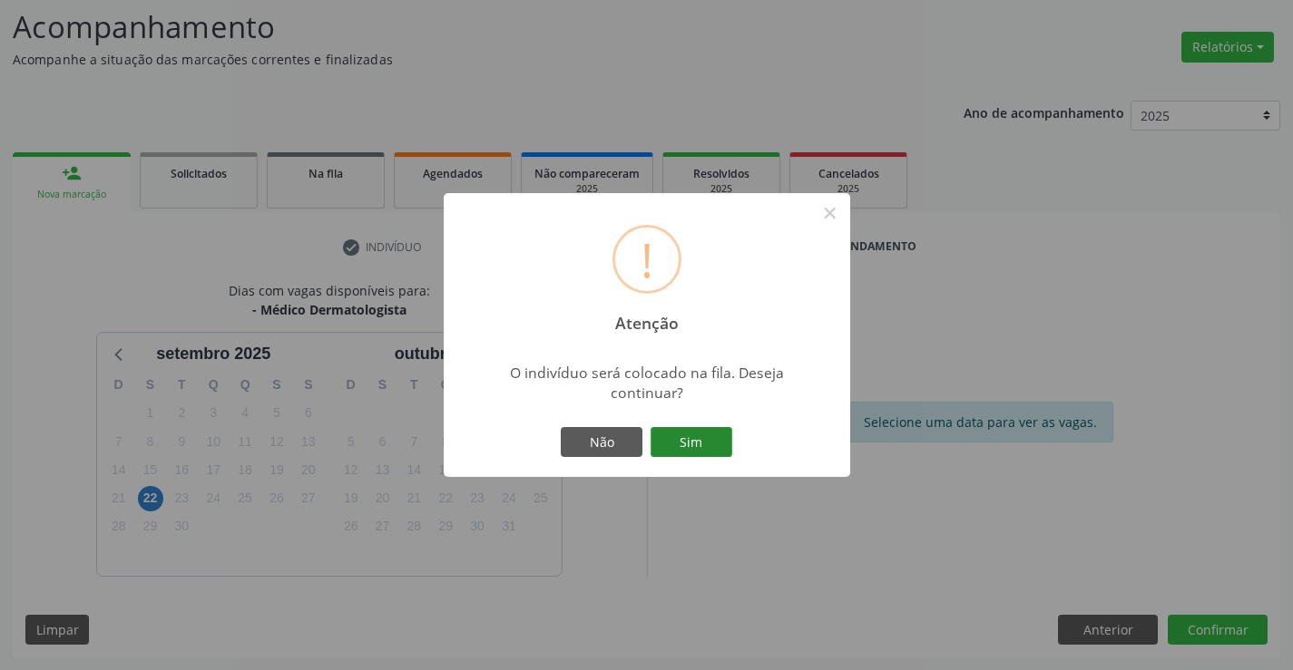
click at [703, 451] on button "Sim" at bounding box center [692, 442] width 82 height 31
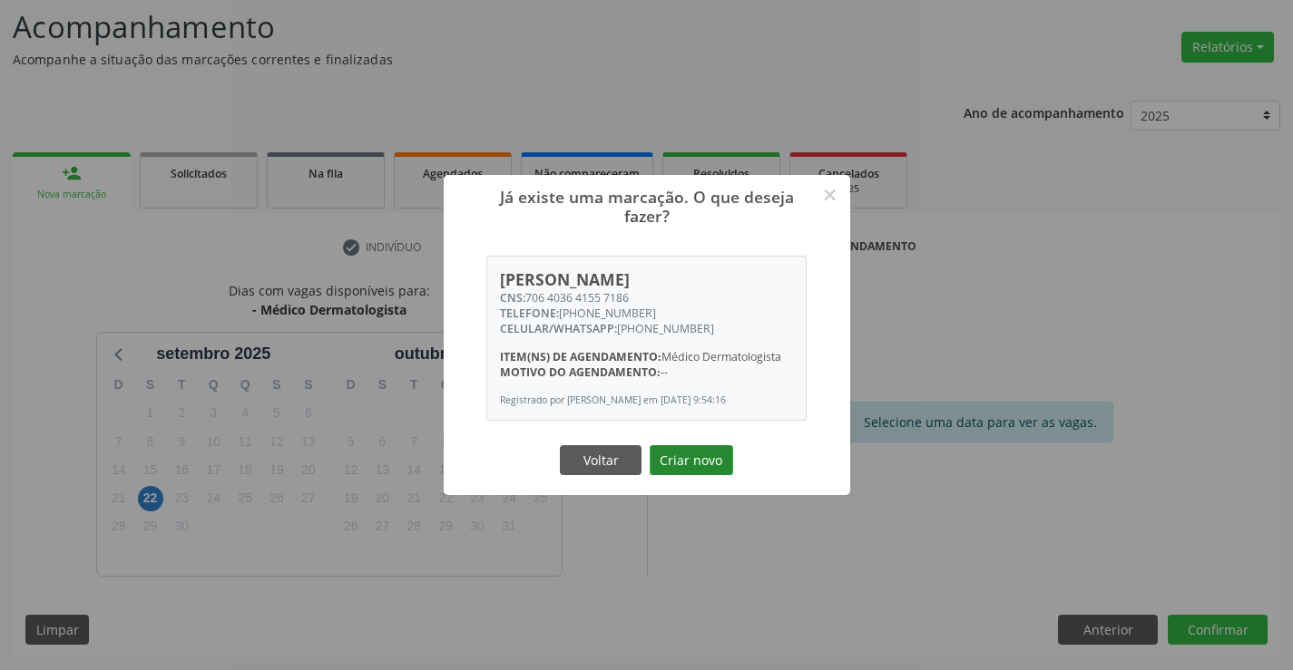
click at [687, 456] on button "Criar novo" at bounding box center [691, 460] width 83 height 31
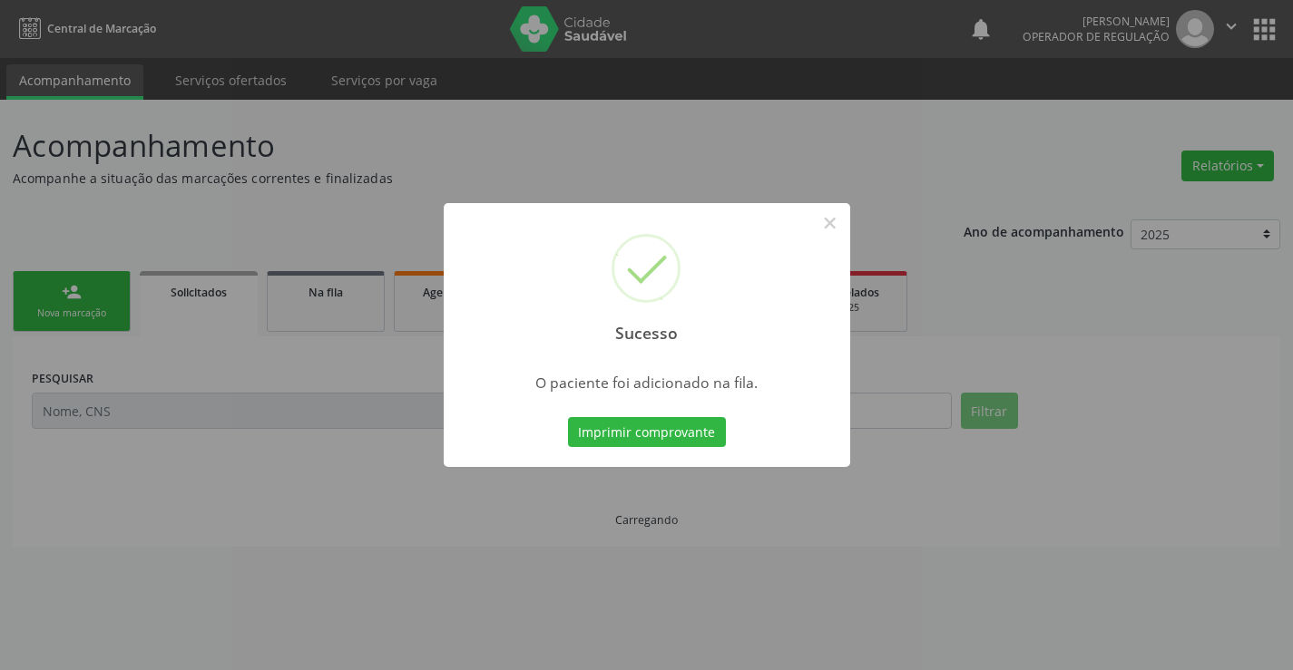
scroll to position [0, 0]
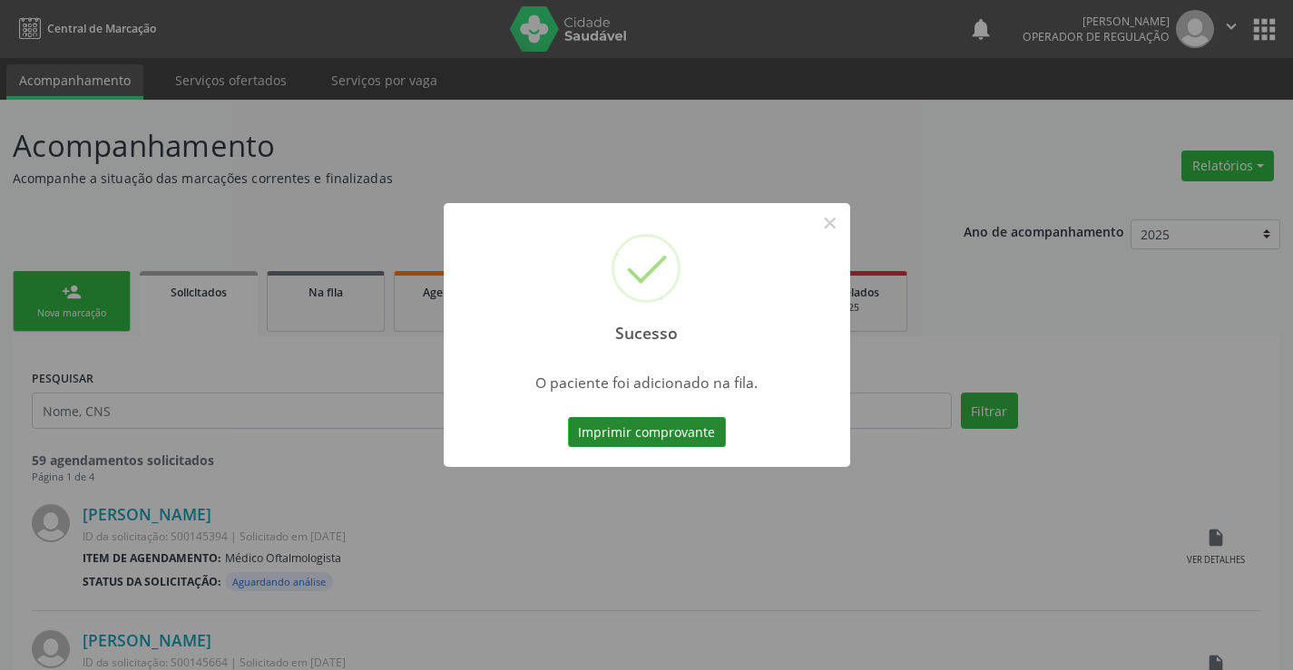
click at [678, 432] on button "Imprimir comprovante" at bounding box center [647, 432] width 158 height 31
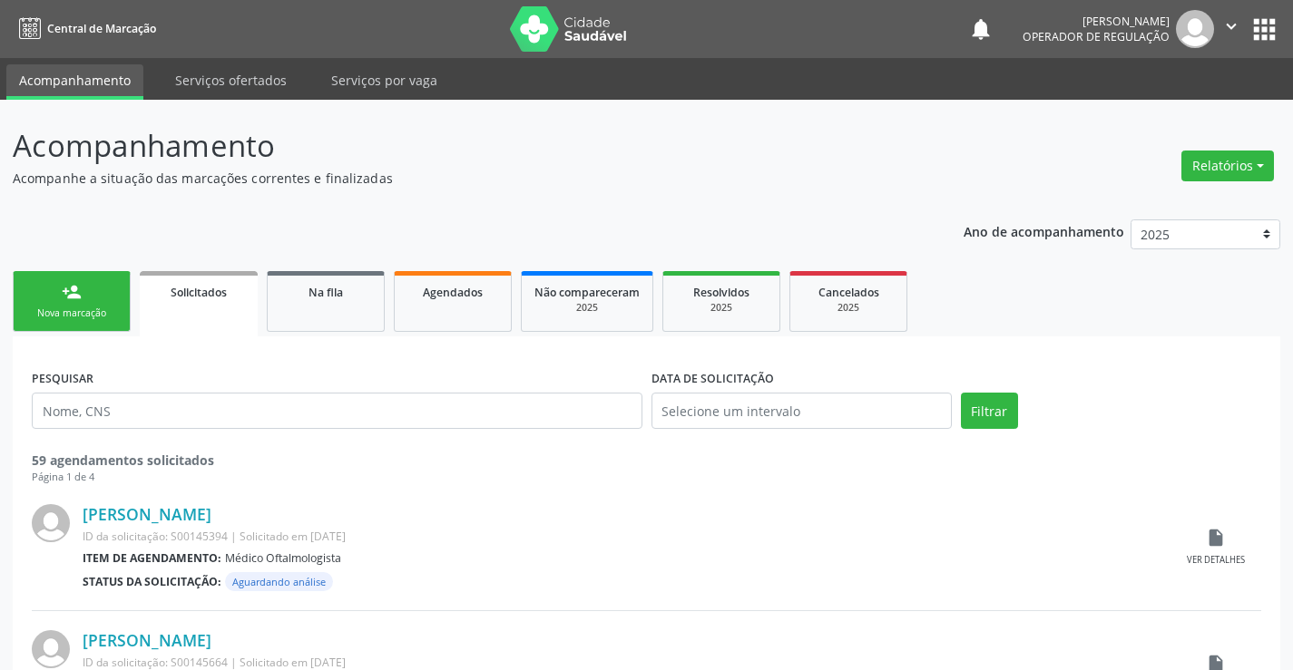
click at [1225, 33] on icon "" at bounding box center [1231, 26] width 20 height 20
click at [1158, 110] on link "Sair" at bounding box center [1184, 110] width 125 height 25
